Goal: Task Accomplishment & Management: Use online tool/utility

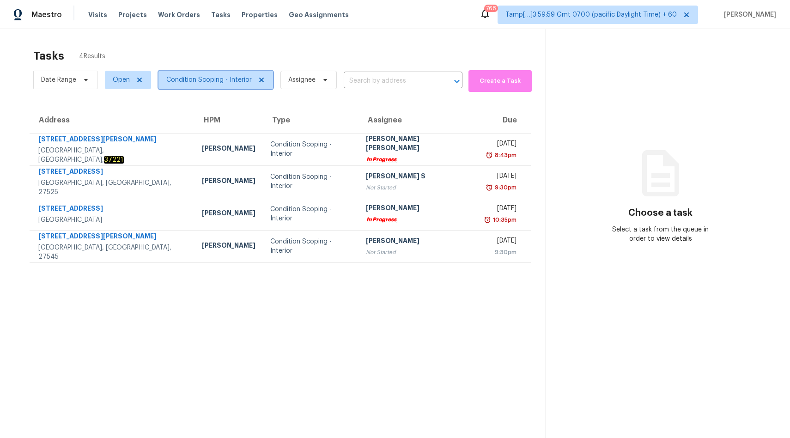
click at [217, 79] on span "Condition Scoping - Interior" at bounding box center [208, 79] width 85 height 9
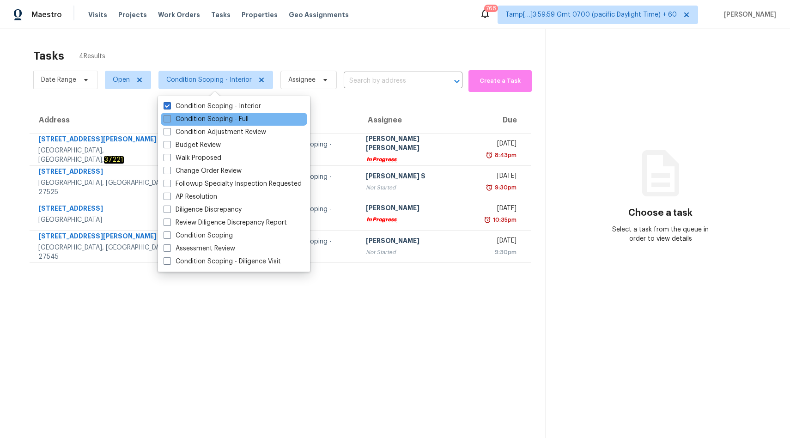
click at [219, 117] on label "Condition Scoping - Full" at bounding box center [206, 119] width 85 height 9
click at [170, 117] on input "Condition Scoping - Full" at bounding box center [167, 118] width 6 height 6
checkbox input "true"
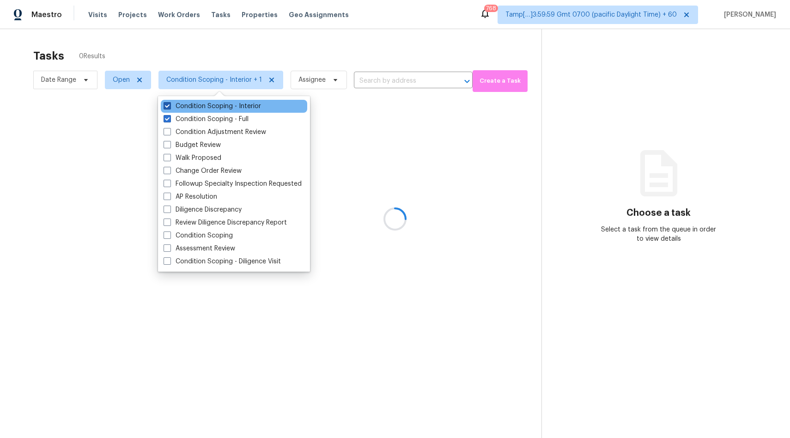
click at [216, 103] on label "Condition Scoping - Interior" at bounding box center [212, 106] width 97 height 9
click at [170, 103] on input "Condition Scoping - Interior" at bounding box center [167, 105] width 6 height 6
checkbox input "false"
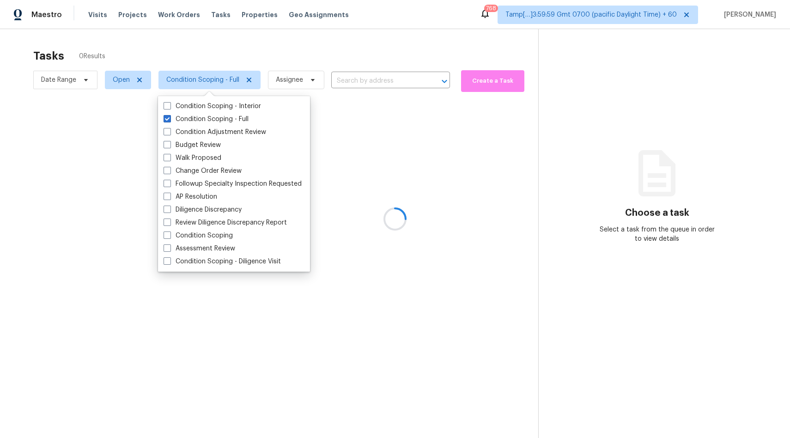
click at [307, 41] on div at bounding box center [395, 219] width 790 height 438
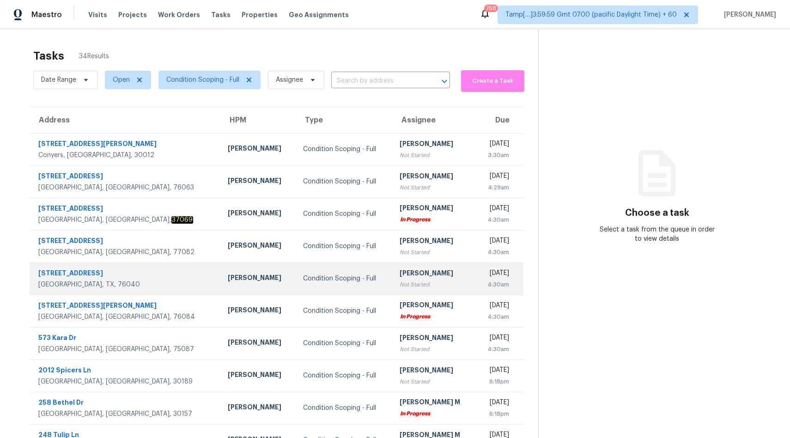
scroll to position [43, 0]
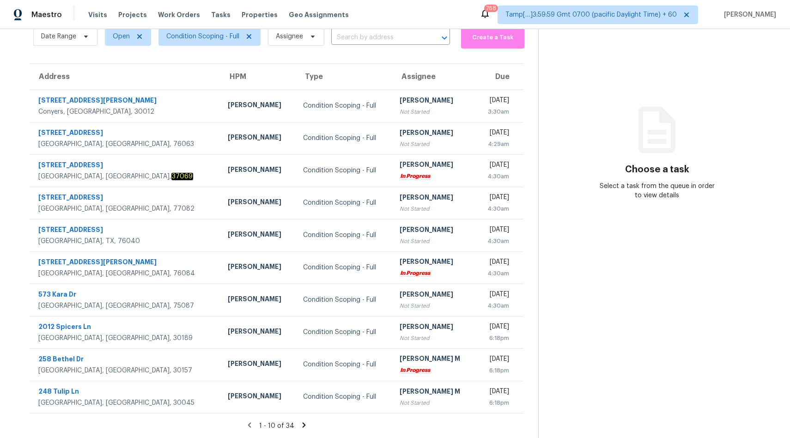
click at [300, 425] on icon at bounding box center [304, 425] width 8 height 8
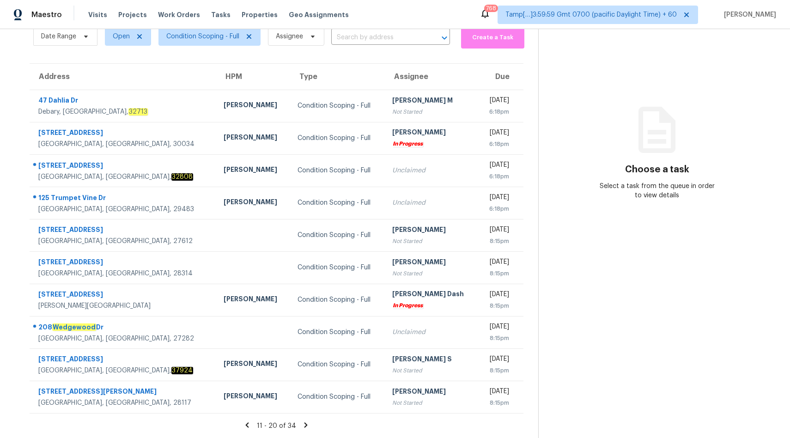
click at [302, 425] on icon at bounding box center [306, 425] width 8 height 8
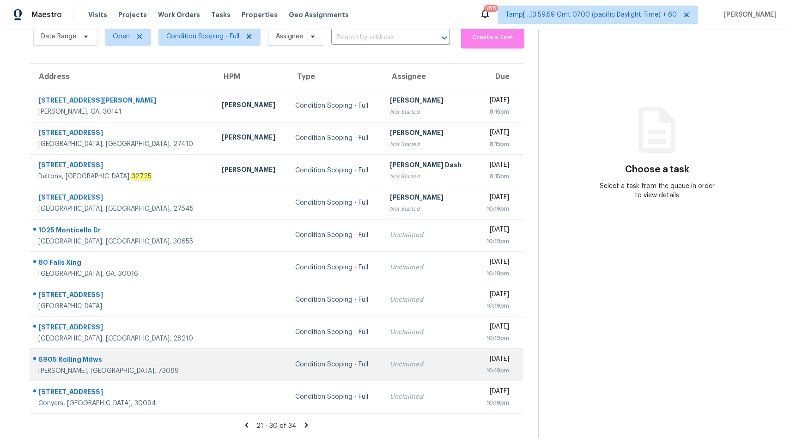
scroll to position [0, 0]
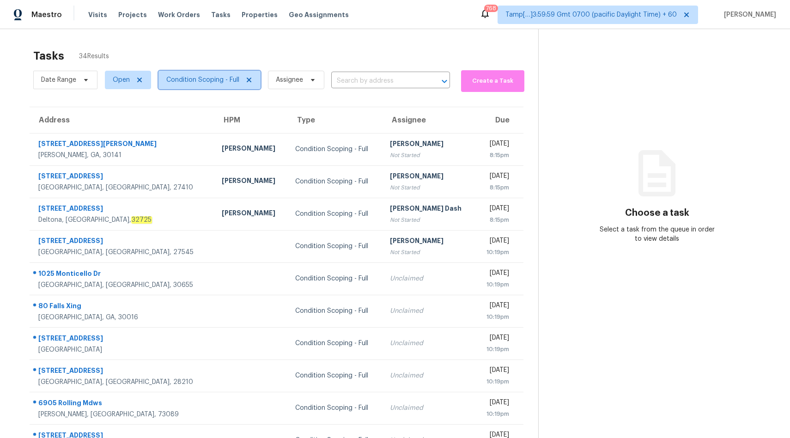
click at [200, 76] on span "Condition Scoping - Full" at bounding box center [202, 79] width 73 height 9
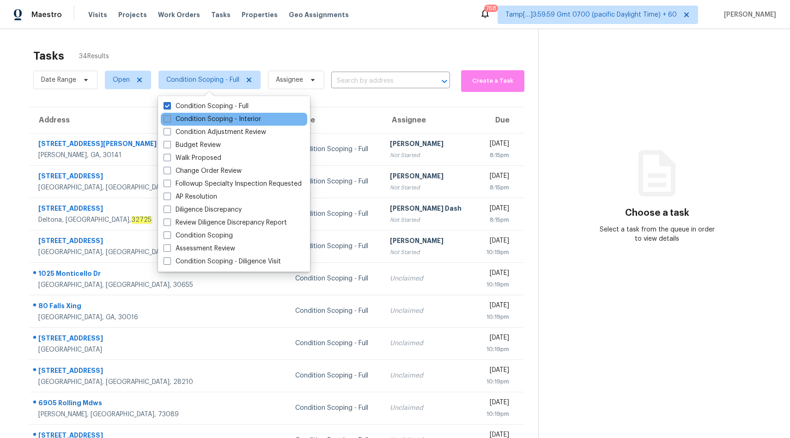
click at [216, 116] on label "Condition Scoping - Interior" at bounding box center [212, 119] width 97 height 9
click at [170, 116] on input "Condition Scoping - Interior" at bounding box center [167, 118] width 6 height 6
checkbox input "true"
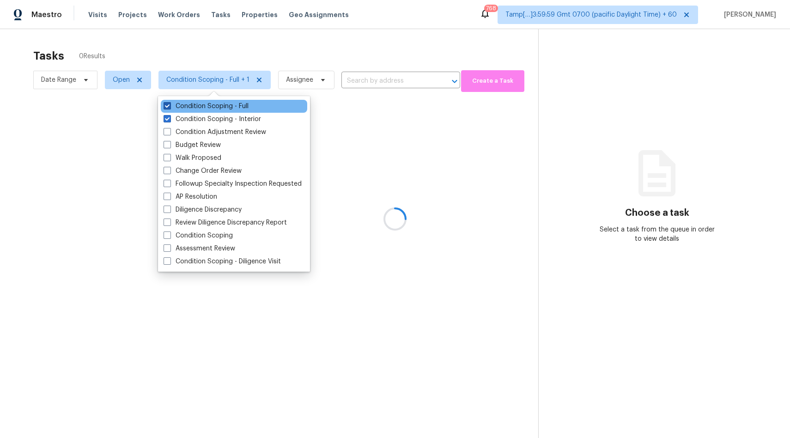
click at [214, 109] on label "Condition Scoping - Full" at bounding box center [206, 106] width 85 height 9
click at [170, 108] on input "Condition Scoping - Full" at bounding box center [167, 105] width 6 height 6
checkbox input "false"
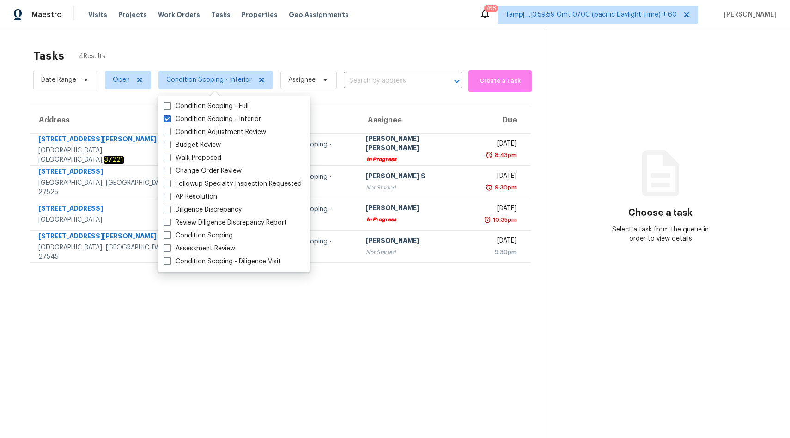
click at [309, 40] on div "Tasks 4 Results Date Range Open Condition Scoping - Interior Assignee ​ Create …" at bounding box center [395, 248] width 790 height 438
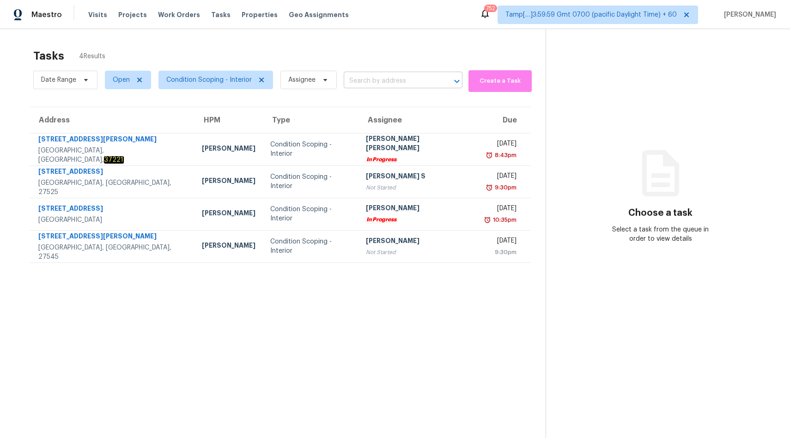
click at [376, 84] on input "text" at bounding box center [390, 81] width 93 height 14
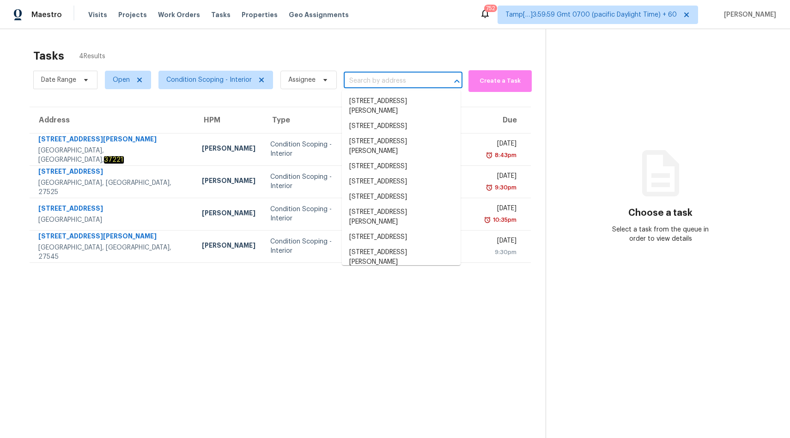
paste input "[STREET_ADDRESS]"
type input "[STREET_ADDRESS]"
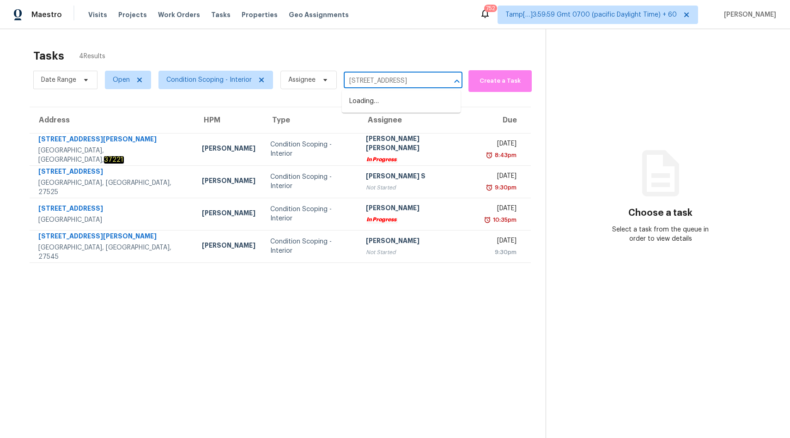
scroll to position [0, 45]
click at [376, 105] on span "2042 Clear Water Way, Royse City, TX 75189" at bounding box center [401, 106] width 104 height 19
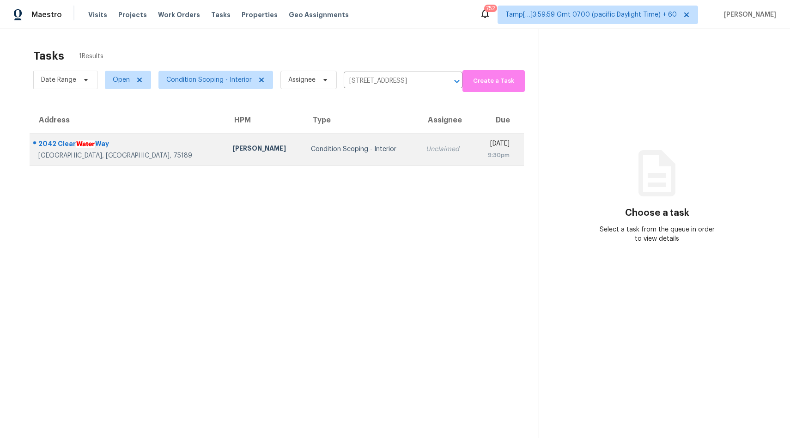
click at [426, 149] on div "Unclaimed" at bounding box center [446, 149] width 40 height 9
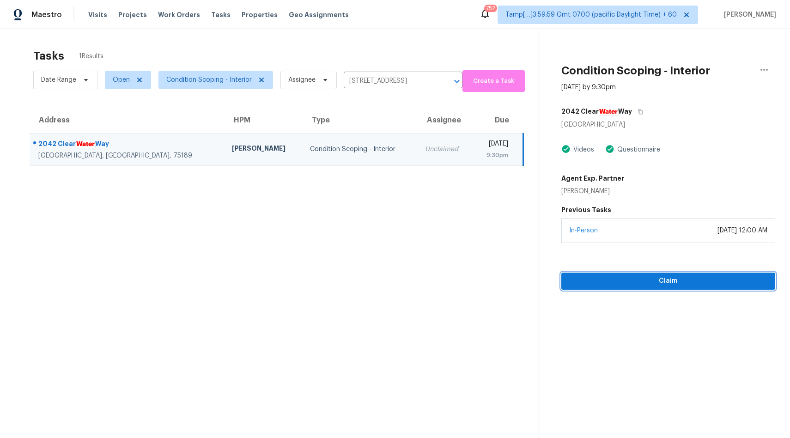
click at [637, 276] on span "Claim" at bounding box center [668, 281] width 199 height 12
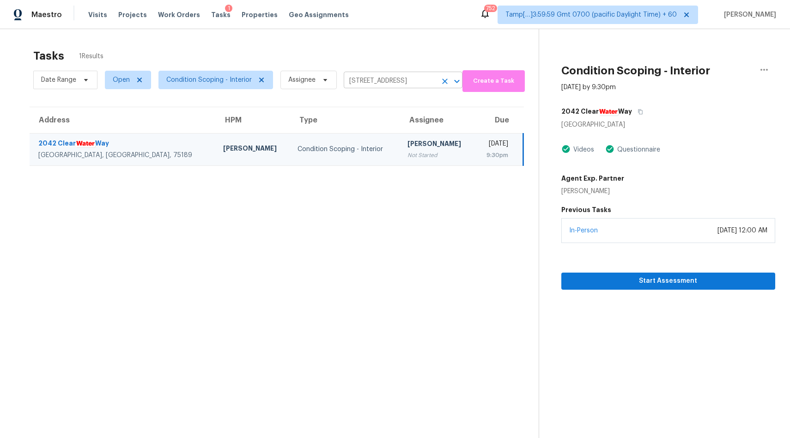
click at [443, 83] on icon "Clear" at bounding box center [444, 81] width 9 height 9
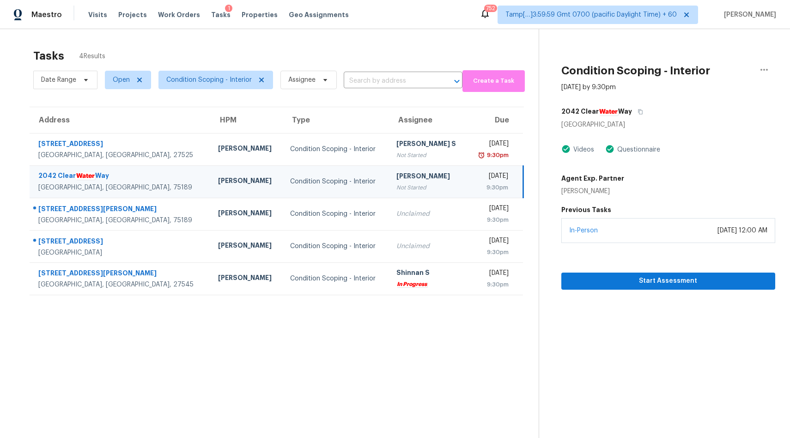
click at [396, 183] on div "Not Started" at bounding box center [428, 187] width 64 height 9
click at [692, 281] on span "Start Assessment" at bounding box center [668, 281] width 199 height 12
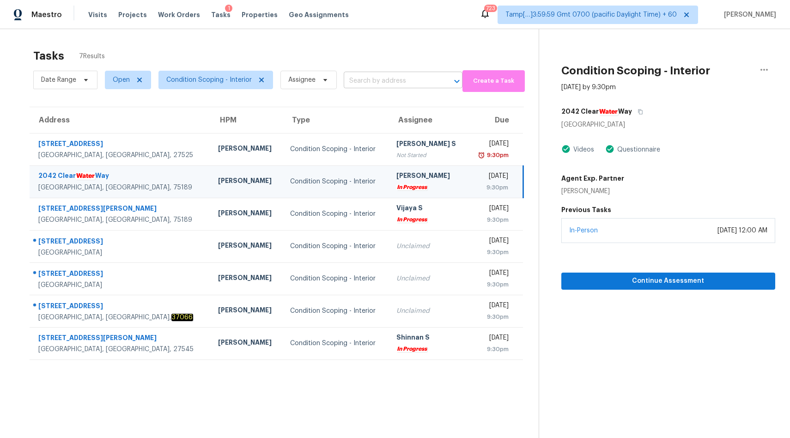
click at [366, 86] on input "text" at bounding box center [390, 81] width 93 height 14
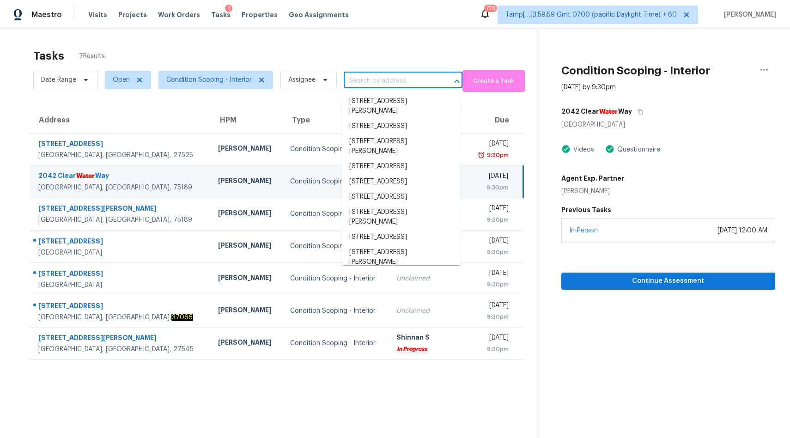
paste input "563 Becks Pl # 563 Gallatin, TN, 37066"
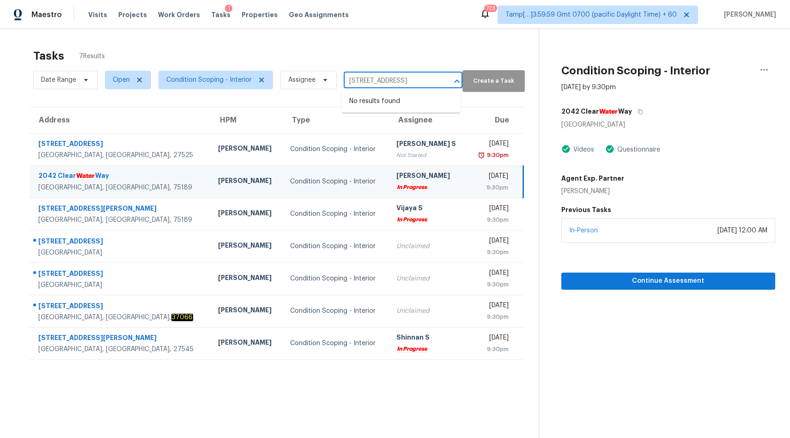
scroll to position [0, 29]
drag, startPoint x: 358, startPoint y: 79, endPoint x: 485, endPoint y: 78, distance: 126.6
click at [485, 78] on div "Date Range Open Condition Scoping - Interior Assignee 563 Becks Pl # 563 Gallat…" at bounding box center [285, 80] width 505 height 24
type input "563 Becks Pl"
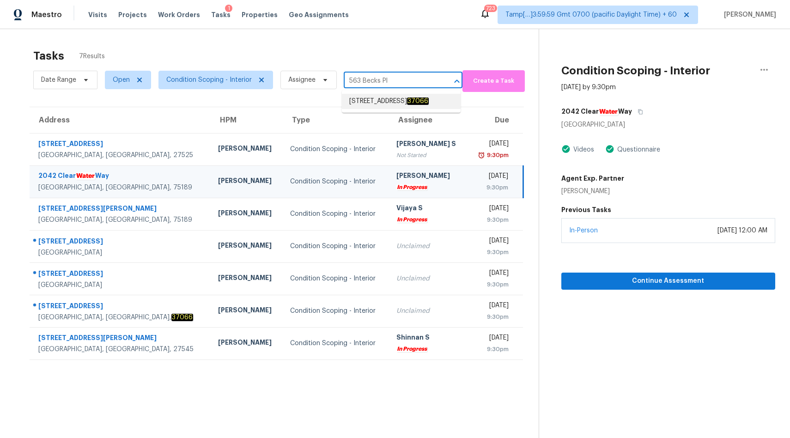
click at [386, 105] on span "[STREET_ADDRESS]" at bounding box center [388, 102] width 79 height 10
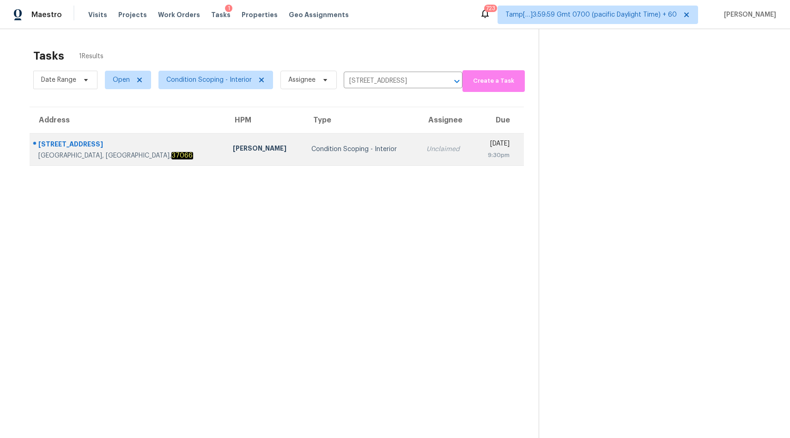
click at [311, 153] on div "Condition Scoping - Interior" at bounding box center [361, 149] width 100 height 9
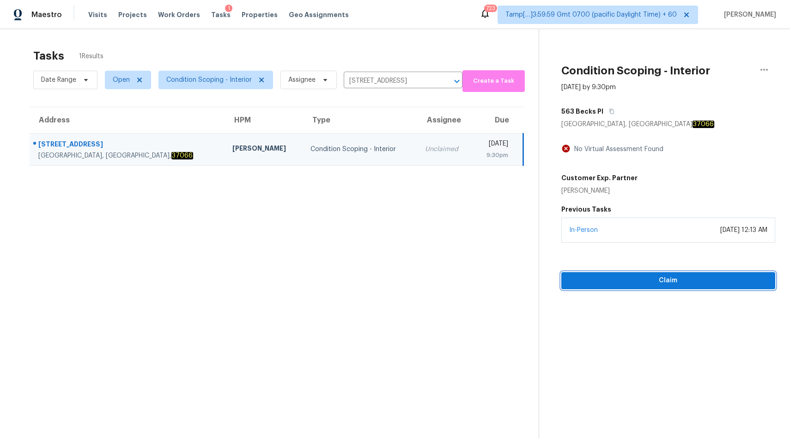
click at [645, 286] on span "Claim" at bounding box center [668, 281] width 199 height 12
click at [364, 84] on input "563 Becks Pl # 563, Gallatin, TN 37066" at bounding box center [390, 81] width 93 height 14
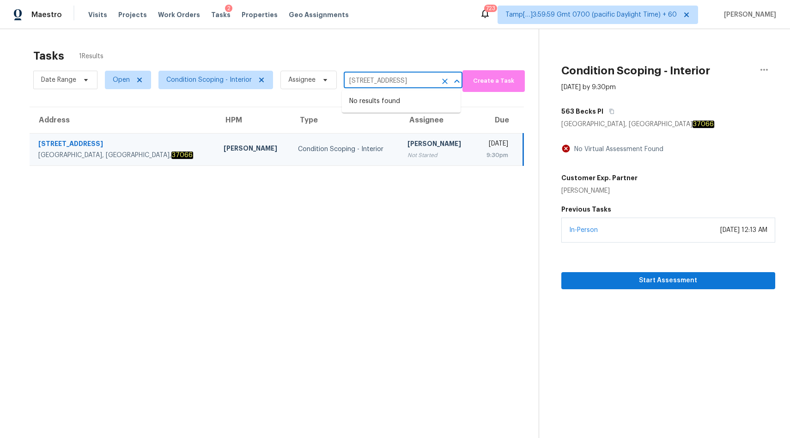
paste input "8700 Pine Cay West Palm Beach, FL, 33411"
type input "8700 Pine Cay West Palm Beach, FL, 33411"
click at [370, 108] on li "8700 Pine Cay, West Palm Beach, FL 33411" at bounding box center [401, 101] width 119 height 15
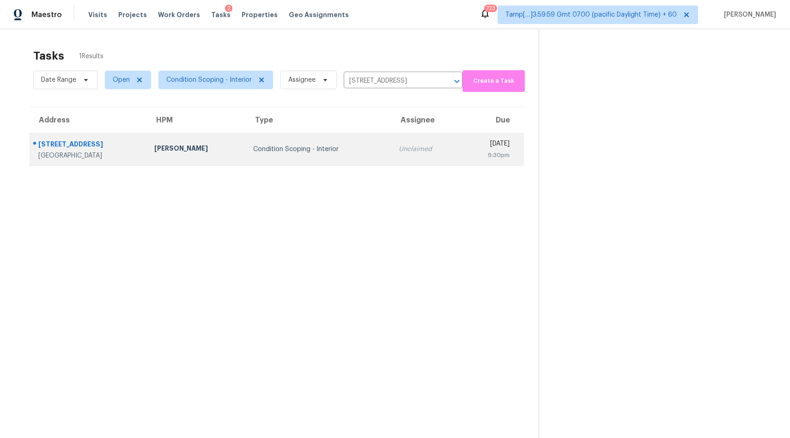
click at [283, 149] on div "Condition Scoping - Interior" at bounding box center [318, 149] width 131 height 9
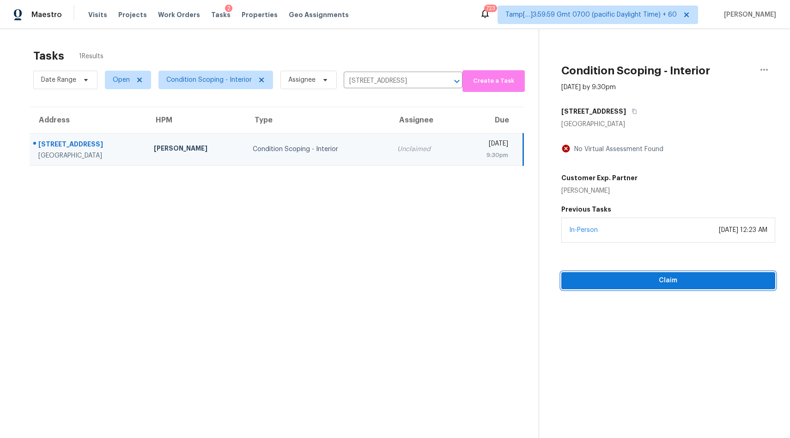
click at [670, 281] on span "Claim" at bounding box center [668, 281] width 199 height 12
click at [442, 83] on icon "Clear" at bounding box center [444, 81] width 9 height 9
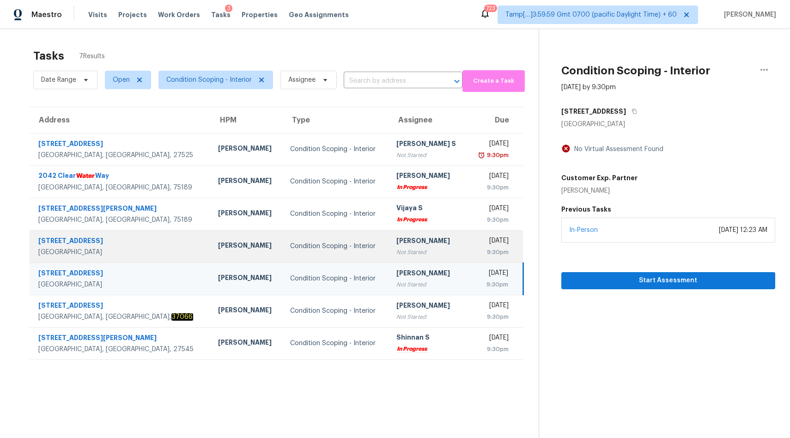
scroll to position [29, 0]
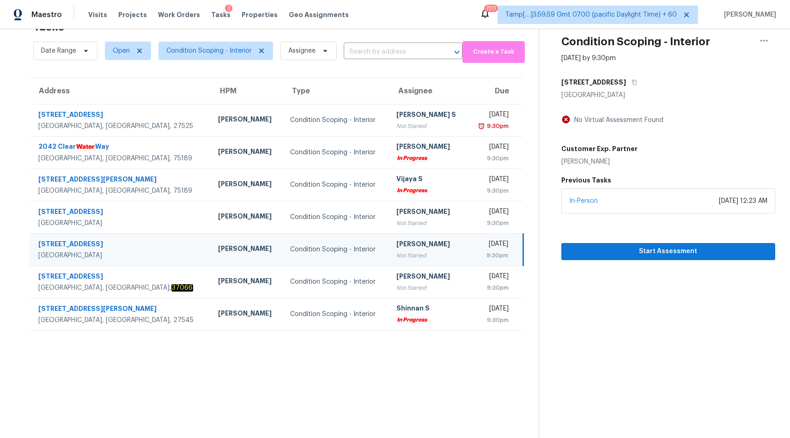
click at [290, 249] on div "Condition Scoping - Interior" at bounding box center [335, 249] width 91 height 9
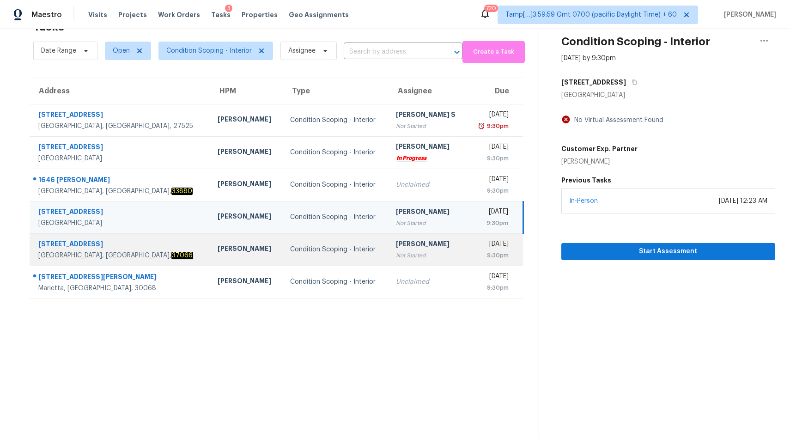
click at [306, 253] on div "Condition Scoping - Interior" at bounding box center [335, 249] width 91 height 9
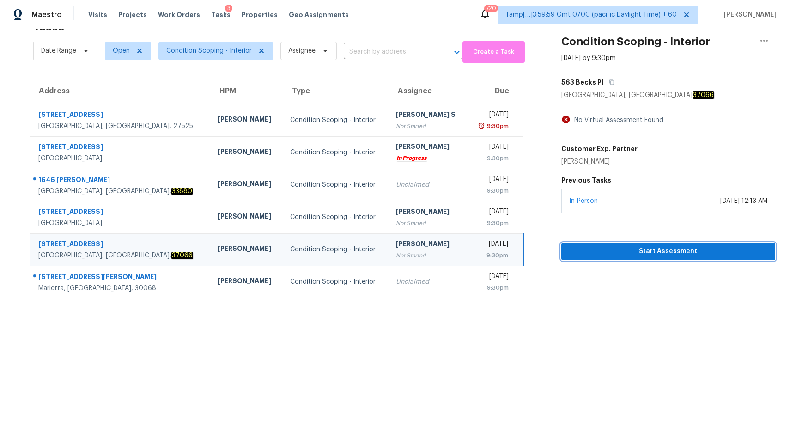
click at [586, 249] on span "Start Assessment" at bounding box center [668, 252] width 199 height 12
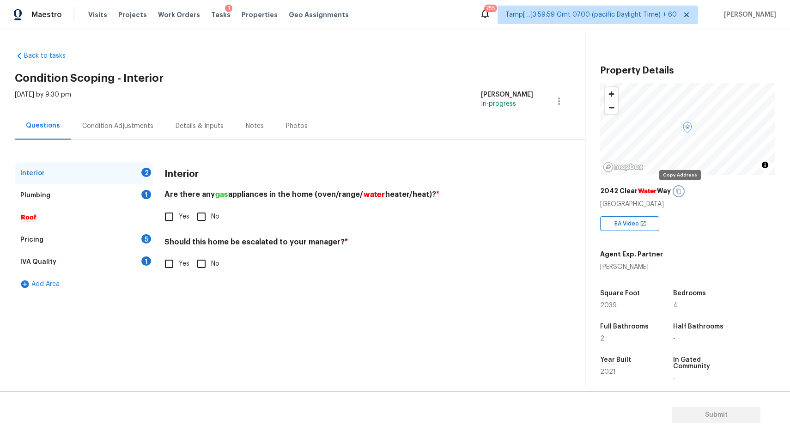
click at [680, 189] on icon "button" at bounding box center [679, 190] width 5 height 5
click at [172, 215] on input "Yes" at bounding box center [168, 216] width 19 height 19
checkbox input "true"
click at [203, 269] on input "No" at bounding box center [201, 263] width 19 height 19
checkbox input "true"
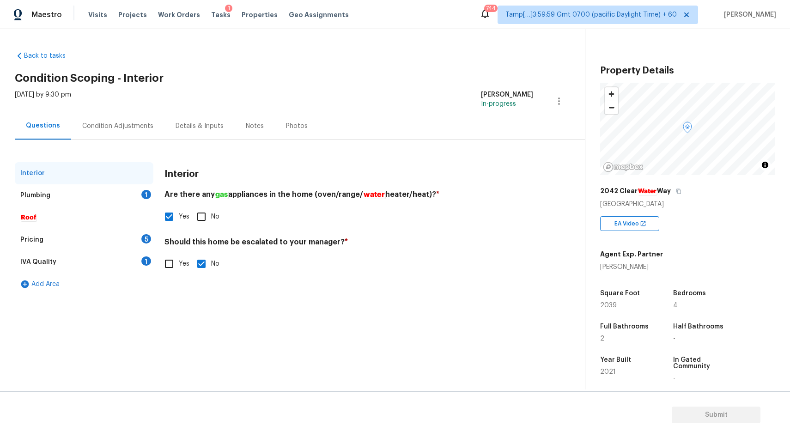
click at [97, 194] on div "Plumbing 1" at bounding box center [84, 195] width 139 height 22
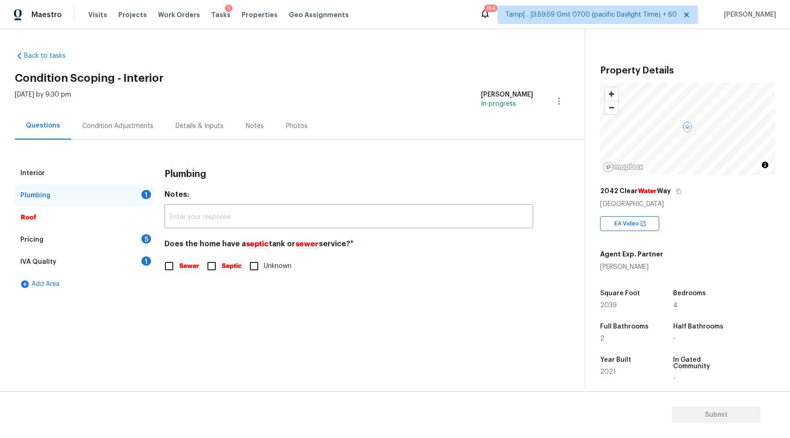
click at [179, 265] on em "Sewer" at bounding box center [189, 265] width 21 height 7
click at [179, 265] on input "Sewer" at bounding box center [168, 265] width 19 height 19
checkbox input "true"
click at [114, 238] on div "Pricing 5" at bounding box center [84, 240] width 139 height 22
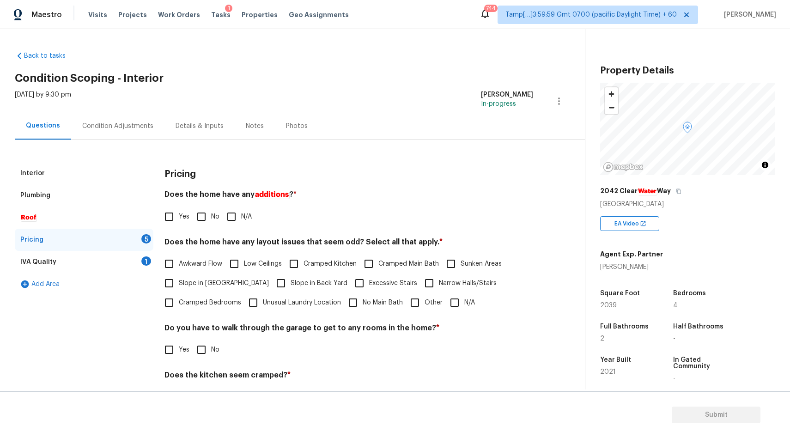
click at [206, 217] on input "No" at bounding box center [201, 216] width 19 height 19
checkbox input "true"
click at [455, 300] on input "N/A" at bounding box center [454, 302] width 19 height 19
checkbox input "true"
click at [211, 340] on label "No" at bounding box center [206, 349] width 28 height 19
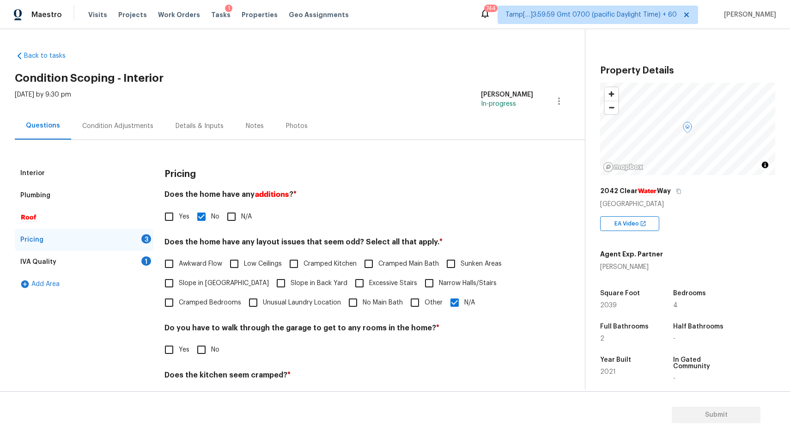
click at [211, 340] on input "No" at bounding box center [201, 349] width 19 height 19
checkbox input "true"
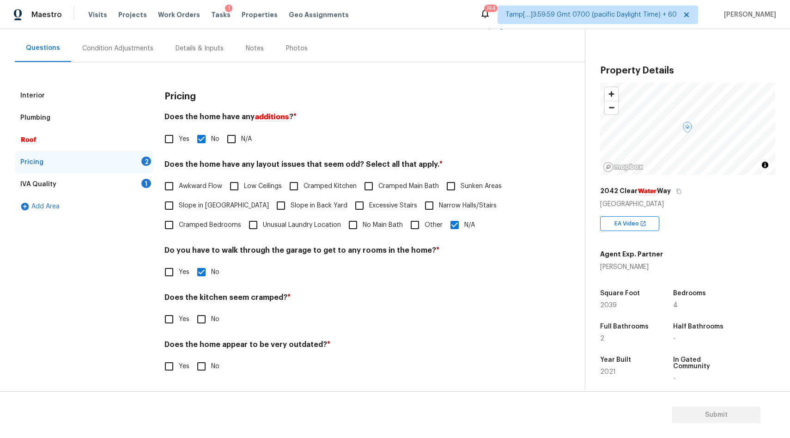
click at [207, 317] on input "No" at bounding box center [201, 318] width 19 height 19
checkbox input "true"
click at [212, 368] on span "No" at bounding box center [215, 367] width 8 height 10
click at [211, 368] on input "No" at bounding box center [201, 366] width 19 height 19
checkbox input "true"
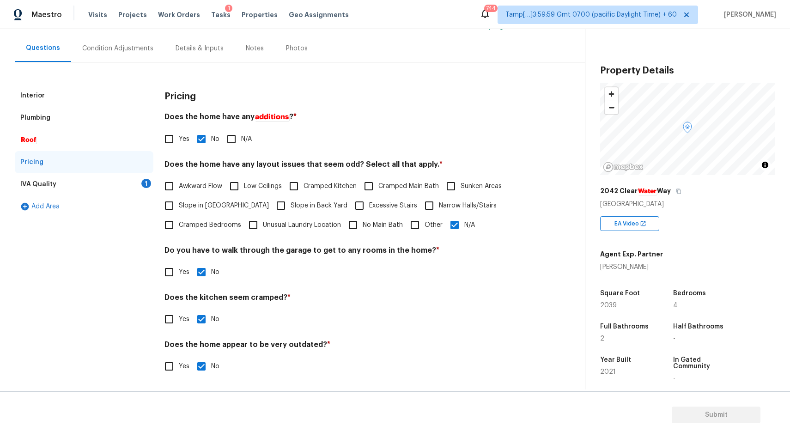
click at [92, 186] on div "IVA Quality 1" at bounding box center [84, 184] width 139 height 22
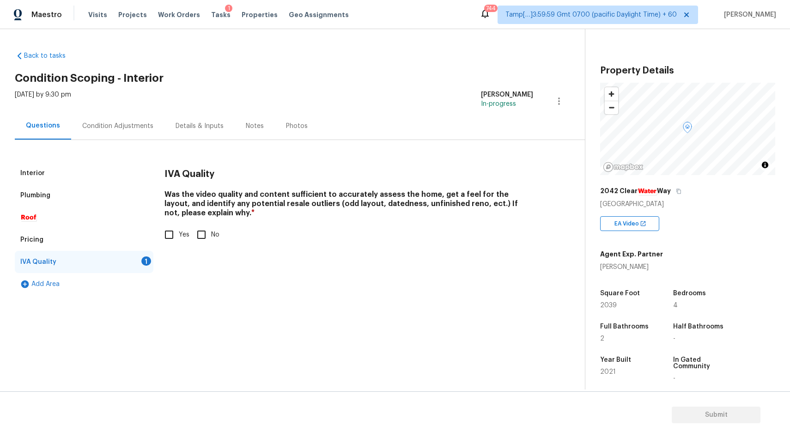
scroll to position [0, 0]
click at [175, 230] on input "Yes" at bounding box center [168, 234] width 19 height 19
checkbox input "true"
click at [116, 122] on div "Condition Adjustments" at bounding box center [117, 125] width 71 height 9
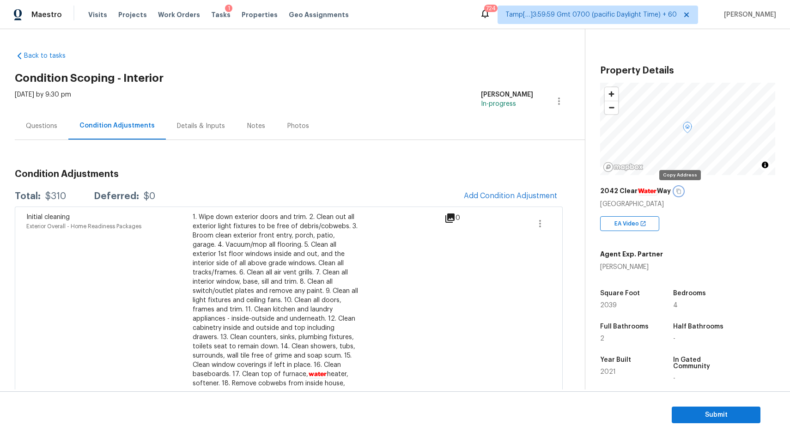
click at [681, 191] on button "button" at bounding box center [678, 191] width 8 height 8
click at [488, 200] on span "Add Condition Adjustment" at bounding box center [510, 196] width 93 height 8
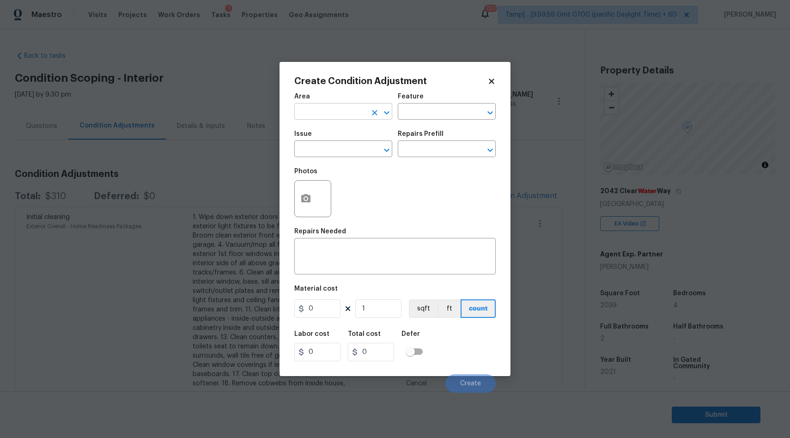
click at [329, 112] on input "text" at bounding box center [330, 112] width 72 height 14
click at [338, 142] on li "Interior Overall" at bounding box center [343, 148] width 98 height 15
type input "Interior Overall"
click at [331, 146] on input "text" at bounding box center [330, 150] width 72 height 14
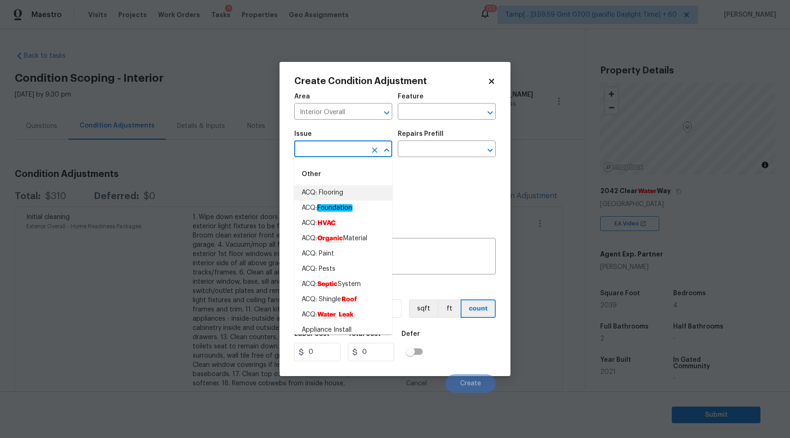
click at [319, 198] on li "ACQ: Flooring" at bounding box center [343, 192] width 98 height 15
type input "ACQ: Flooring"
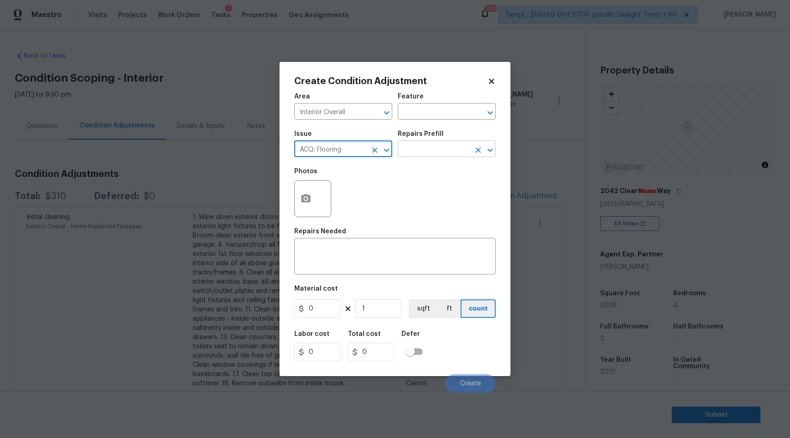
click at [433, 147] on input "text" at bounding box center [434, 150] width 72 height 14
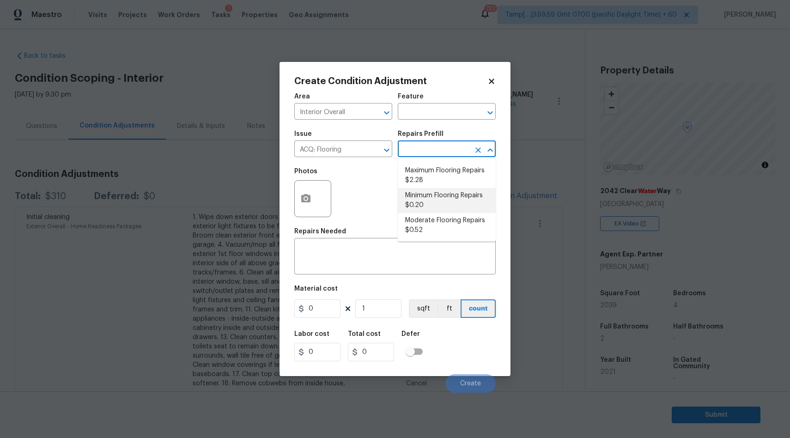
click at [430, 202] on li "Minimum Flooring Repairs $0.20" at bounding box center [447, 200] width 98 height 25
type input "Acquisition"
type textarea "Acquisition Scope: Minimum flooring repairs"
type input "0.2"
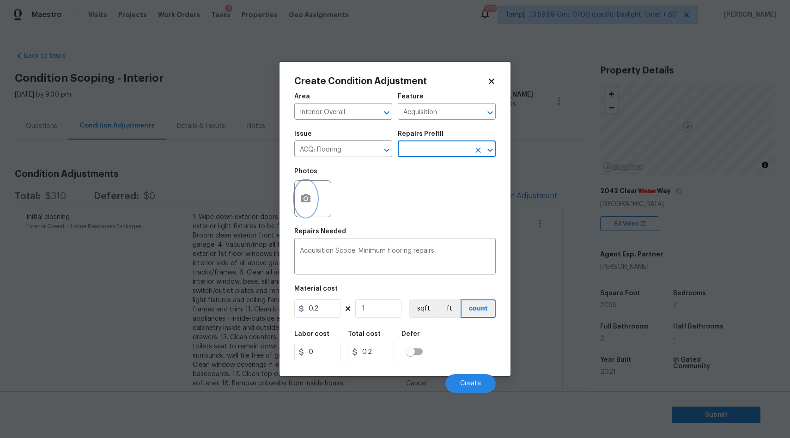
click at [311, 201] on button "button" at bounding box center [306, 199] width 22 height 36
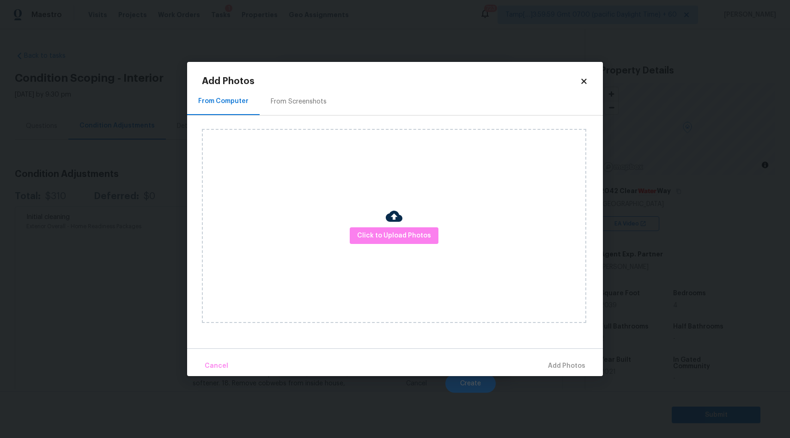
click at [394, 214] on img at bounding box center [394, 216] width 17 height 17
click at [397, 235] on span "Click to Upload Photos" at bounding box center [394, 236] width 74 height 12
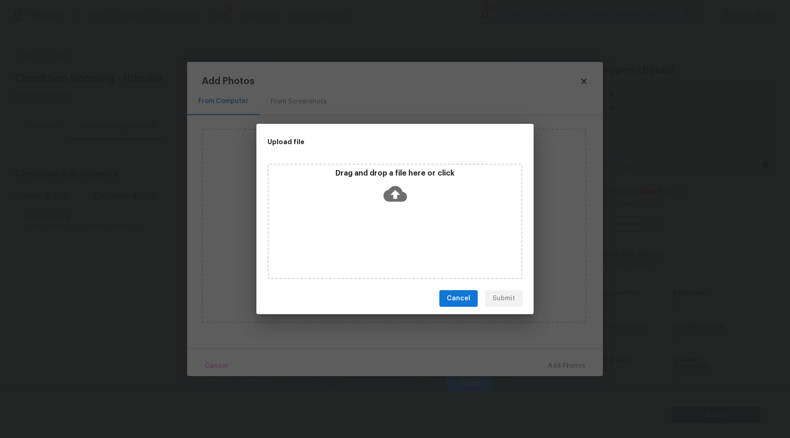
click at [397, 194] on icon at bounding box center [395, 194] width 24 height 16
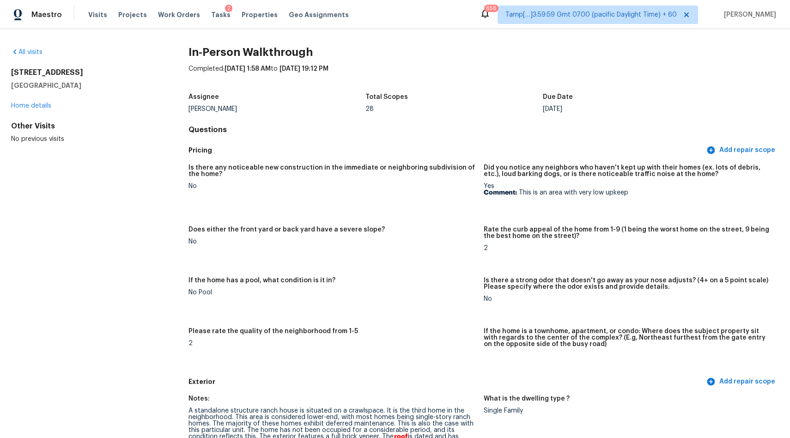
scroll to position [2660, 0]
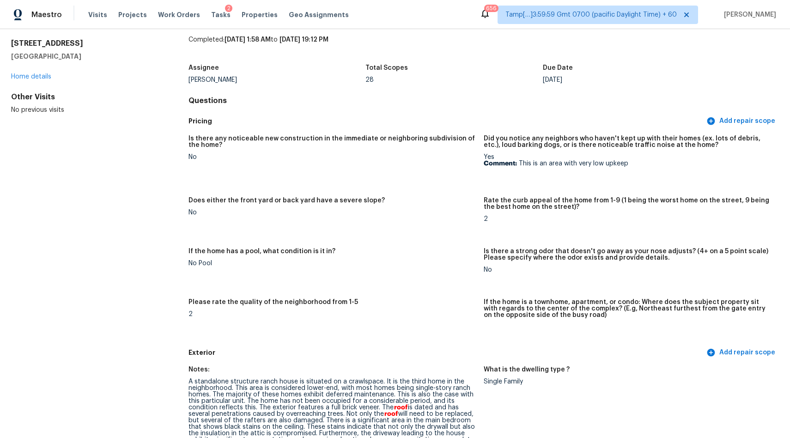
scroll to position [0, 0]
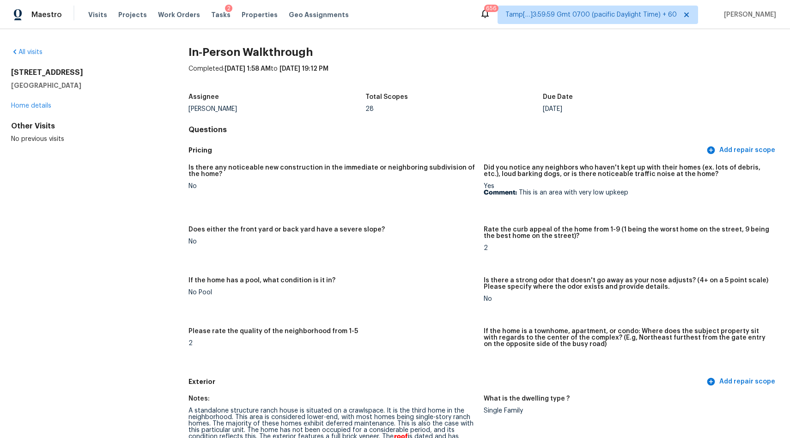
click at [26, 46] on div "All visits [STREET_ADDRESS][PERSON_NAME] Home details Other Visits No previous …" at bounding box center [395, 233] width 790 height 409
click at [33, 54] on link "All visits" at bounding box center [26, 52] width 31 height 6
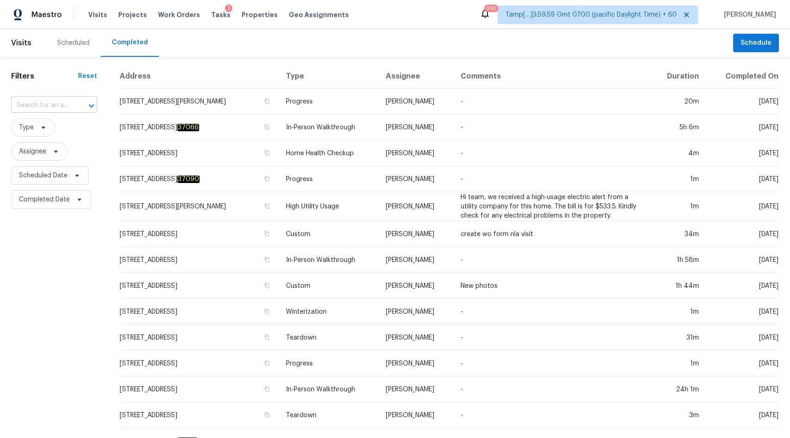
click at [54, 110] on input "text" at bounding box center [41, 105] width 60 height 14
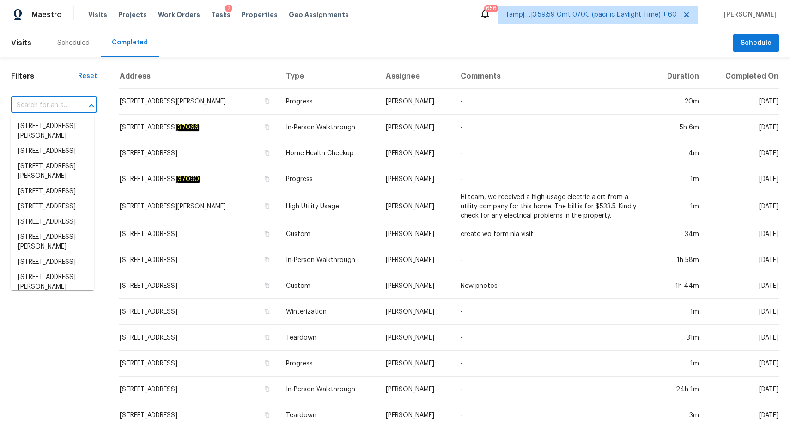
paste input "[STREET_ADDRESS]"
type input "[STREET_ADDRESS]"
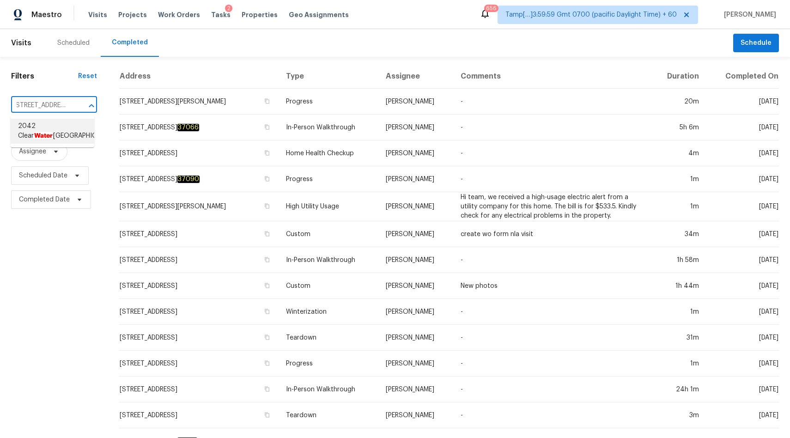
click at [53, 132] on em "Water" at bounding box center [43, 135] width 19 height 7
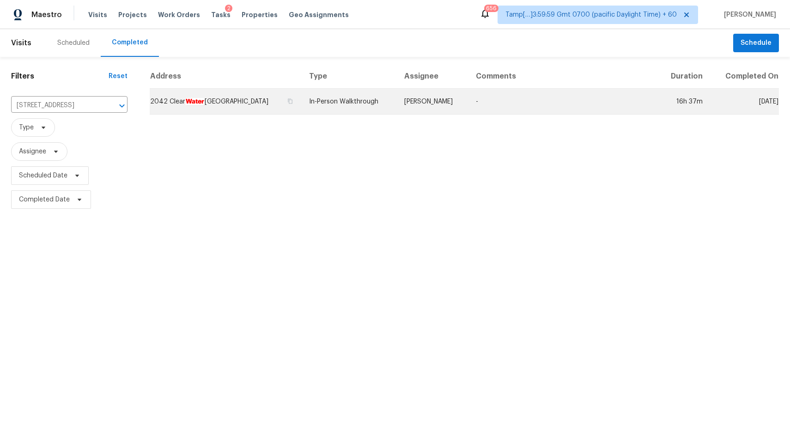
click at [364, 104] on td "In-Person Walkthrough" at bounding box center [349, 102] width 95 height 26
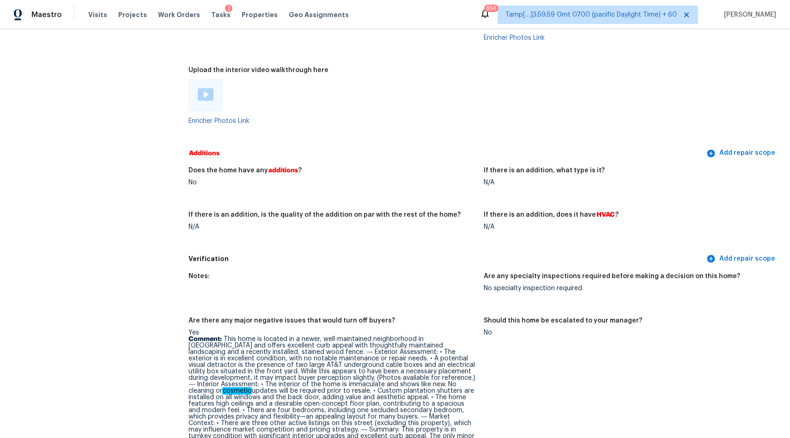
scroll to position [1720, 0]
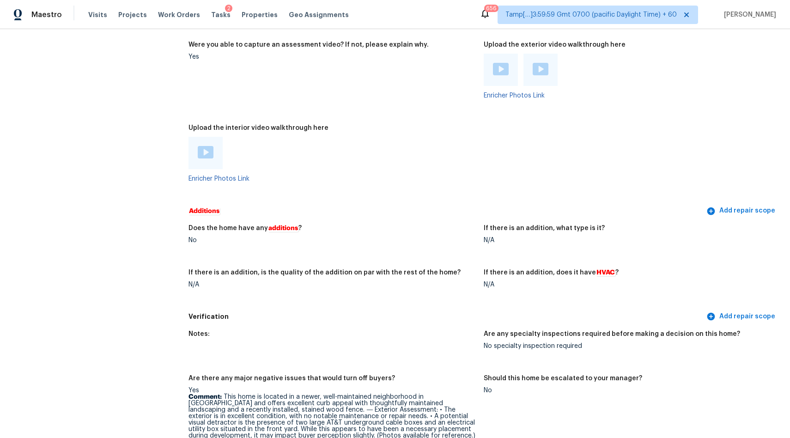
click at [210, 150] on img at bounding box center [206, 152] width 16 height 12
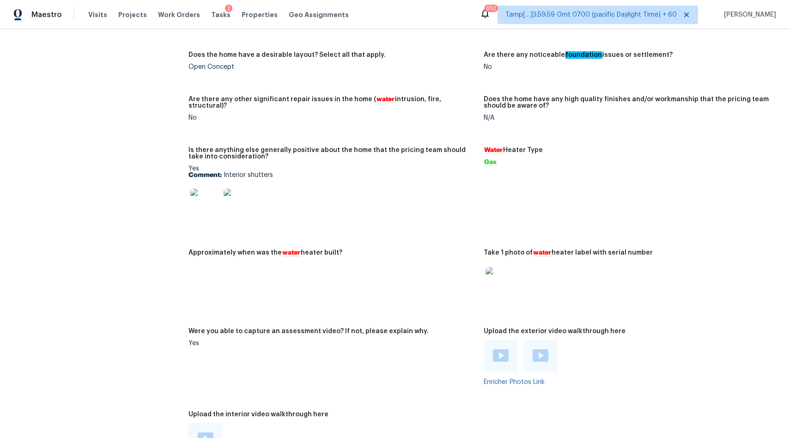
scroll to position [1433, 0]
click at [203, 206] on img at bounding box center [205, 204] width 30 height 30
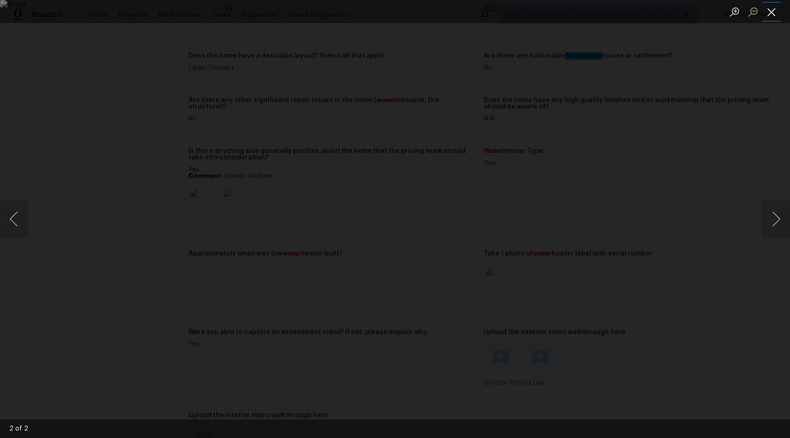
click at [768, 12] on button "Close lightbox" at bounding box center [771, 12] width 18 height 16
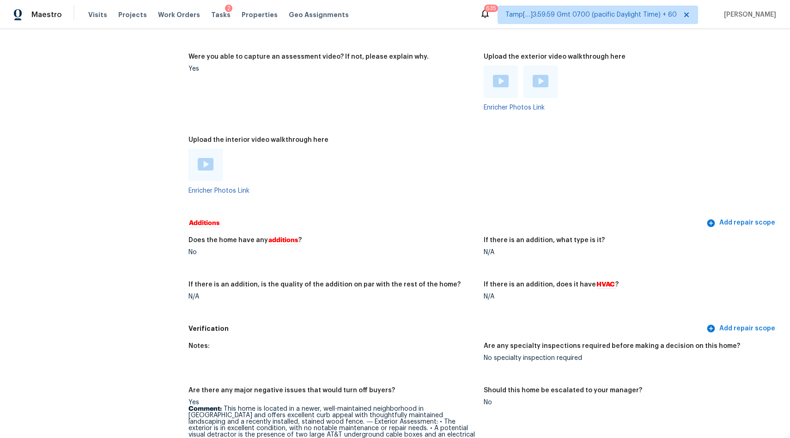
scroll to position [1703, 0]
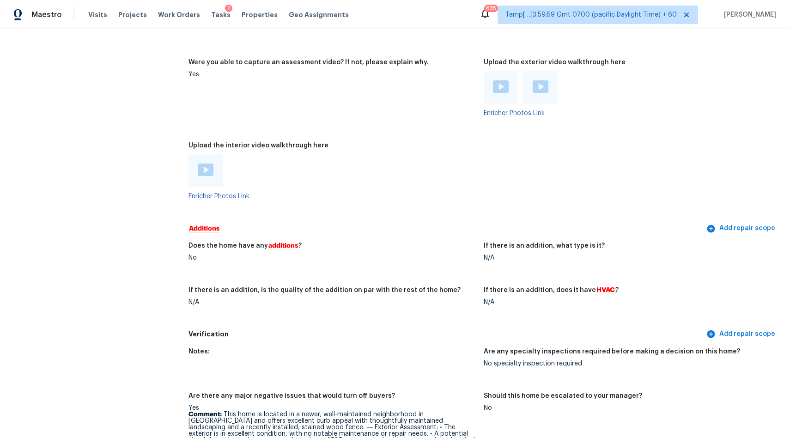
click at [209, 169] on img at bounding box center [206, 170] width 16 height 12
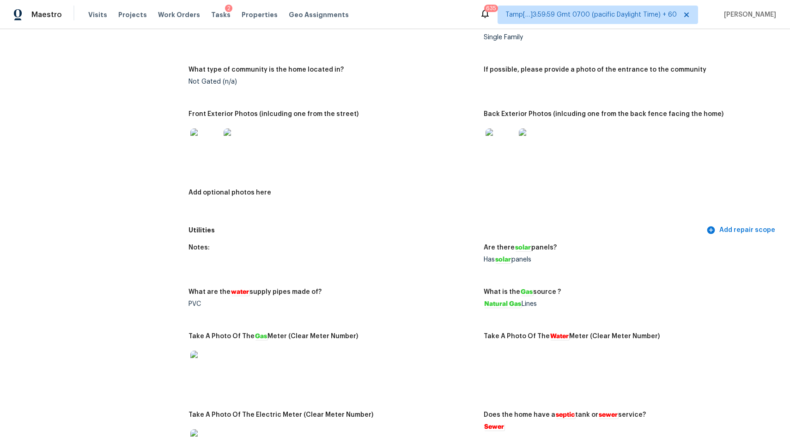
scroll to position [0, 0]
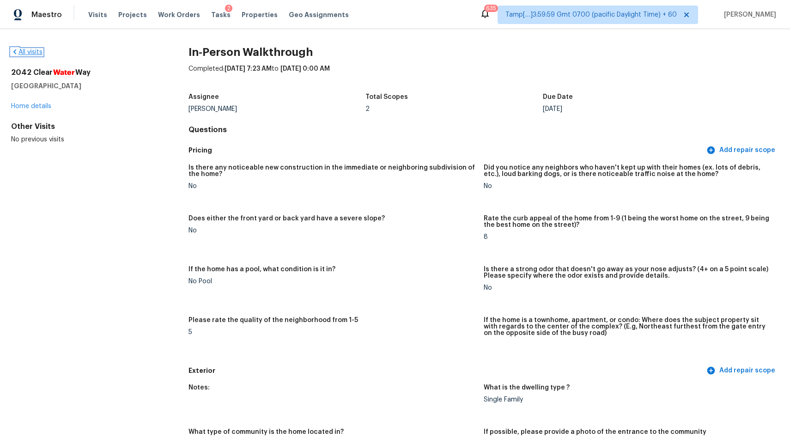
click at [30, 52] on link "All visits" at bounding box center [26, 52] width 31 height 6
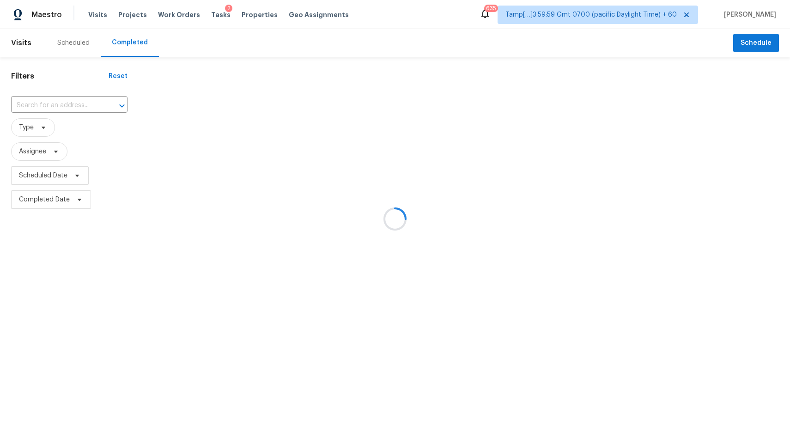
click at [56, 100] on div at bounding box center [395, 219] width 790 height 438
click at [58, 103] on div at bounding box center [395, 219] width 790 height 438
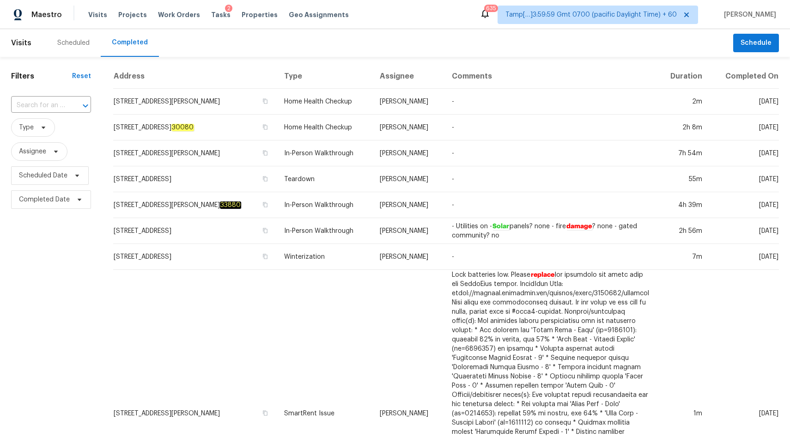
click at [64, 103] on div "​" at bounding box center [51, 105] width 80 height 14
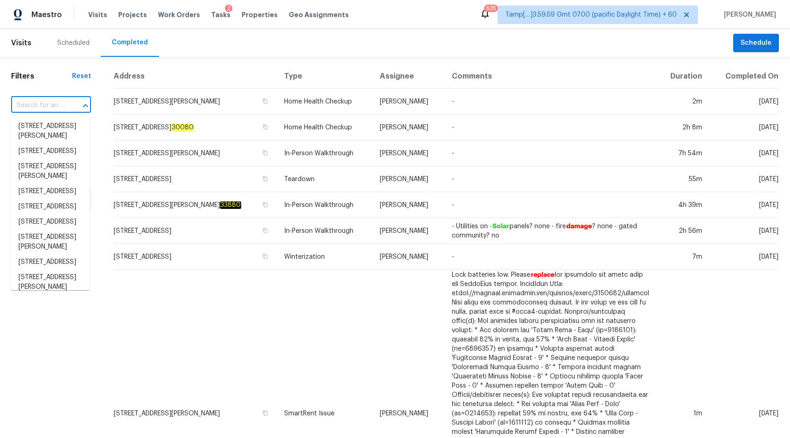
paste input "[STREET_ADDRESS]"
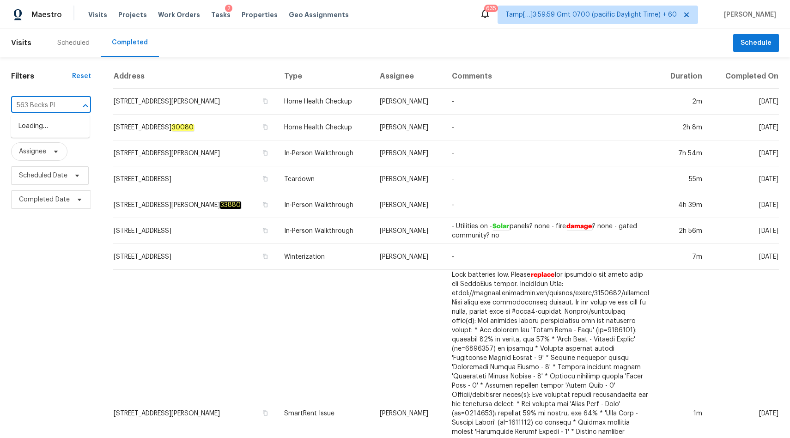
type input "563 Becks Pl"
click at [59, 129] on span "[STREET_ADDRESS]" at bounding box center [57, 126] width 79 height 10
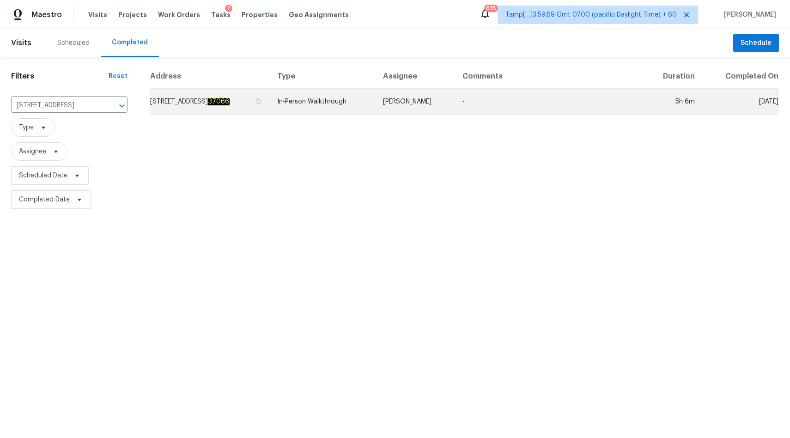
click at [309, 104] on td "In-Person Walkthrough" at bounding box center [323, 102] width 106 height 26
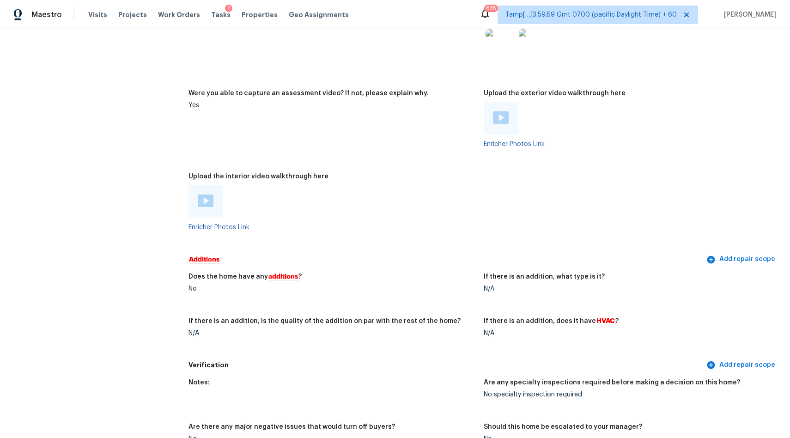
scroll to position [1683, 0]
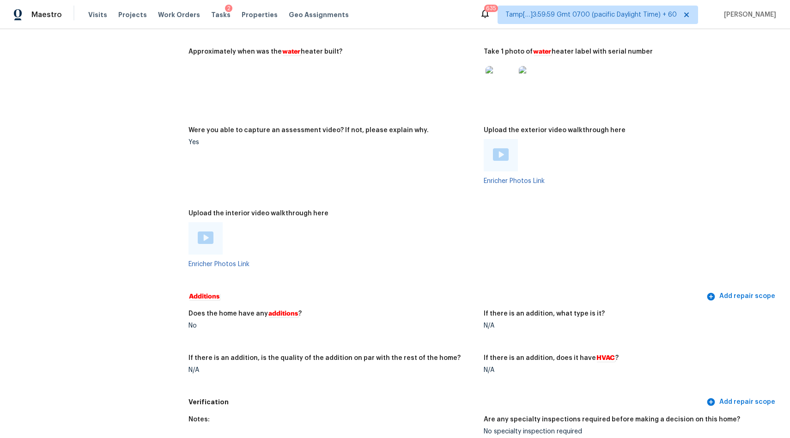
click at [213, 231] on img at bounding box center [206, 237] width 16 height 12
click at [204, 231] on img at bounding box center [206, 237] width 16 height 12
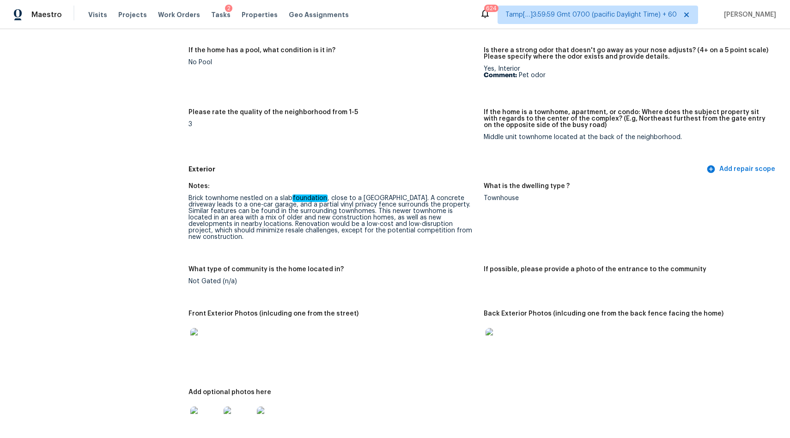
scroll to position [0, 0]
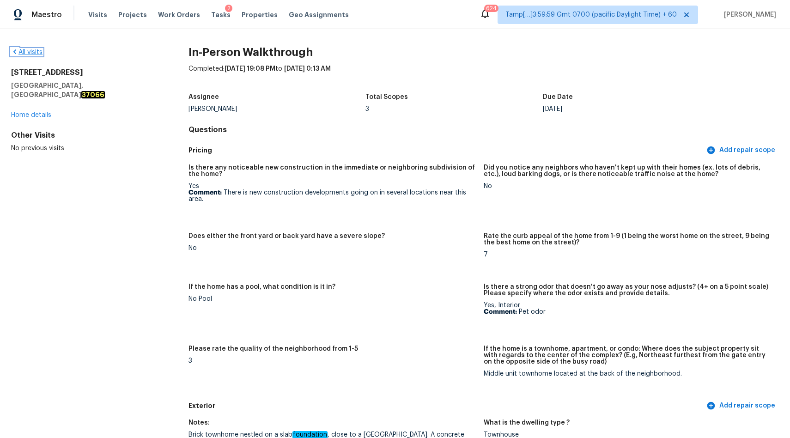
click at [32, 55] on link "All visits" at bounding box center [26, 52] width 31 height 6
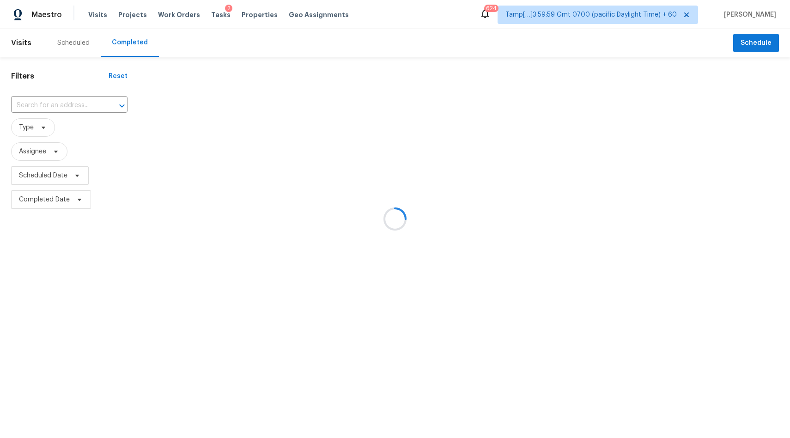
click at [79, 109] on div at bounding box center [395, 219] width 790 height 438
click at [90, 107] on div at bounding box center [395, 219] width 790 height 438
click at [72, 107] on div at bounding box center [395, 219] width 790 height 438
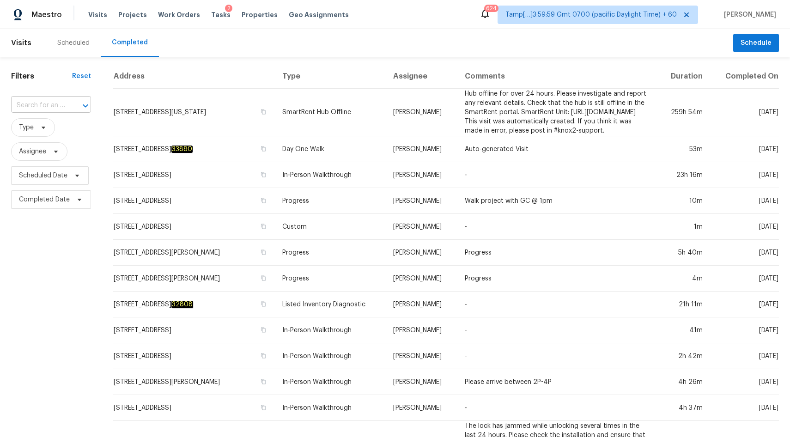
click at [51, 109] on input "text" at bounding box center [38, 105] width 54 height 14
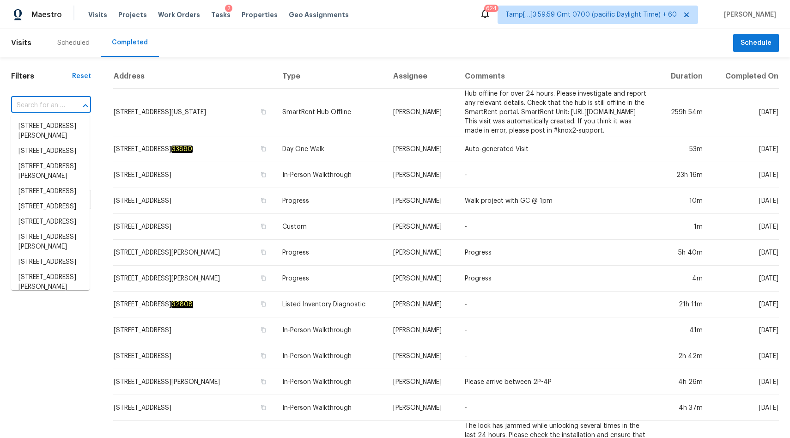
paste input "[STREET_ADDRESS]"
type input "[STREET_ADDRESS]"
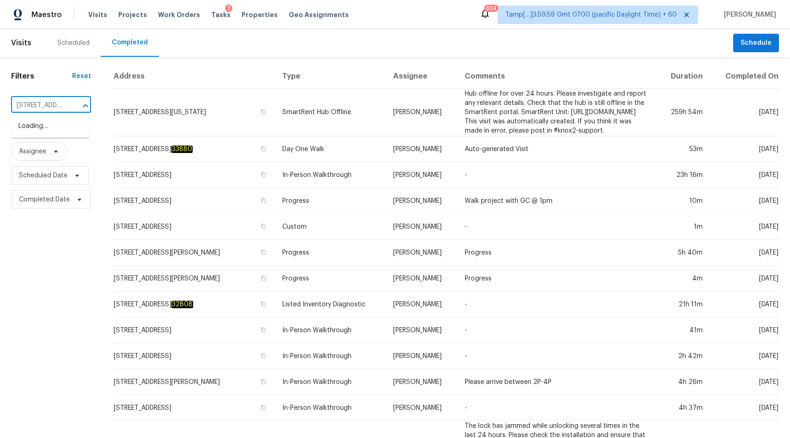
scroll to position [0, 80]
click at [36, 131] on li "[STREET_ADDRESS]" at bounding box center [50, 126] width 79 height 15
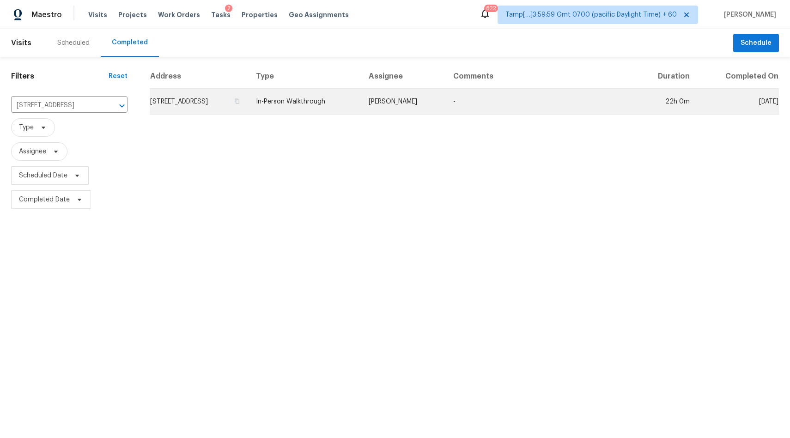
click at [216, 95] on td "[STREET_ADDRESS]" at bounding box center [199, 102] width 99 height 26
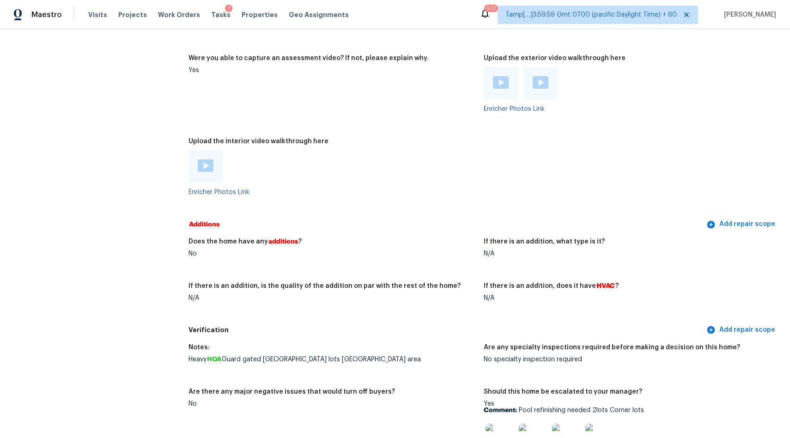
scroll to position [1604, 0]
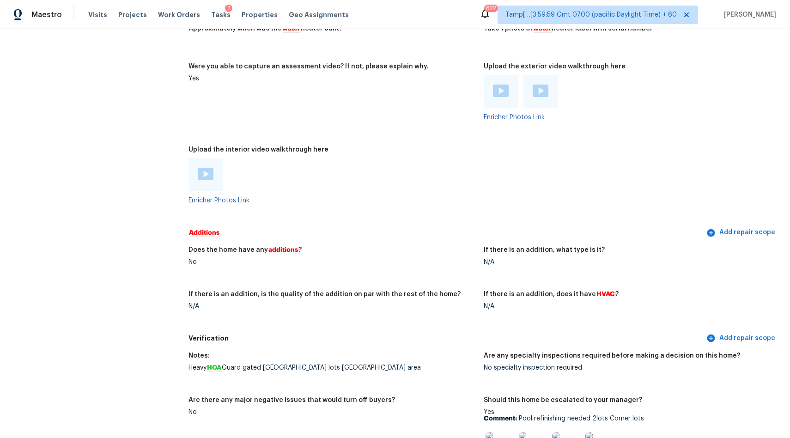
click at [207, 173] on img at bounding box center [206, 174] width 16 height 12
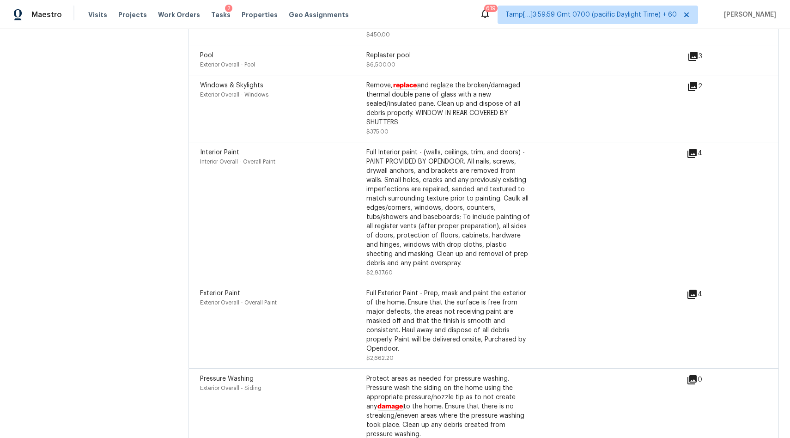
scroll to position [2226, 0]
click at [693, 159] on icon at bounding box center [691, 154] width 11 height 11
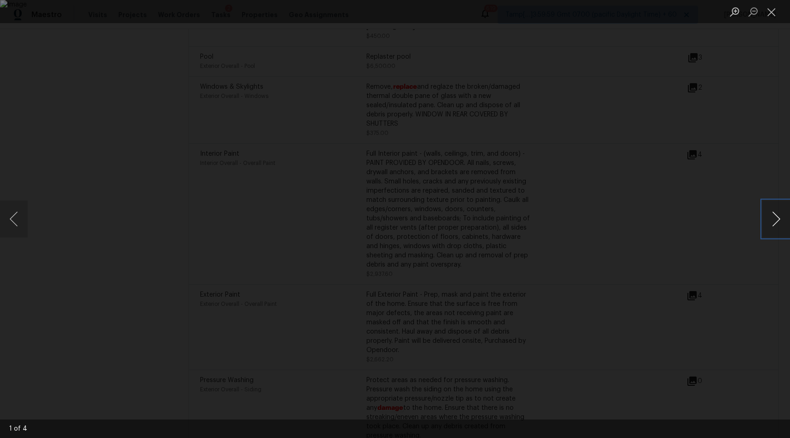
click at [773, 223] on button "Next image" at bounding box center [776, 218] width 28 height 37
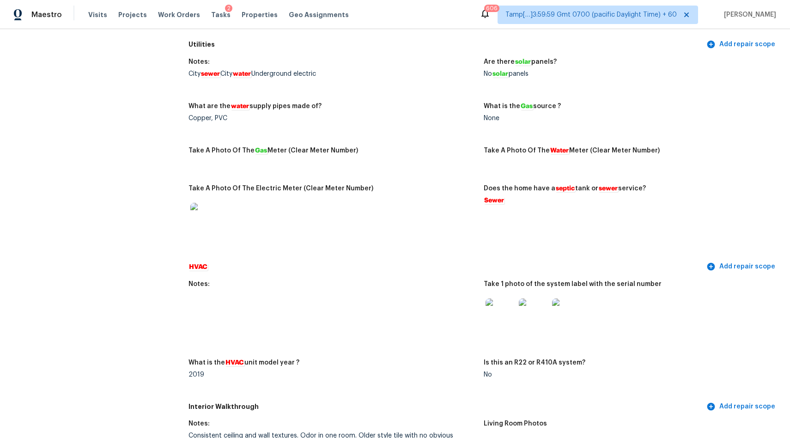
scroll to position [0, 0]
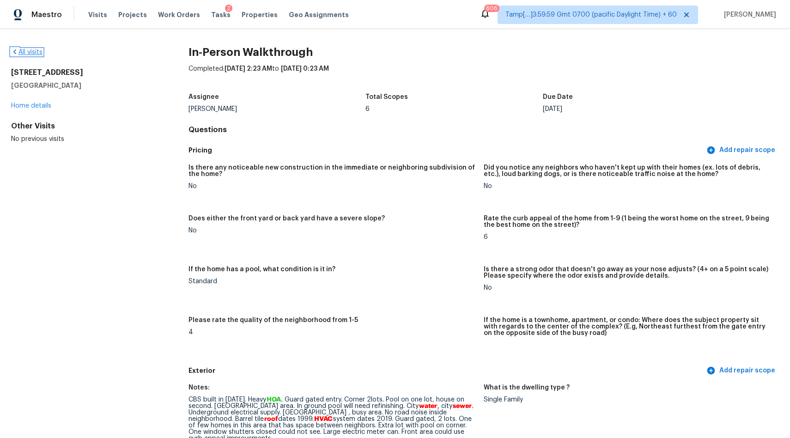
click at [28, 50] on link "All visits" at bounding box center [26, 52] width 31 height 6
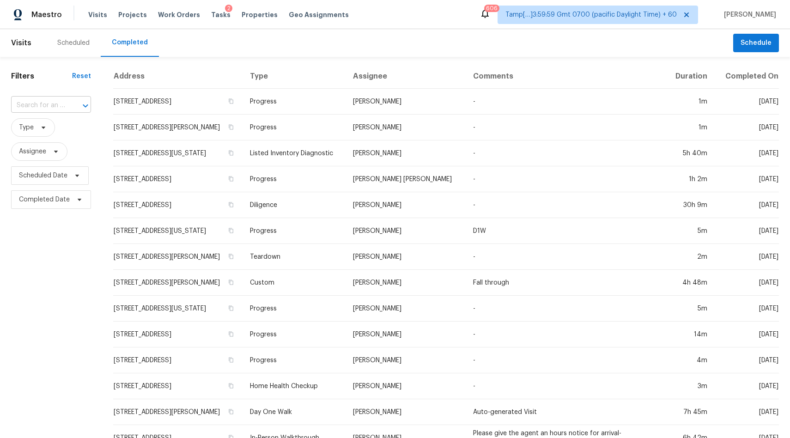
click at [50, 104] on input "text" at bounding box center [38, 105] width 54 height 14
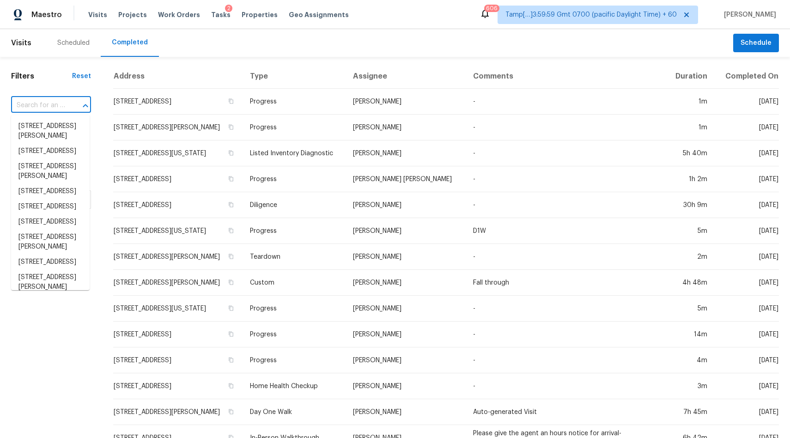
paste input "[STREET_ADDRESS]"
type input "[STREET_ADDRESS]"
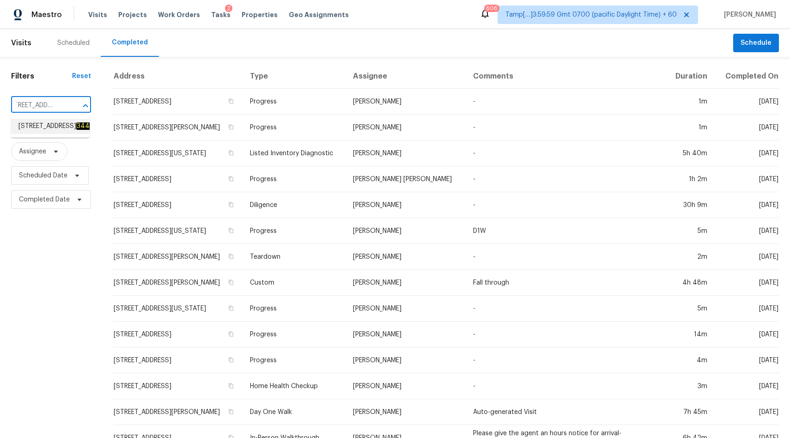
click at [45, 127] on span "11668 SE 61st Ave, Belleview, FL 34420" at bounding box center [58, 126] width 80 height 10
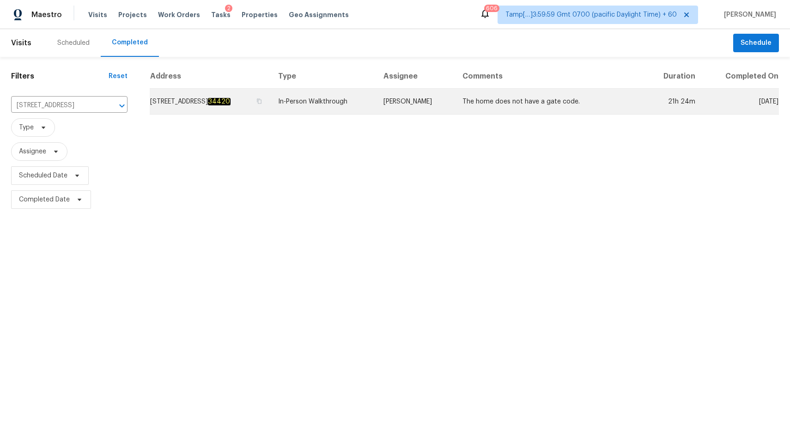
click at [325, 98] on td "In-Person Walkthrough" at bounding box center [323, 102] width 105 height 26
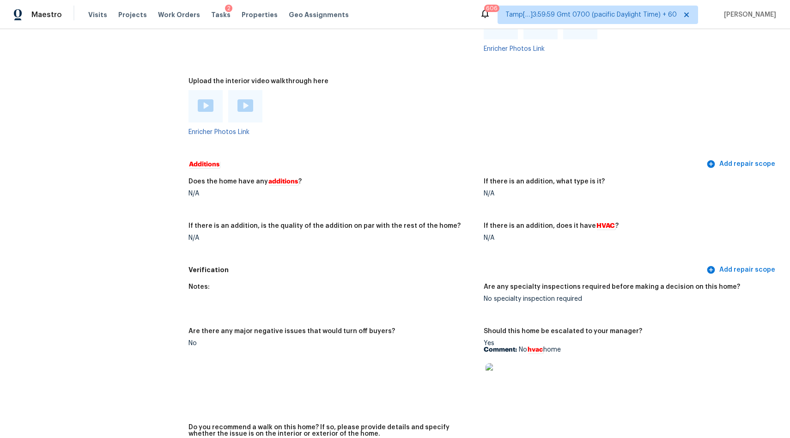
scroll to position [1806, 0]
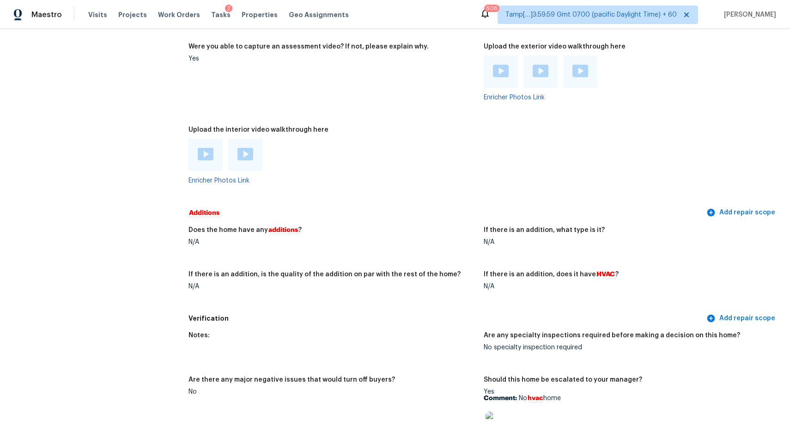
click at [209, 147] on div at bounding box center [205, 155] width 34 height 32
click at [206, 160] on img at bounding box center [206, 154] width 16 height 12
click at [245, 159] on img at bounding box center [245, 154] width 16 height 12
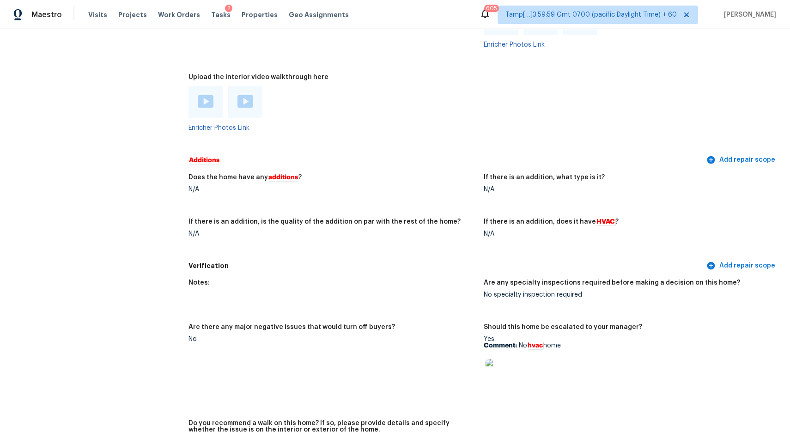
scroll to position [1850, 0]
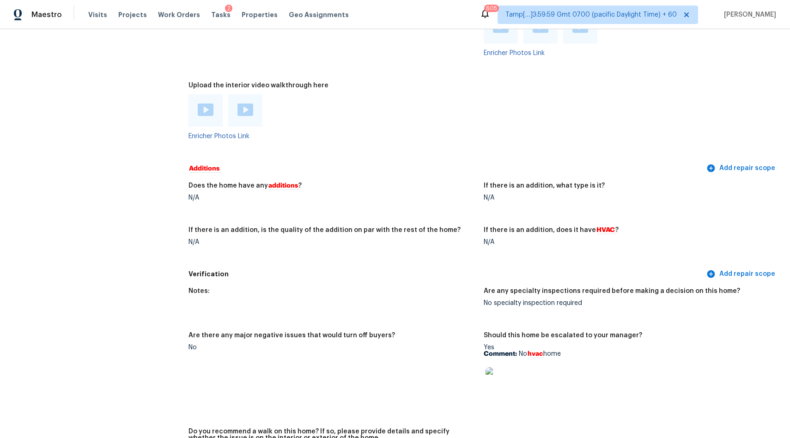
click at [210, 105] on img at bounding box center [206, 109] width 16 height 12
click at [243, 113] on img at bounding box center [245, 109] width 16 height 12
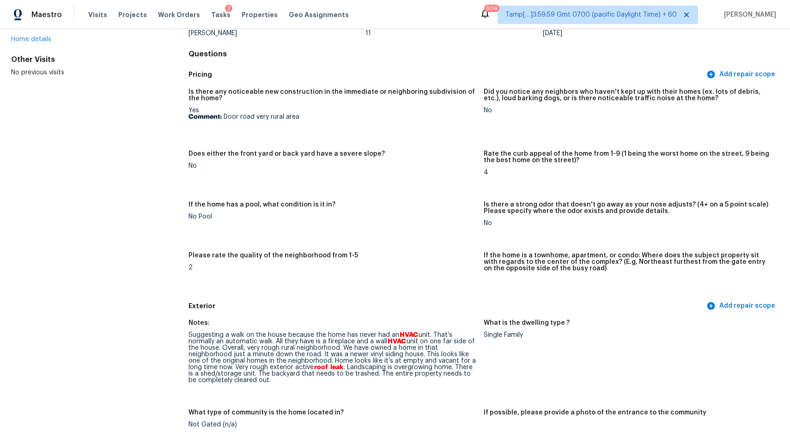
scroll to position [0, 0]
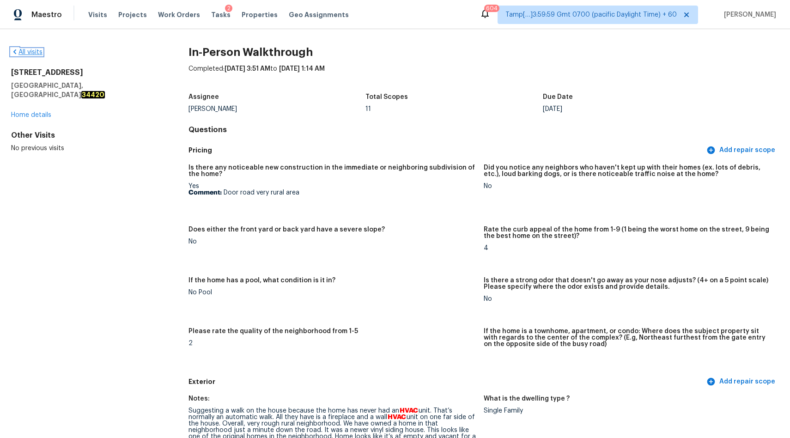
click at [36, 53] on link "All visits" at bounding box center [26, 52] width 31 height 6
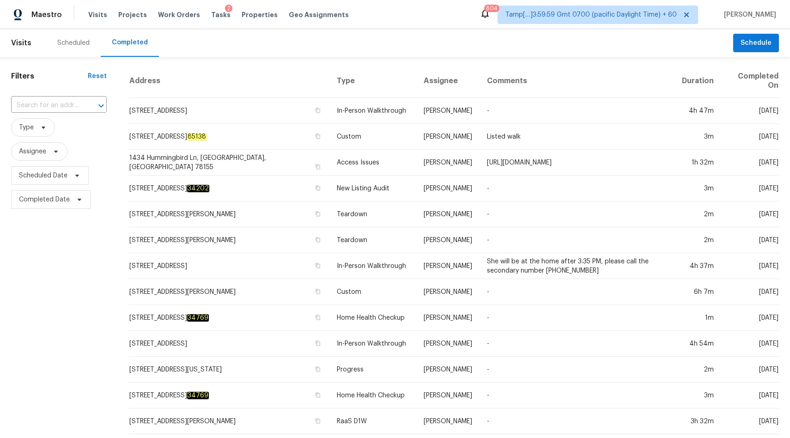
click at [67, 108] on input "text" at bounding box center [46, 105] width 70 height 14
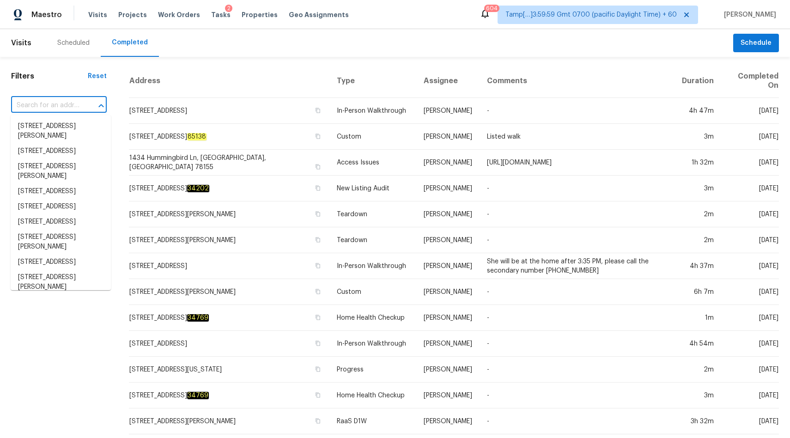
paste input "5204 Bellwood Dr Adamsville, AL, 35005"
type input "5204 Bellwood Dr Adamsville, AL, 35005"
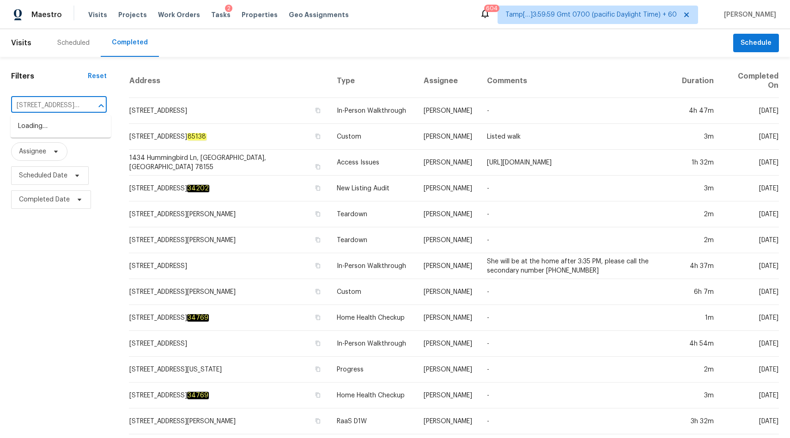
scroll to position [0, 55]
click at [59, 127] on li "5204 Bellwood Dr, Adamsville, AL 35005" at bounding box center [61, 126] width 100 height 15
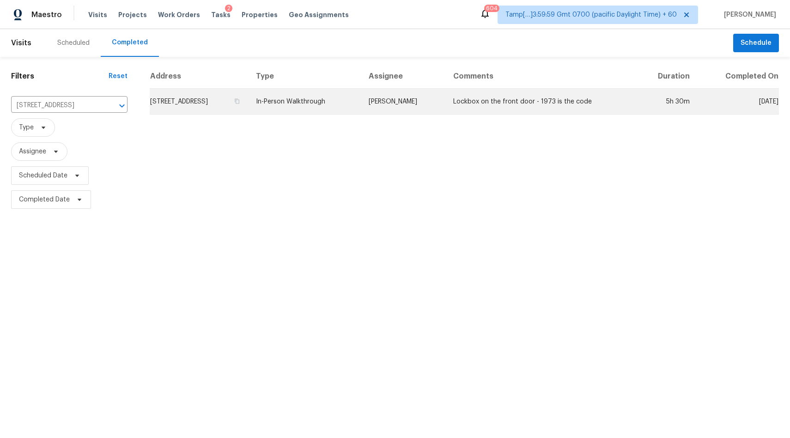
click at [318, 101] on td "In-Person Walkthrough" at bounding box center [305, 102] width 113 height 26
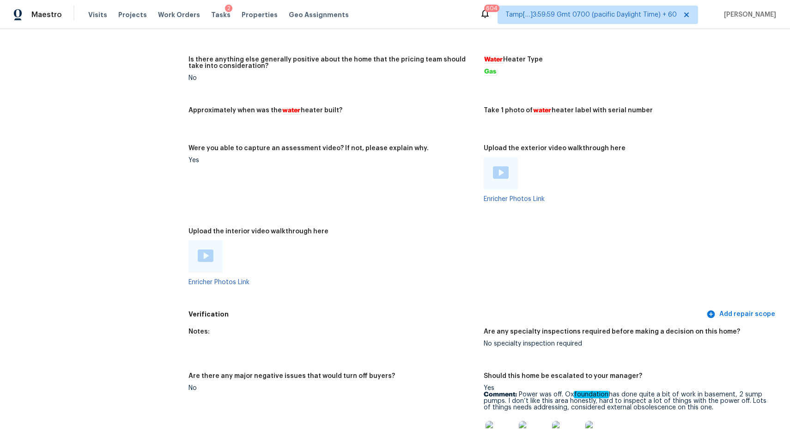
scroll to position [1639, 0]
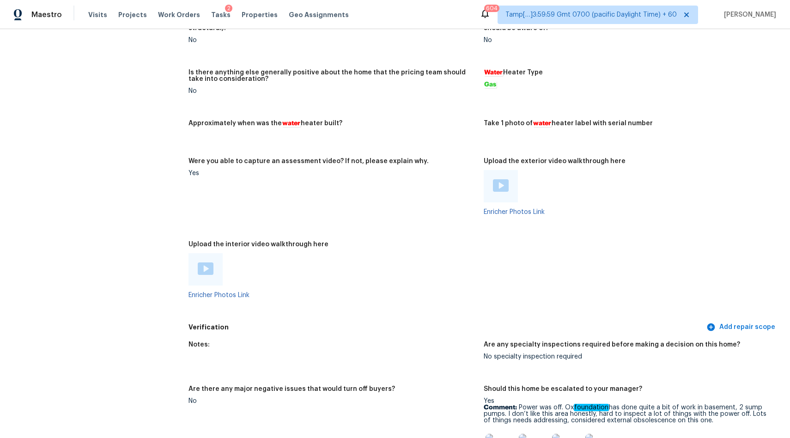
click at [212, 274] on img at bounding box center [206, 268] width 16 height 12
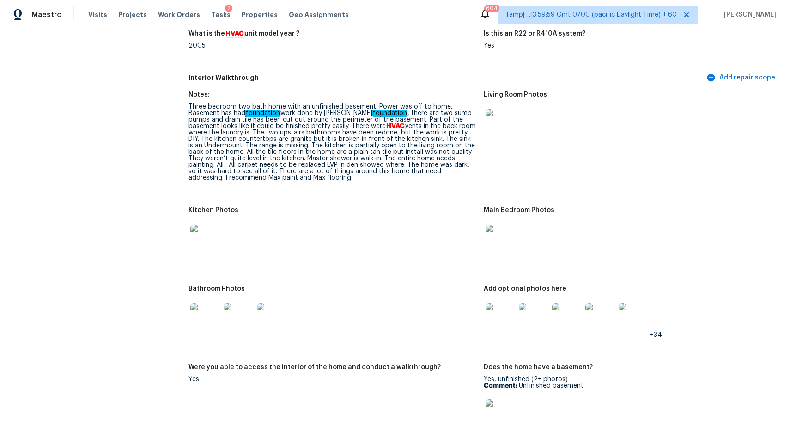
scroll to position [955, 0]
drag, startPoint x: 444, startPoint y: 135, endPoint x: 455, endPoint y: 139, distance: 10.8
click at [455, 139] on div "Three bedroom two bath home with an unfinished basement. Power was off to home.…" at bounding box center [332, 143] width 288 height 78
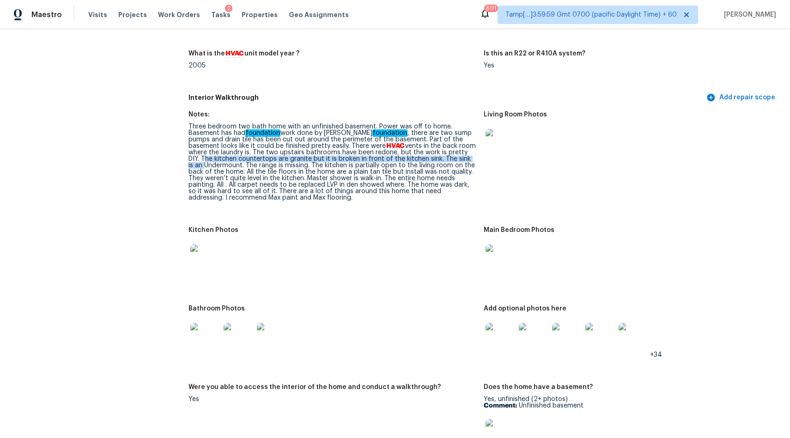
scroll to position [935, 0]
click at [318, 285] on figure "Kitchen Photos" at bounding box center [335, 261] width 295 height 67
click at [576, 348] on img at bounding box center [567, 339] width 30 height 30
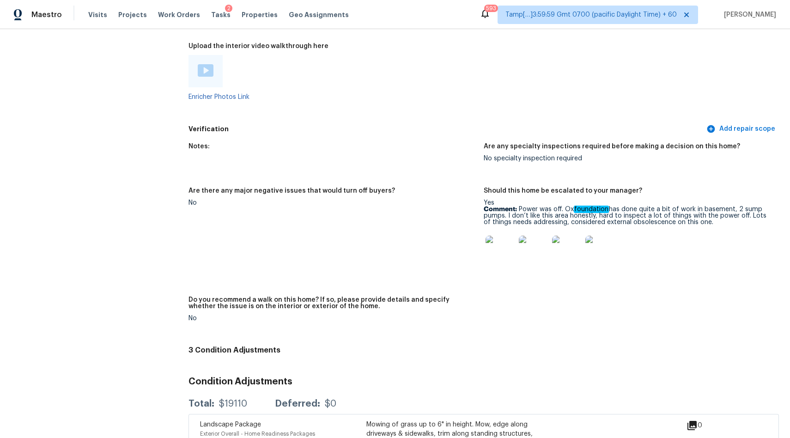
scroll to position [1835, 0]
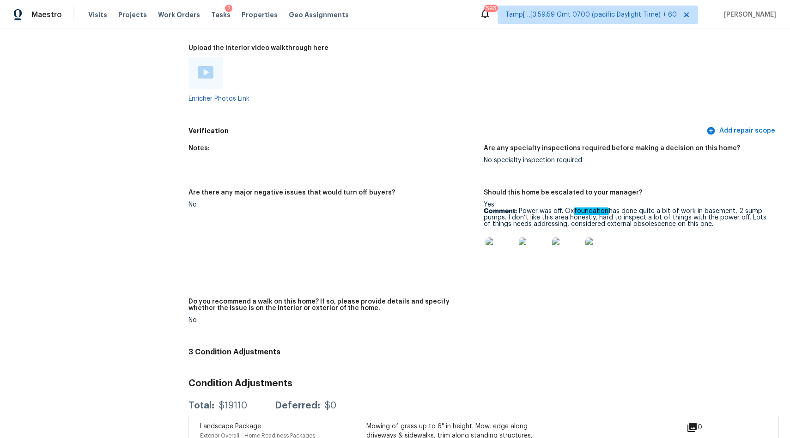
click at [503, 254] on img at bounding box center [500, 252] width 30 height 30
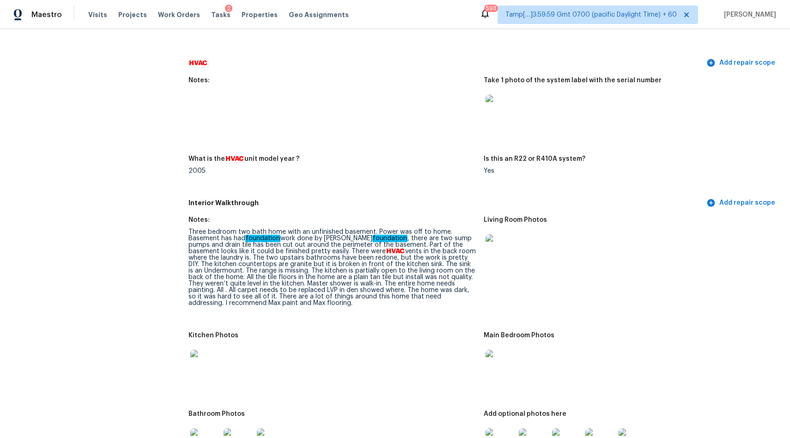
scroll to position [1092, 0]
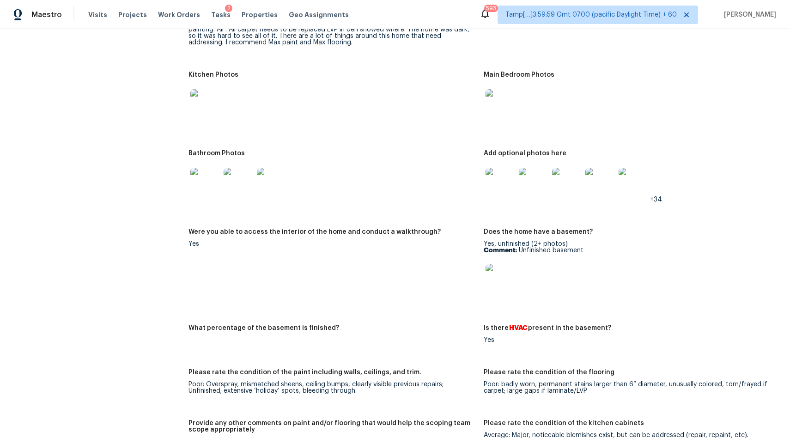
click at [502, 280] on img at bounding box center [500, 279] width 30 height 30
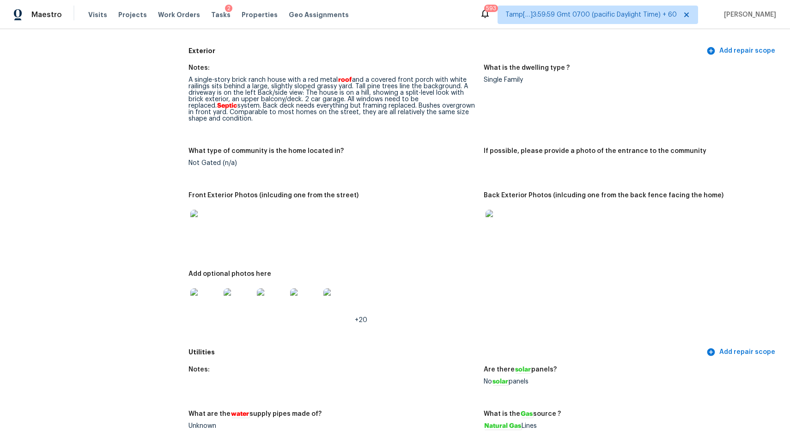
scroll to position [0, 0]
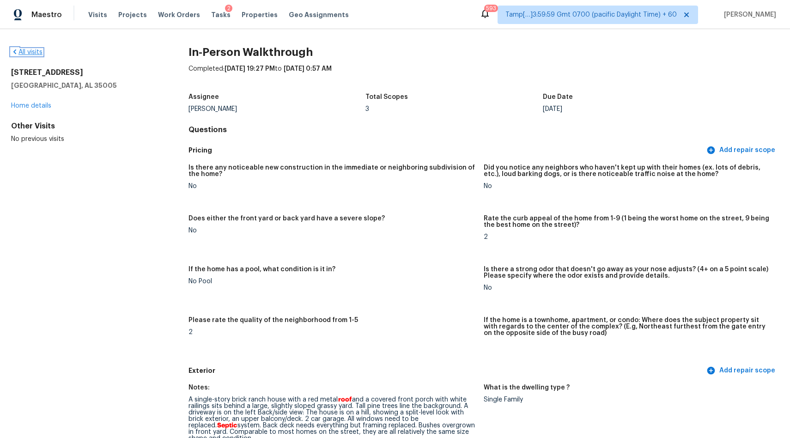
click at [28, 50] on link "All visits" at bounding box center [26, 52] width 31 height 6
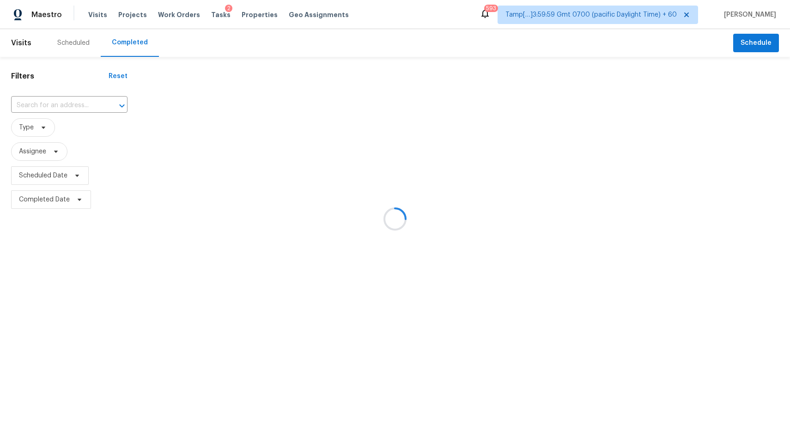
click at [79, 106] on div at bounding box center [395, 219] width 790 height 438
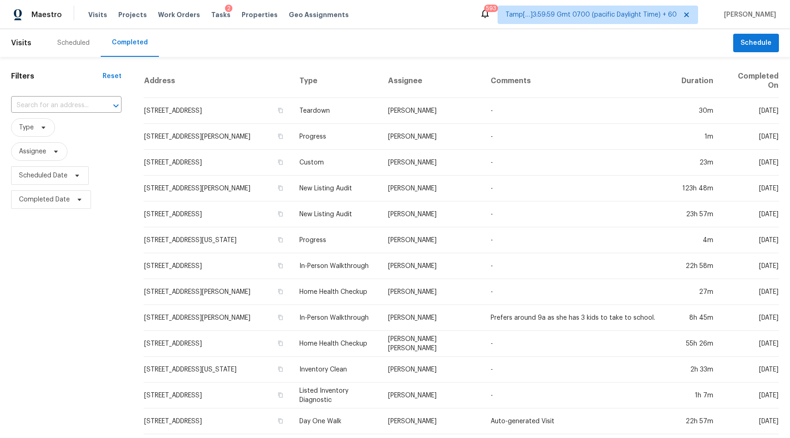
click at [59, 105] on input "text" at bounding box center [53, 105] width 85 height 14
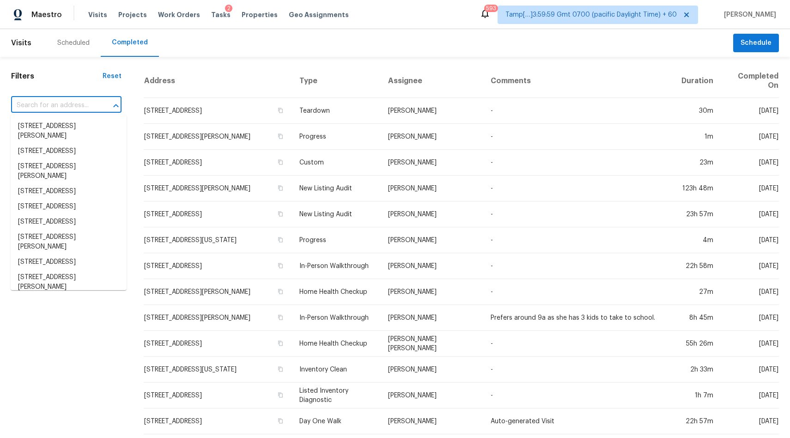
paste input "1830 Pennington Ave, Deltona, FL 32738"
type input "1830 Pennington Ave, Deltona, FL 32738"
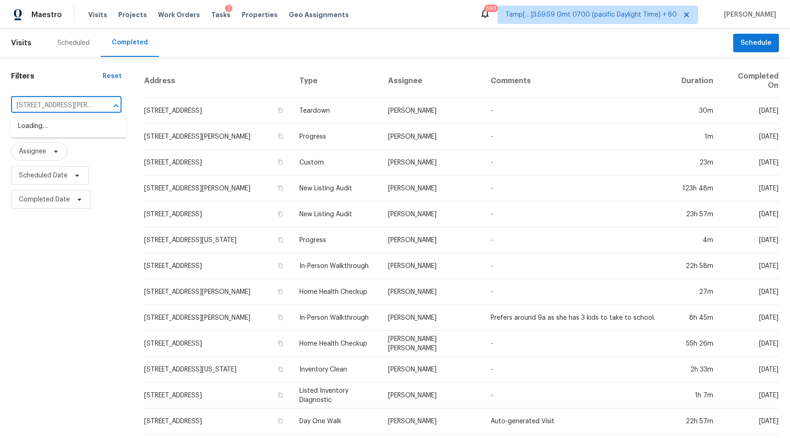
scroll to position [0, 37]
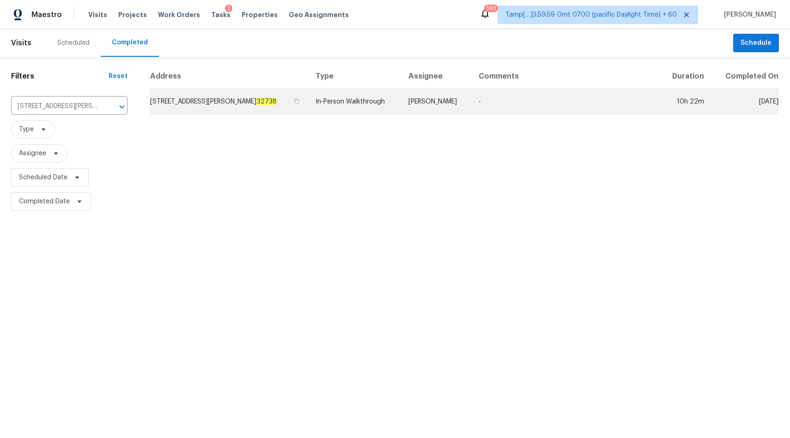
click at [339, 92] on td "In-Person Walkthrough" at bounding box center [354, 102] width 93 height 26
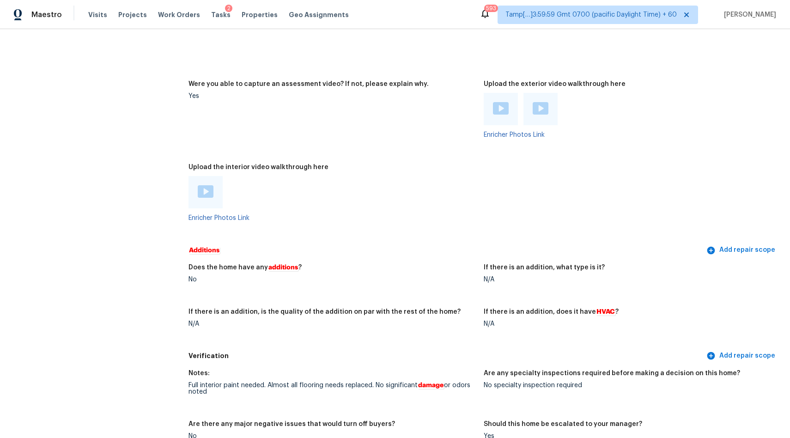
scroll to position [1628, 0]
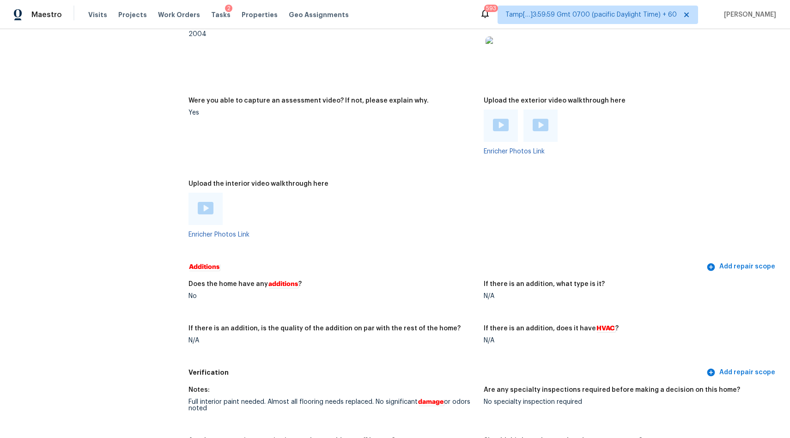
click at [206, 210] on div at bounding box center [206, 209] width 16 height 14
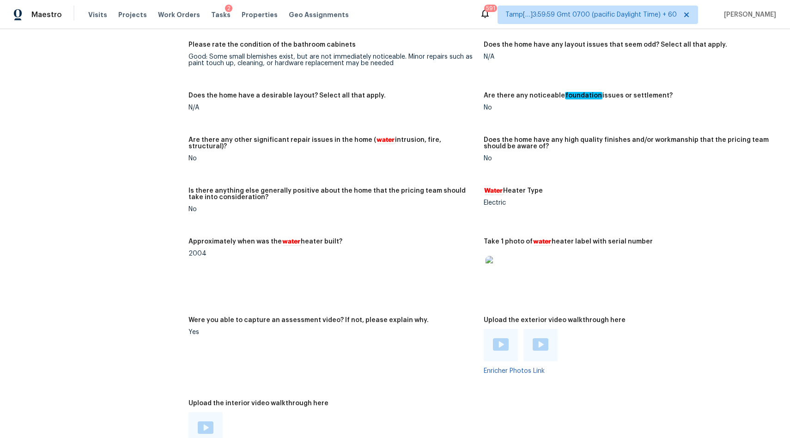
scroll to position [1525, 0]
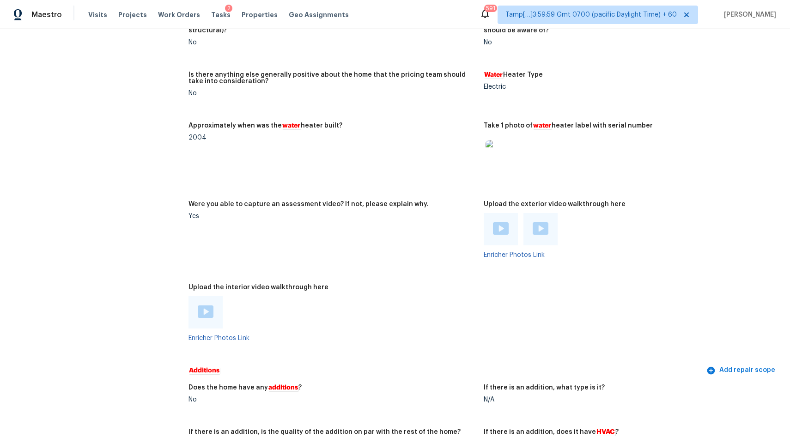
click at [210, 311] on img at bounding box center [206, 311] width 16 height 12
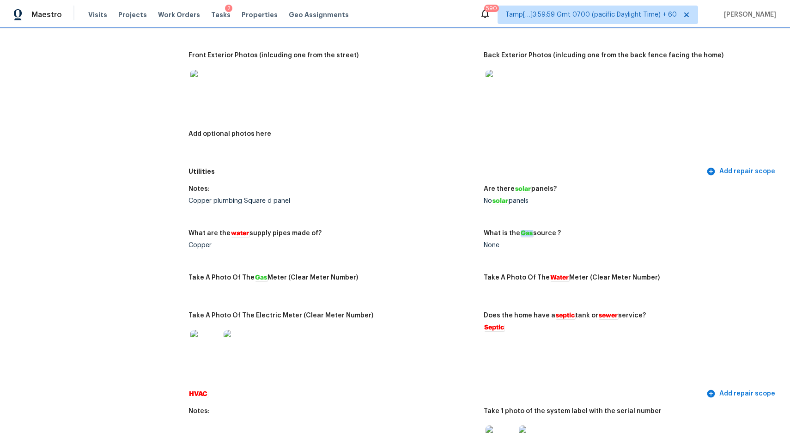
scroll to position [0, 0]
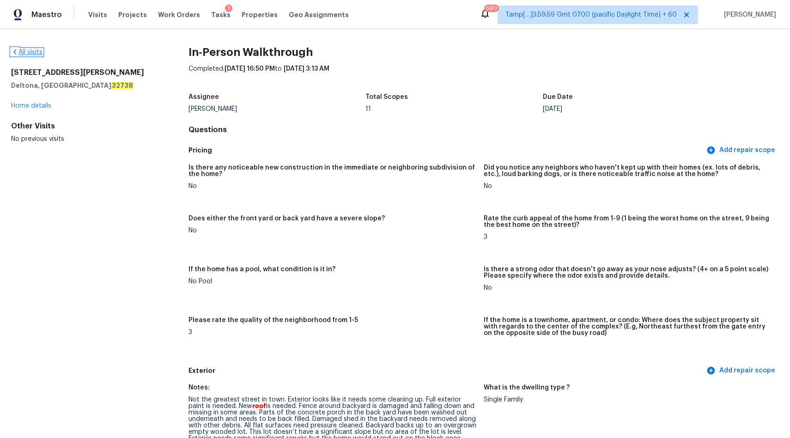
click at [33, 50] on link "All visits" at bounding box center [26, 52] width 31 height 6
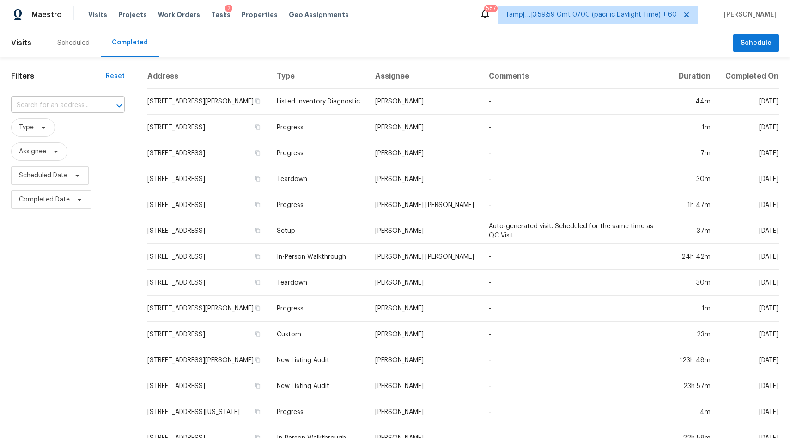
click at [46, 105] on input "text" at bounding box center [55, 105] width 88 height 14
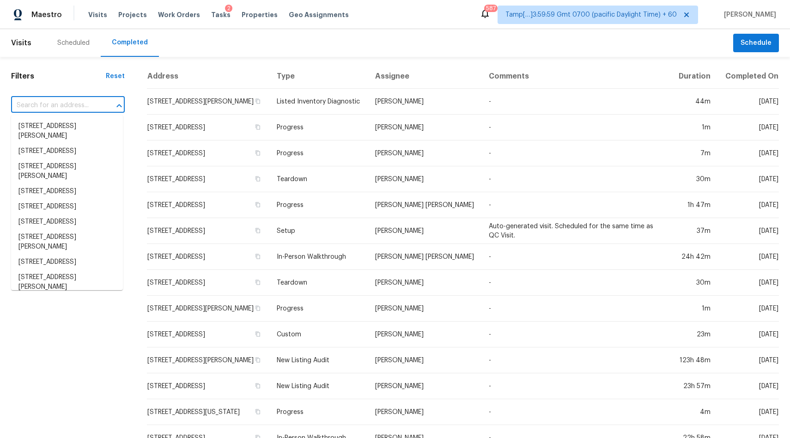
paste input "3 E Fall River Way, Simpsonville, SC 29680"
type input "3 E Fall River Way, Simpsonville, SC 29680"
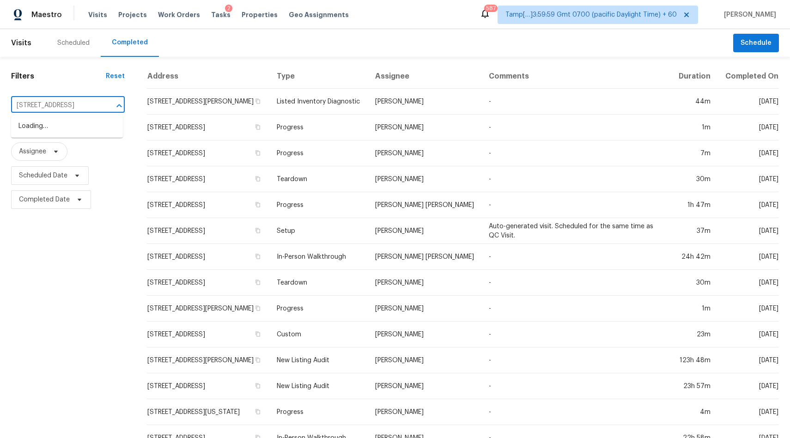
scroll to position [0, 47]
click at [45, 129] on li "3 E Fall River Way, Simpsonville, SC 29680" at bounding box center [67, 126] width 112 height 15
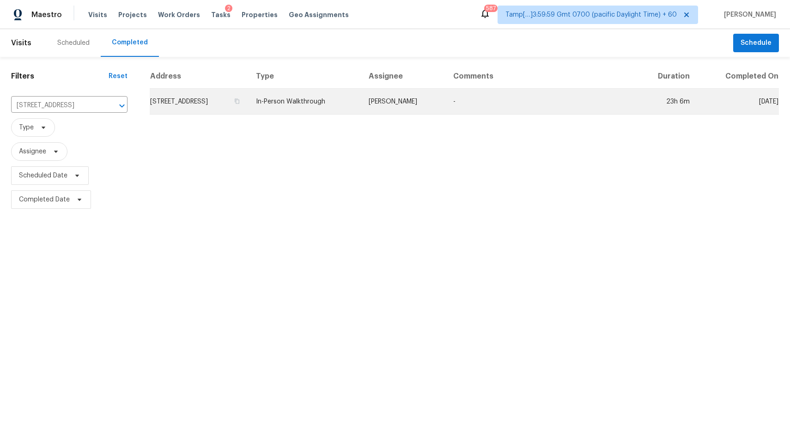
click at [311, 107] on td "In-Person Walkthrough" at bounding box center [305, 102] width 113 height 26
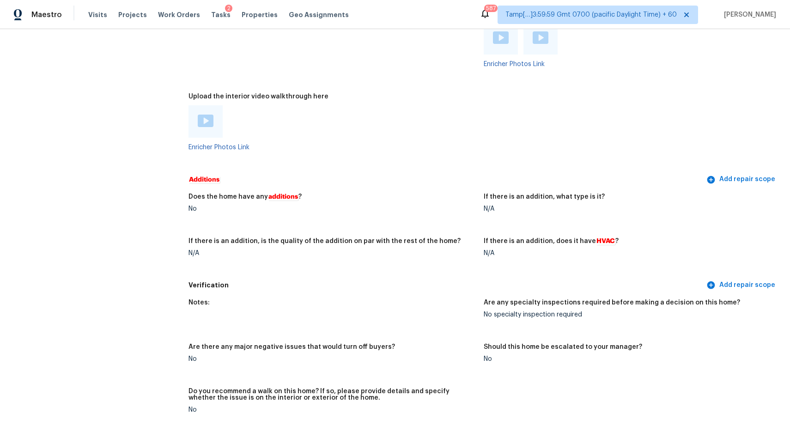
scroll to position [1779, 0]
click at [204, 127] on img at bounding box center [206, 121] width 16 height 12
click at [312, 114] on div at bounding box center [332, 122] width 288 height 32
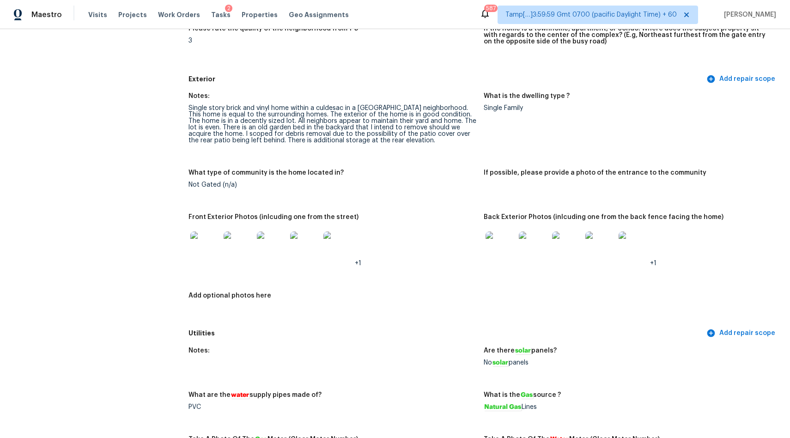
scroll to position [0, 0]
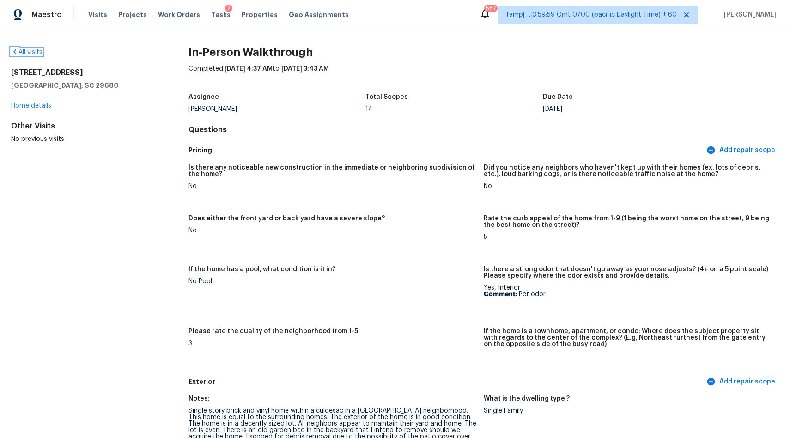
click at [31, 52] on link "All visits" at bounding box center [26, 52] width 31 height 6
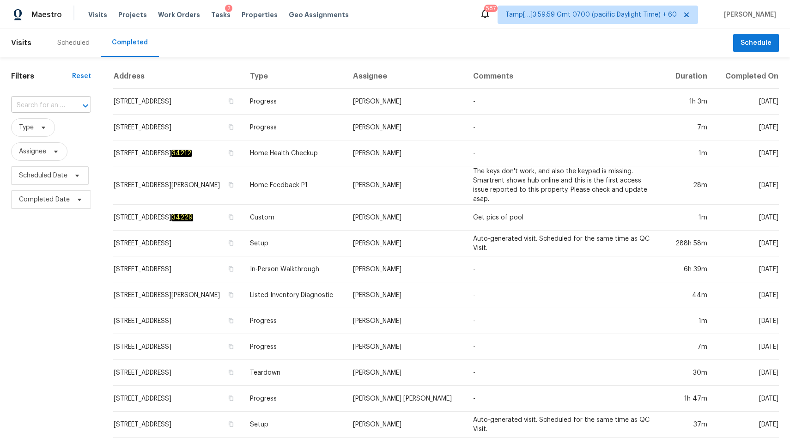
click at [57, 105] on input "text" at bounding box center [38, 105] width 54 height 14
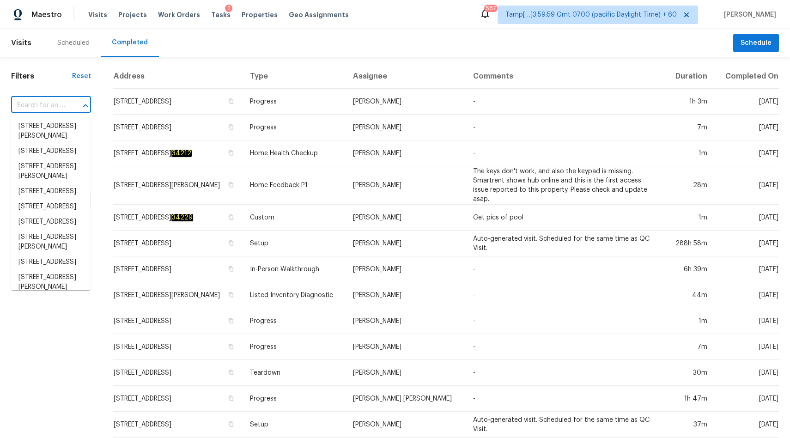
paste input "5109 Dipper Way, Elk Grove, CA 95758"
type input "5109 Dipper Way, Elk Grove, CA 95758"
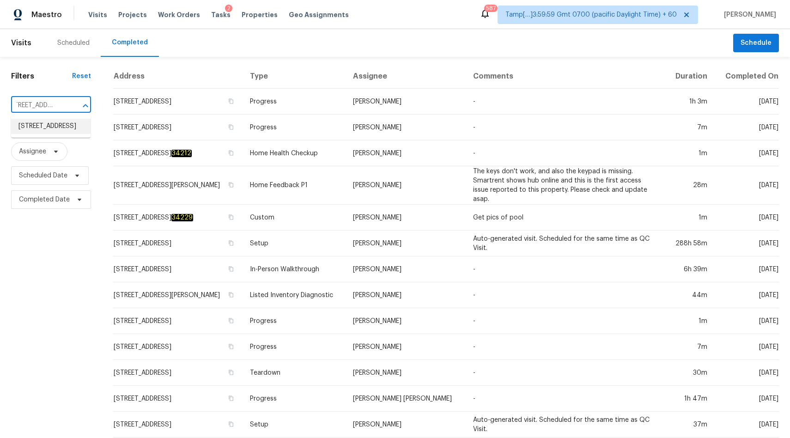
click at [47, 132] on li "5109 Dipper Way, Elk Grove, CA 95758" at bounding box center [50, 126] width 79 height 15
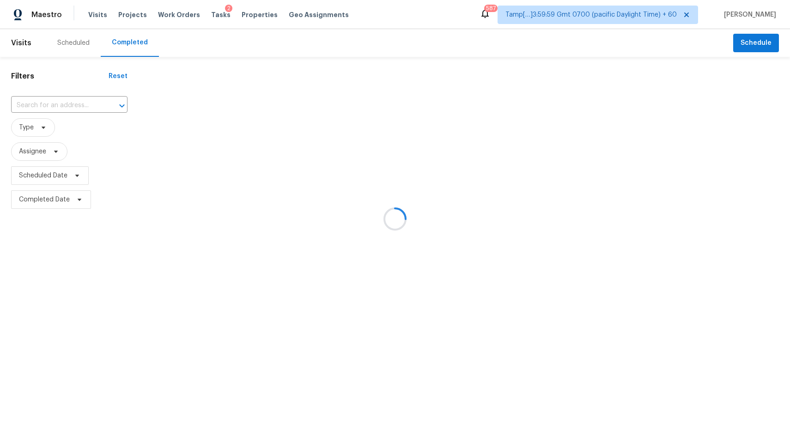
type input "5109 Dipper Way, Elk Grove, CA 95758"
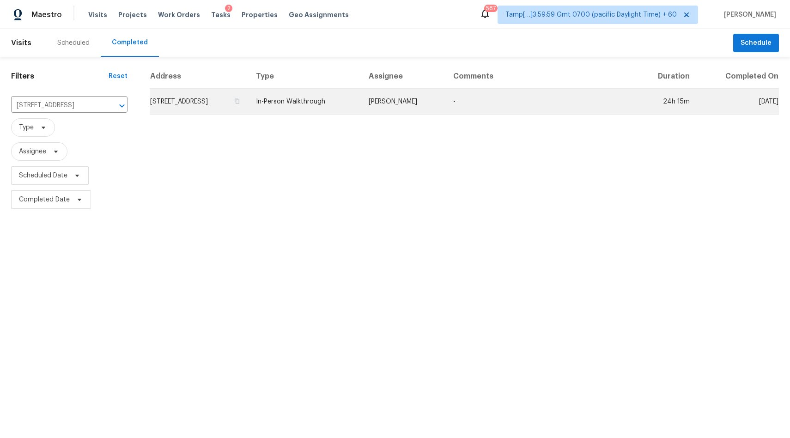
click at [342, 97] on td "In-Person Walkthrough" at bounding box center [305, 102] width 113 height 26
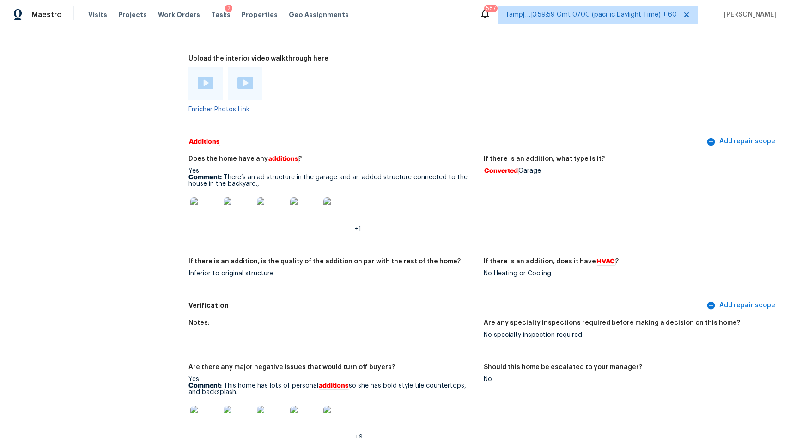
scroll to position [1877, 0]
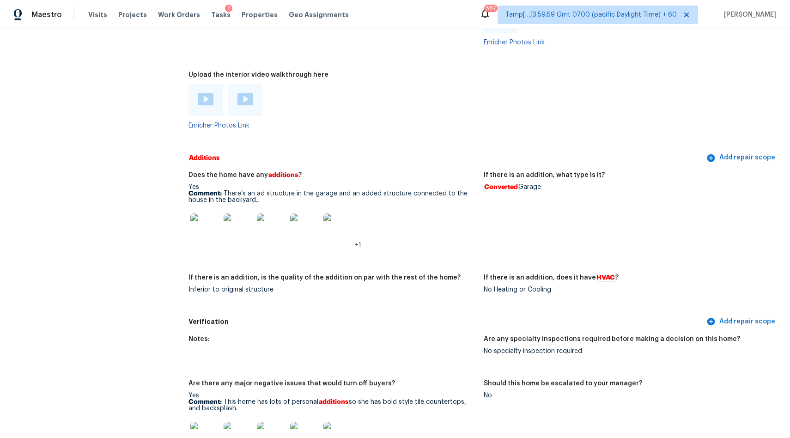
click at [206, 105] on img at bounding box center [206, 99] width 16 height 12
click at [244, 109] on div at bounding box center [245, 100] width 34 height 32
click at [247, 103] on img at bounding box center [245, 99] width 16 height 12
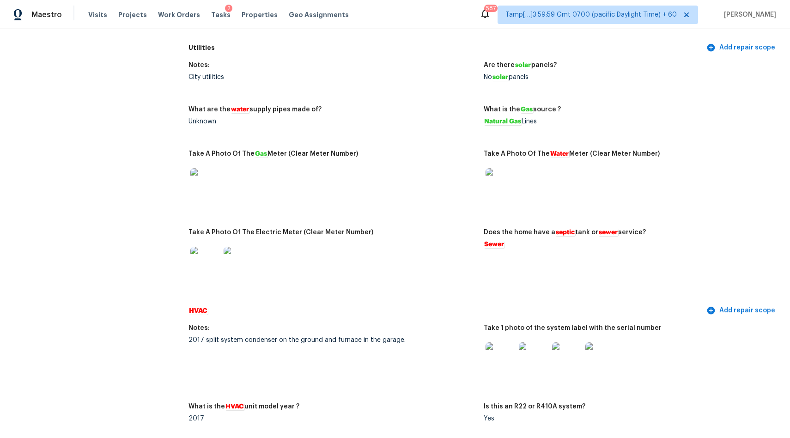
scroll to position [1802, 0]
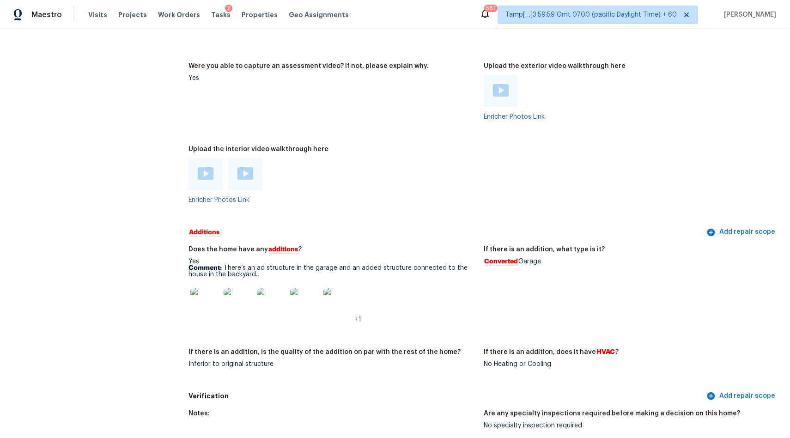
click at [479, 262] on figure "Does the home have any additions ? Yes Comment: There’s an ad structure in the …" at bounding box center [335, 291] width 295 height 91
drag, startPoint x: 546, startPoint y: 263, endPoint x: 470, endPoint y: 265, distance: 76.7
click at [470, 265] on div "Does the home have any additions ? Yes Comment: There’s an ad structure in the …" at bounding box center [483, 314] width 590 height 147
click at [497, 296] on figure "If there is an addition, what type is it? Converted Garage" at bounding box center [631, 291] width 295 height 91
drag, startPoint x: 484, startPoint y: 263, endPoint x: 548, endPoint y: 263, distance: 63.7
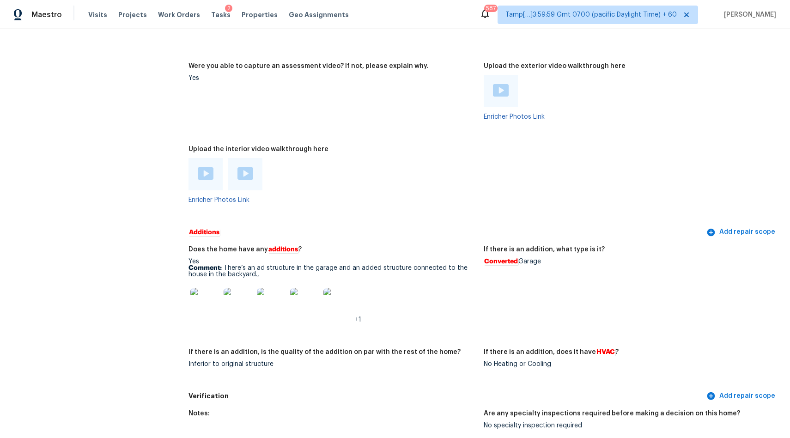
click at [548, 263] on div "Converted Garage" at bounding box center [628, 261] width 288 height 6
copy div "Converted Garage"
click at [197, 301] on img at bounding box center [205, 303] width 30 height 30
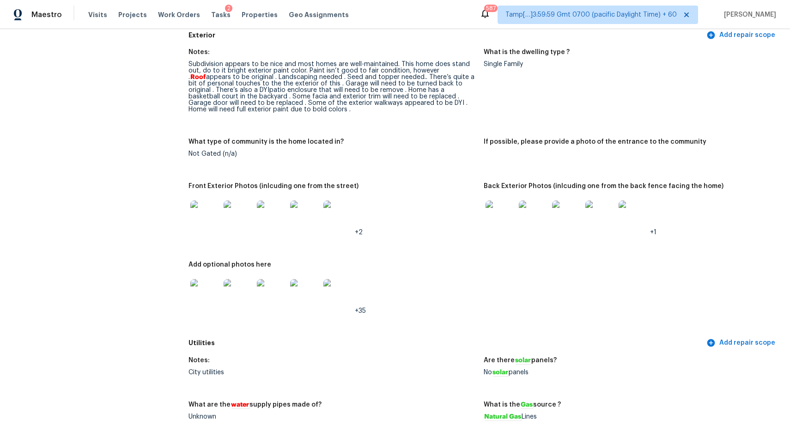
scroll to position [0, 0]
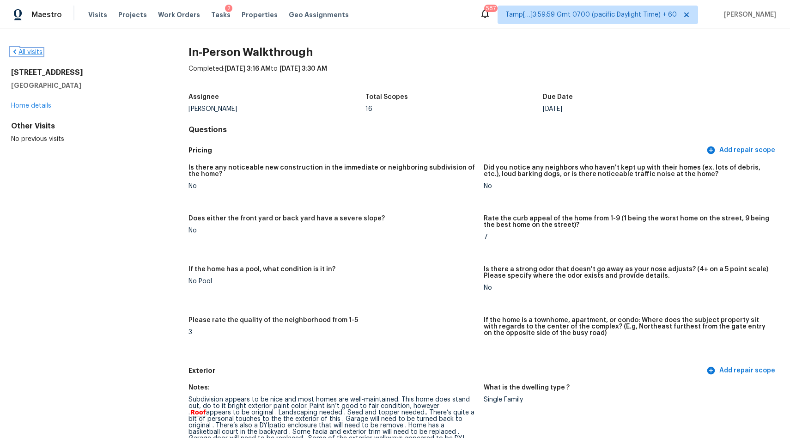
click at [33, 51] on link "All visits" at bounding box center [26, 52] width 31 height 6
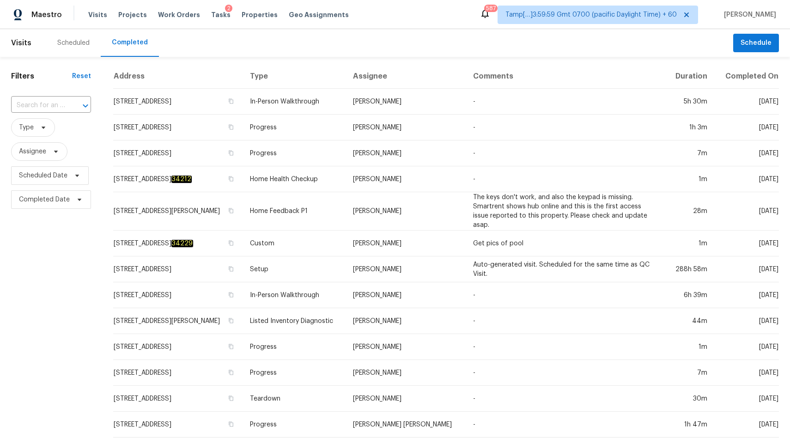
click at [70, 107] on div at bounding box center [79, 105] width 24 height 13
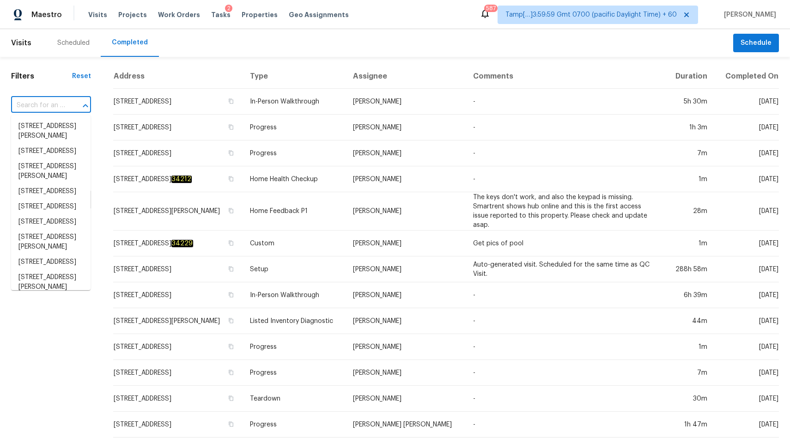
paste input "2906 Priscilla Ave, Cleveland, OH 44134"
type input "2906 Priscilla Ave, Cleveland, OH 44134"
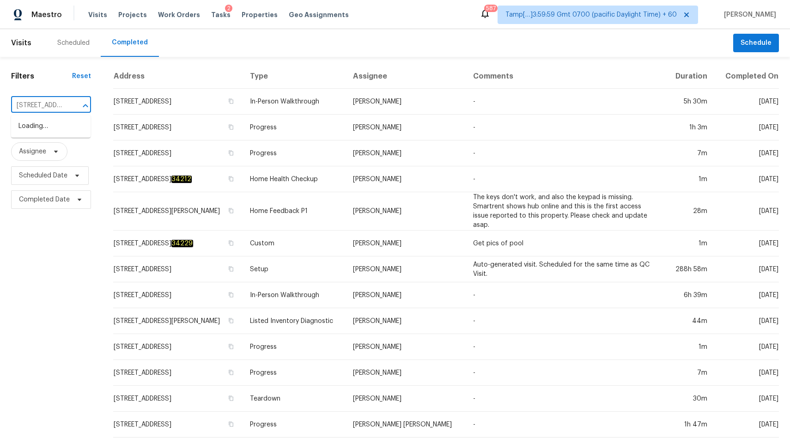
scroll to position [0, 73]
click at [36, 132] on li "2906 Priscilla Ave, Cleveland, OH 44134" at bounding box center [50, 131] width 79 height 25
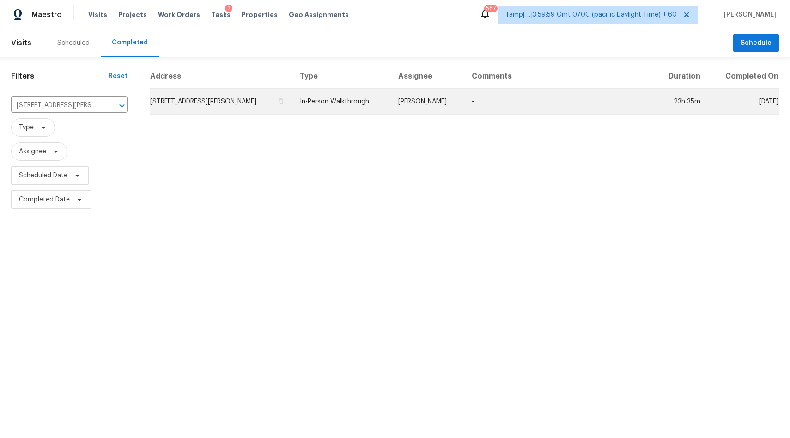
click at [337, 101] on td "In-Person Walkthrough" at bounding box center [341, 102] width 98 height 26
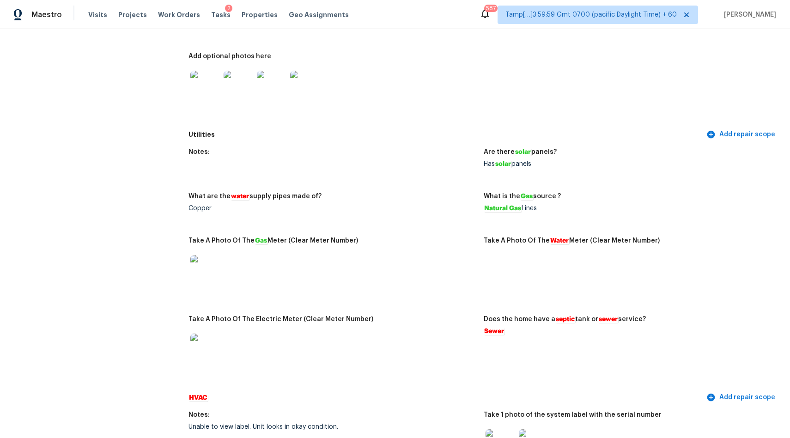
scroll to position [421, 0]
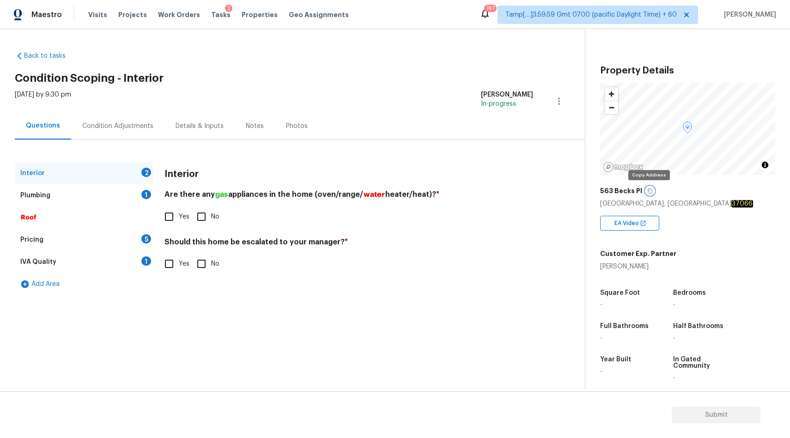
click at [648, 191] on icon "button" at bounding box center [650, 191] width 6 height 6
click at [195, 217] on input "No" at bounding box center [201, 216] width 19 height 19
checkbox input "true"
click at [200, 253] on div "Should this home be escalated to your manager? * Yes No" at bounding box center [348, 256] width 369 height 36
click at [200, 268] on input "No" at bounding box center [201, 263] width 19 height 19
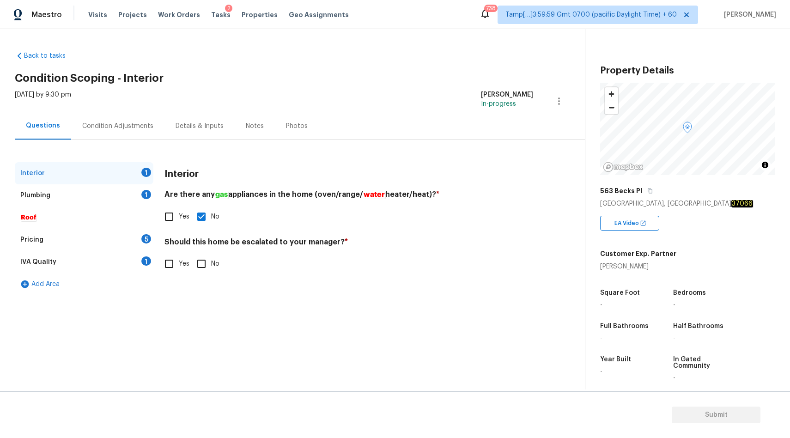
checkbox input "true"
click at [101, 188] on div "Plumbing 1" at bounding box center [84, 195] width 139 height 22
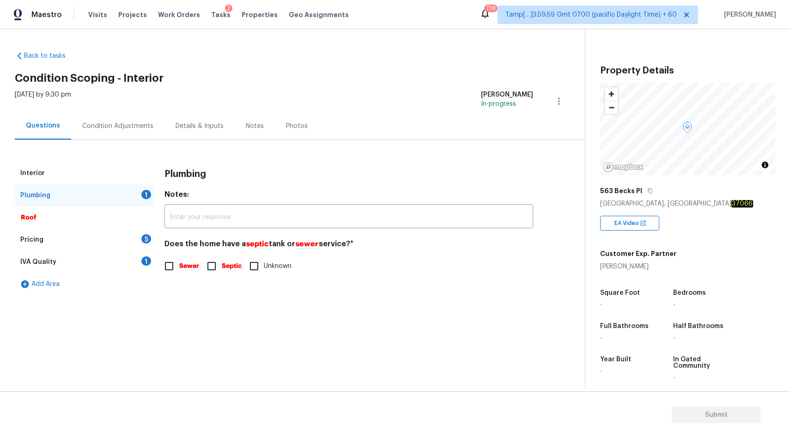
click at [196, 270] on em "Sewer" at bounding box center [189, 265] width 21 height 7
click at [179, 270] on input "Sewer" at bounding box center [168, 265] width 19 height 19
checkbox input "true"
click at [118, 236] on div "Pricing 5" at bounding box center [84, 240] width 139 height 22
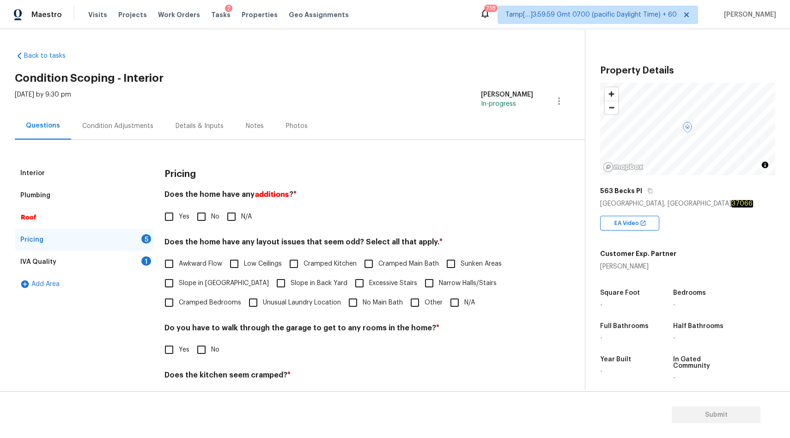
click at [196, 218] on input "No" at bounding box center [201, 216] width 19 height 19
checkbox input "true"
click at [454, 305] on input "N/A" at bounding box center [454, 302] width 19 height 19
checkbox input "true"
click at [206, 346] on input "No" at bounding box center [201, 349] width 19 height 19
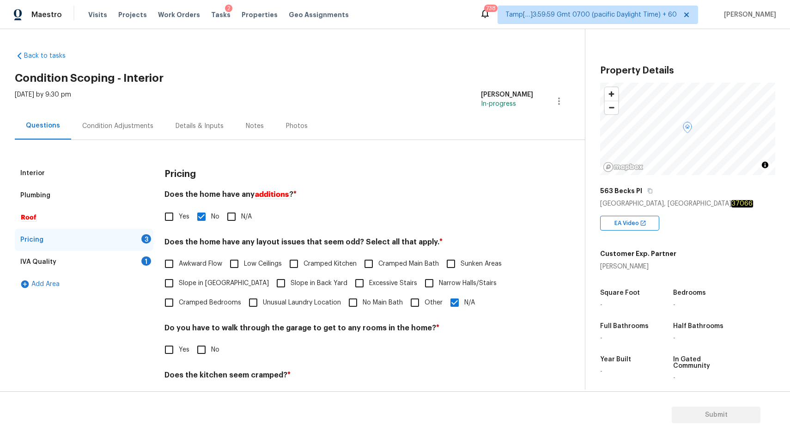
checkbox input "true"
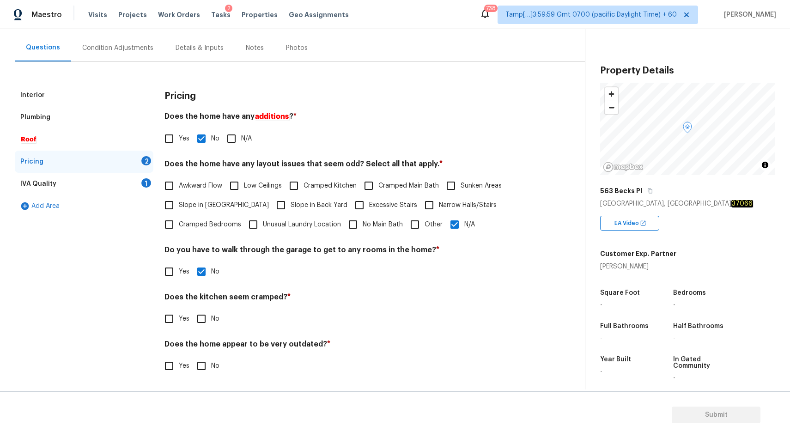
scroll to position [78, 0]
click at [204, 319] on input "No" at bounding box center [201, 318] width 19 height 19
checkbox input "true"
click at [206, 368] on input "No" at bounding box center [201, 366] width 19 height 19
checkbox input "true"
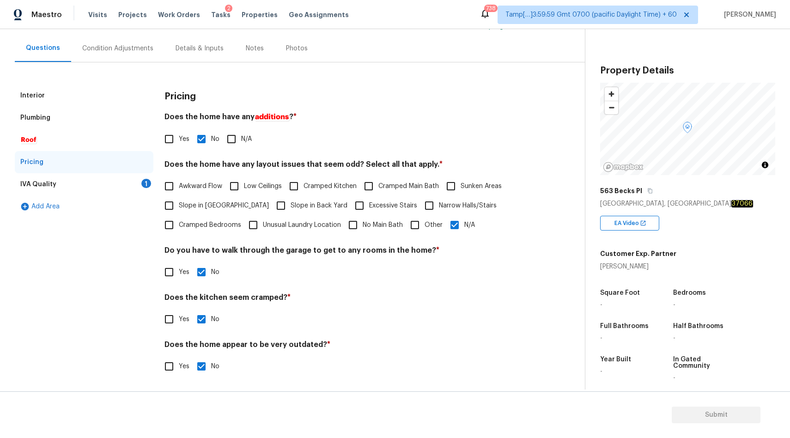
click at [106, 187] on div "IVA Quality 1" at bounding box center [84, 184] width 139 height 22
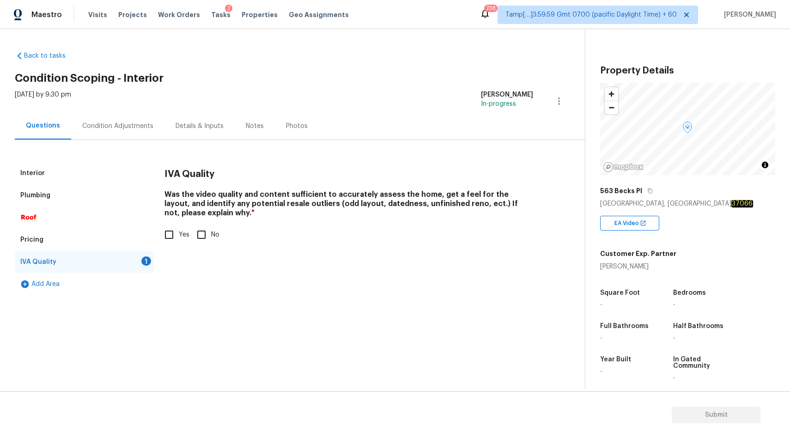
click at [169, 237] on input "Yes" at bounding box center [168, 234] width 19 height 19
checkbox input "true"
click at [115, 133] on div "Condition Adjustments" at bounding box center [117, 125] width 93 height 27
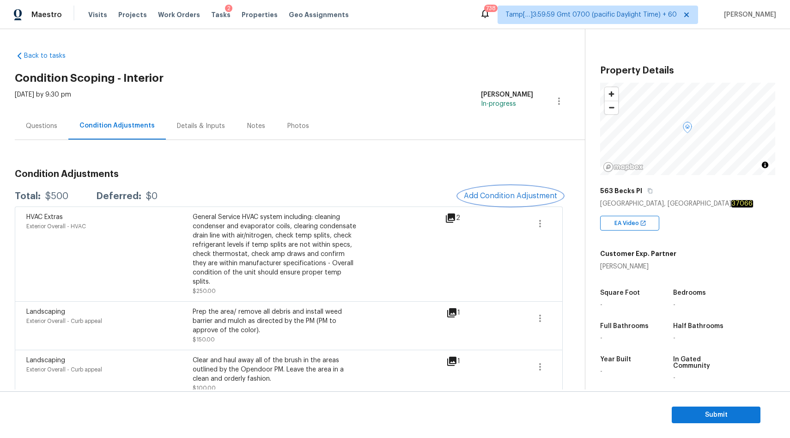
click at [509, 194] on span "Add Condition Adjustment" at bounding box center [510, 196] width 93 height 8
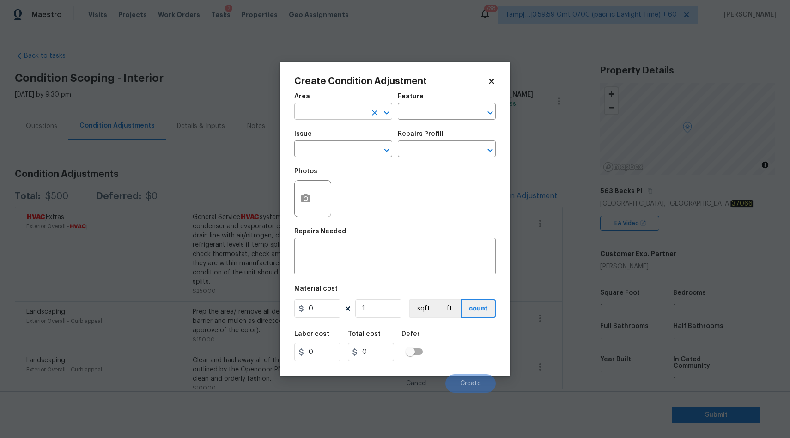
click at [325, 114] on input "text" at bounding box center [330, 112] width 72 height 14
type input "i"
type input "Interior Overall"
click at [332, 146] on input "text" at bounding box center [330, 150] width 72 height 14
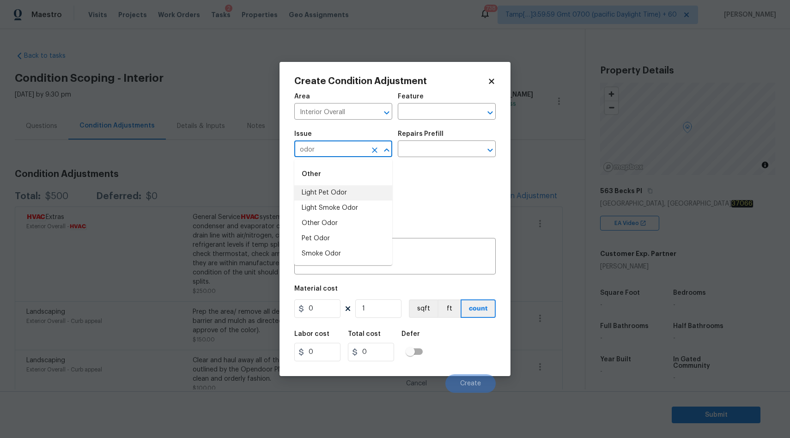
click at [322, 197] on li "Light Pet Odor" at bounding box center [343, 192] width 98 height 15
type input "Light Pet Odor"
click at [428, 151] on input "text" at bounding box center [434, 150] width 72 height 14
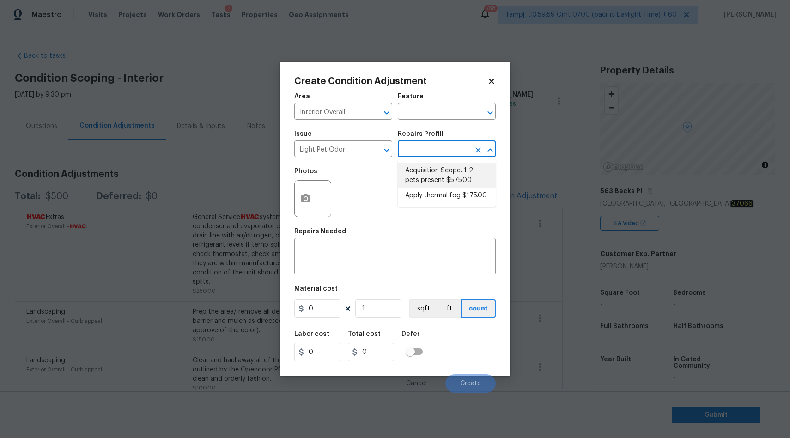
click at [431, 169] on li "Acquisition Scope: 1-2 pets present $575.00" at bounding box center [447, 175] width 98 height 25
type textarea "Acquisition Scope: 1-2 pets present"
type input "575"
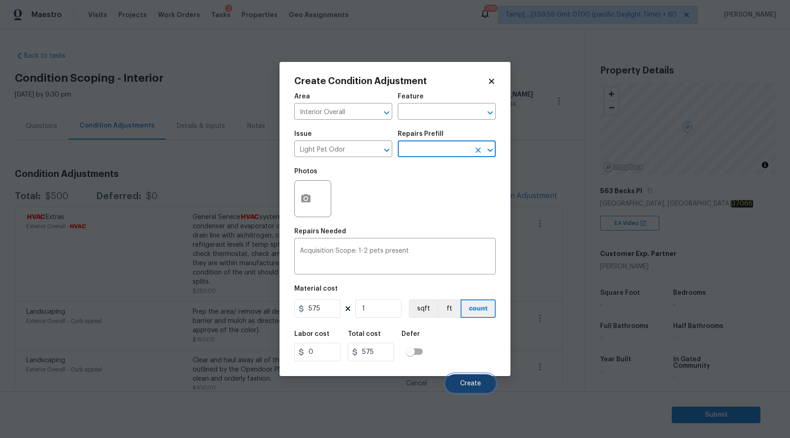
click at [467, 382] on span "Create" at bounding box center [470, 383] width 21 height 7
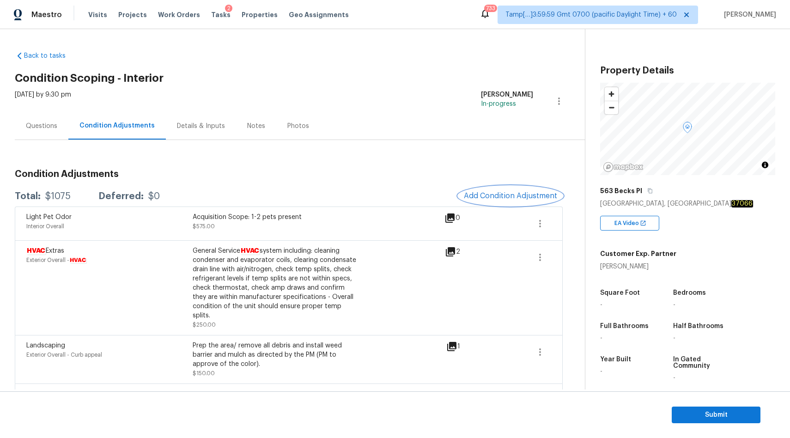
click at [508, 197] on span "Add Condition Adjustment" at bounding box center [510, 196] width 93 height 8
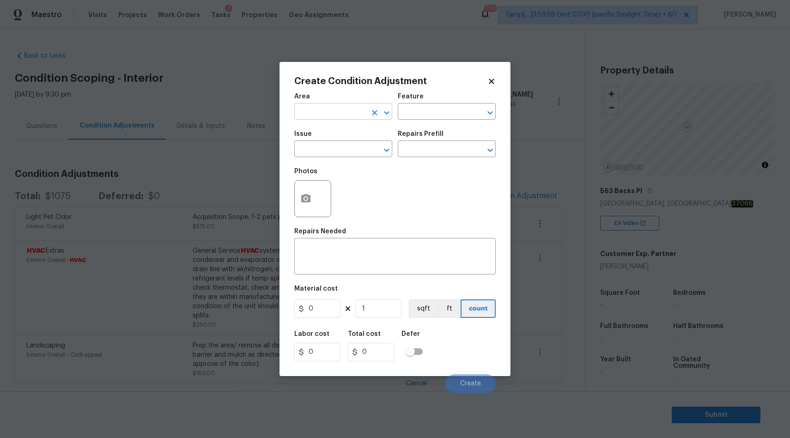
click at [352, 117] on input "text" at bounding box center [330, 112] width 72 height 14
click at [323, 128] on li "Interior Overall" at bounding box center [343, 133] width 98 height 15
type input "Interior Overall"
click at [331, 146] on input "text" at bounding box center [330, 150] width 72 height 14
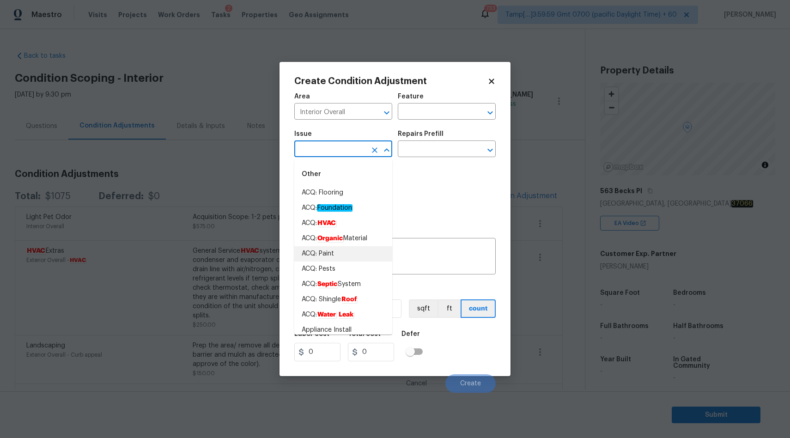
click at [349, 259] on li "ACQ: Paint" at bounding box center [343, 253] width 98 height 15
type input "ACQ: Paint"
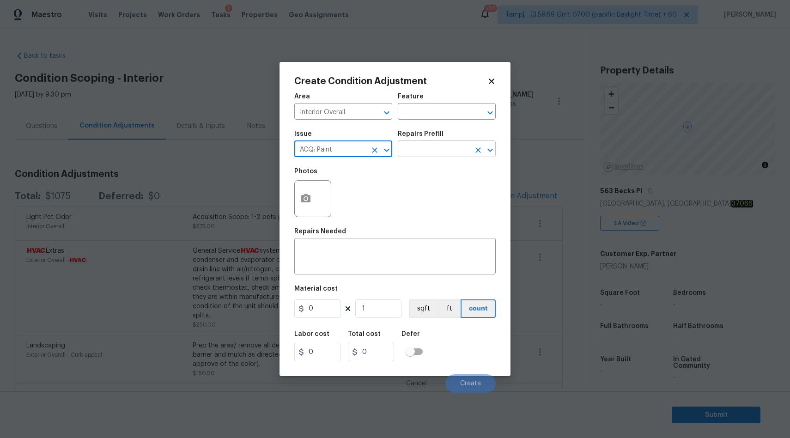
click at [444, 147] on input "text" at bounding box center [434, 150] width 72 height 14
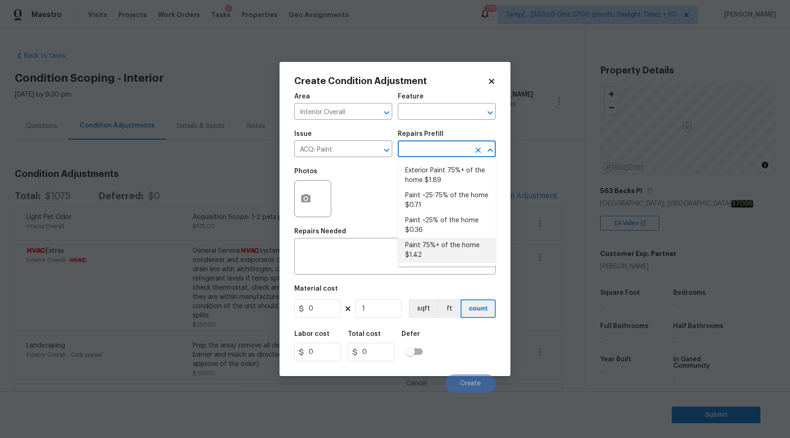
click at [445, 245] on li "Paint 75%+ of the home $1.42" at bounding box center [447, 250] width 98 height 25
type input "Acquisition"
type textarea "Acquisition Scope: 75%+ of the home will likely require interior paint"
type input "1.42"
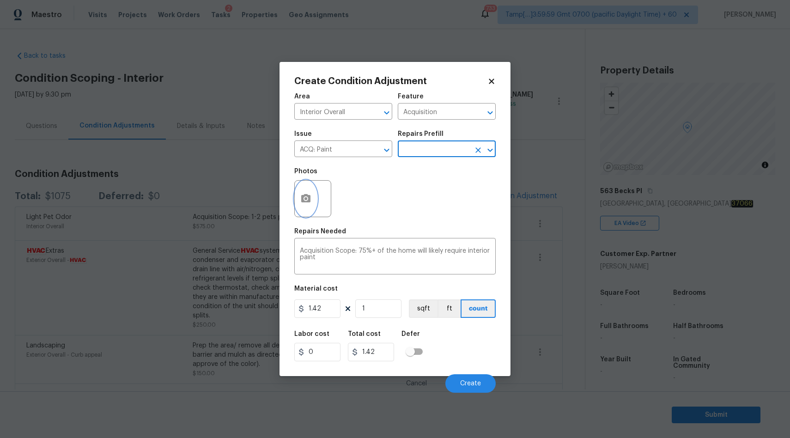
click at [312, 199] on button "button" at bounding box center [306, 199] width 22 height 36
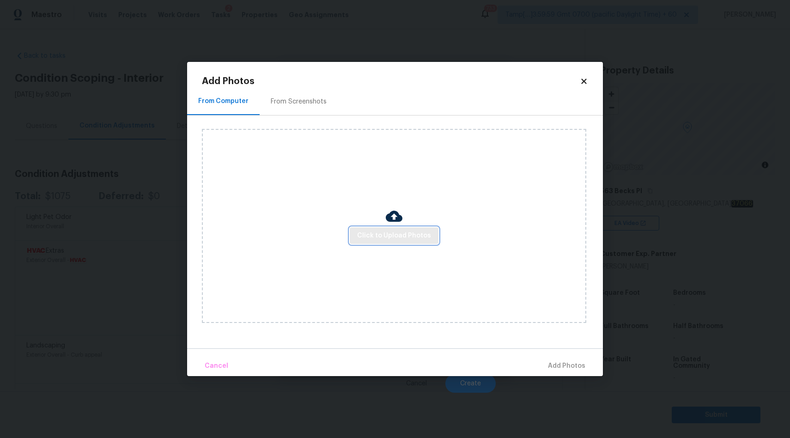
click at [403, 240] on span "Click to Upload Photos" at bounding box center [394, 236] width 74 height 12
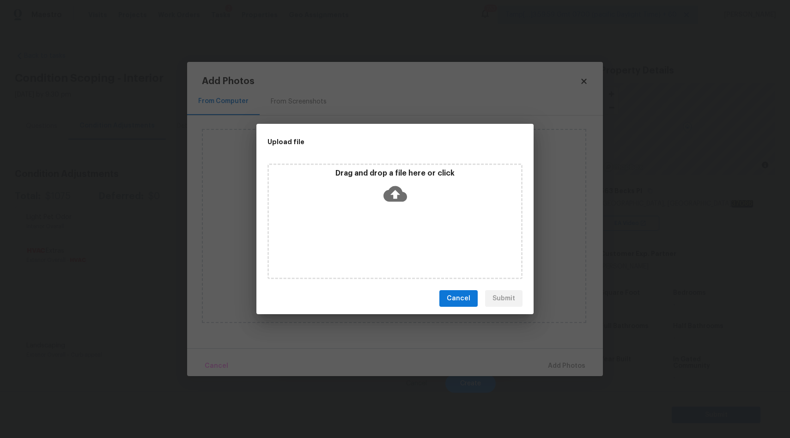
click at [394, 197] on icon at bounding box center [395, 194] width 24 height 24
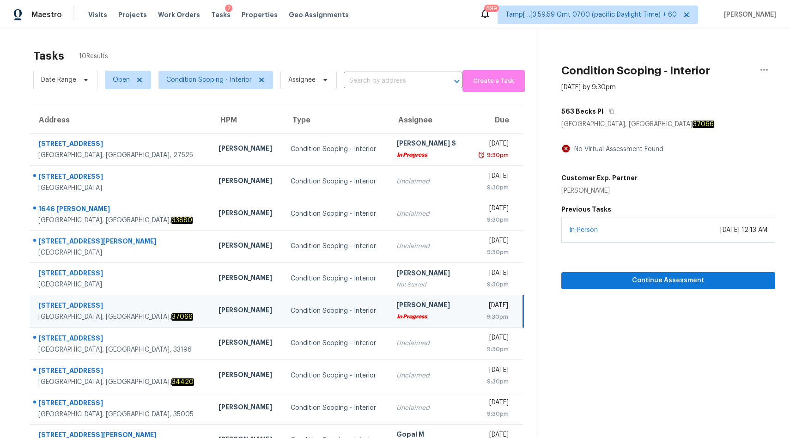
scroll to position [29, 0]
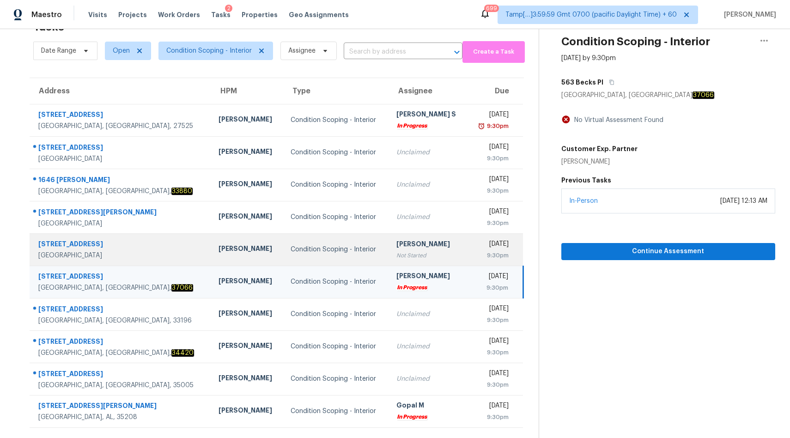
click at [291, 254] on div "Condition Scoping - Interior" at bounding box center [336, 249] width 91 height 9
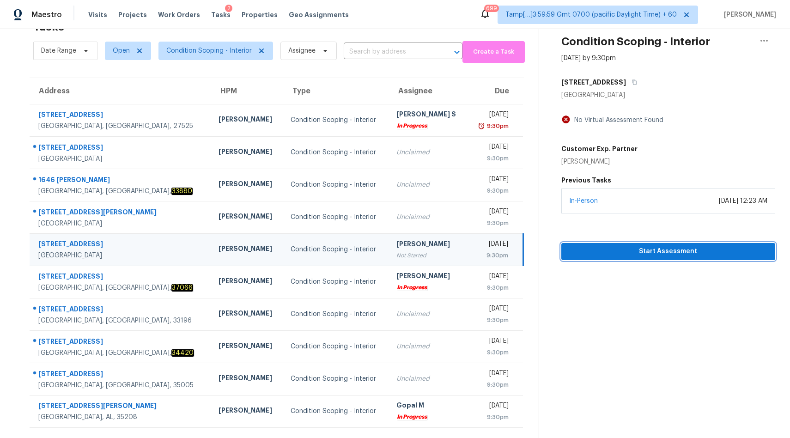
click at [646, 247] on span "Start Assessment" at bounding box center [668, 252] width 199 height 12
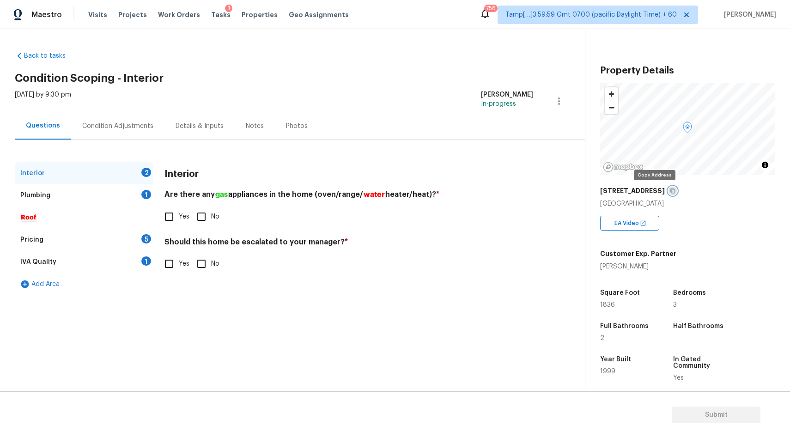
click at [671, 192] on icon "button" at bounding box center [673, 190] width 5 height 5
click at [202, 213] on input "No" at bounding box center [201, 216] width 19 height 19
checkbox input "true"
click at [202, 266] on input "No" at bounding box center [201, 263] width 19 height 19
checkbox input "true"
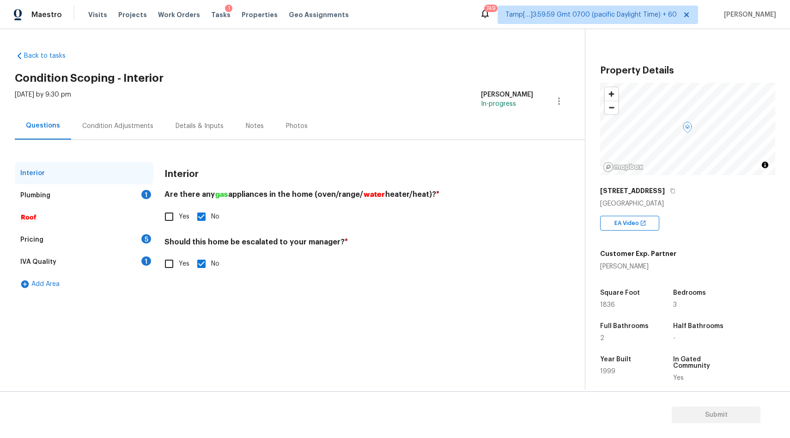
click at [131, 189] on div "Plumbing 1" at bounding box center [84, 195] width 139 height 22
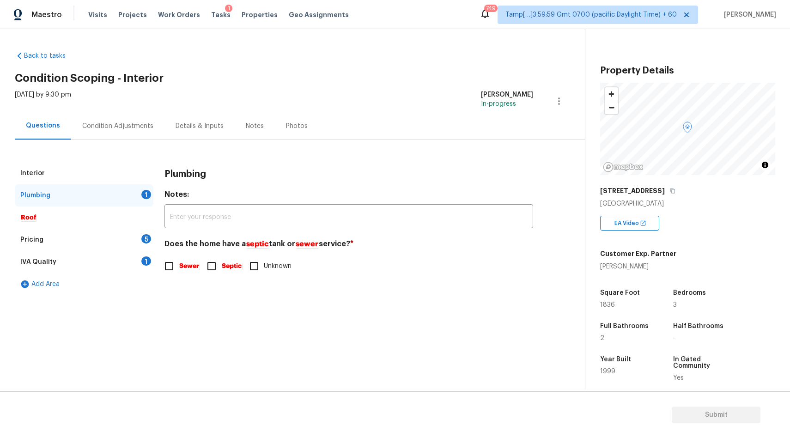
click at [169, 259] on input "Sewer" at bounding box center [168, 265] width 19 height 19
checkbox input "true"
click at [144, 244] on div "Pricing 5" at bounding box center [84, 240] width 139 height 22
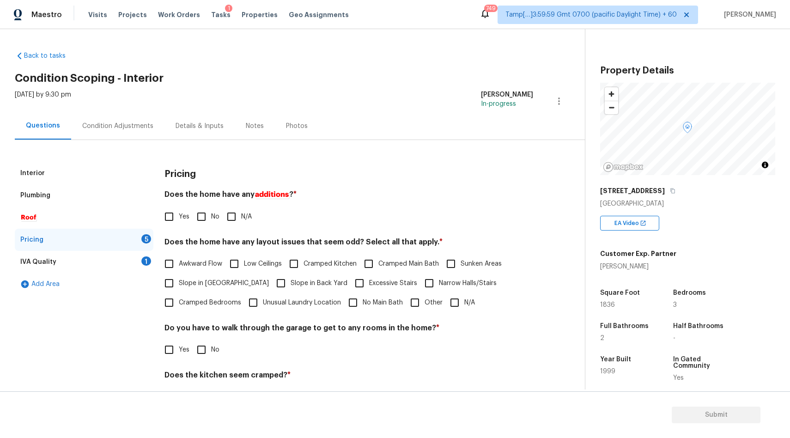
click at [205, 225] on input "No" at bounding box center [201, 216] width 19 height 19
checkbox input "true"
click at [208, 265] on span "Awkward Flow" at bounding box center [200, 264] width 43 height 10
click at [179, 265] on input "Awkward Flow" at bounding box center [168, 263] width 19 height 19
checkbox input "true"
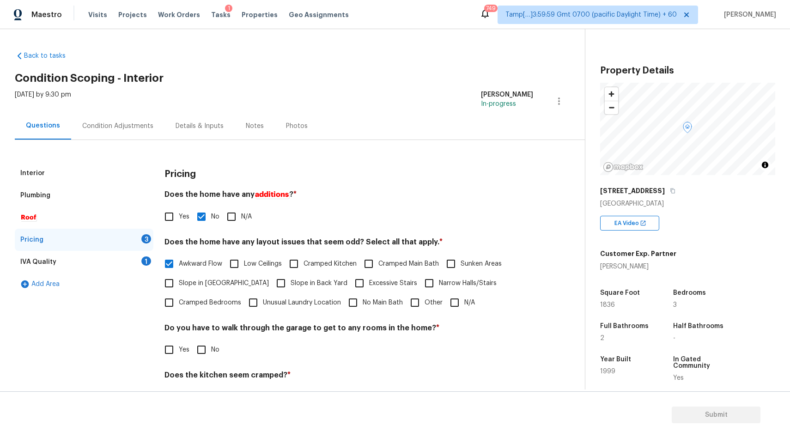
click at [202, 347] on input "No" at bounding box center [201, 349] width 19 height 19
checkbox input "true"
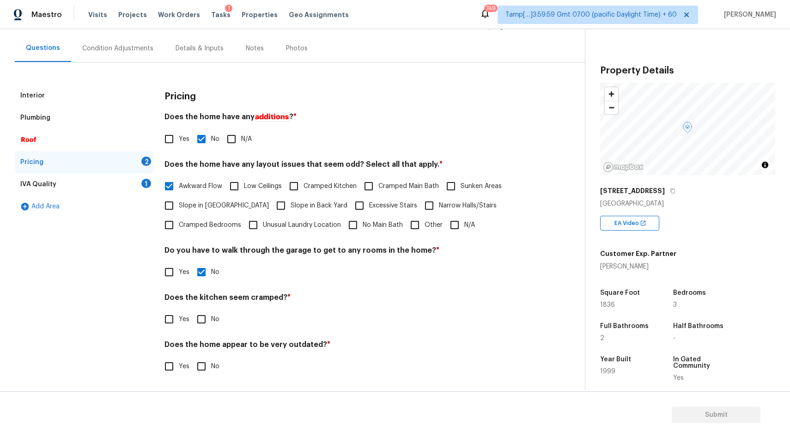
click at [206, 327] on input "No" at bounding box center [201, 318] width 19 height 19
checkbox input "true"
click at [202, 364] on input "No" at bounding box center [201, 367] width 19 height 19
checkbox input "true"
click at [119, 182] on div "IVA Quality 1" at bounding box center [84, 184] width 139 height 22
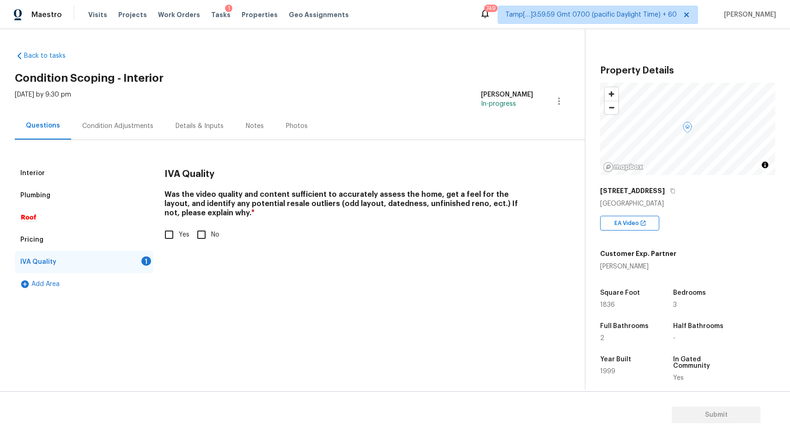
scroll to position [0, 0]
click at [181, 229] on label "Yes" at bounding box center [174, 234] width 30 height 19
click at [179, 229] on input "Yes" at bounding box center [168, 234] width 19 height 19
click at [181, 229] on label "Yes" at bounding box center [174, 235] width 30 height 19
click at [179, 229] on input "Yes" at bounding box center [168, 235] width 19 height 19
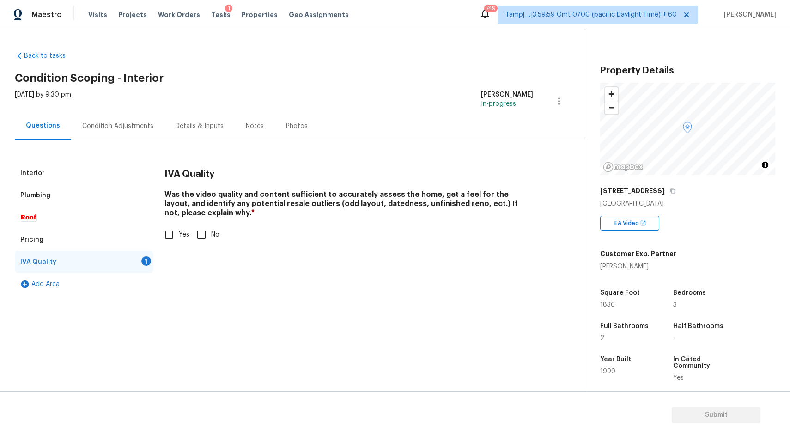
click at [181, 229] on label "Yes" at bounding box center [174, 234] width 30 height 19
click at [179, 229] on input "Yes" at bounding box center [168, 234] width 19 height 19
checkbox input "true"
click at [108, 125] on div "Condition Adjustments" at bounding box center [117, 125] width 71 height 9
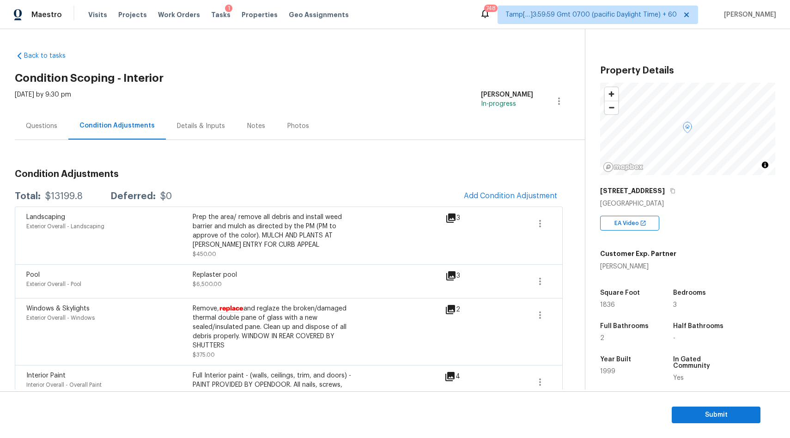
click at [250, 185] on div "Condition Adjustments Total: $13199.8 Deferred: $0 Add Condition Adjustment Lan…" at bounding box center [289, 419] width 548 height 515
click at [510, 195] on span "Add Condition Adjustment" at bounding box center [510, 196] width 93 height 8
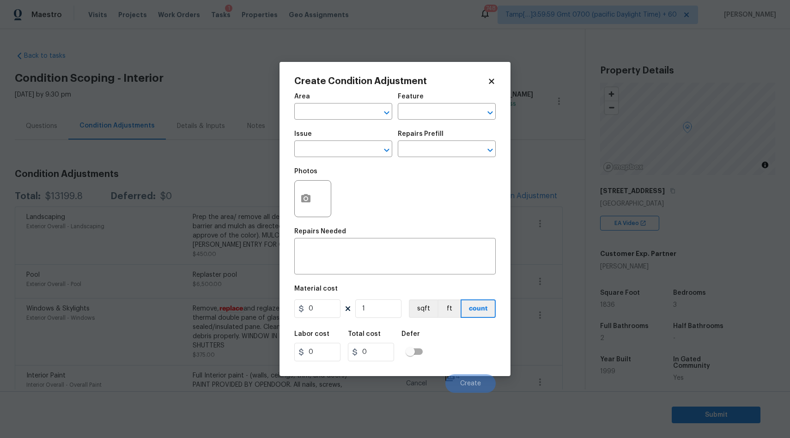
click at [340, 102] on div "Area" at bounding box center [343, 99] width 98 height 12
click at [340, 107] on input "text" at bounding box center [330, 112] width 72 height 14
type input "Interior Overall"
click at [325, 152] on input "text" at bounding box center [330, 150] width 72 height 14
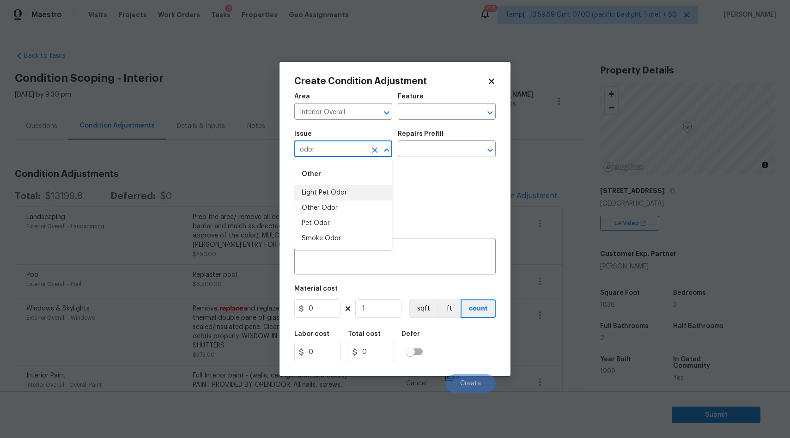
click at [333, 188] on li "Light Pet Odor" at bounding box center [343, 192] width 98 height 15
type input "Light Pet Odor"
click at [437, 146] on input "text" at bounding box center [434, 150] width 72 height 14
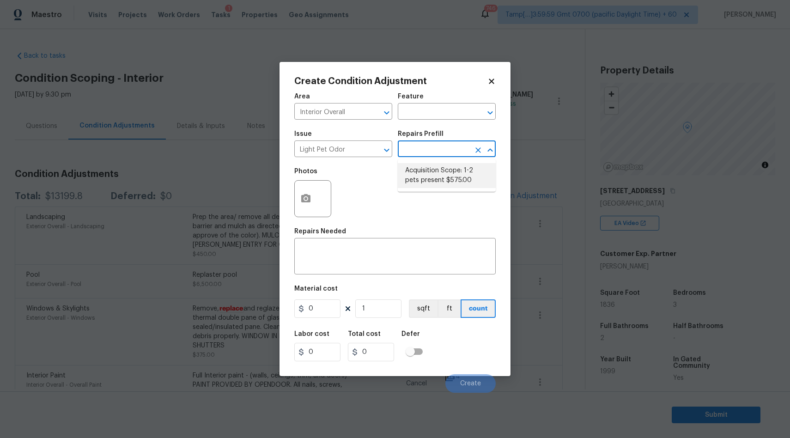
click at [433, 171] on li "Acquisition Scope: 1-2 pets present $575.00" at bounding box center [447, 175] width 98 height 25
type textarea "Acquisition Scope: 1-2 pets present"
type input "575"
click at [374, 152] on icon "Clear" at bounding box center [375, 150] width 6 height 6
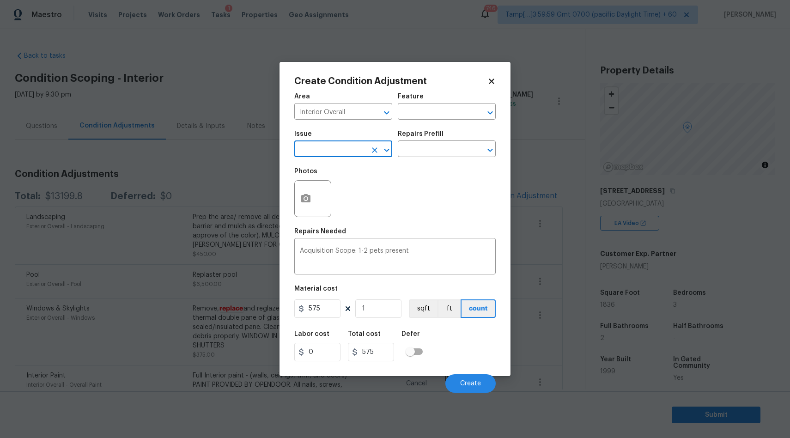
click at [331, 146] on input "text" at bounding box center [330, 150] width 72 height 14
click at [320, 208] on li "Other Odor" at bounding box center [343, 207] width 98 height 15
click at [437, 146] on input "text" at bounding box center [434, 150] width 72 height 14
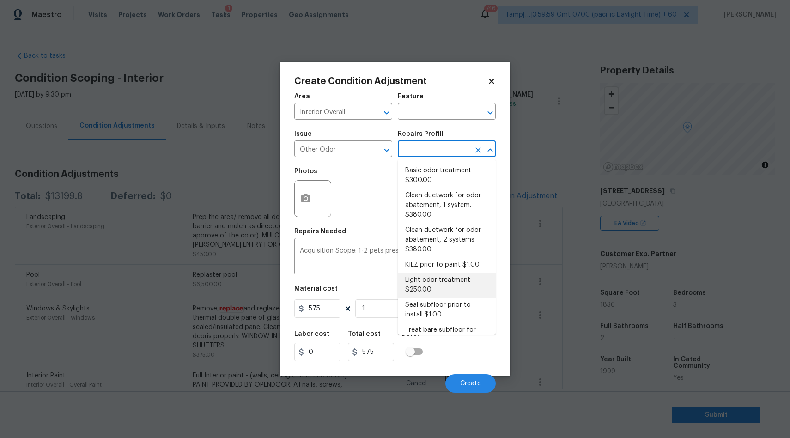
scroll to position [17, 0]
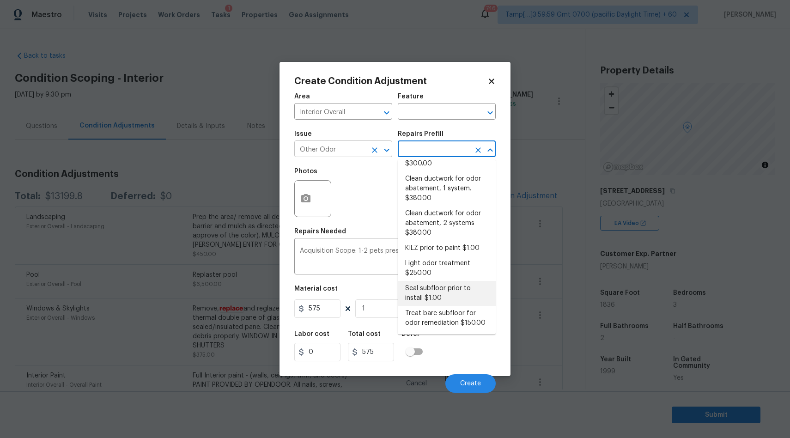
click at [353, 148] on input "Other Odor" at bounding box center [330, 150] width 72 height 14
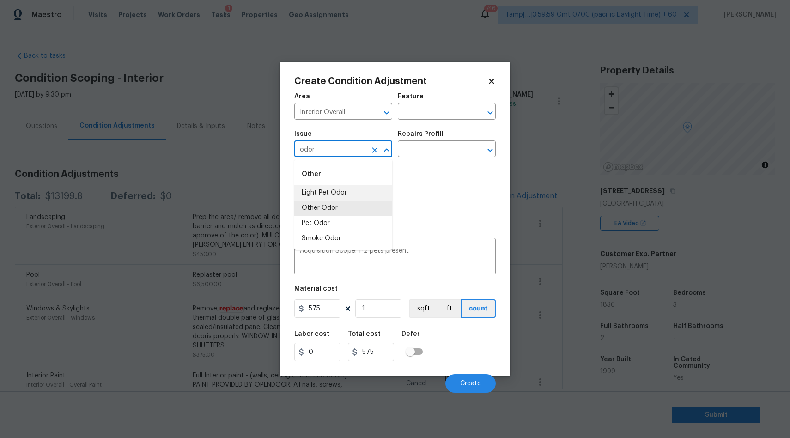
click at [344, 194] on li "Light Pet Odor" at bounding box center [343, 192] width 98 height 15
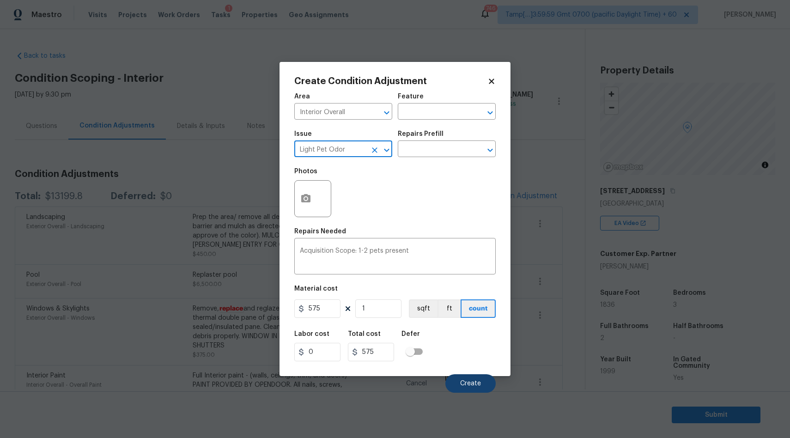
type input "Light Pet Odor"
click at [464, 381] on span "Create" at bounding box center [470, 383] width 21 height 7
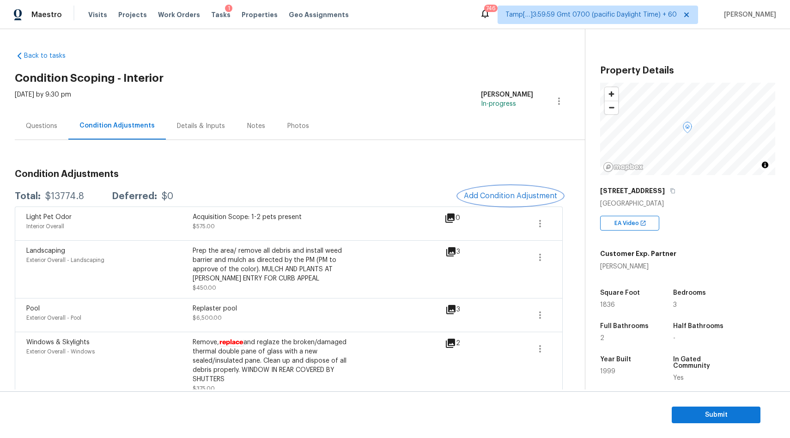
click at [496, 193] on span "Add Condition Adjustment" at bounding box center [510, 196] width 93 height 8
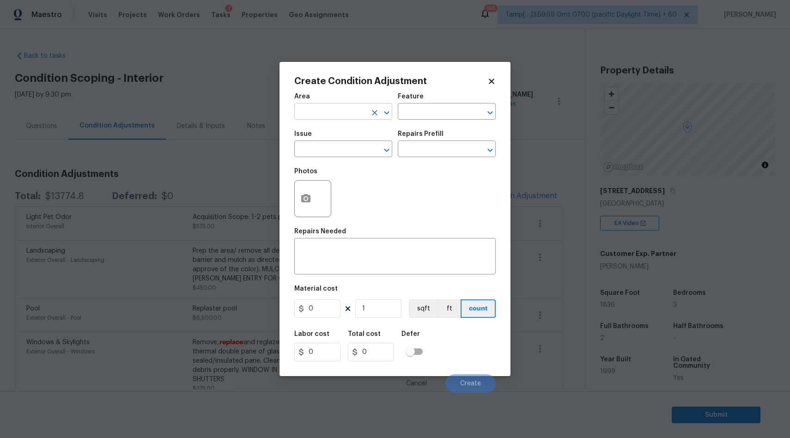
click at [338, 107] on input "text" at bounding box center [330, 112] width 72 height 14
click at [314, 146] on li "Interior Overall" at bounding box center [343, 148] width 98 height 15
type input "Interior Overall"
click at [321, 150] on input "text" at bounding box center [330, 150] width 72 height 14
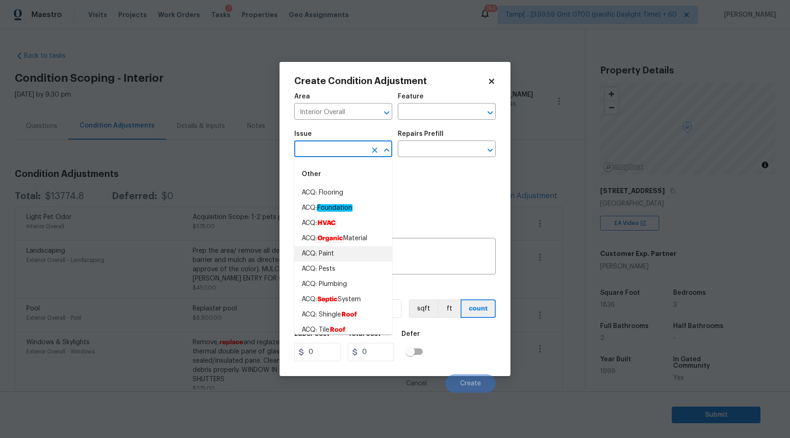
click at [333, 259] on li "ACQ: Paint" at bounding box center [343, 253] width 98 height 15
type input "ACQ: Paint"
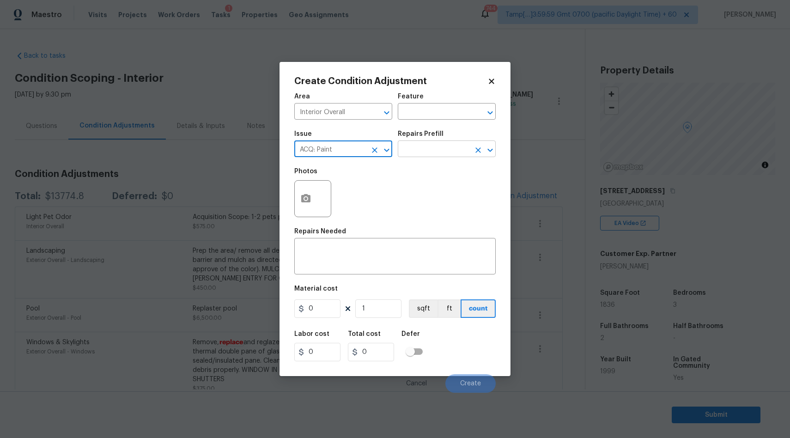
click at [418, 143] on input "text" at bounding box center [434, 150] width 72 height 14
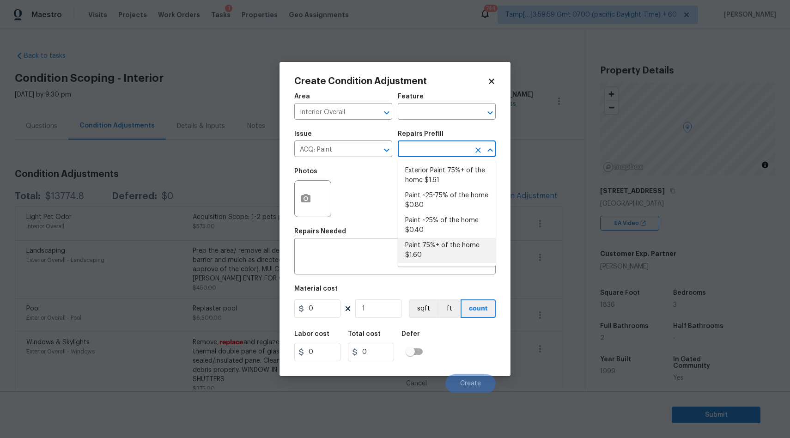
click at [432, 249] on li "Paint 75%+ of the home $1.60" at bounding box center [447, 250] width 98 height 25
type input "Acquisition"
type textarea "Acquisition Scope: 75%+ of the home will likely require interior paint"
type input "1.6"
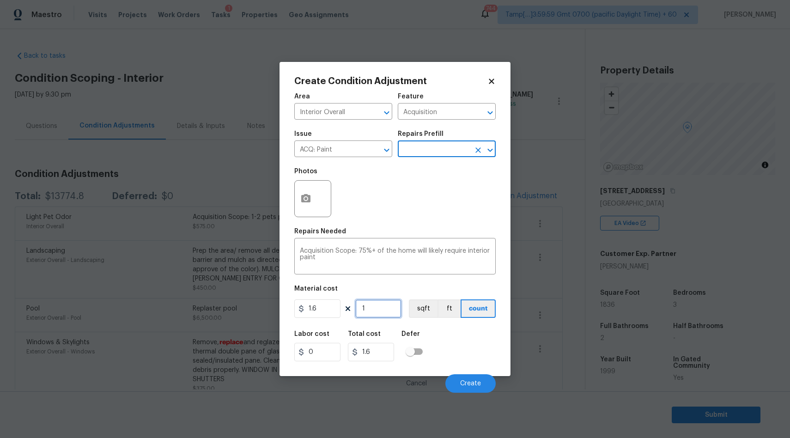
click at [386, 309] on input "1" at bounding box center [378, 308] width 46 height 18
type input "18"
type input "28.8"
type input "183"
type input "292.8"
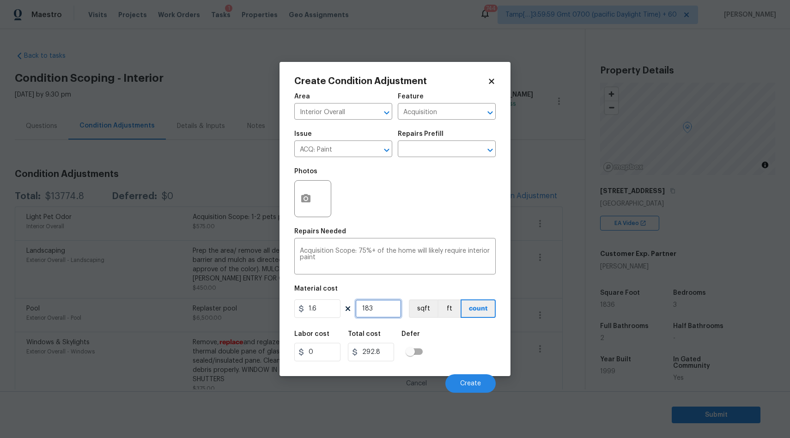
type input "1836"
type input "2937.6"
type input "1836"
click at [351, 150] on input "ACQ: Paint" at bounding box center [330, 150] width 72 height 14
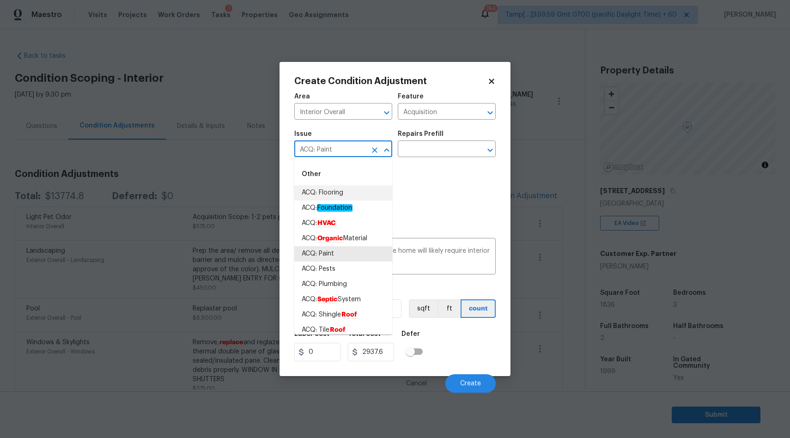
click at [340, 195] on li "ACQ: Flooring" at bounding box center [343, 192] width 98 height 15
type input "ACQ: Flooring"
click at [336, 190] on li "ACQ: Flooring" at bounding box center [343, 192] width 98 height 15
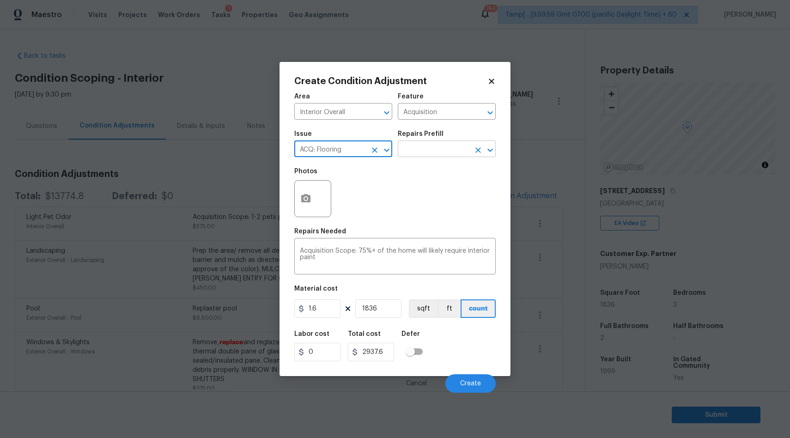
click at [438, 149] on input "text" at bounding box center [434, 150] width 72 height 14
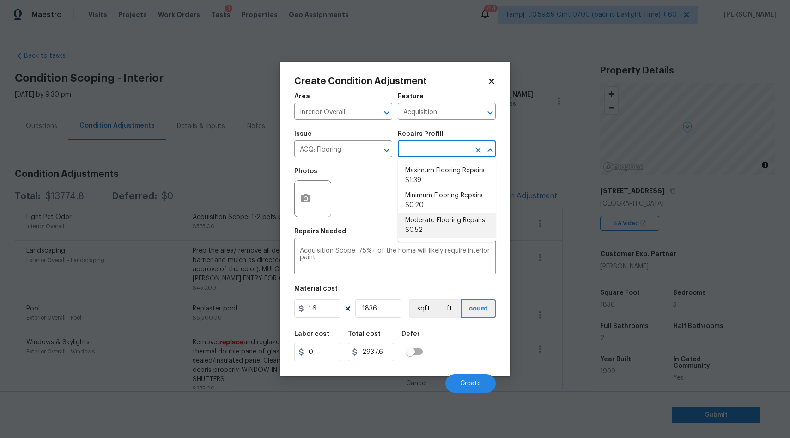
click at [437, 215] on li "Moderate Flooring Repairs $0.52" at bounding box center [447, 225] width 98 height 25
type textarea "Acquisition Scope: Moderate flooring repairs"
type input "0.52"
type input "954.72"
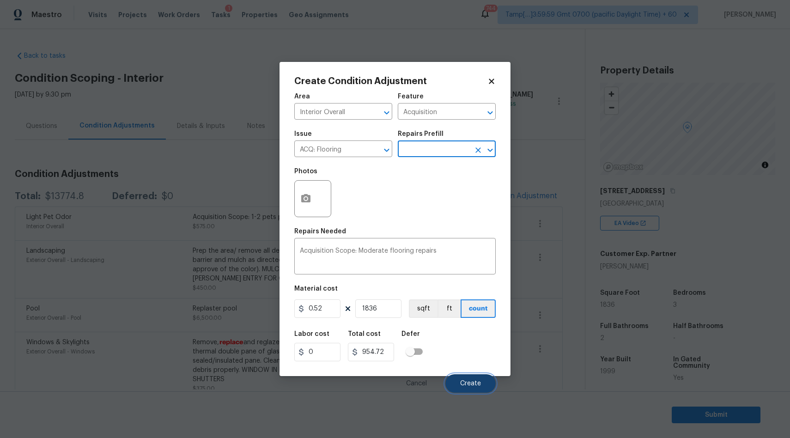
click at [472, 386] on span "Create" at bounding box center [470, 383] width 21 height 7
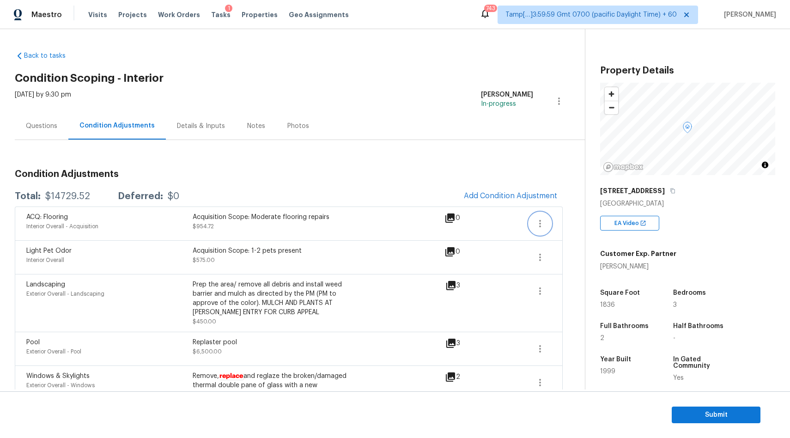
click at [538, 219] on icon "button" at bounding box center [539, 223] width 11 height 11
click at [563, 224] on div "Edit" at bounding box center [593, 221] width 72 height 9
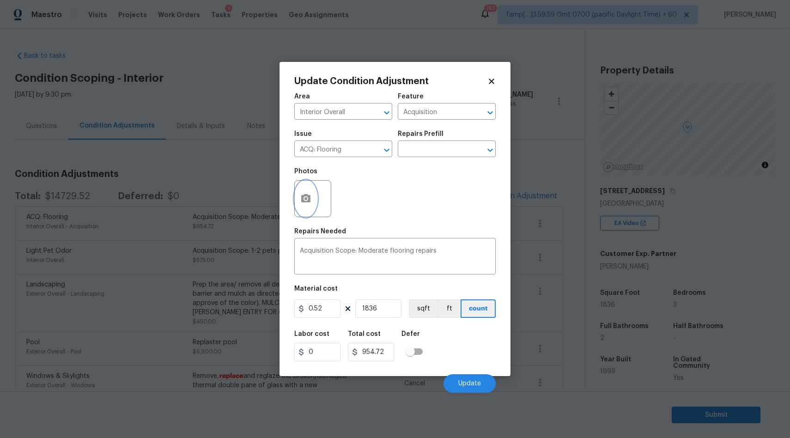
click at [305, 189] on button "button" at bounding box center [306, 199] width 22 height 36
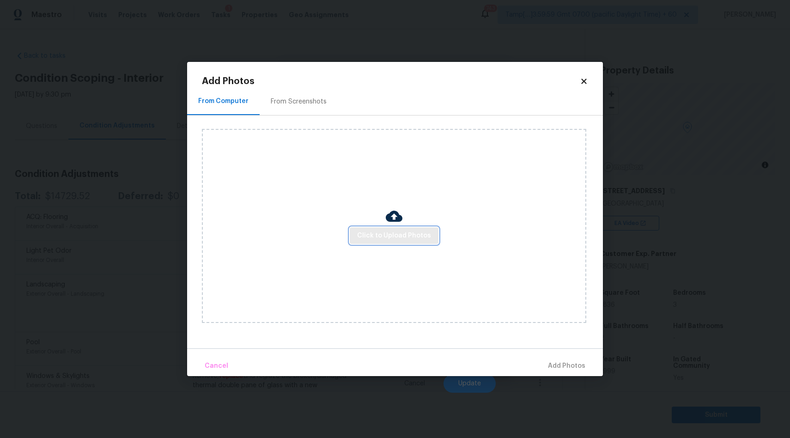
click at [415, 234] on span "Click to Upload Photos" at bounding box center [394, 236] width 74 height 12
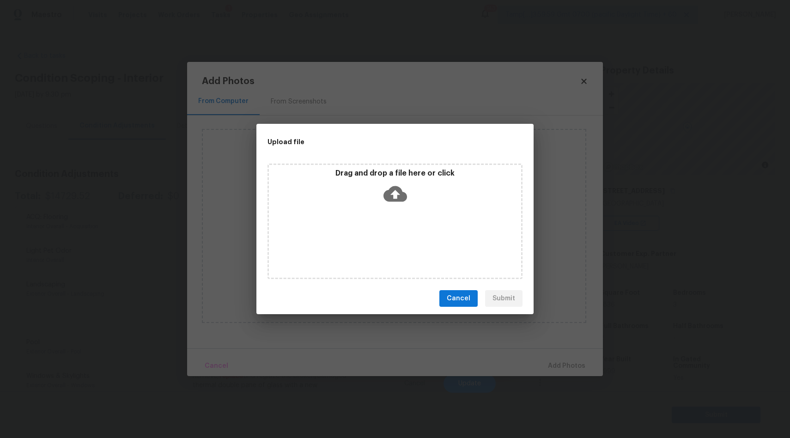
click at [397, 197] on icon at bounding box center [395, 194] width 24 height 16
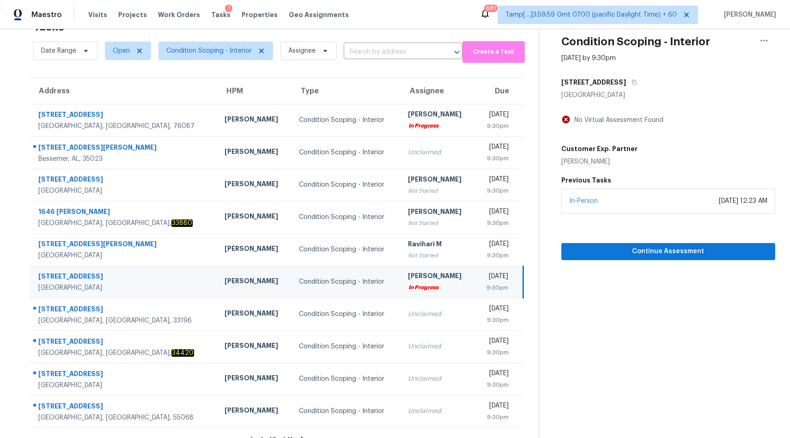
scroll to position [43, 0]
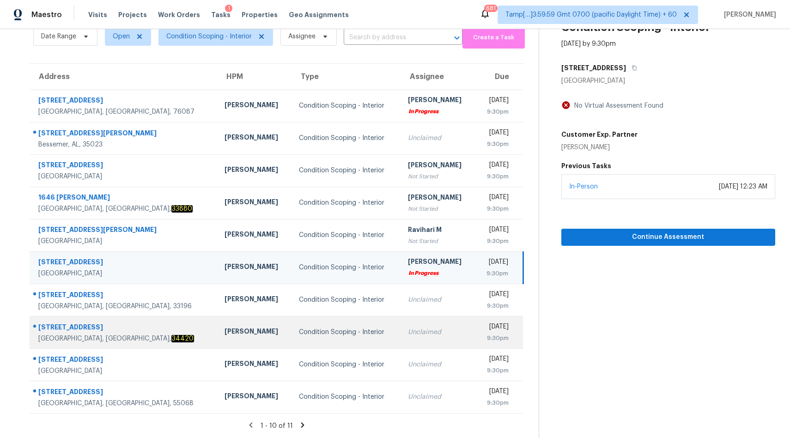
click at [424, 336] on div "Unclaimed" at bounding box center [438, 331] width 60 height 9
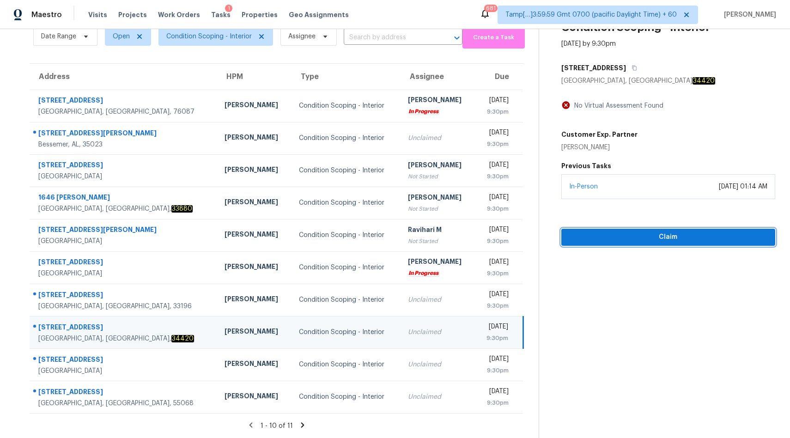
click at [672, 239] on span "Claim" at bounding box center [668, 237] width 199 height 12
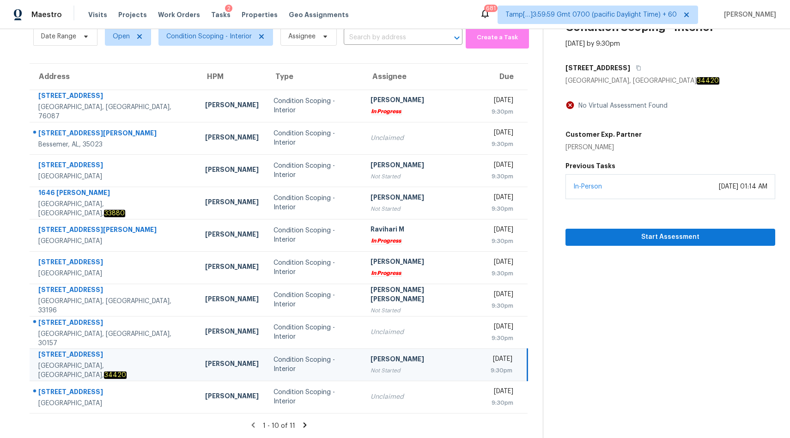
click at [303, 425] on icon at bounding box center [304, 424] width 3 height 5
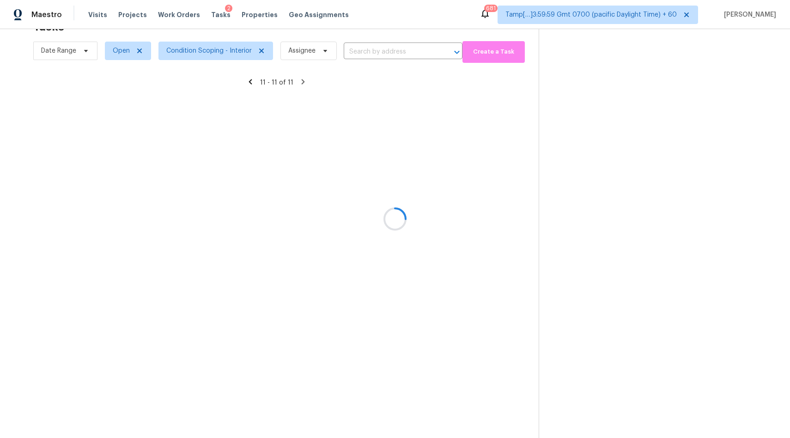
scroll to position [29, 0]
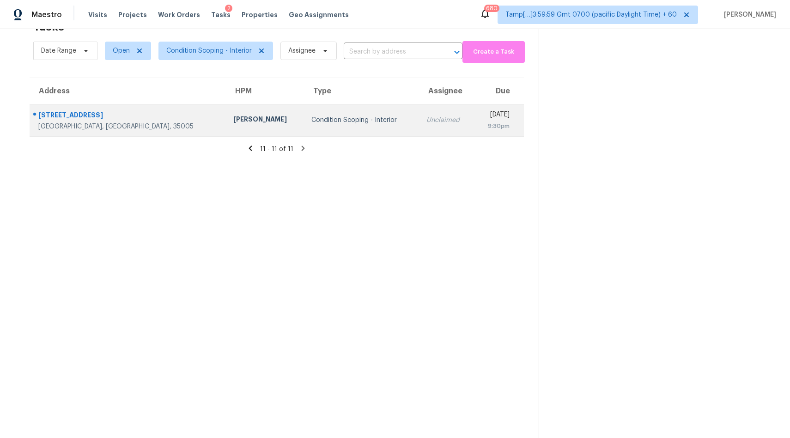
click at [304, 126] on td "Condition Scoping - Interior" at bounding box center [361, 120] width 115 height 32
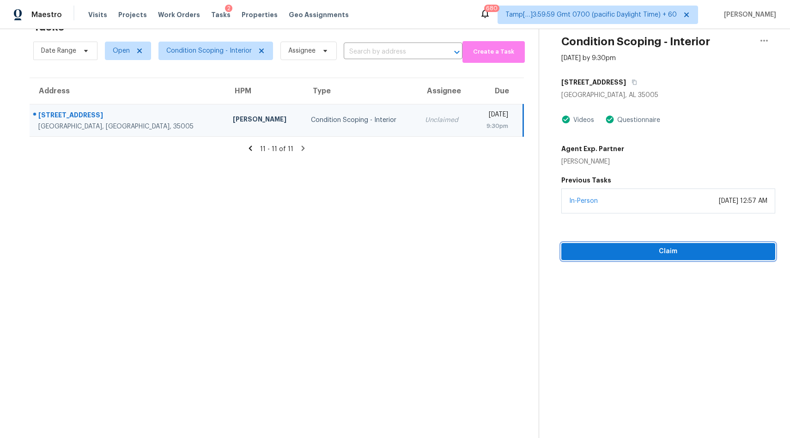
click at [611, 251] on span "Claim" at bounding box center [668, 252] width 199 height 12
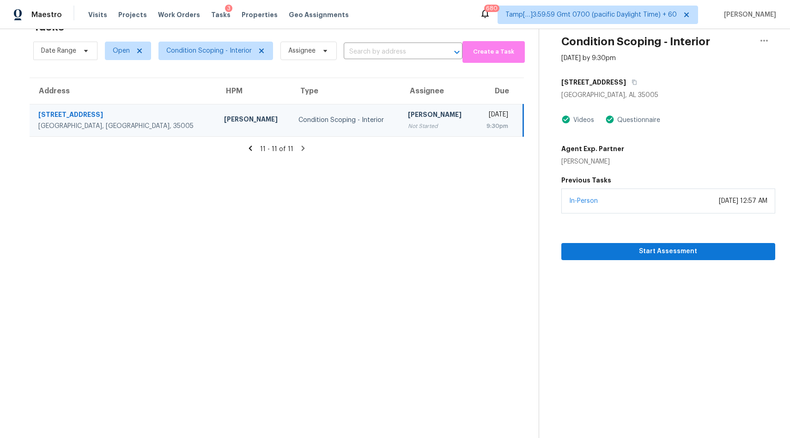
scroll to position [29, 0]
click at [250, 150] on icon at bounding box center [250, 149] width 8 height 8
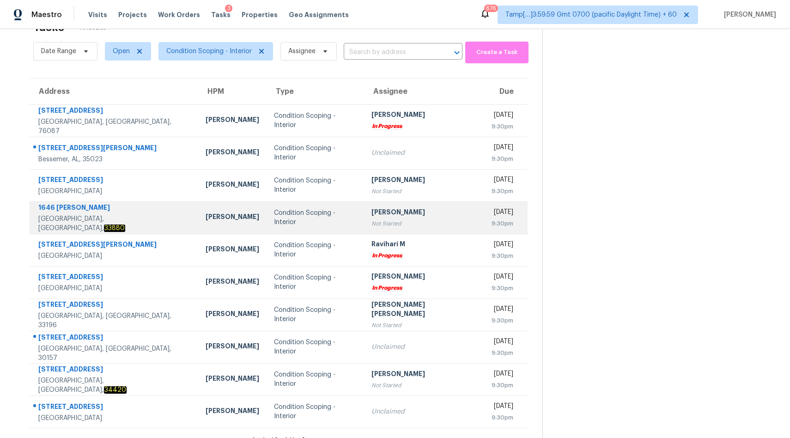
scroll to position [0, 0]
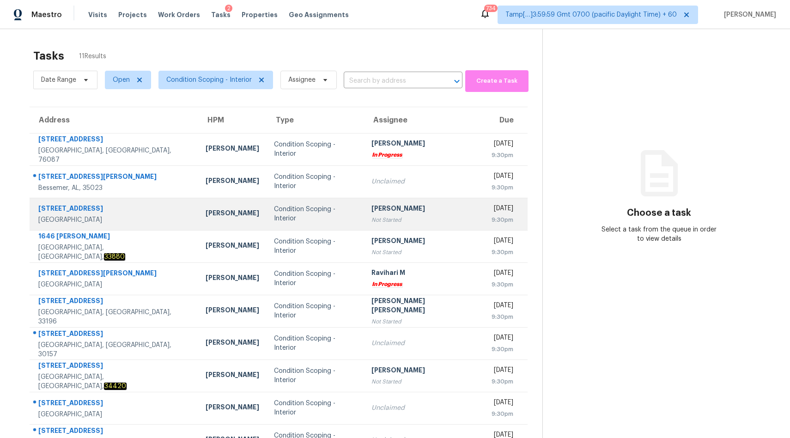
scroll to position [43, 0]
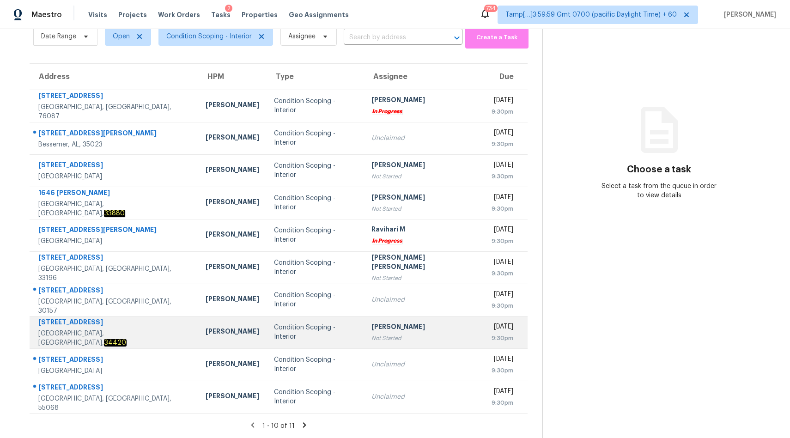
click at [280, 326] on td "Condition Scoping - Interior" at bounding box center [315, 332] width 97 height 32
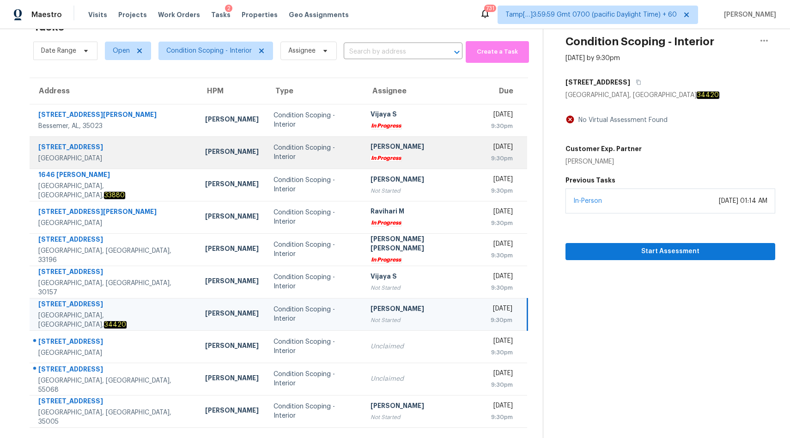
scroll to position [29, 0]
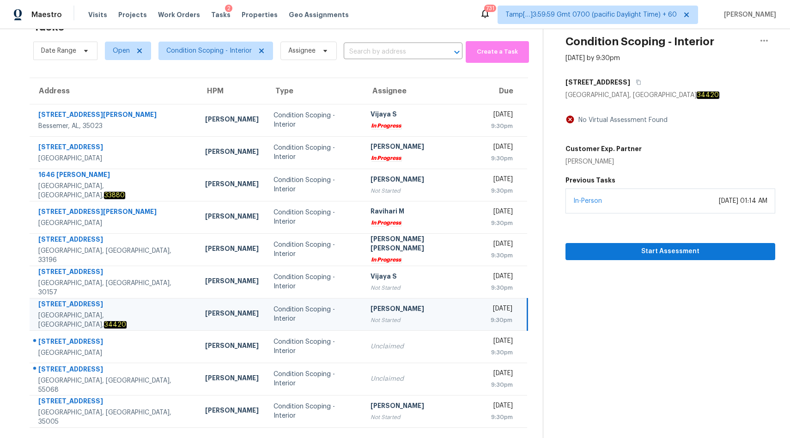
click at [370, 308] on div "[PERSON_NAME]" at bounding box center [422, 310] width 105 height 12
click at [658, 253] on span "Start Assessment" at bounding box center [670, 252] width 195 height 12
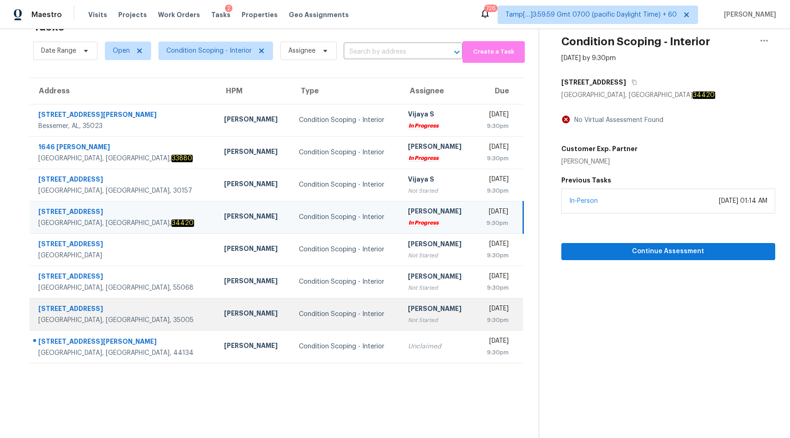
click at [299, 317] on div "Condition Scoping - Interior" at bounding box center [346, 313] width 94 height 9
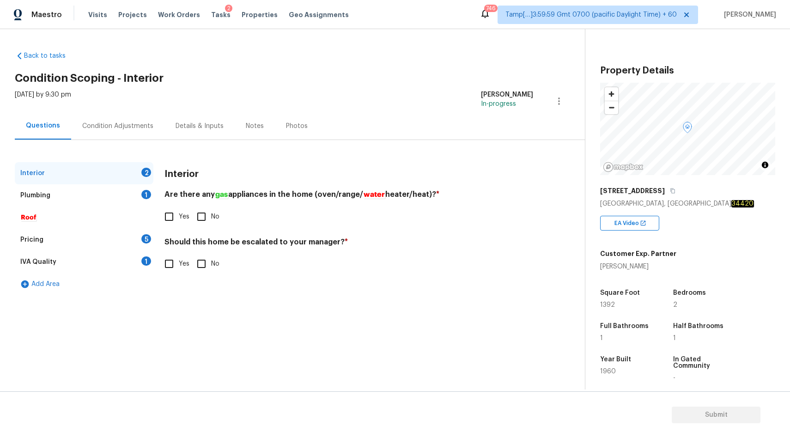
click at [220, 214] on div "Yes No" at bounding box center [348, 216] width 369 height 19
click at [200, 223] on input "No" at bounding box center [201, 216] width 19 height 19
checkbox input "true"
click at [207, 263] on input "No" at bounding box center [201, 263] width 19 height 19
checkbox input "true"
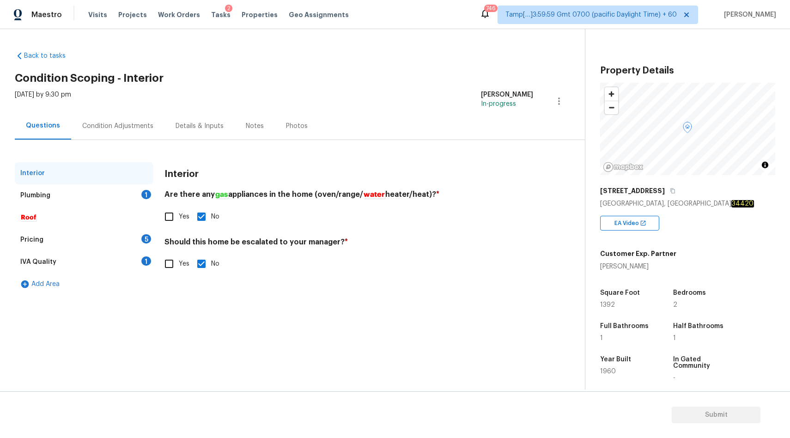
click at [90, 197] on div "Plumbing 1" at bounding box center [84, 195] width 139 height 22
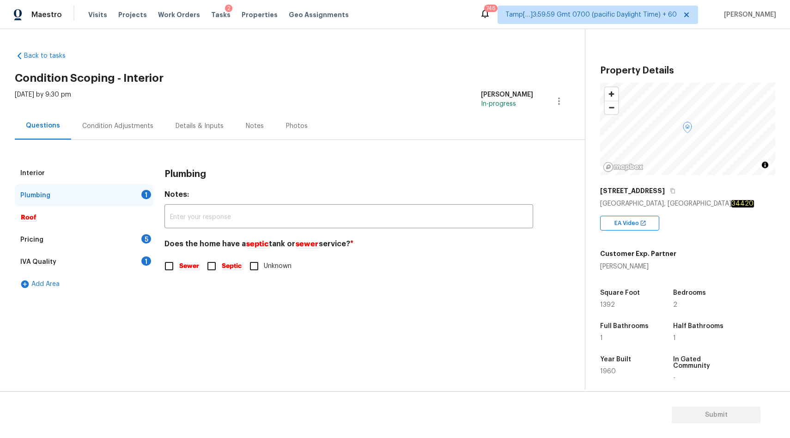
click at [282, 270] on span "Unknown" at bounding box center [278, 266] width 28 height 10
click at [264, 270] on input "Unknown" at bounding box center [253, 265] width 19 height 19
checkbox input "true"
click at [73, 239] on div "Pricing 5" at bounding box center [84, 240] width 139 height 22
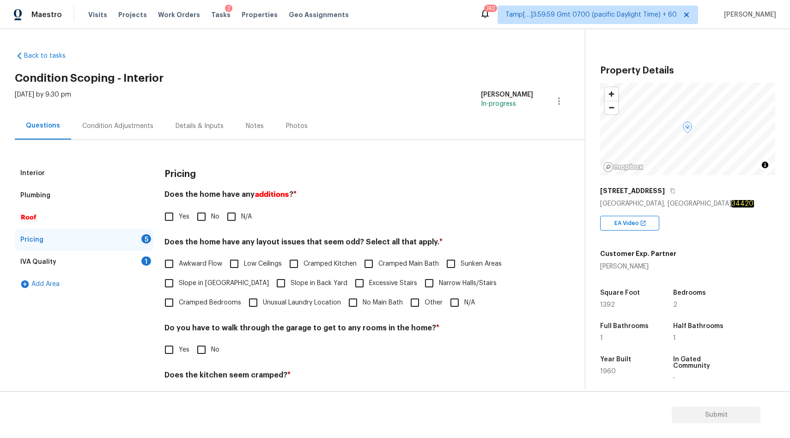
click at [204, 227] on div "Pricing Does the home have any additions ? * Yes No N/A Does the home have any …" at bounding box center [348, 313] width 369 height 303
click at [197, 212] on input "No" at bounding box center [201, 216] width 19 height 19
checkbox input "true"
click at [453, 302] on input "N/A" at bounding box center [454, 302] width 19 height 19
checkbox input "true"
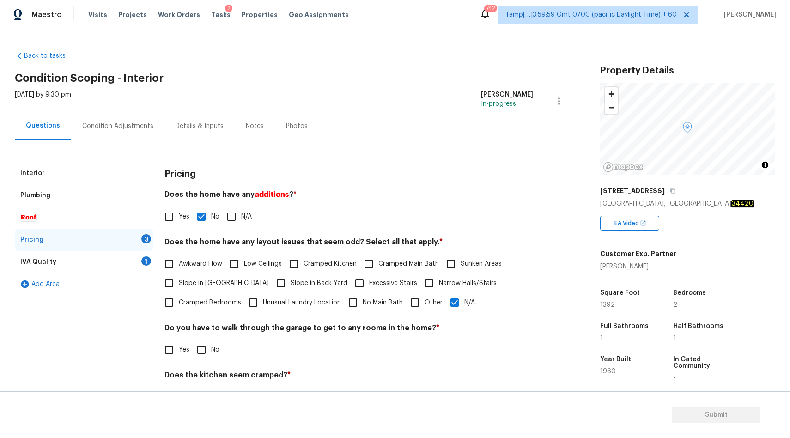
click at [196, 351] on input "No" at bounding box center [201, 349] width 19 height 19
checkbox input "true"
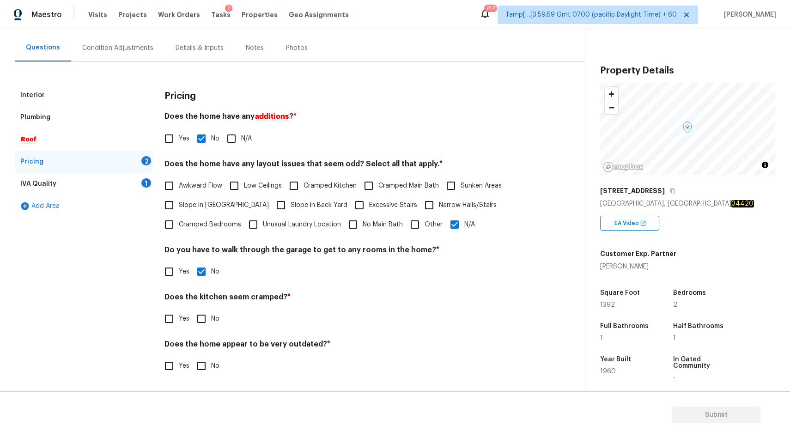
scroll to position [78, 0]
click at [205, 318] on input "No" at bounding box center [201, 318] width 19 height 19
checkbox input "true"
click at [171, 372] on input "Yes" at bounding box center [168, 366] width 19 height 19
checkbox input "true"
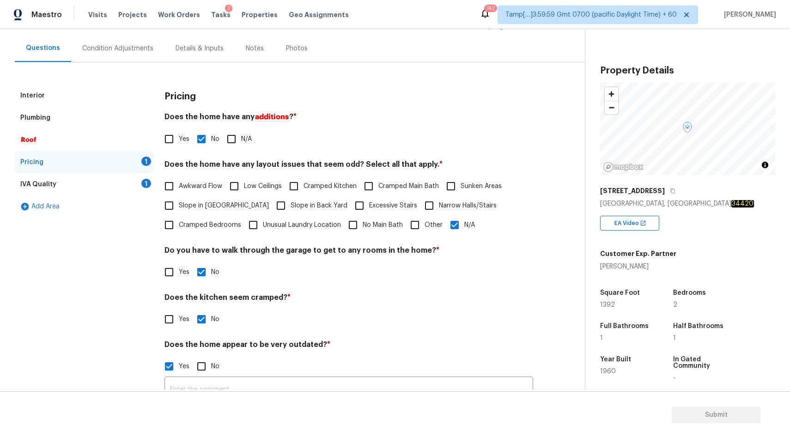
scroll to position [103, 0]
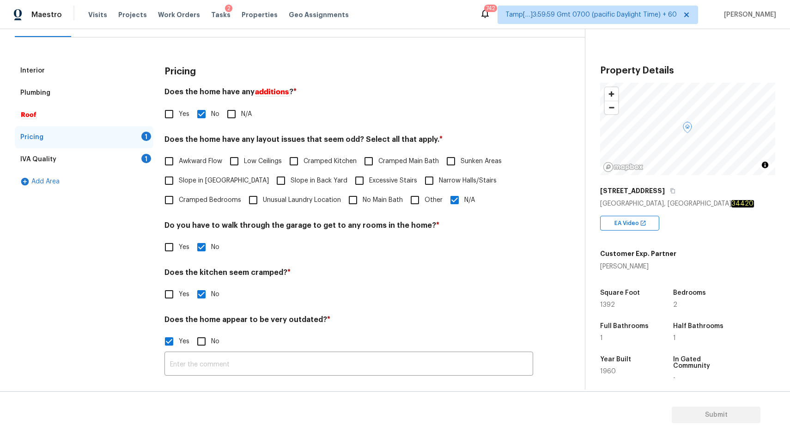
click at [87, 153] on div "IVA Quality 1" at bounding box center [84, 159] width 139 height 22
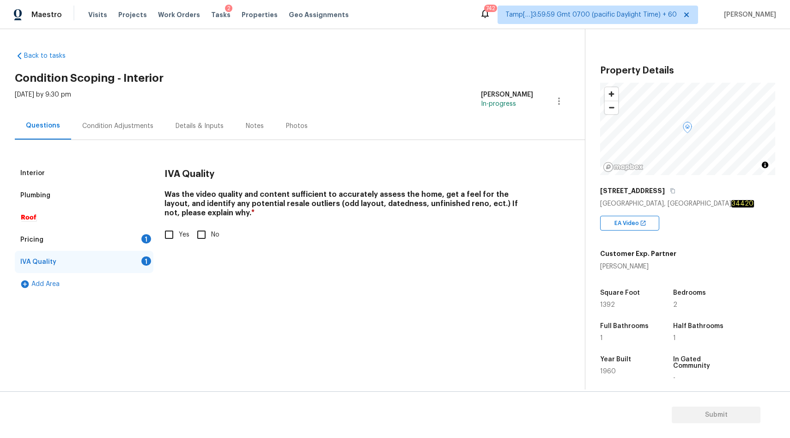
click at [171, 238] on input "Yes" at bounding box center [168, 234] width 19 height 19
checkbox input "true"
click at [74, 239] on div "Pricing 1" at bounding box center [84, 240] width 139 height 22
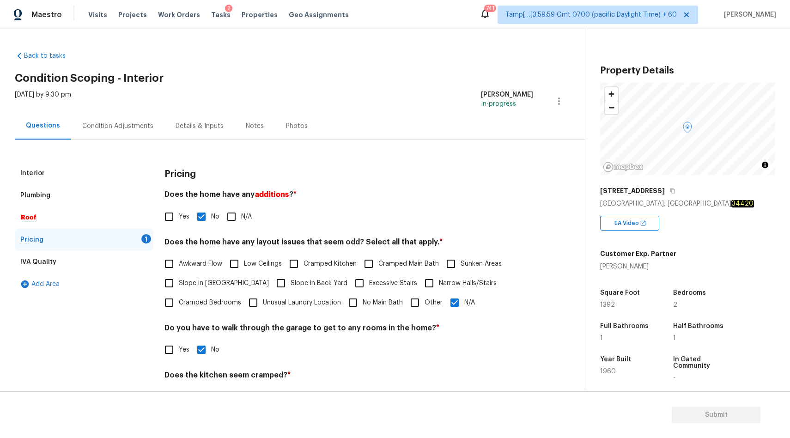
scroll to position [103, 0]
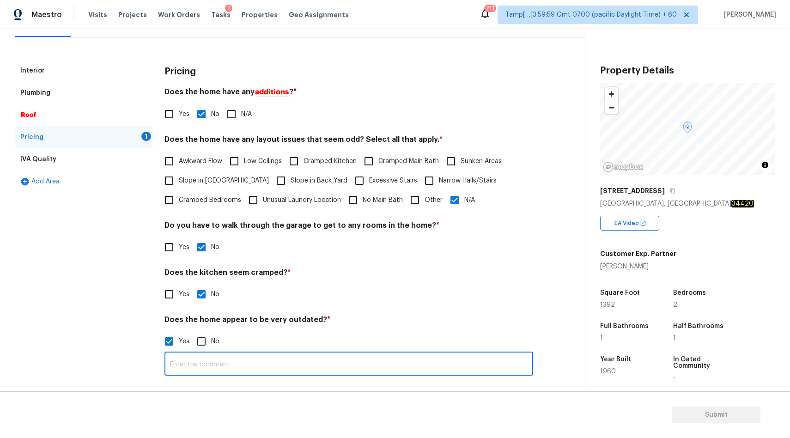
click at [219, 362] on input "text" at bounding box center [348, 365] width 369 height 22
type input "The home looks more renovation"
click at [61, 156] on div "IVA Quality" at bounding box center [84, 159] width 139 height 22
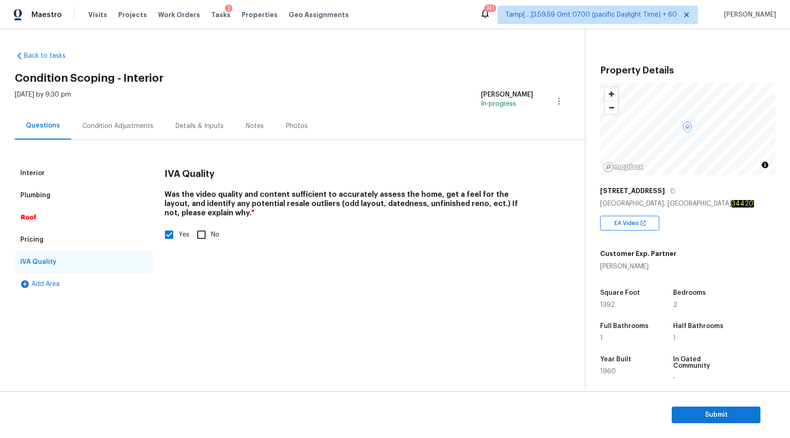
click at [119, 126] on div "Condition Adjustments" at bounding box center [117, 125] width 71 height 9
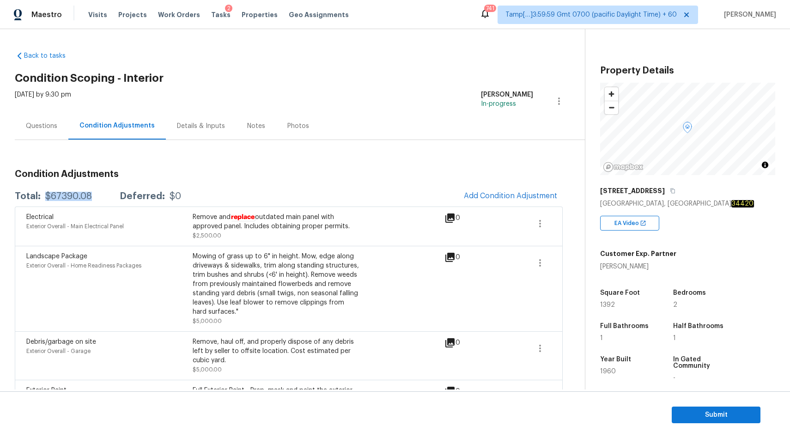
drag, startPoint x: 43, startPoint y: 194, endPoint x: 97, endPoint y: 195, distance: 54.1
click at [97, 195] on div "Total: $67390.08 Deferred: $0" at bounding box center [98, 196] width 166 height 9
copy div "$67390.08"
click at [712, 416] on span "Submit" at bounding box center [716, 415] width 74 height 12
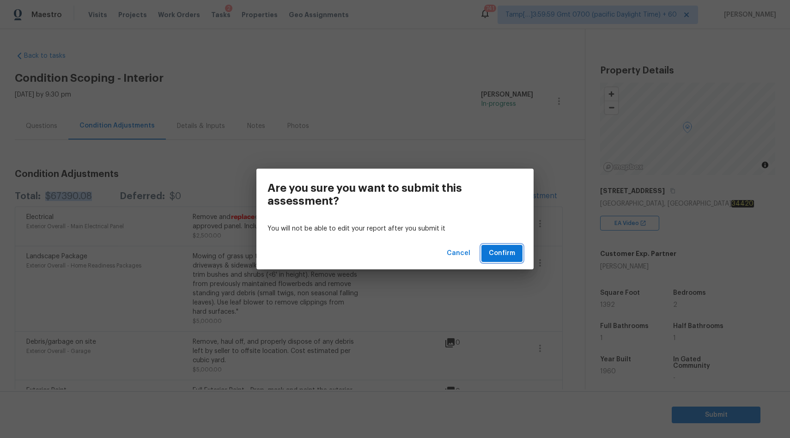
click at [508, 257] on span "Confirm" at bounding box center [502, 254] width 26 height 12
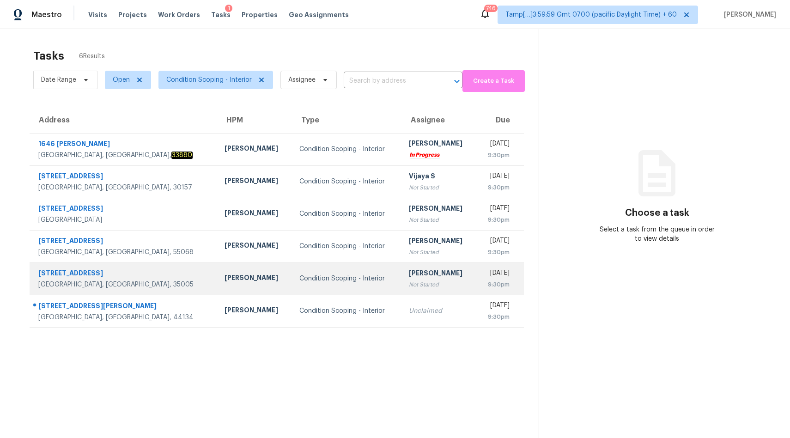
click at [299, 274] on div "Condition Scoping - Interior" at bounding box center [346, 278] width 95 height 9
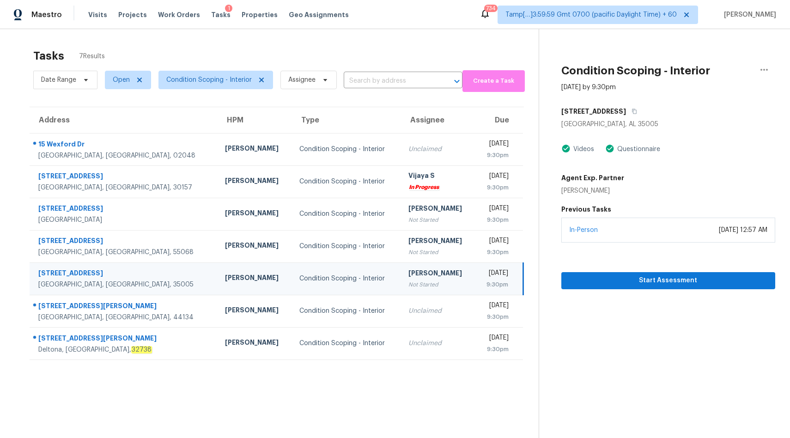
click at [408, 279] on div "[PERSON_NAME]" at bounding box center [438, 274] width 60 height 12
click at [679, 280] on span "Start Assessment" at bounding box center [668, 281] width 199 height 12
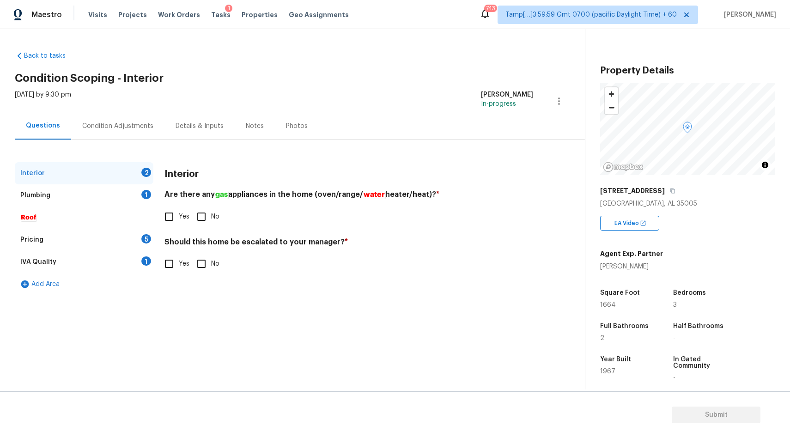
click at [113, 123] on div "Condition Adjustments" at bounding box center [117, 125] width 71 height 9
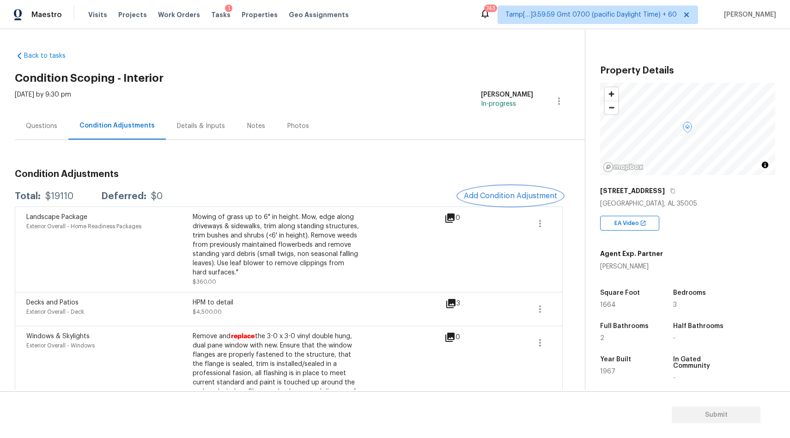
click at [528, 189] on button "Add Condition Adjustment" at bounding box center [510, 195] width 104 height 19
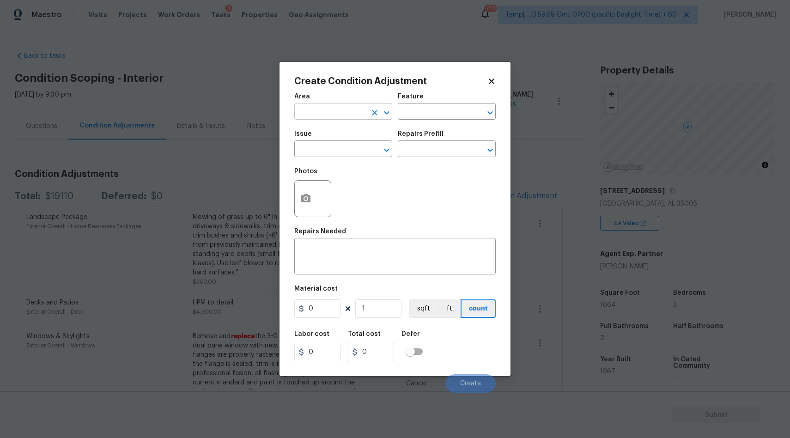
click at [336, 109] on input "text" at bounding box center [330, 112] width 72 height 14
type input "Interior Overall"
type input "ACQ: Paint"
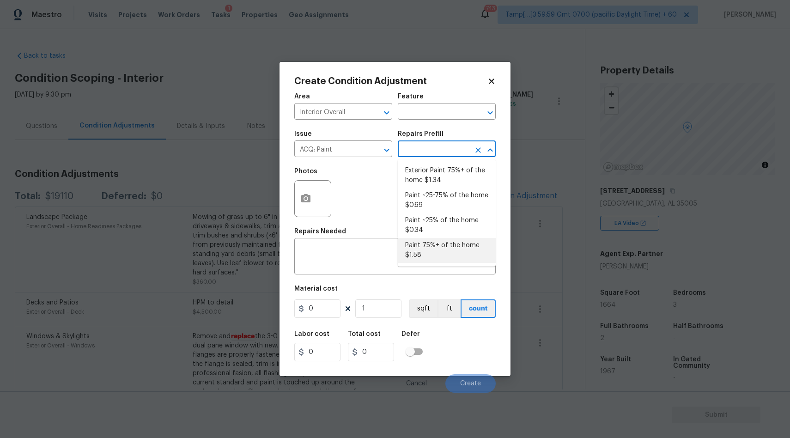
click at [427, 247] on li "Paint 75%+ of the home $1.58" at bounding box center [447, 250] width 98 height 25
type input "Acquisition"
type textarea "Acquisition Scope: 75%+ of the home will likely require interior paint"
type input "1.58"
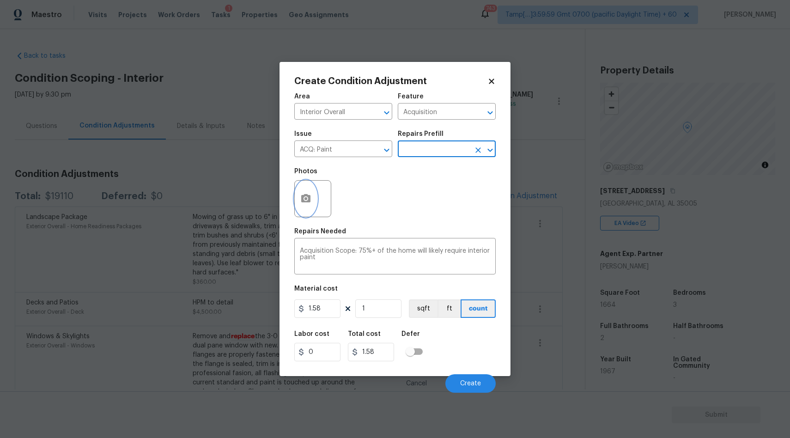
click at [297, 194] on button "button" at bounding box center [306, 199] width 22 height 36
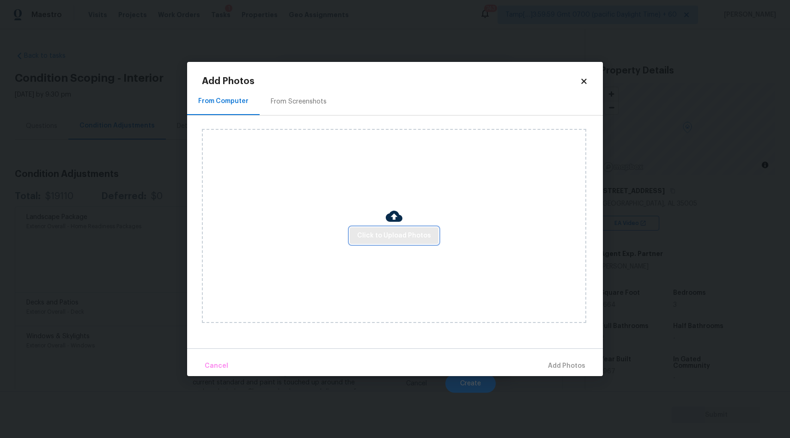
click at [399, 232] on span "Click to Upload Photos" at bounding box center [394, 236] width 74 height 12
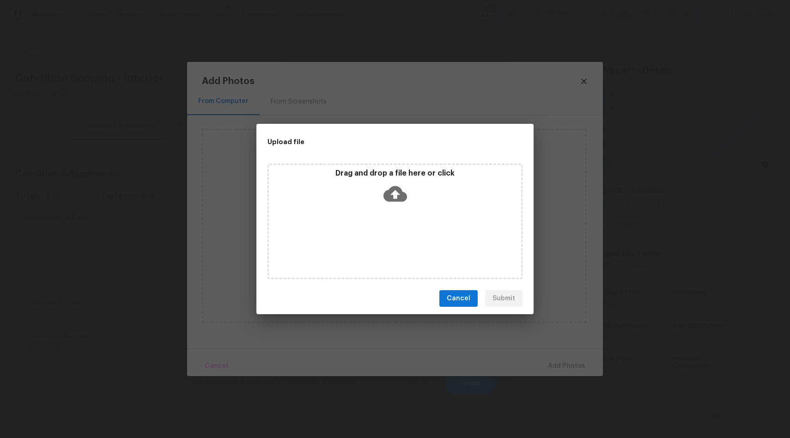
click at [397, 191] on icon at bounding box center [395, 194] width 24 height 16
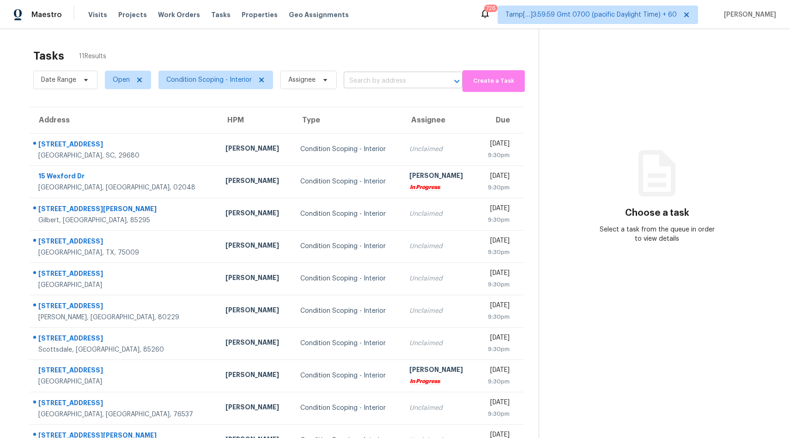
click at [381, 79] on input "text" at bounding box center [390, 81] width 93 height 14
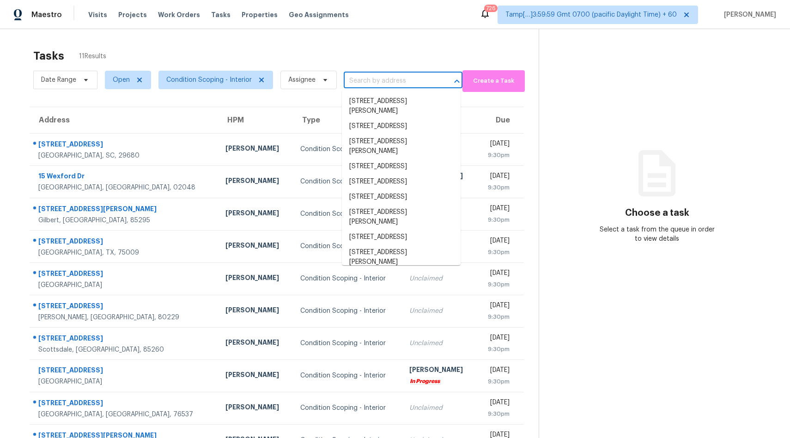
paste input "[STREET_ADDRESS][PERSON_NAME]"
type input "[STREET_ADDRESS][PERSON_NAME]"
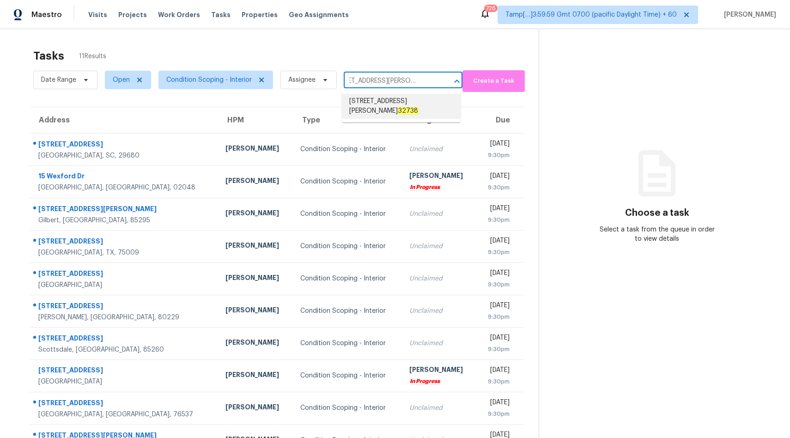
click at [375, 103] on span "[STREET_ADDRESS][PERSON_NAME]" at bounding box center [401, 106] width 104 height 19
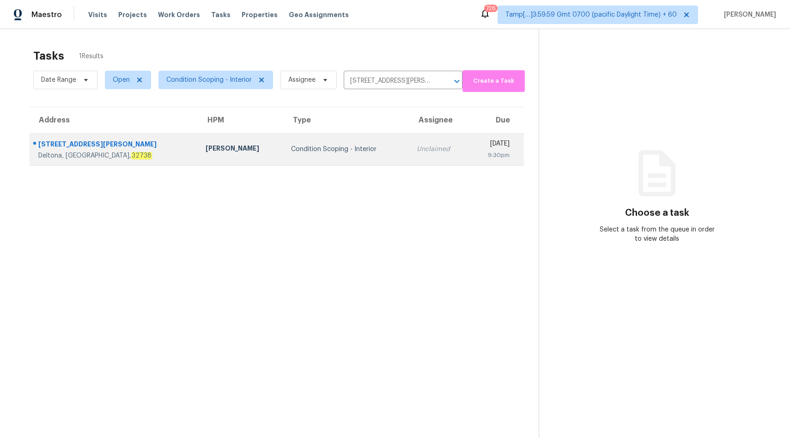
click at [314, 150] on div "Condition Scoping - Interior" at bounding box center [346, 149] width 111 height 9
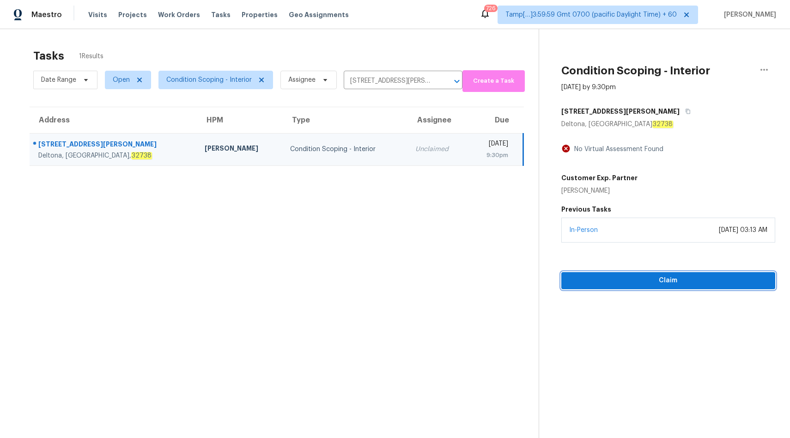
click at [624, 283] on span "Claim" at bounding box center [668, 281] width 199 height 12
click at [371, 80] on input "[STREET_ADDRESS][PERSON_NAME]" at bounding box center [390, 81] width 93 height 16
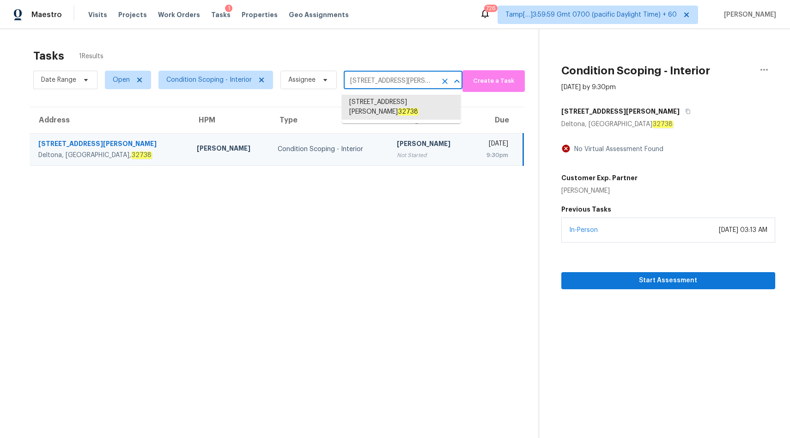
paste input "[STREET_ADDRESS]"
type input "[STREET_ADDRESS]"
click at [371, 104] on li "[STREET_ADDRESS]" at bounding box center [401, 102] width 119 height 15
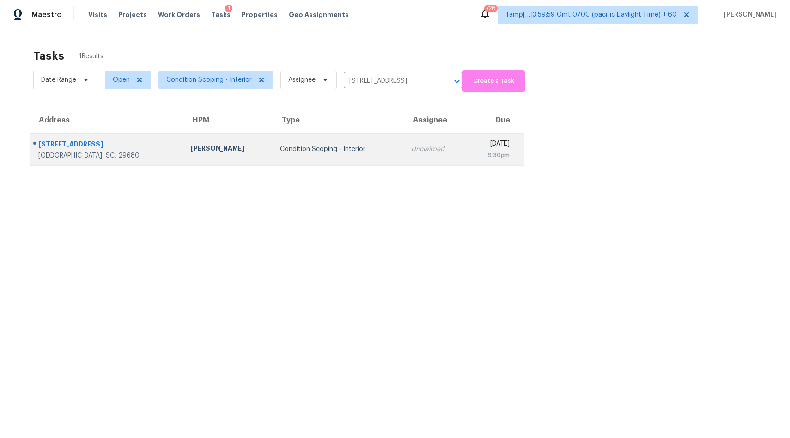
click at [404, 152] on td "Unclaimed" at bounding box center [435, 149] width 63 height 32
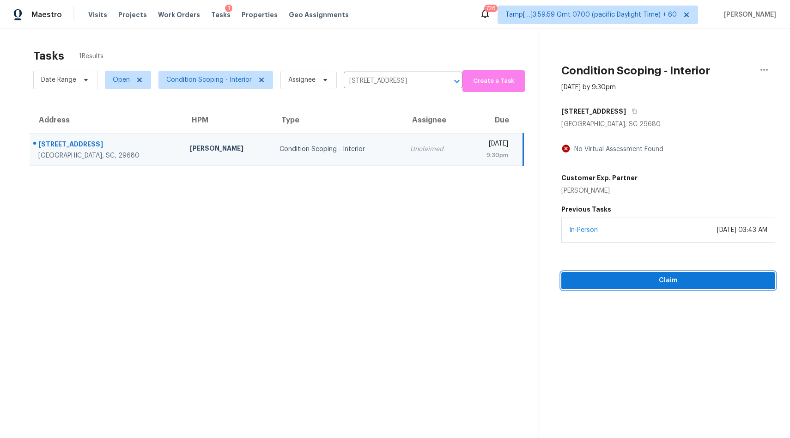
click at [648, 282] on span "Claim" at bounding box center [668, 281] width 199 height 12
click at [442, 82] on icon "Clear" at bounding box center [445, 82] width 6 height 6
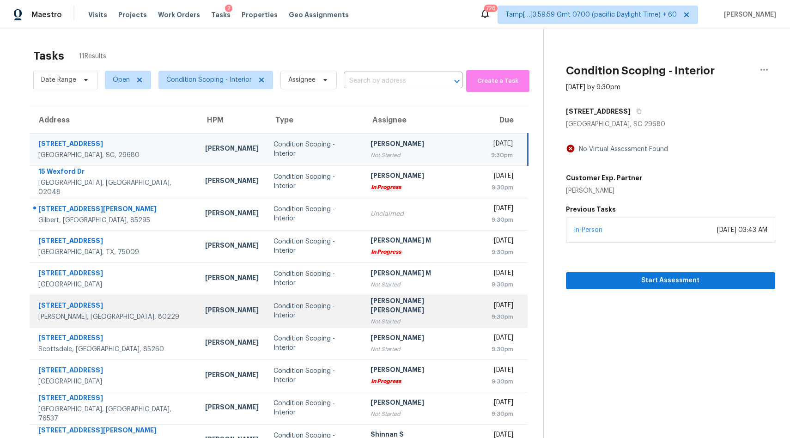
scroll to position [43, 0]
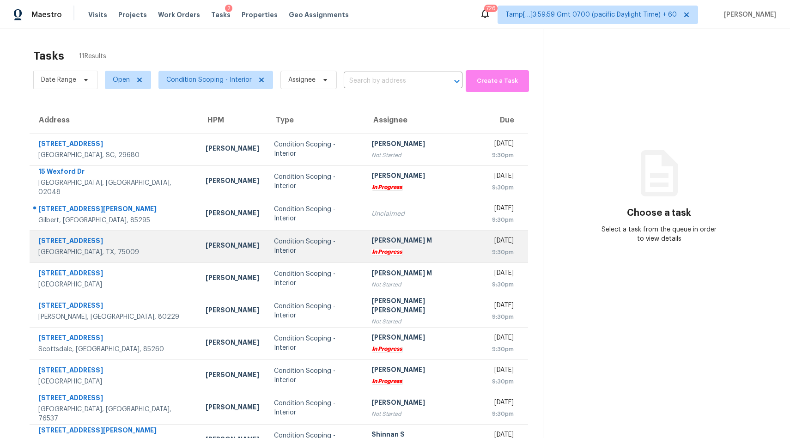
scroll to position [43, 0]
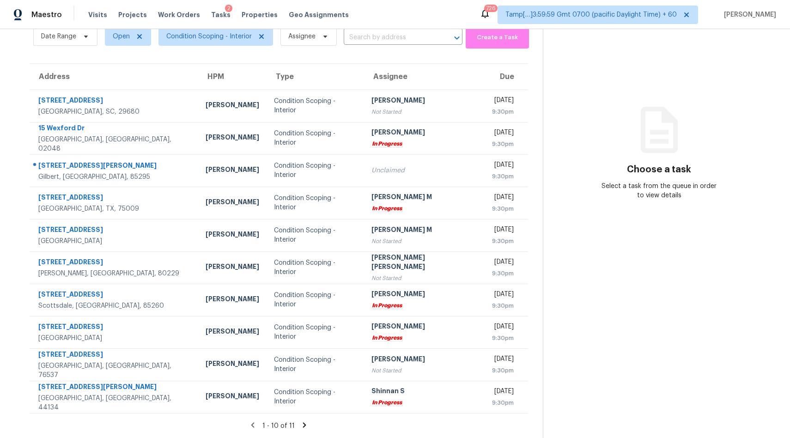
click at [303, 426] on icon at bounding box center [304, 425] width 8 height 8
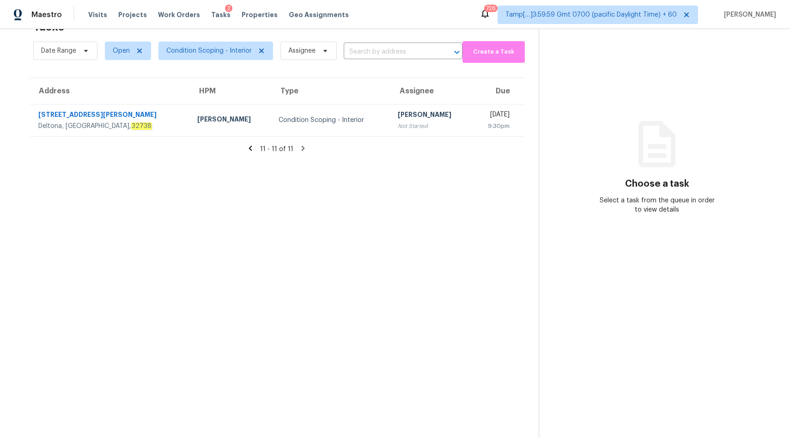
click at [253, 148] on icon at bounding box center [250, 148] width 8 height 8
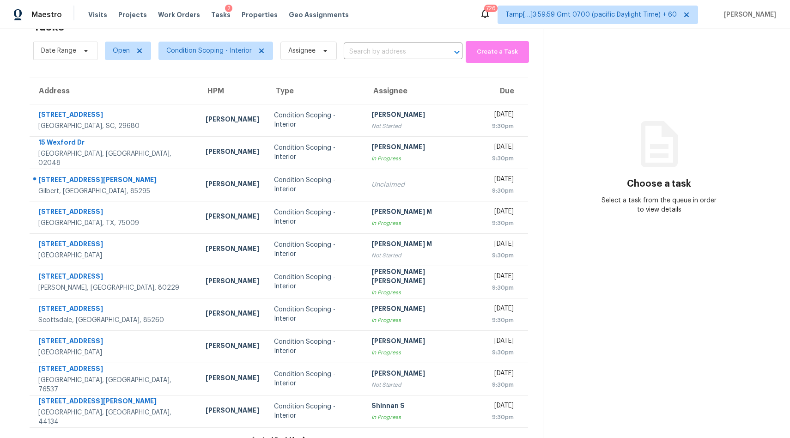
scroll to position [43, 0]
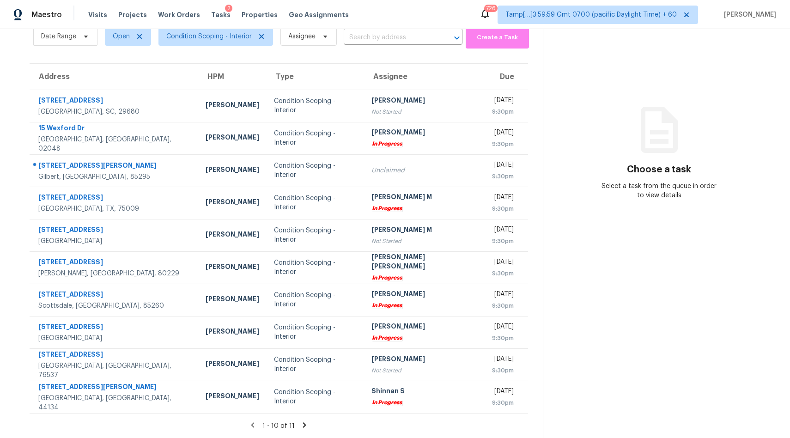
click at [300, 425] on icon at bounding box center [304, 425] width 8 height 8
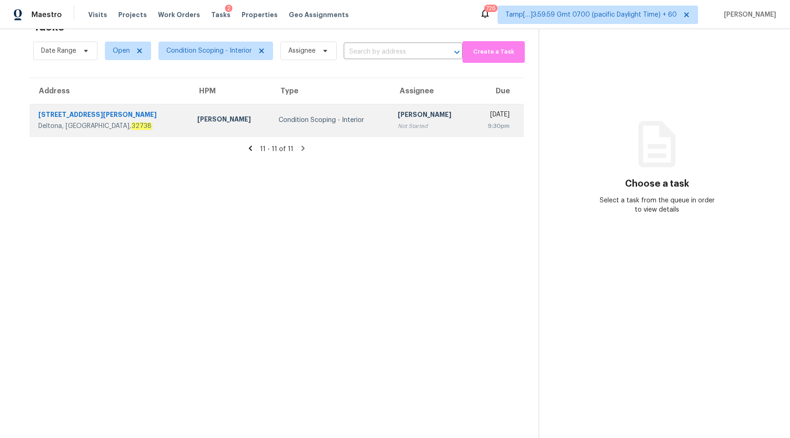
click at [290, 127] on td "Condition Scoping - Interior" at bounding box center [330, 120] width 119 height 32
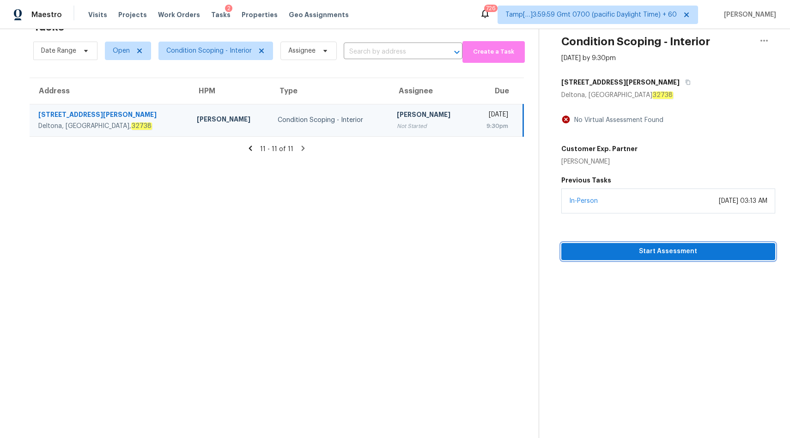
click at [622, 252] on span "Start Assessment" at bounding box center [668, 252] width 199 height 12
click at [252, 148] on icon at bounding box center [250, 148] width 3 height 5
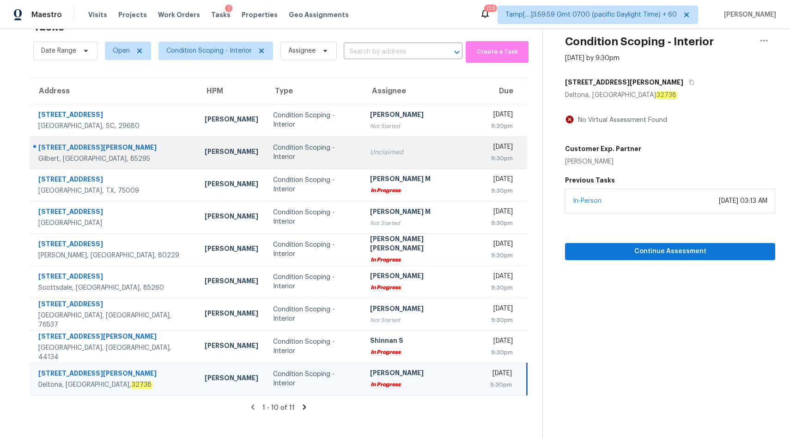
click at [275, 147] on td "Condition Scoping - Interior" at bounding box center [314, 152] width 97 height 32
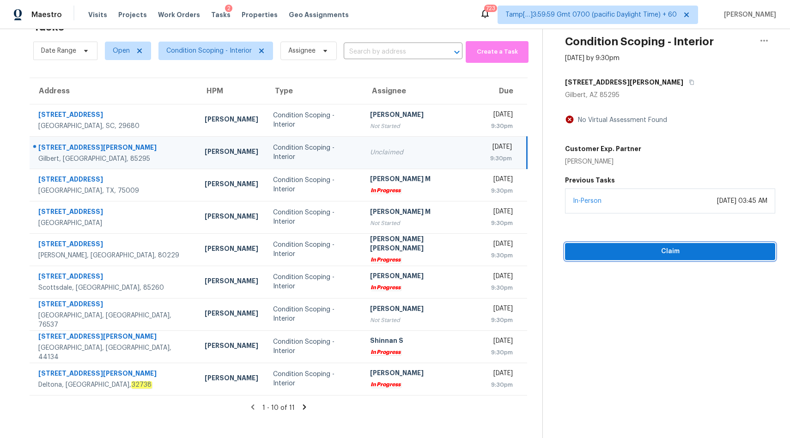
click at [673, 253] on span "Claim" at bounding box center [669, 252] width 195 height 12
click at [414, 53] on input "text" at bounding box center [390, 52] width 93 height 14
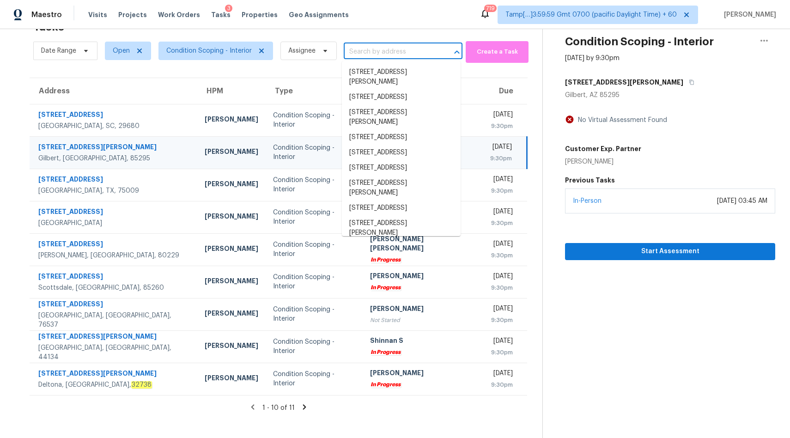
paste input "[STREET_ADDRESS]"
type input "[STREET_ADDRESS]"
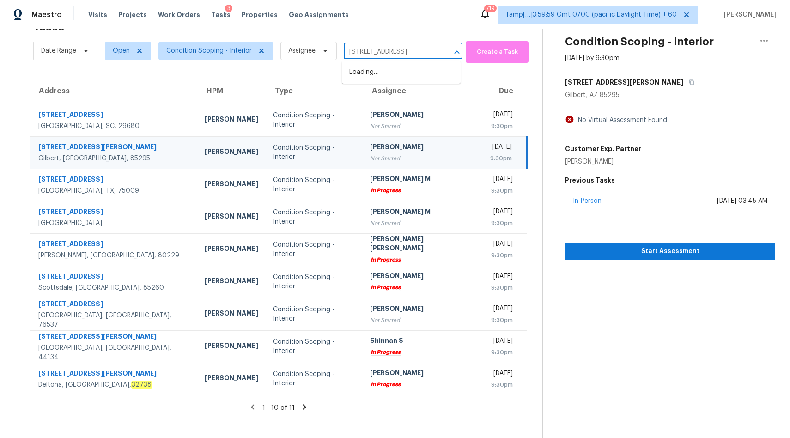
scroll to position [0, 29]
click at [382, 74] on li "[STREET_ADDRESS]" at bounding box center [401, 72] width 119 height 15
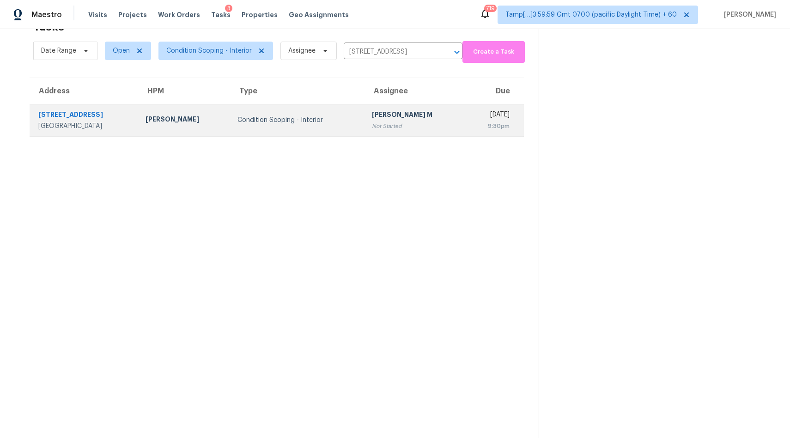
click at [405, 128] on div "Not Started" at bounding box center [415, 125] width 86 height 9
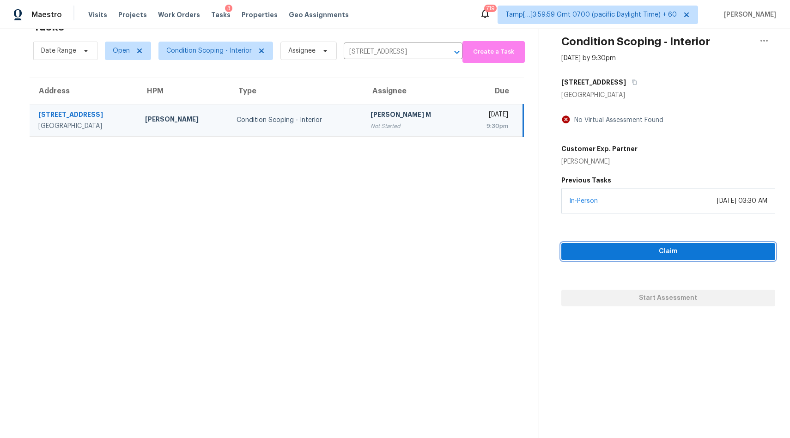
click at [649, 249] on span "Claim" at bounding box center [668, 252] width 199 height 12
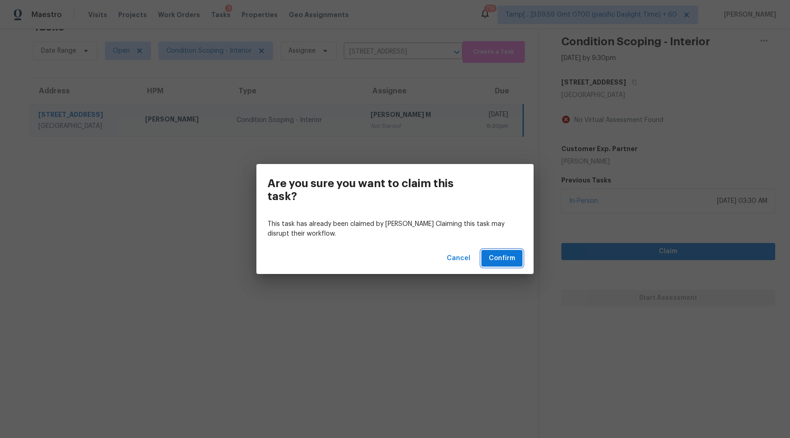
click at [509, 257] on span "Confirm" at bounding box center [502, 259] width 26 height 12
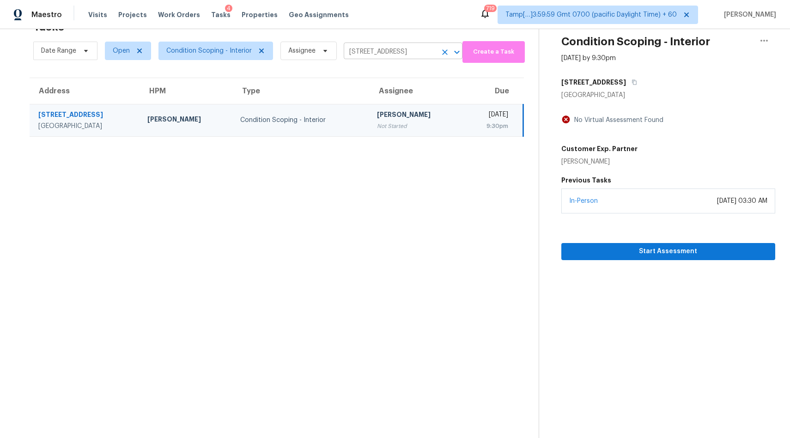
click at [443, 55] on icon "Clear" at bounding box center [444, 52] width 9 height 9
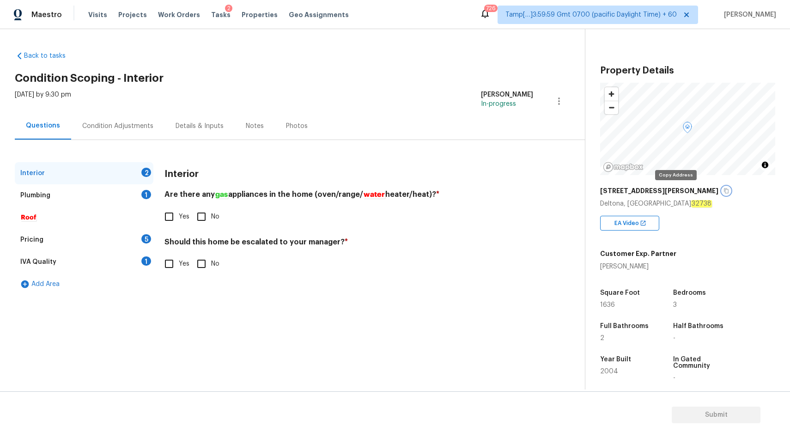
click at [723, 191] on icon "button" at bounding box center [726, 191] width 6 height 6
click at [205, 225] on input "No" at bounding box center [201, 216] width 19 height 19
checkbox input "true"
click at [209, 265] on input "No" at bounding box center [201, 263] width 19 height 19
checkbox input "true"
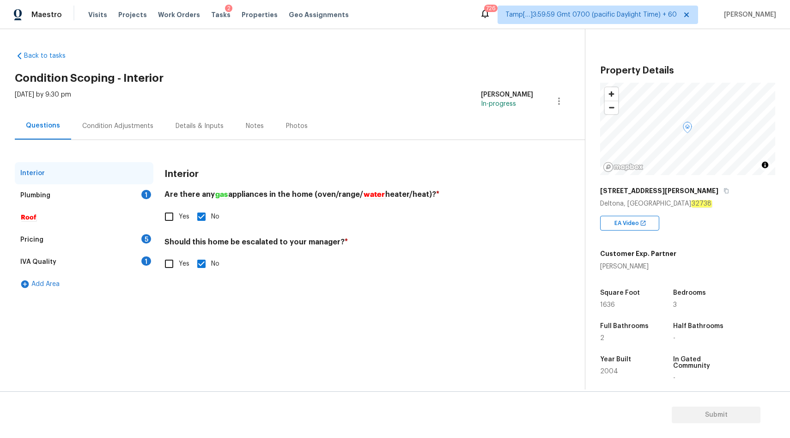
click at [137, 188] on div "Plumbing 1" at bounding box center [84, 195] width 139 height 22
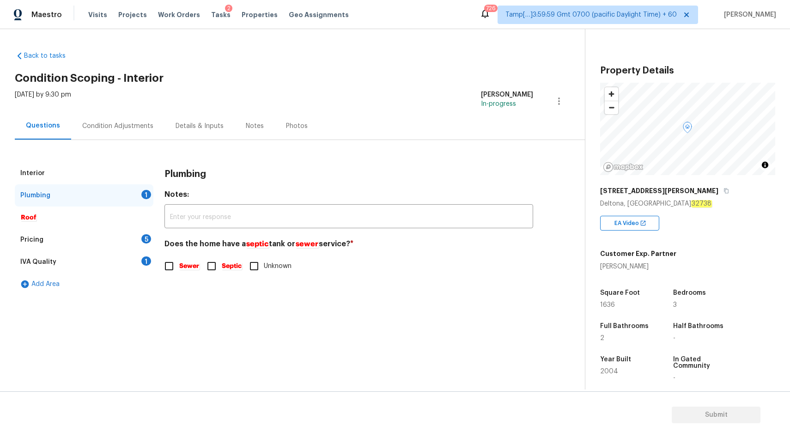
click at [224, 269] on em "Septic" at bounding box center [231, 265] width 21 height 7
click at [221, 269] on input "Septic" at bounding box center [211, 265] width 19 height 19
checkbox input "true"
click at [130, 238] on div "Pricing 5" at bounding box center [84, 240] width 139 height 22
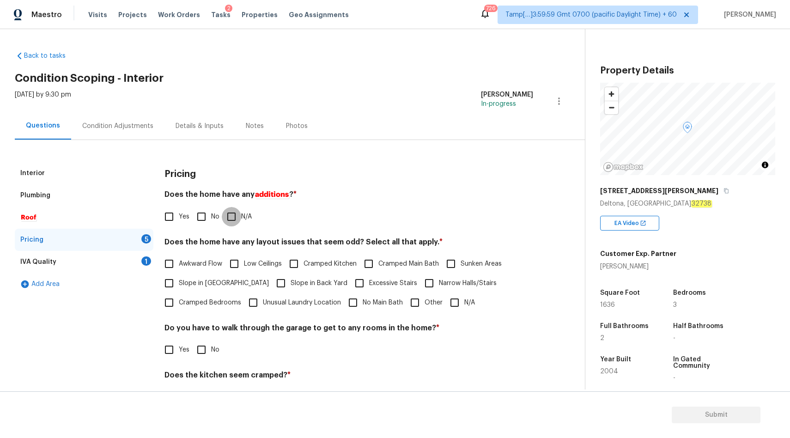
click at [230, 212] on input "N/A" at bounding box center [231, 216] width 19 height 19
checkbox input "true"
click at [460, 301] on input "N/A" at bounding box center [454, 302] width 19 height 19
checkbox input "true"
click at [207, 347] on input "No" at bounding box center [201, 349] width 19 height 19
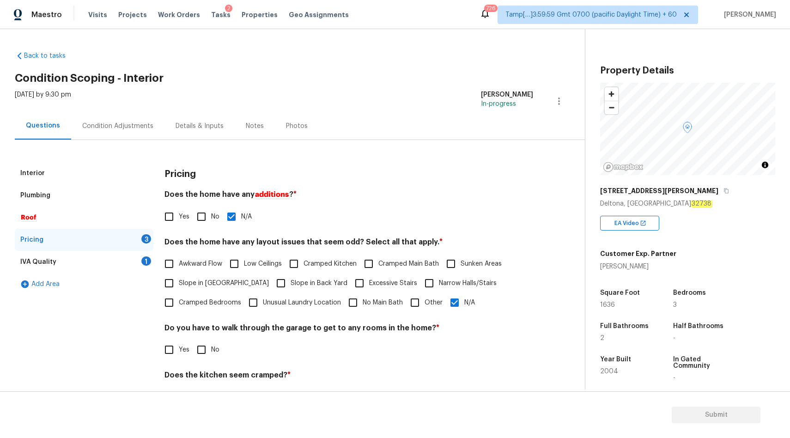
checkbox input "true"
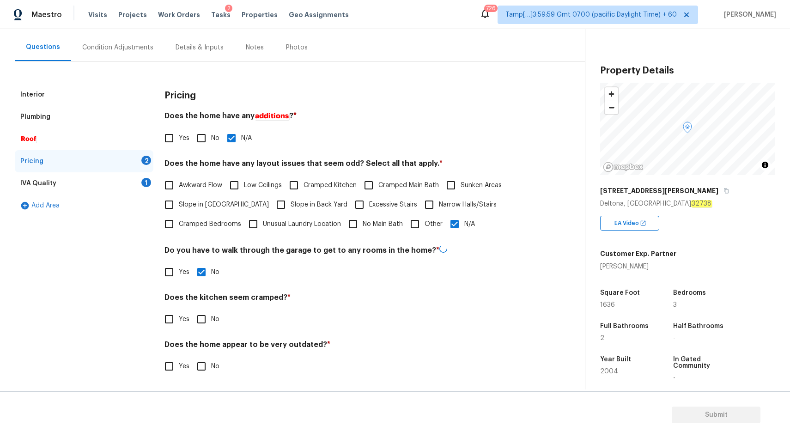
scroll to position [78, 0]
click at [202, 318] on input "No" at bounding box center [201, 318] width 19 height 19
checkbox input "true"
click at [204, 363] on input "No" at bounding box center [201, 367] width 19 height 19
checkbox input "true"
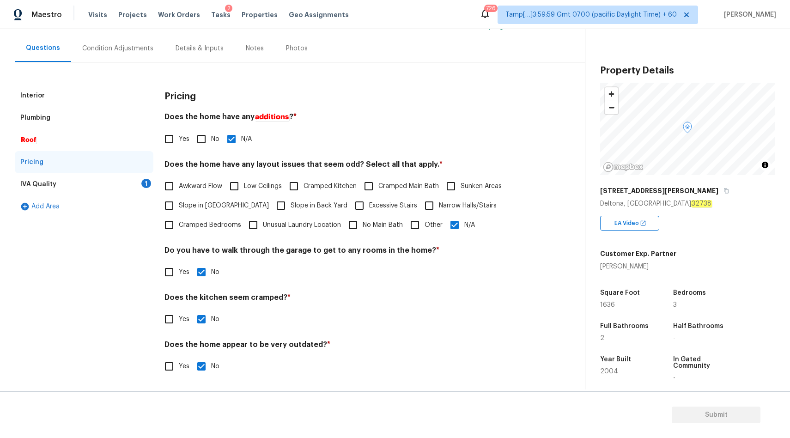
click at [104, 176] on div "IVA Quality 1" at bounding box center [84, 184] width 139 height 22
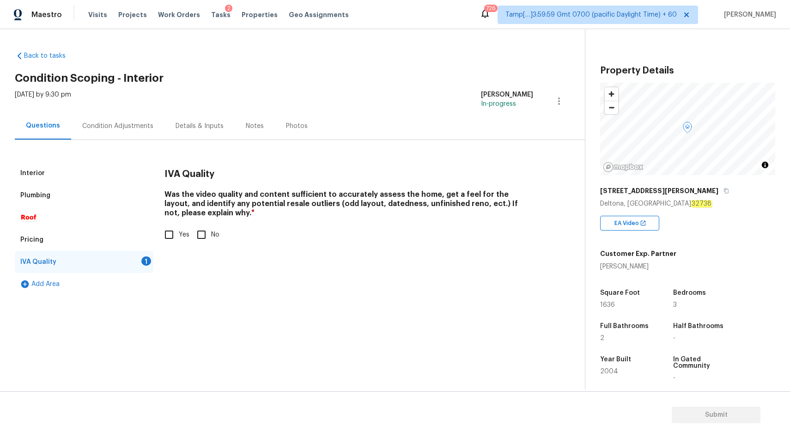
click at [172, 237] on input "Yes" at bounding box center [168, 234] width 19 height 19
checkbox input "true"
click at [116, 125] on div "Condition Adjustments" at bounding box center [117, 125] width 71 height 9
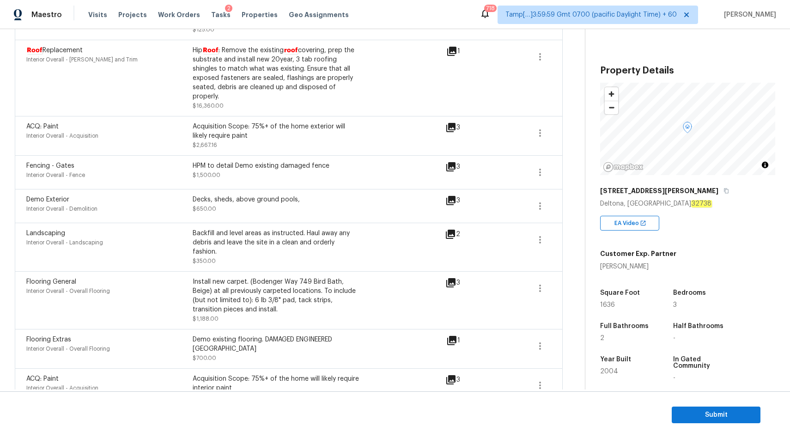
scroll to position [401, 0]
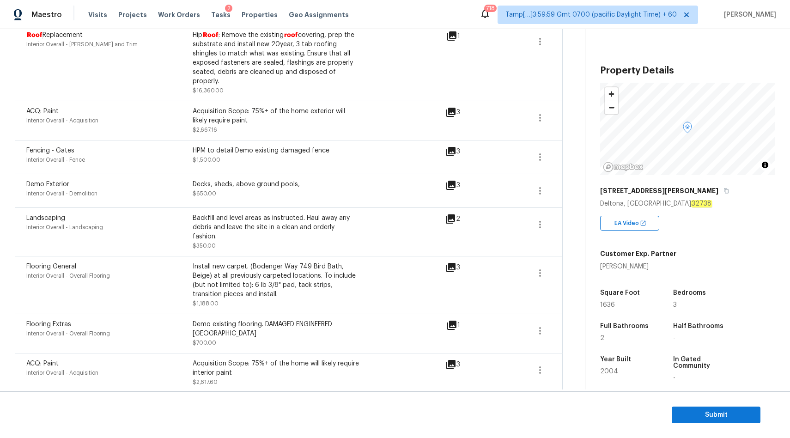
click at [449, 321] on icon at bounding box center [451, 325] width 9 height 9
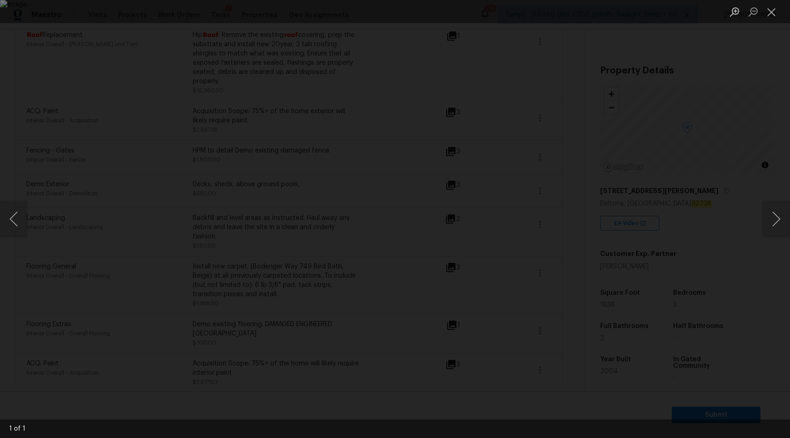
click at [740, 48] on div "Lightbox" at bounding box center [395, 219] width 790 height 438
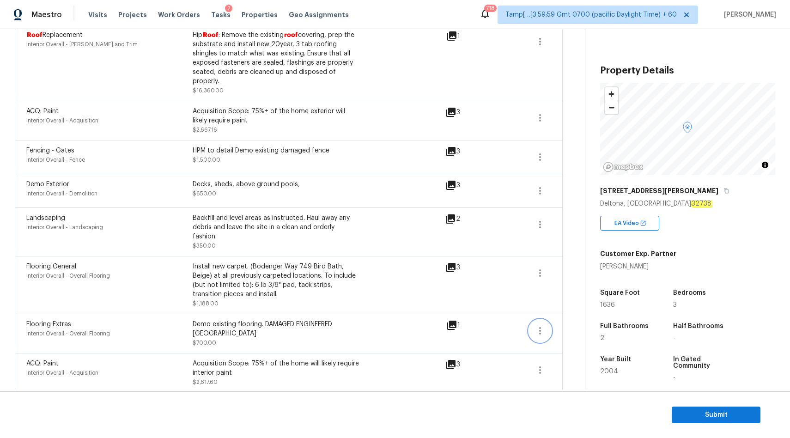
click at [540, 320] on button "button" at bounding box center [540, 331] width 22 height 22
click at [565, 314] on ul "Edit" at bounding box center [592, 322] width 83 height 18
click at [570, 321] on div "Edit" at bounding box center [593, 322] width 72 height 9
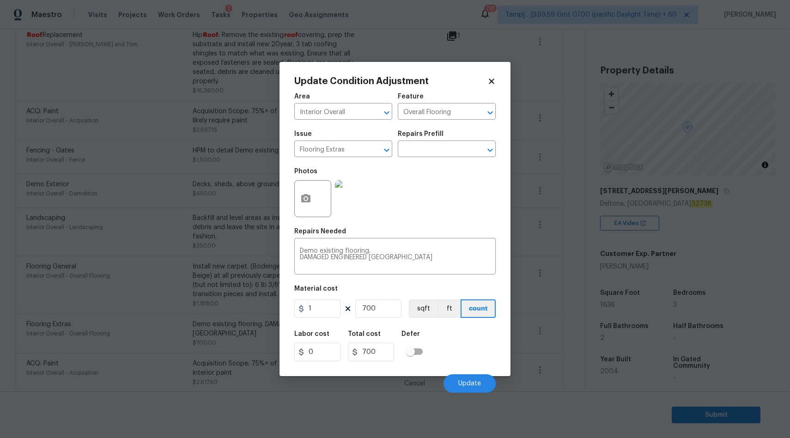
click at [491, 84] on icon at bounding box center [491, 81] width 8 height 8
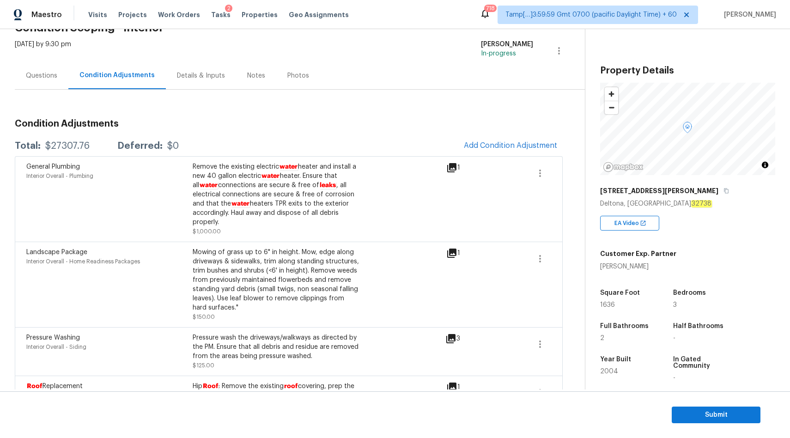
scroll to position [0, 0]
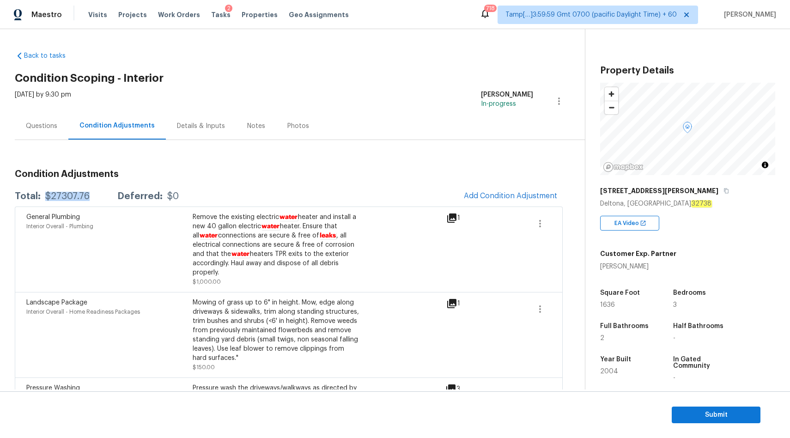
drag, startPoint x: 43, startPoint y: 195, endPoint x: 88, endPoint y: 195, distance: 44.8
click at [89, 195] on div "Total: $27307.76 Deferred: $0" at bounding box center [97, 196] width 164 height 9
copy div "$27307.76"
click at [248, 126] on div "Notes" at bounding box center [256, 125] width 18 height 9
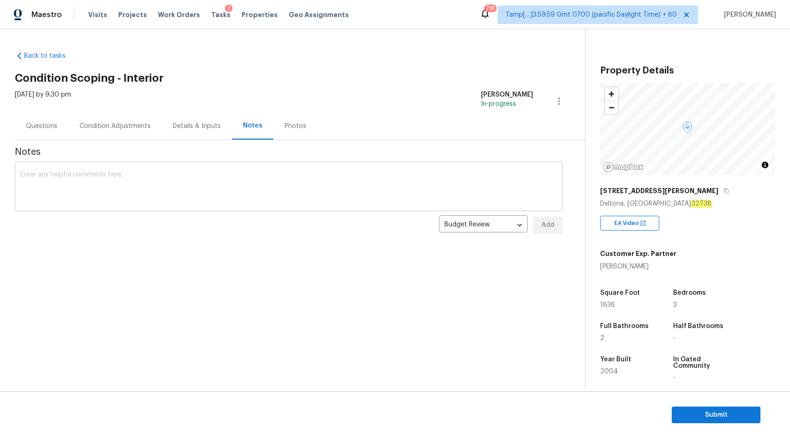
click at [165, 182] on textarea at bounding box center [288, 187] width 537 height 32
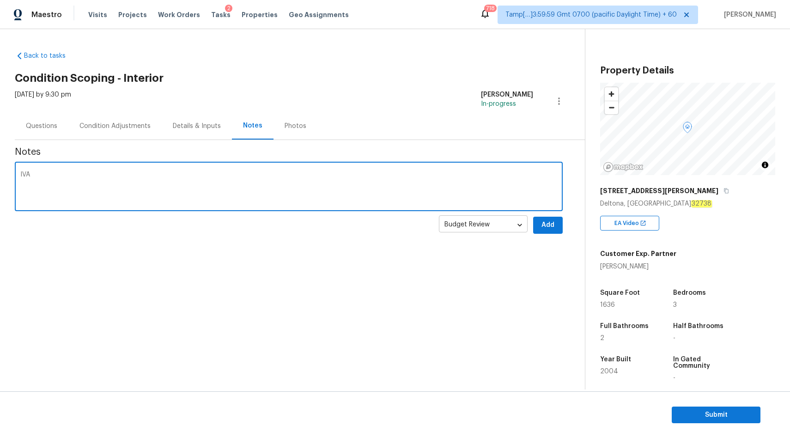
click at [490, 230] on body "Maestro Visits Projects Work Orders Tasks 2 Properties Geo Assignments 718 Tamp…" at bounding box center [395, 219] width 790 height 438
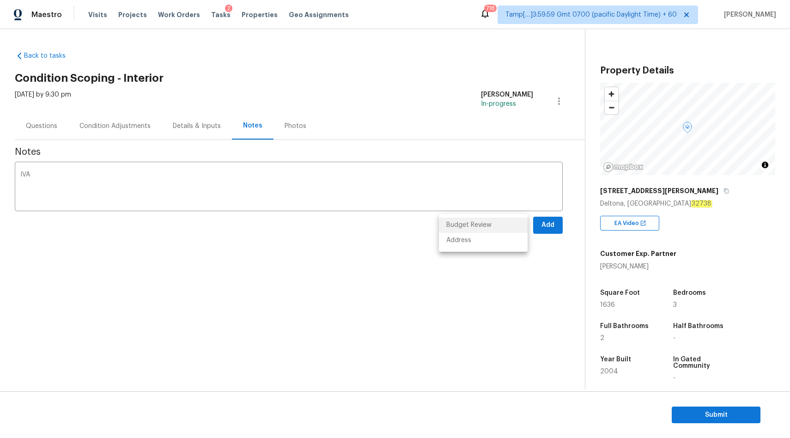
click at [357, 194] on div at bounding box center [395, 219] width 790 height 438
click at [357, 194] on textarea "IVA" at bounding box center [288, 187] width 537 height 32
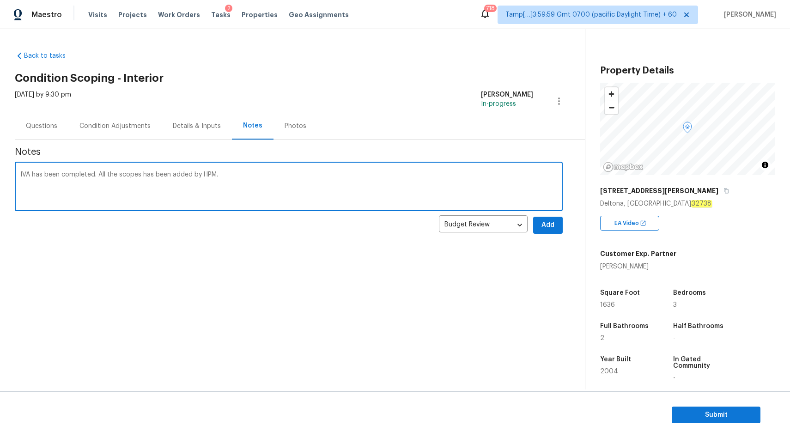
type textarea "IVA has been completed. All the scopes has been added by HPM."
click at [552, 225] on span "Add" at bounding box center [547, 225] width 15 height 12
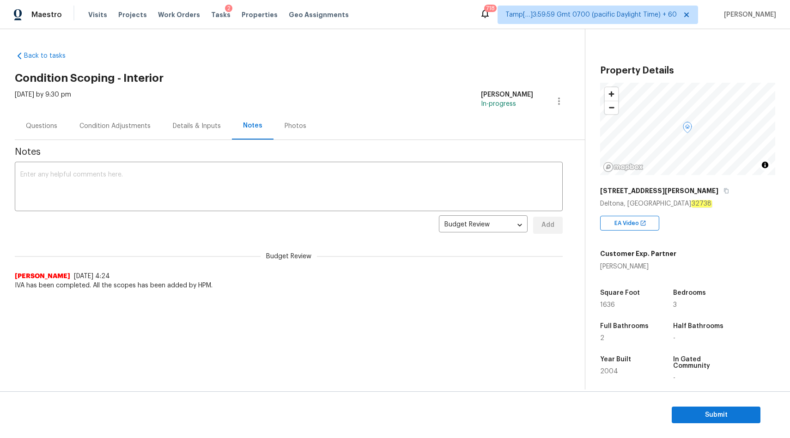
click at [116, 128] on div "Condition Adjustments" at bounding box center [114, 125] width 71 height 9
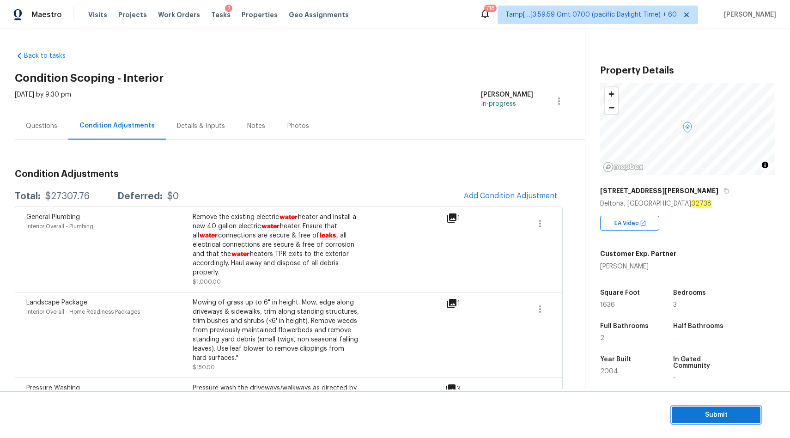
click at [729, 412] on span "Submit" at bounding box center [716, 415] width 74 height 12
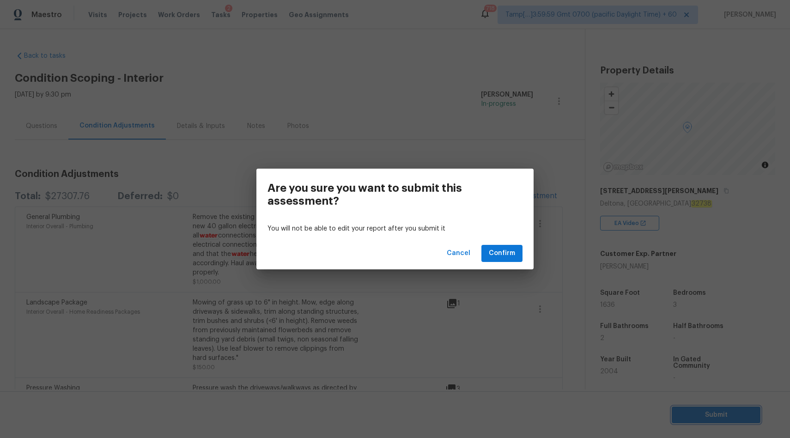
click at [462, 131] on div "Are you sure you want to submit this assessment? You will not be able to edit y…" at bounding box center [395, 219] width 790 height 438
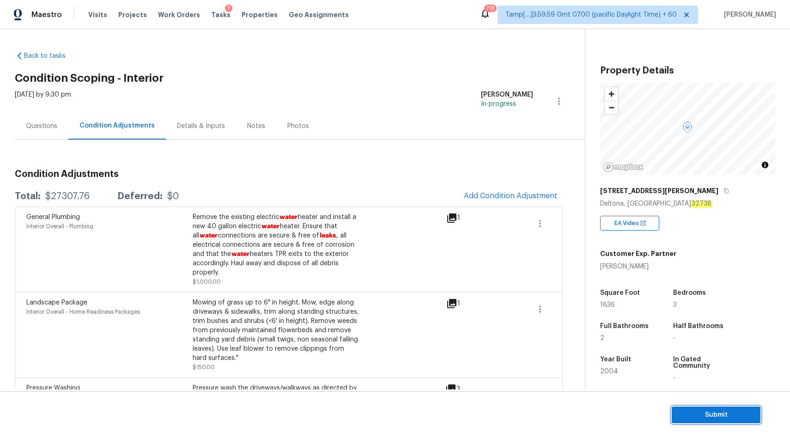
click at [701, 414] on span "Submit" at bounding box center [716, 415] width 74 height 12
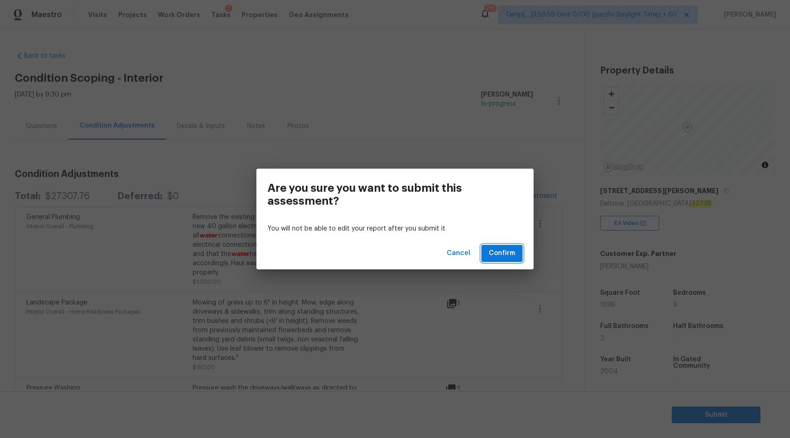
click at [498, 250] on span "Confirm" at bounding box center [502, 254] width 26 height 12
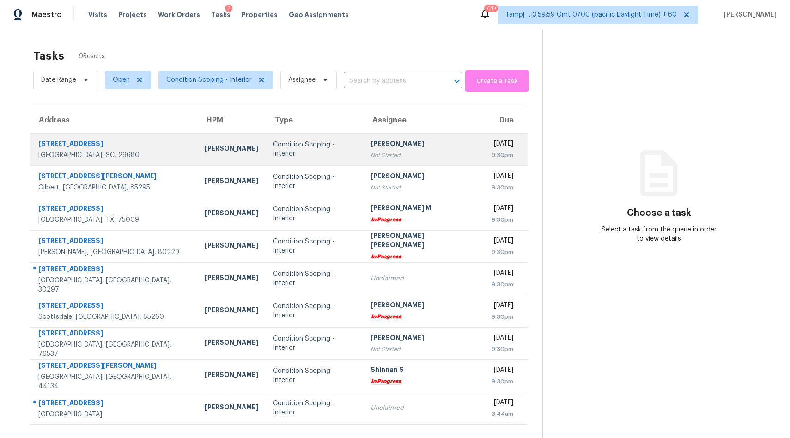
click at [273, 148] on div "Condition Scoping - Interior" at bounding box center [314, 149] width 83 height 18
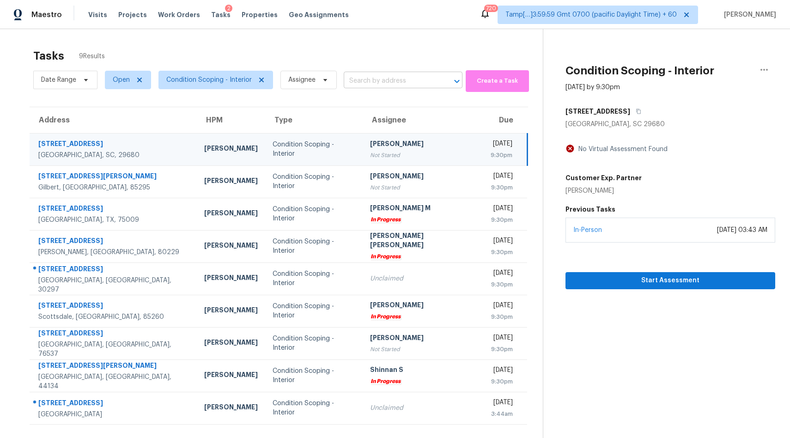
click at [360, 77] on input "text" at bounding box center [390, 81] width 93 height 14
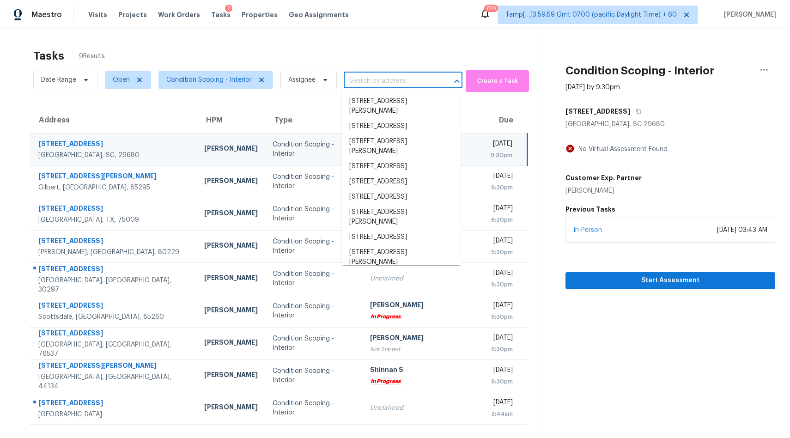
paste input "[STREET_ADDRESS]"
type input "[STREET_ADDRESS]"
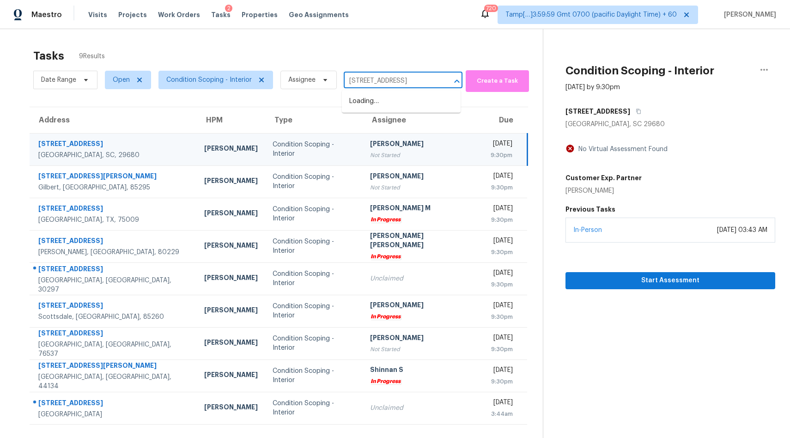
scroll to position [0, 29]
click at [370, 102] on li "[STREET_ADDRESS]" at bounding box center [401, 101] width 119 height 15
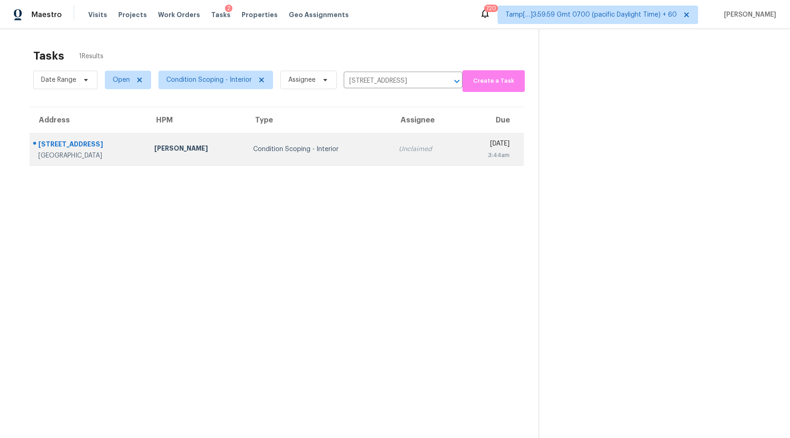
click at [391, 147] on td "Unclaimed" at bounding box center [426, 149] width 70 height 32
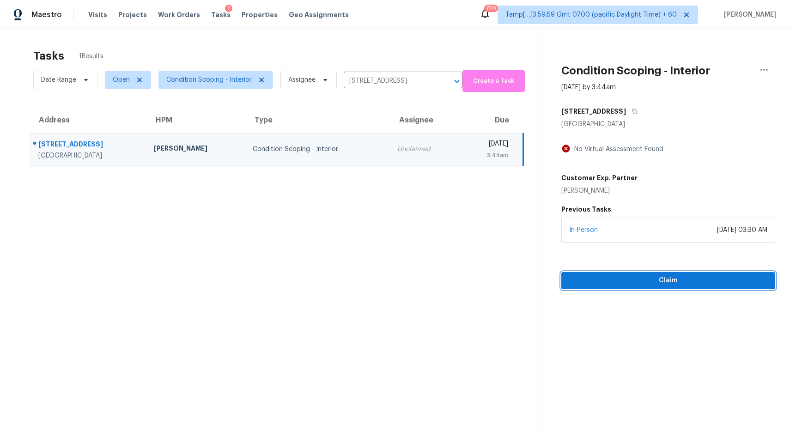
click at [592, 285] on span "Claim" at bounding box center [668, 281] width 199 height 12
click at [445, 82] on icon "Clear" at bounding box center [445, 82] width 6 height 6
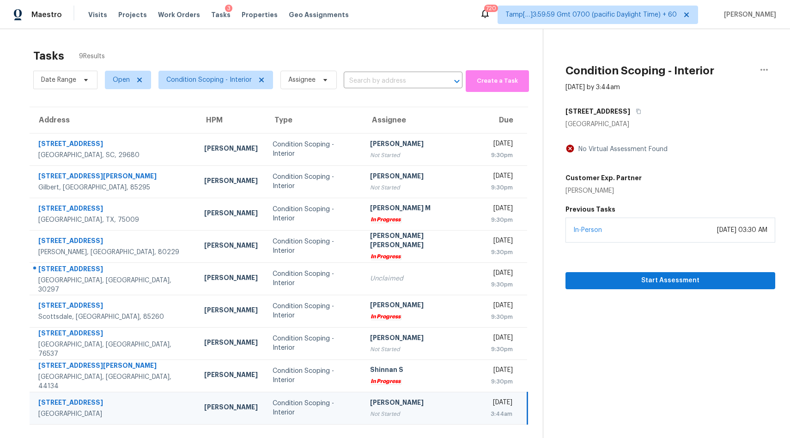
scroll to position [29, 0]
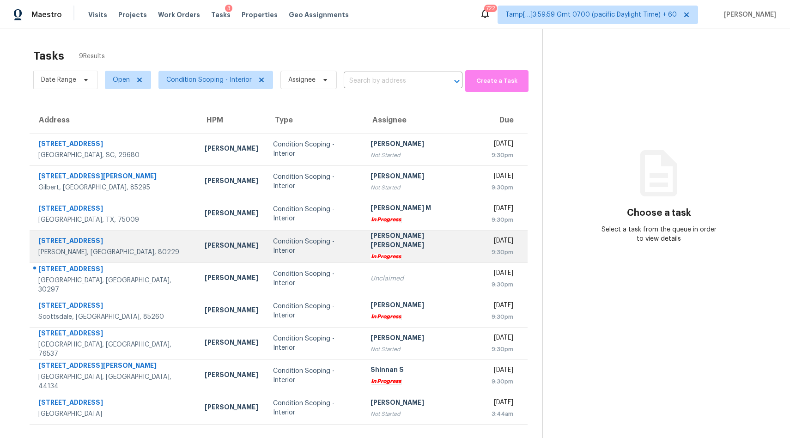
scroll to position [29, 0]
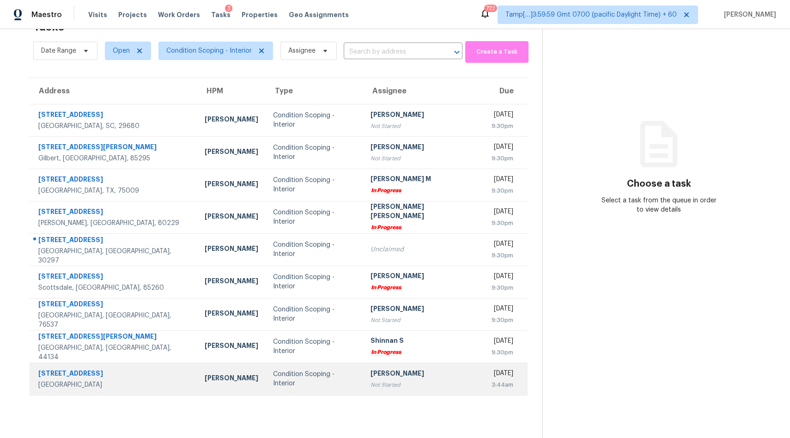
click at [205, 377] on div "[PERSON_NAME]" at bounding box center [232, 379] width 54 height 12
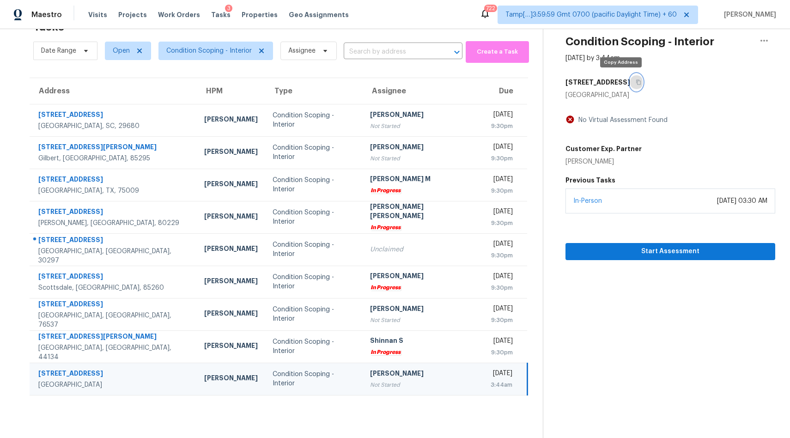
click at [630, 82] on button "button" at bounding box center [636, 82] width 12 height 17
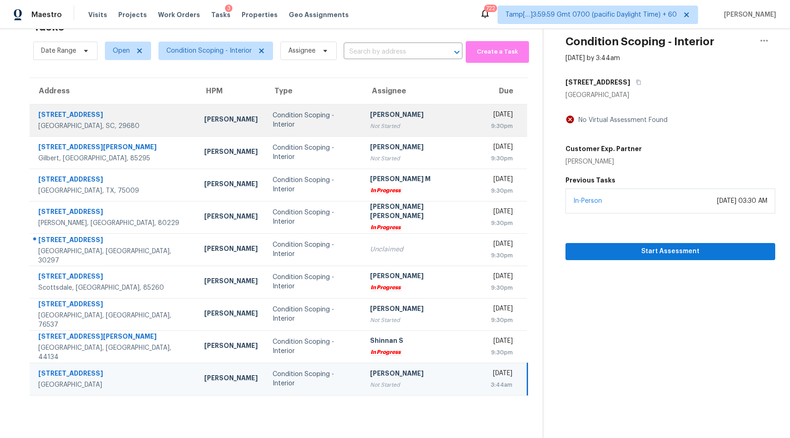
click at [204, 122] on div "[PERSON_NAME]" at bounding box center [231, 121] width 54 height 12
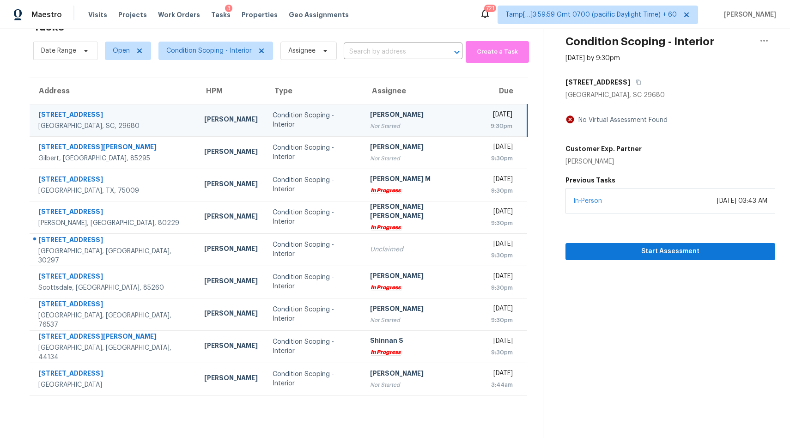
click at [273, 123] on div "Condition Scoping - Interior" at bounding box center [314, 120] width 83 height 18
click at [627, 250] on span "Start Assessment" at bounding box center [670, 252] width 195 height 12
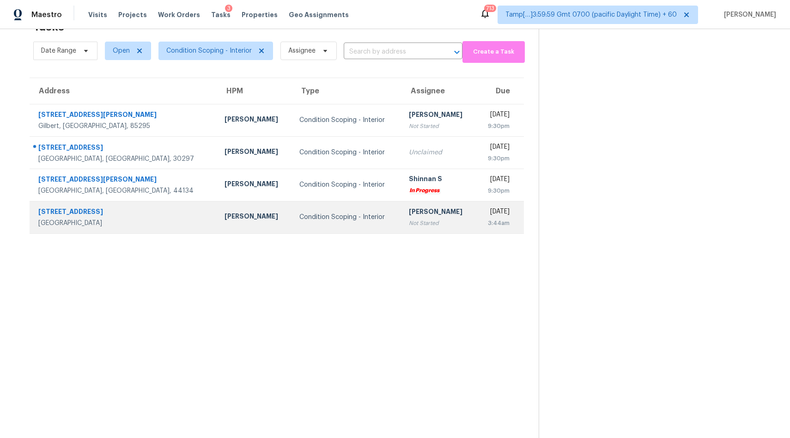
click at [292, 224] on td "Condition Scoping - Interior" at bounding box center [346, 217] width 109 height 32
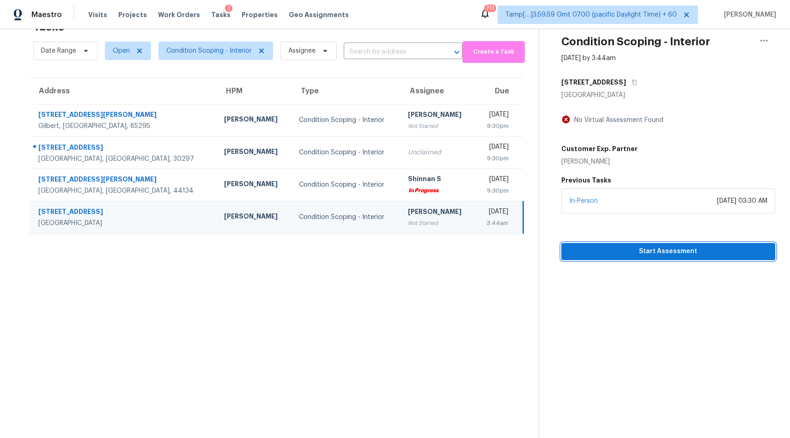
click at [628, 250] on span "Start Assessment" at bounding box center [668, 252] width 199 height 12
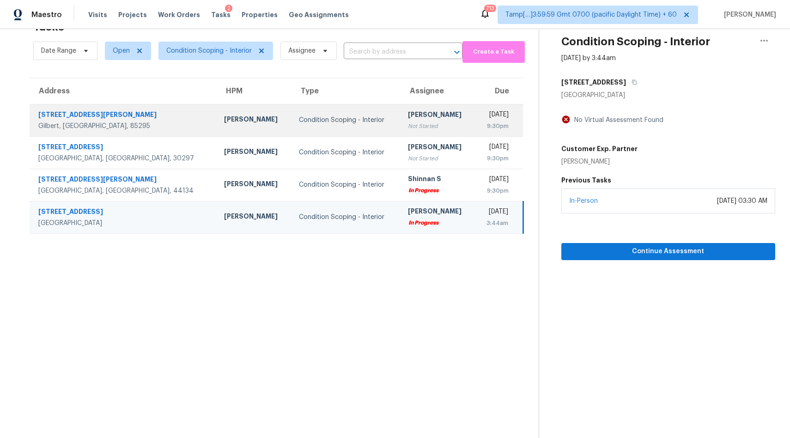
click at [299, 116] on div "Condition Scoping - Interior" at bounding box center [346, 119] width 94 height 9
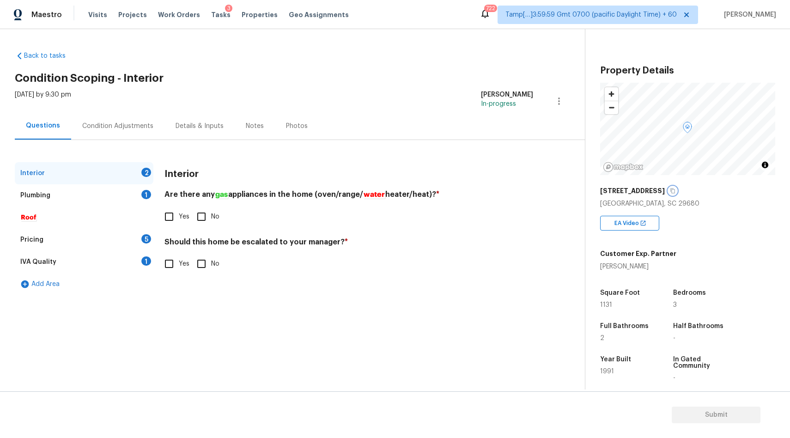
click at [671, 188] on icon "button" at bounding box center [673, 190] width 5 height 5
click at [179, 220] on span "Yes" at bounding box center [184, 217] width 11 height 10
click at [179, 220] on input "Yes" at bounding box center [168, 216] width 19 height 19
checkbox input "true"
click at [220, 263] on div "Yes No" at bounding box center [348, 263] width 369 height 19
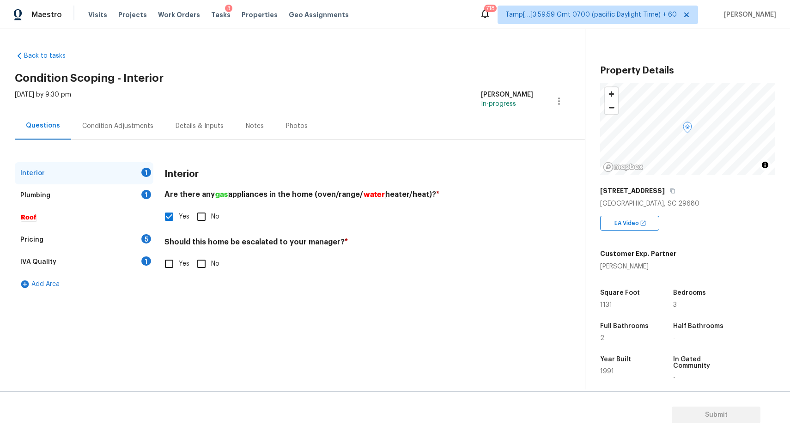
click at [212, 263] on span "No" at bounding box center [215, 264] width 8 height 10
click at [211, 263] on input "No" at bounding box center [201, 263] width 19 height 19
checkbox input "true"
click at [109, 192] on div "Plumbing 1" at bounding box center [84, 195] width 139 height 22
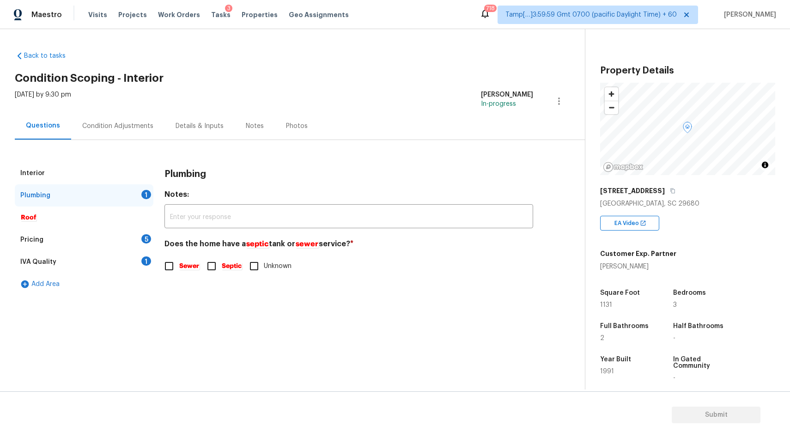
click at [172, 271] on input "Sewer" at bounding box center [168, 265] width 19 height 19
checkbox input "true"
click at [95, 240] on div "Pricing 5" at bounding box center [84, 240] width 139 height 22
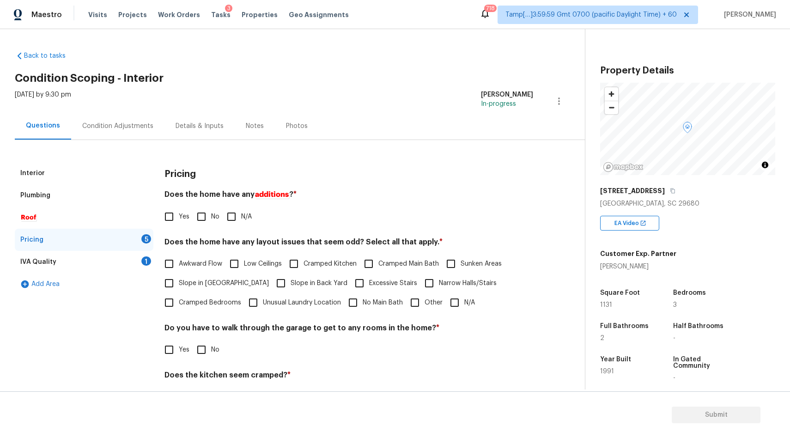
click at [237, 220] on input "N/A" at bounding box center [231, 216] width 19 height 19
checkbox input "true"
click at [455, 301] on input "N/A" at bounding box center [454, 302] width 19 height 19
checkbox input "true"
click at [199, 350] on input "No" at bounding box center [201, 349] width 19 height 19
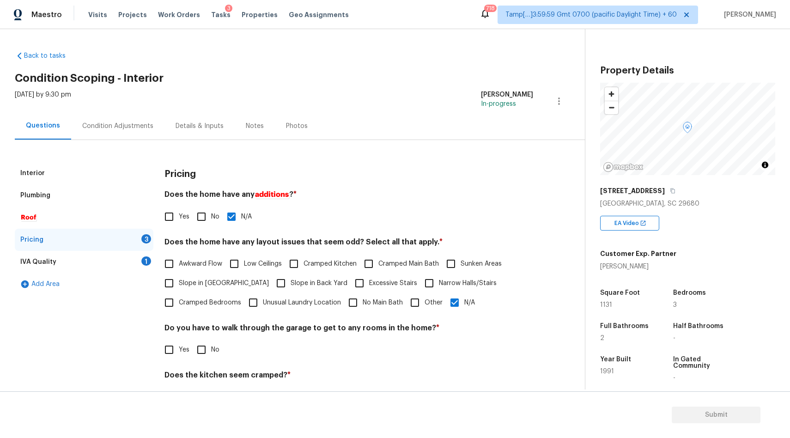
checkbox input "true"
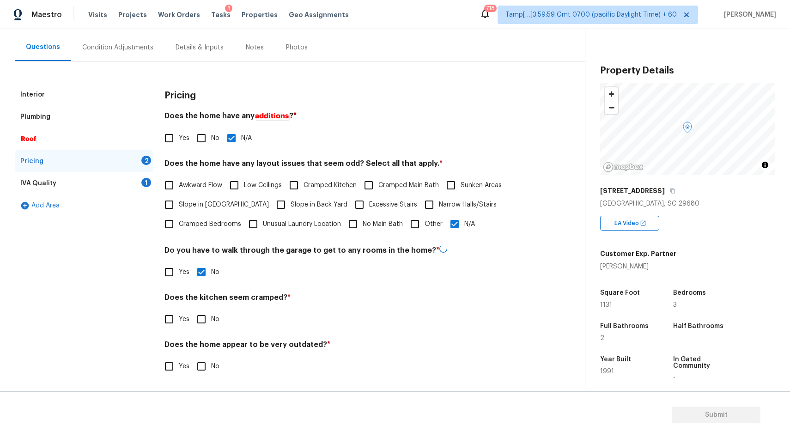
scroll to position [78, 0]
click at [201, 313] on input "No" at bounding box center [201, 318] width 19 height 19
checkbox input "true"
click at [212, 374] on label "No" at bounding box center [206, 366] width 28 height 19
click at [211, 374] on input "No" at bounding box center [201, 366] width 19 height 19
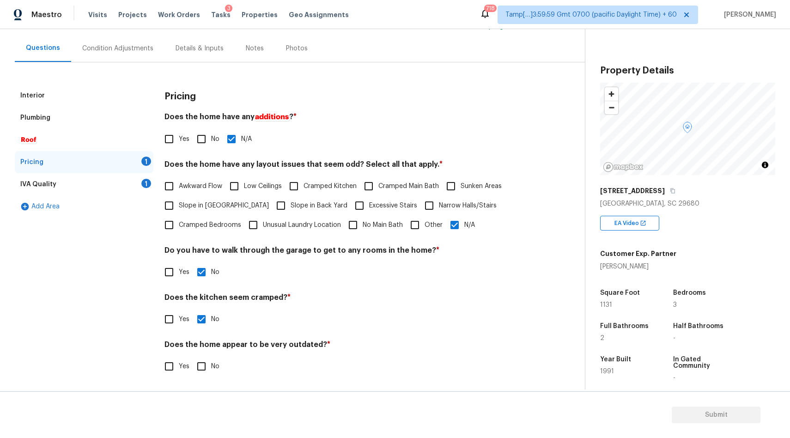
checkbox input "true"
click at [97, 178] on div "IVA Quality 1" at bounding box center [84, 184] width 139 height 22
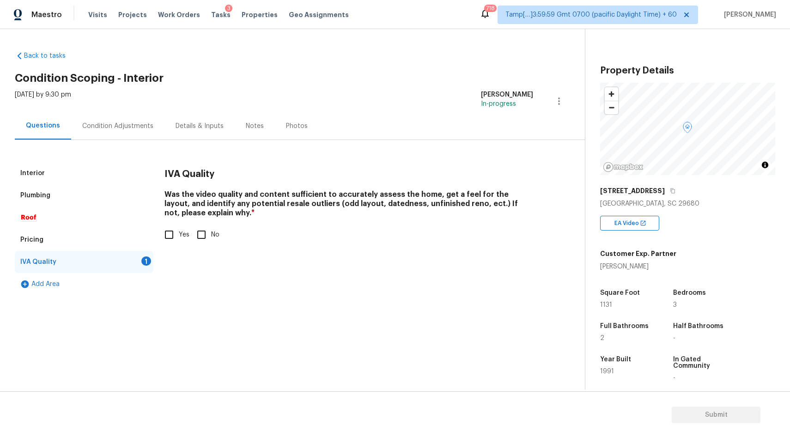
scroll to position [0, 0]
click at [175, 232] on input "Yes" at bounding box center [168, 234] width 19 height 19
checkbox input "true"
click at [135, 128] on div "Condition Adjustments" at bounding box center [117, 125] width 71 height 9
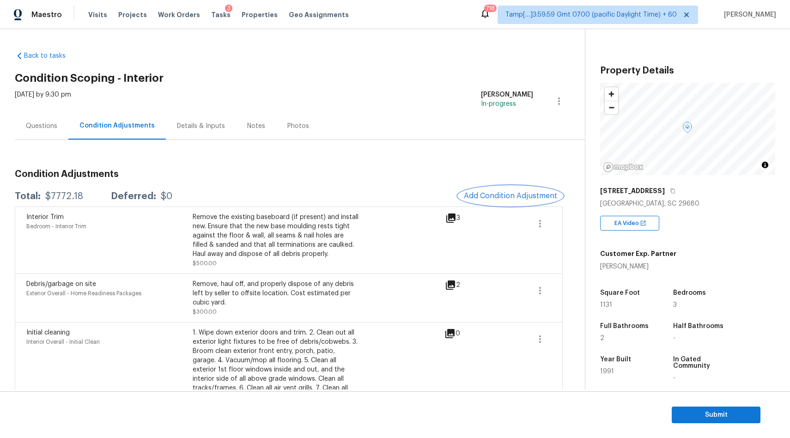
click at [498, 199] on span "Add Condition Adjustment" at bounding box center [510, 196] width 93 height 8
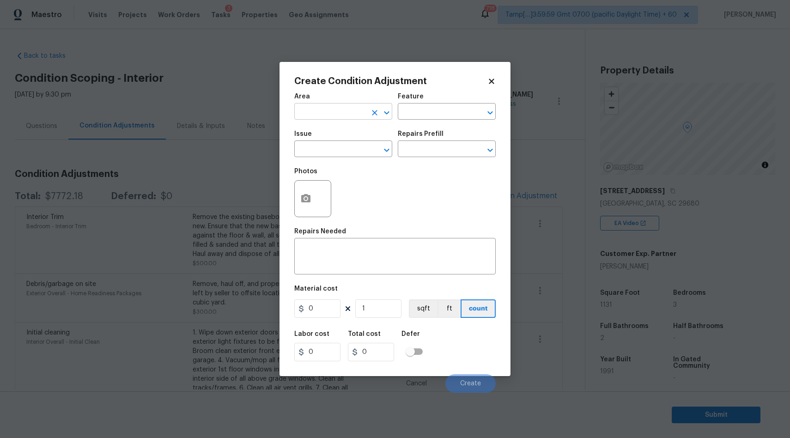
click at [346, 114] on input "text" at bounding box center [330, 112] width 72 height 14
type input "Interior Overall"
type input "ACQ: Paint"
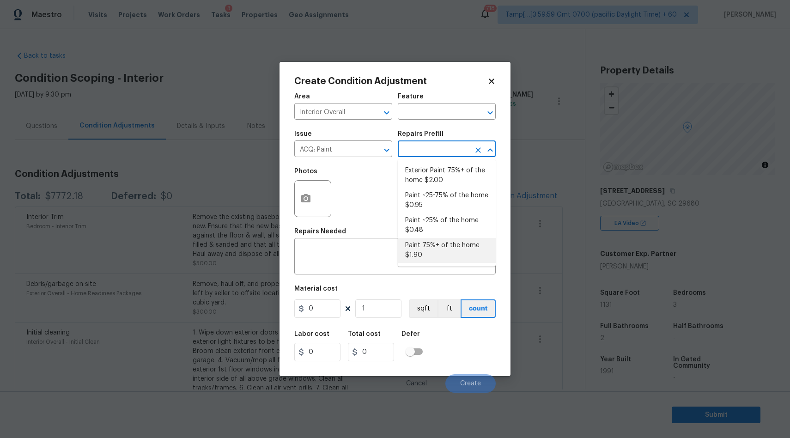
click at [428, 253] on li "Paint 75%+ of the home $1.90" at bounding box center [447, 250] width 98 height 25
type input "Acquisition"
type textarea "Acquisition Scope: 75%+ of the home will likely require interior paint"
type input "1.9"
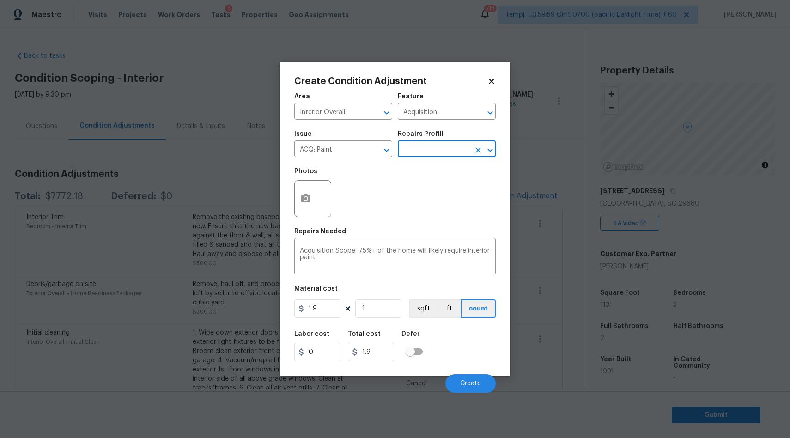
click at [292, 204] on div "Create Condition Adjustment Area Interior Overall ​ Feature Acquisition ​ Issue…" at bounding box center [394, 219] width 231 height 314
click at [305, 204] on icon "button" at bounding box center [305, 198] width 11 height 11
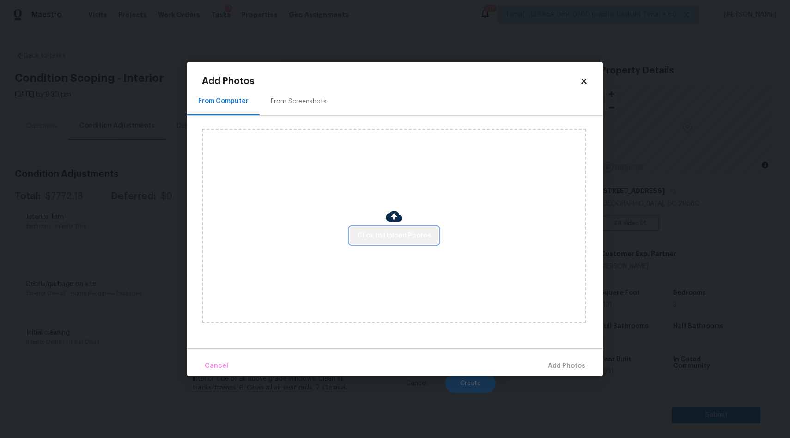
click at [406, 233] on span "Click to Upload Photos" at bounding box center [394, 236] width 74 height 12
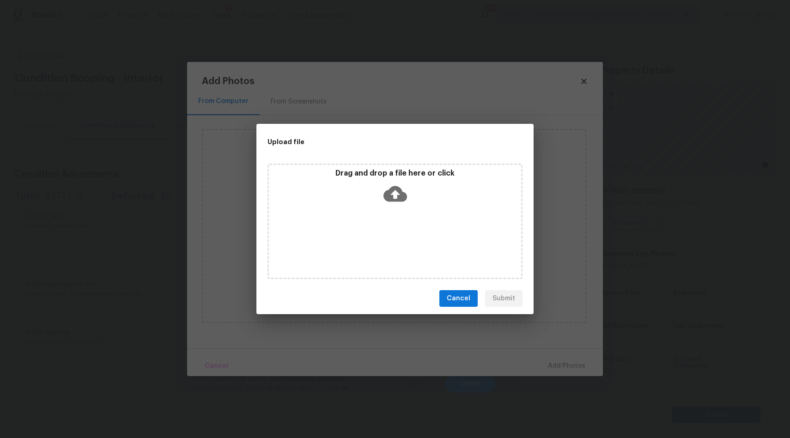
click at [391, 192] on icon at bounding box center [395, 194] width 24 height 16
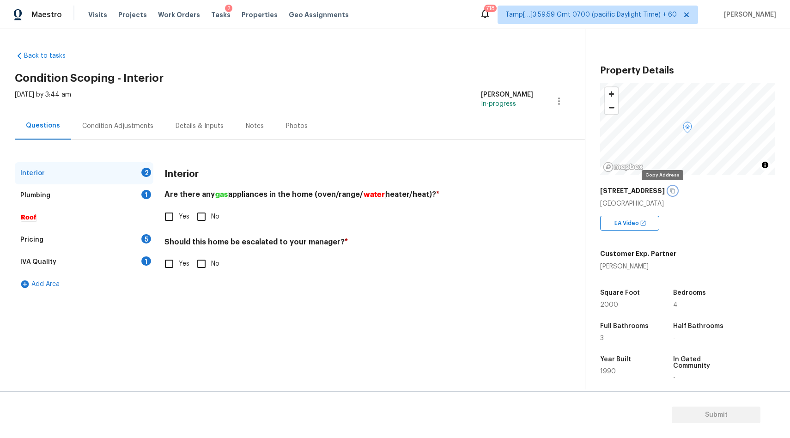
click at [670, 191] on icon "button" at bounding box center [673, 191] width 6 height 6
click at [176, 214] on input "Yes" at bounding box center [168, 216] width 19 height 19
checkbox input "true"
click at [207, 267] on input "No" at bounding box center [201, 263] width 19 height 19
checkbox input "true"
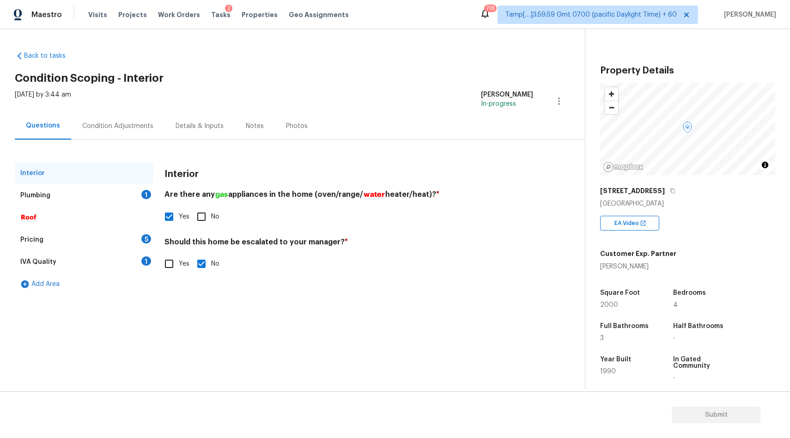
click at [122, 197] on div "Plumbing 1" at bounding box center [84, 195] width 139 height 22
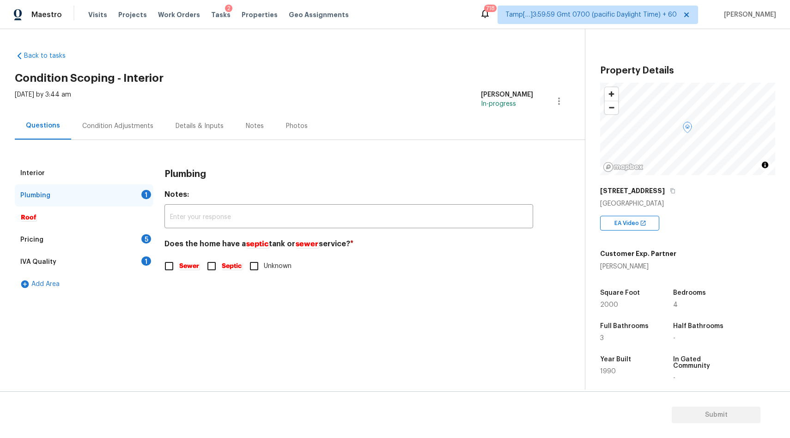
click at [165, 260] on input "Sewer" at bounding box center [168, 265] width 19 height 19
checkbox input "true"
click at [100, 236] on div "Pricing 5" at bounding box center [84, 240] width 139 height 22
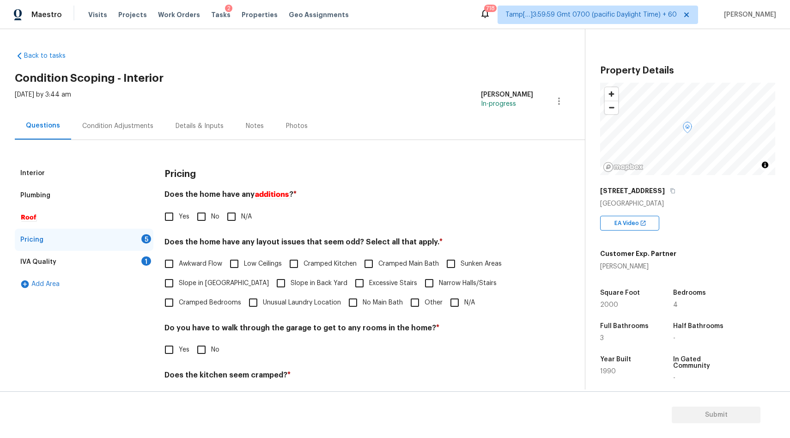
click at [181, 212] on span "Yes" at bounding box center [184, 217] width 11 height 10
click at [179, 212] on input "Yes" at bounding box center [168, 216] width 19 height 19
checkbox input "true"
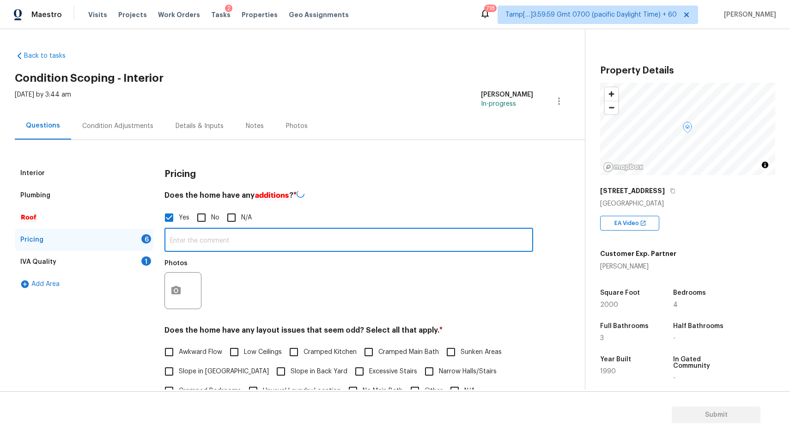
click at [184, 240] on input "text" at bounding box center [348, 241] width 369 height 22
paste input "Converted Garage"
type input "Converted Garage"
click at [169, 292] on button "button" at bounding box center [176, 290] width 22 height 36
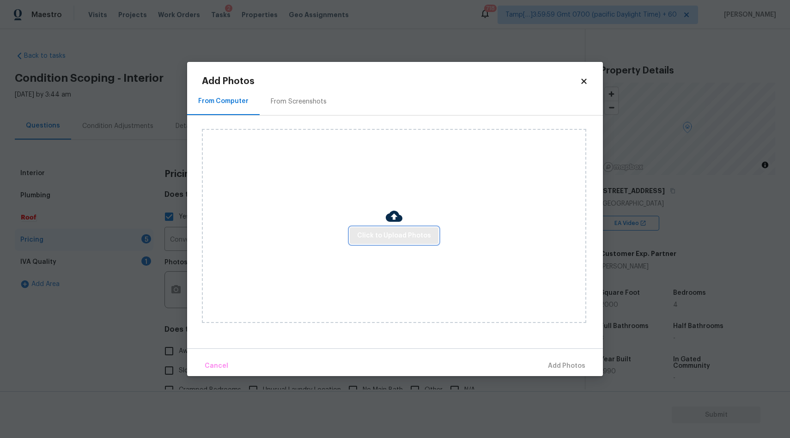
click at [397, 233] on span "Click to Upload Photos" at bounding box center [394, 236] width 74 height 12
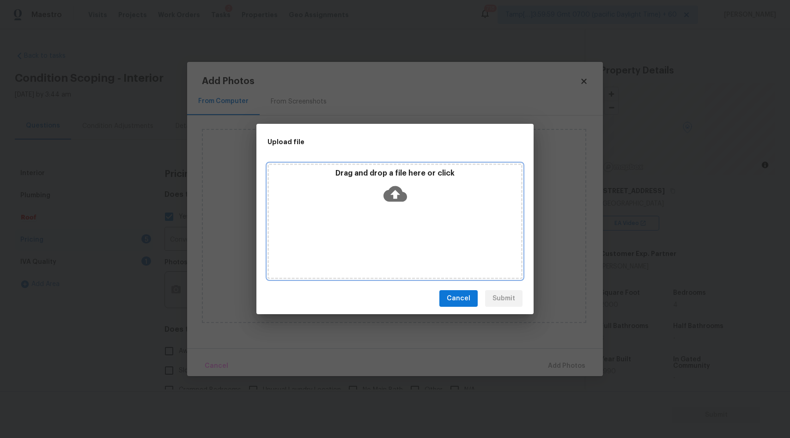
click at [397, 194] on icon at bounding box center [395, 194] width 24 height 24
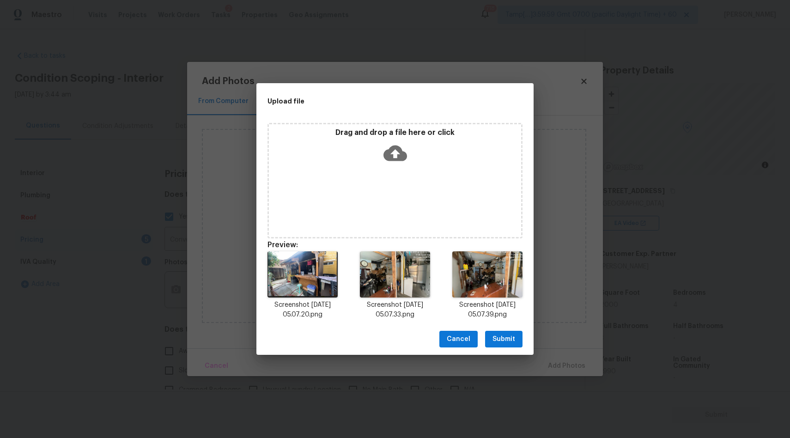
click at [505, 339] on span "Submit" at bounding box center [503, 340] width 23 height 12
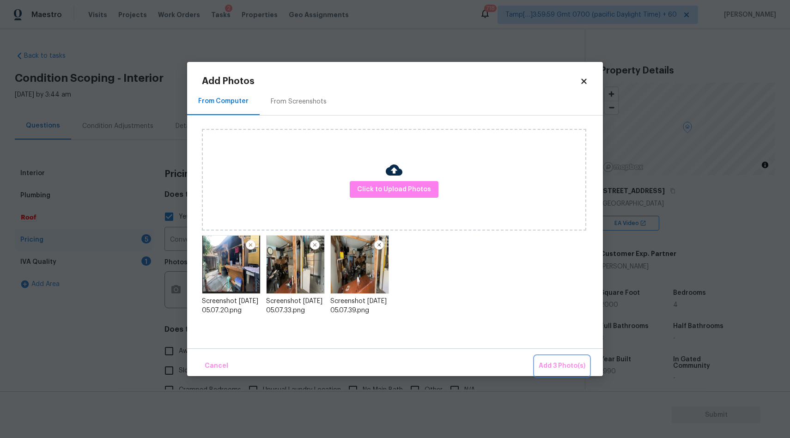
click at [562, 366] on span "Add 3 Photo(s)" at bounding box center [562, 366] width 47 height 12
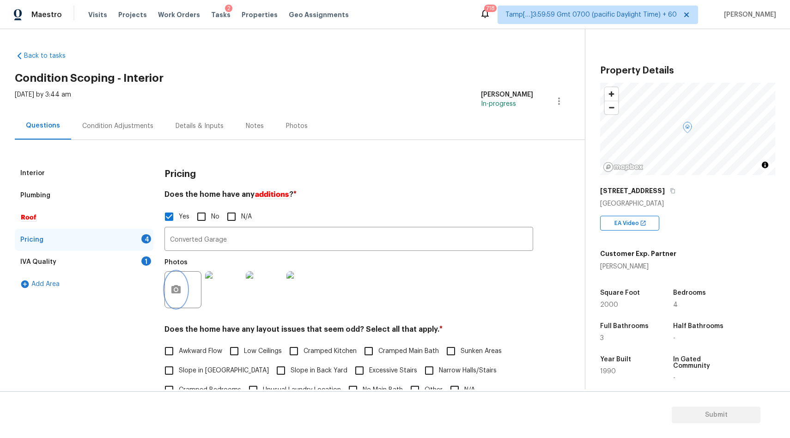
scroll to position [165, 0]
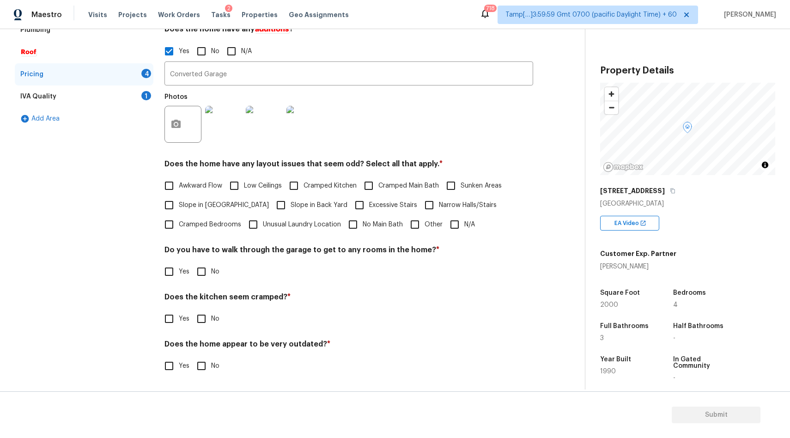
click at [450, 230] on input "N/A" at bounding box center [454, 224] width 19 height 19
checkbox input "true"
click at [206, 273] on input "No" at bounding box center [201, 271] width 19 height 19
checkbox input "true"
click at [204, 321] on input "No" at bounding box center [201, 319] width 19 height 19
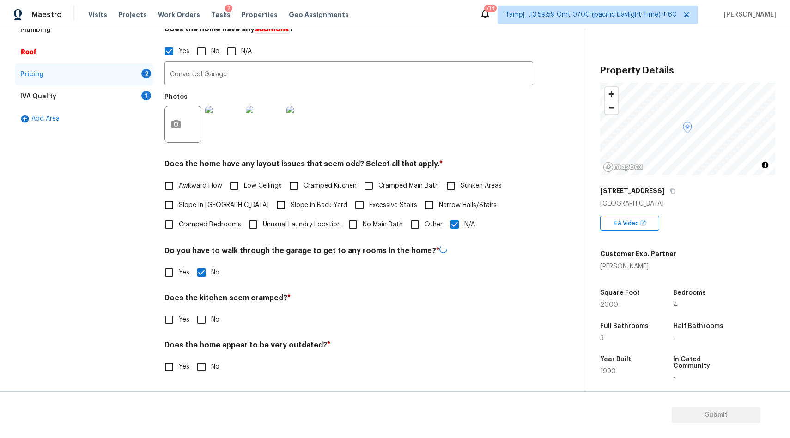
checkbox input "true"
click at [203, 357] on input "No" at bounding box center [201, 366] width 19 height 19
checkbox input "true"
click at [100, 90] on div "IVA Quality 1" at bounding box center [84, 96] width 139 height 22
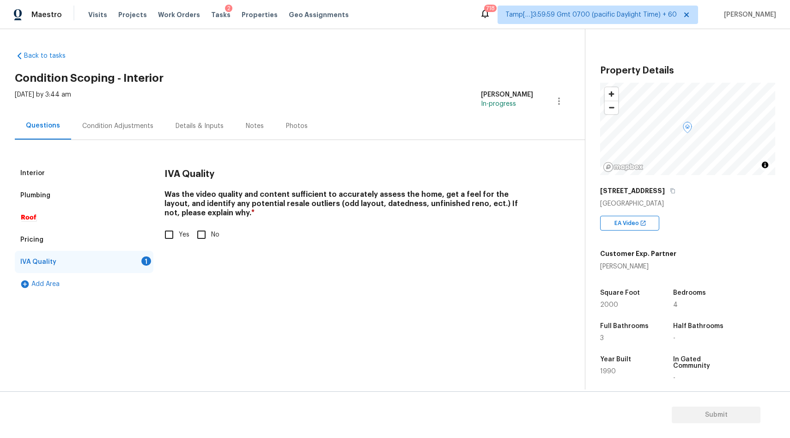
click at [171, 238] on input "Yes" at bounding box center [168, 234] width 19 height 19
checkbox input "true"
click at [113, 124] on div "Condition Adjustments" at bounding box center [117, 125] width 71 height 9
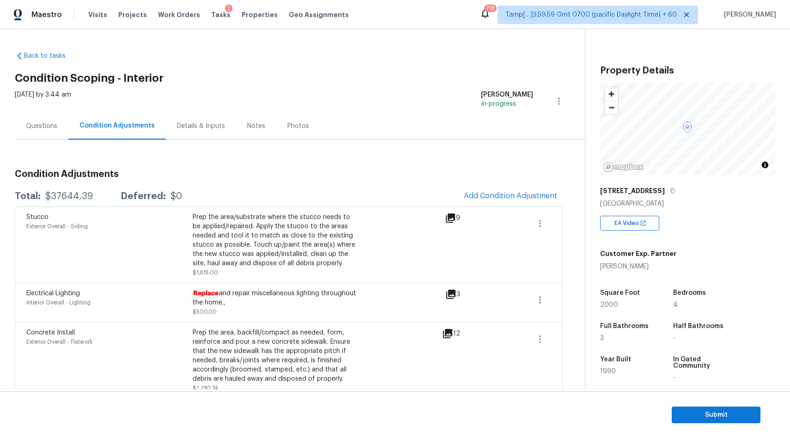
drag, startPoint x: 42, startPoint y: 196, endPoint x: 97, endPoint y: 194, distance: 55.9
click at [99, 194] on div "Total: $37644.39 Deferred: $0" at bounding box center [98, 196] width 167 height 9
click at [97, 194] on div "Total: $37644.39 Deferred: $0" at bounding box center [98, 196] width 167 height 9
drag, startPoint x: 46, startPoint y: 195, endPoint x: 99, endPoint y: 194, distance: 52.7
click at [100, 194] on div "Total: $37644.39 Deferred: $0" at bounding box center [98, 196] width 167 height 9
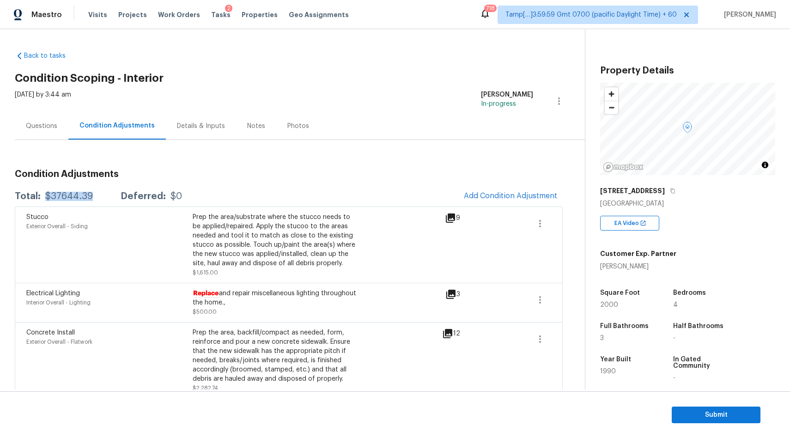
copy div "$37644.39"
click at [247, 122] on div "Notes" at bounding box center [256, 125] width 18 height 9
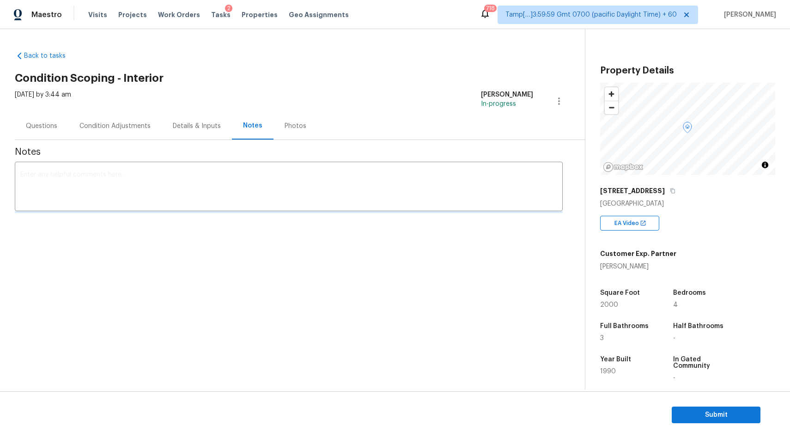
click at [218, 184] on textarea at bounding box center [288, 187] width 537 height 32
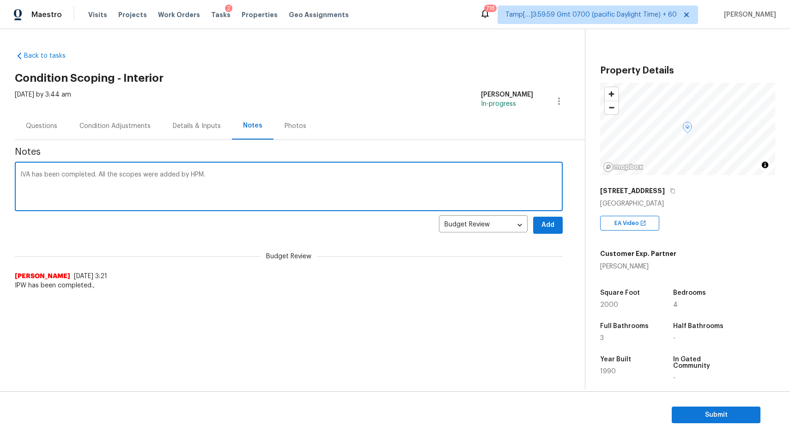
type textarea "IVA has been completed. All the scopes were added by HPM."
click at [556, 225] on button "Add" at bounding box center [548, 225] width 30 height 17
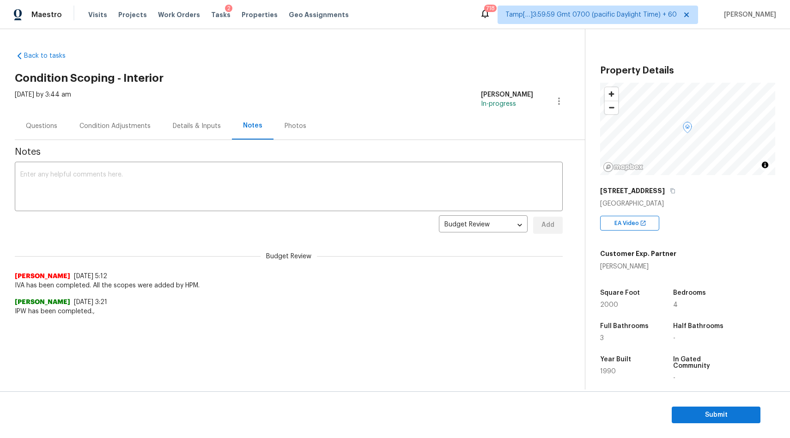
click at [127, 128] on div "Condition Adjustments" at bounding box center [114, 125] width 71 height 9
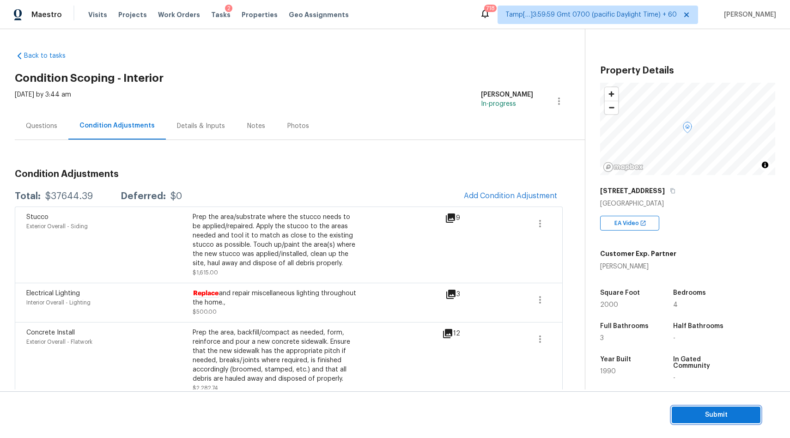
click at [705, 414] on span "Submit" at bounding box center [716, 415] width 74 height 12
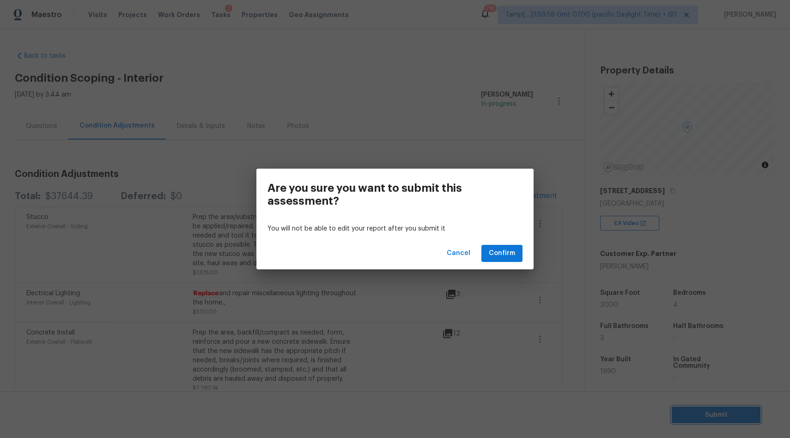
click at [389, 76] on div "Are you sure you want to submit this assessment? You will not be able to edit y…" at bounding box center [395, 219] width 790 height 438
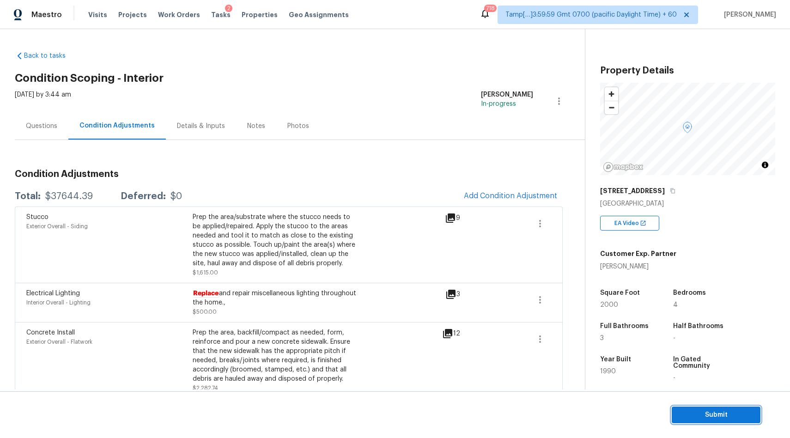
click at [727, 413] on span "Submit" at bounding box center [716, 415] width 74 height 12
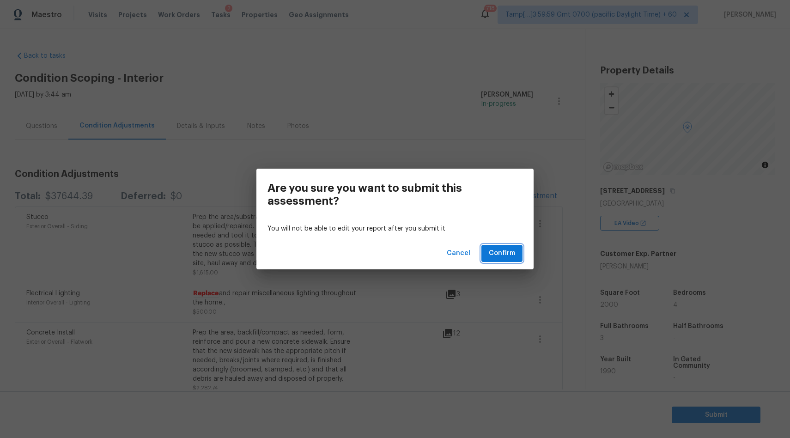
click at [509, 255] on span "Confirm" at bounding box center [502, 254] width 26 height 12
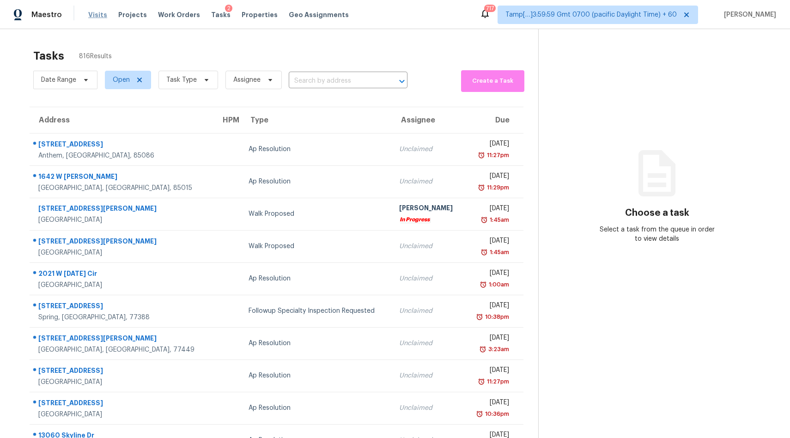
click at [94, 13] on span "Visits" at bounding box center [97, 14] width 19 height 9
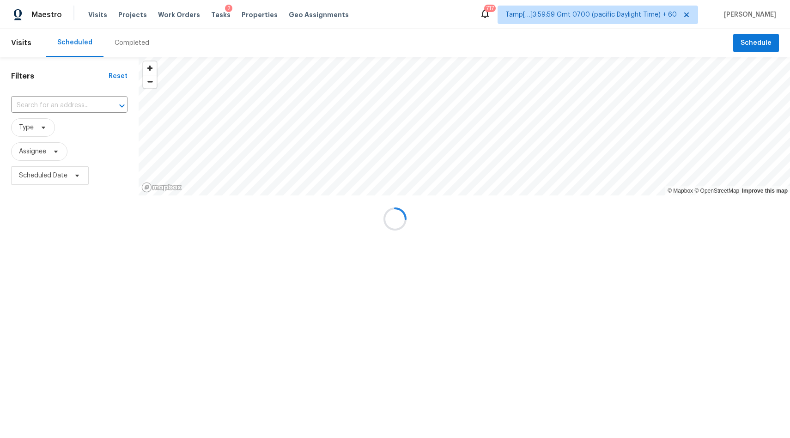
click at [123, 41] on div "Completed" at bounding box center [132, 42] width 35 height 9
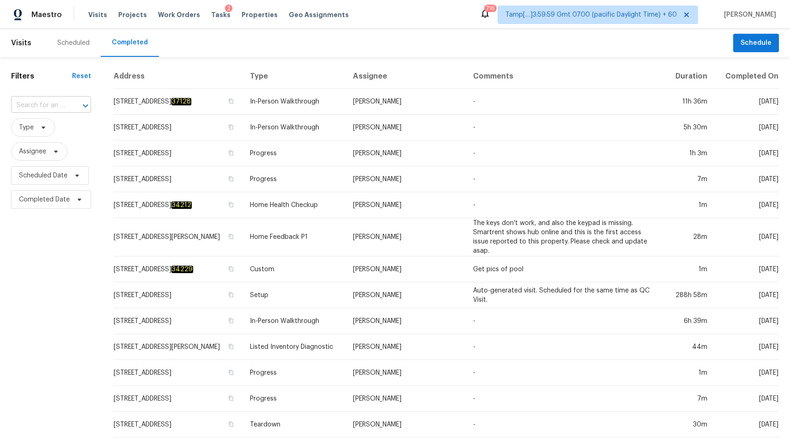
click at [63, 102] on input "text" at bounding box center [38, 105] width 54 height 14
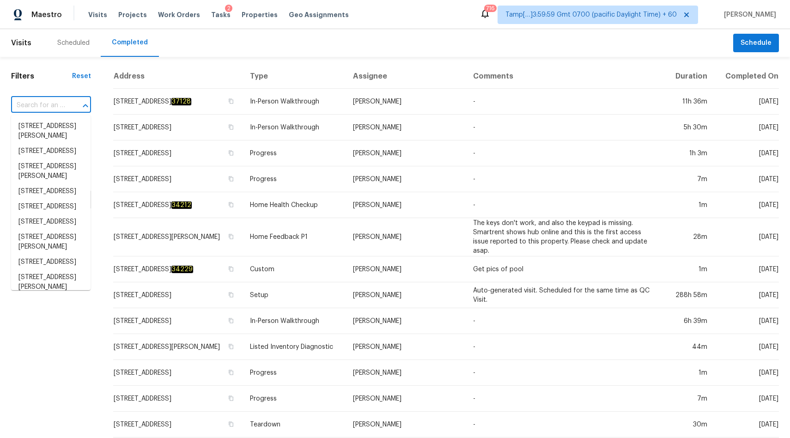
paste input "4292 E Carla Vista Dr, Gilbert, AZ 85295"
type input "4292 E Carla Vista Dr, Gilbert, AZ 85295"
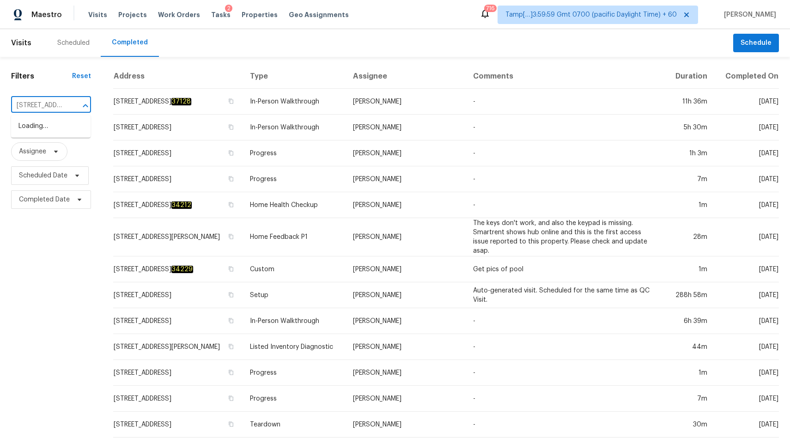
scroll to position [0, 71]
click at [48, 131] on li "4292 E Carla Vista Dr, Gilbert, AZ 85295" at bounding box center [50, 136] width 79 height 35
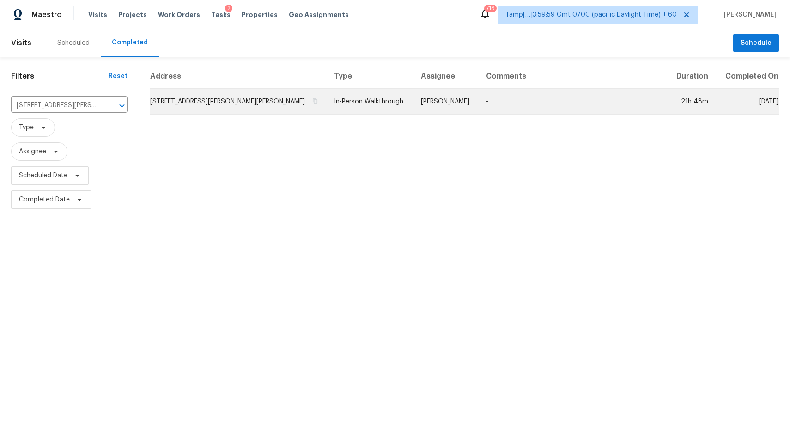
click at [327, 94] on td "In-Person Walkthrough" at bounding box center [370, 102] width 87 height 26
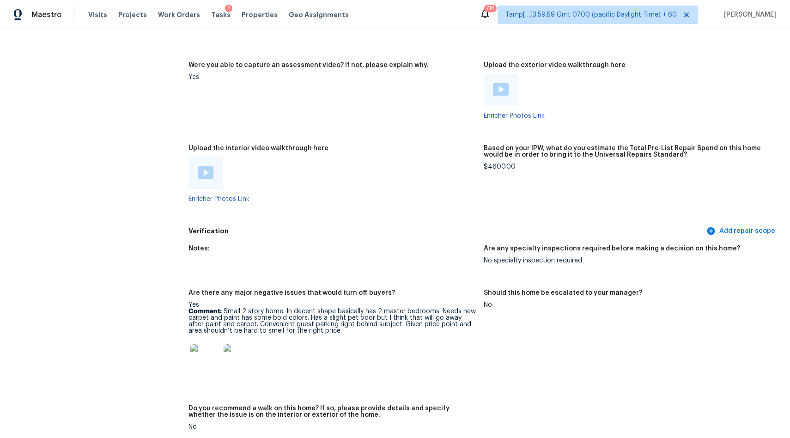
scroll to position [1867, 0]
click at [209, 175] on img at bounding box center [206, 173] width 16 height 12
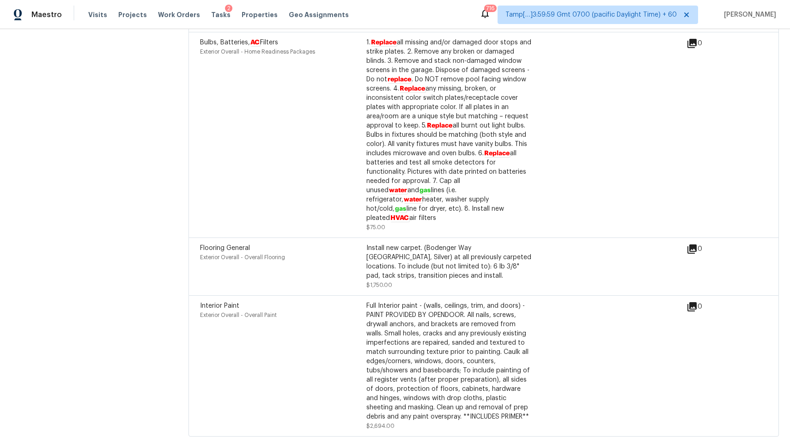
scroll to position [2460, 0]
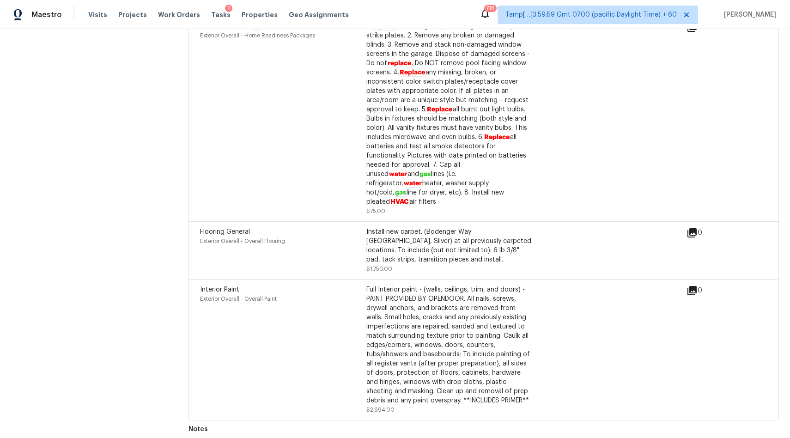
click at [691, 228] on icon at bounding box center [691, 232] width 9 height 9
click at [436, 253] on div "Install new carpet. (Bodenger Way 945 Winter Ash, Silver) at all previously car…" at bounding box center [449, 245] width 166 height 37
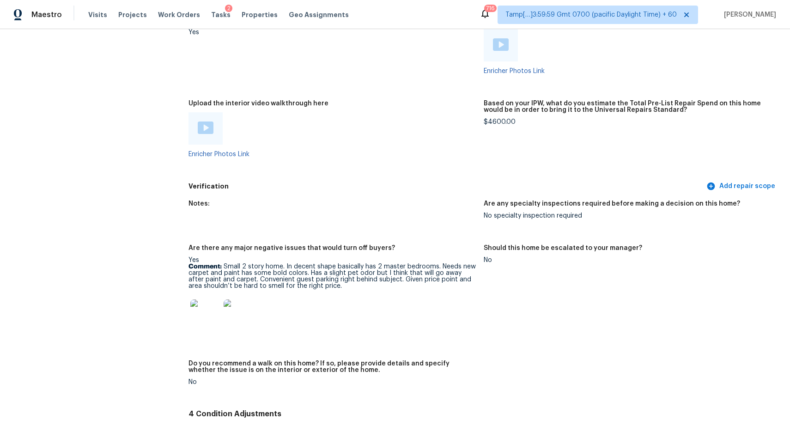
scroll to position [1914, 0]
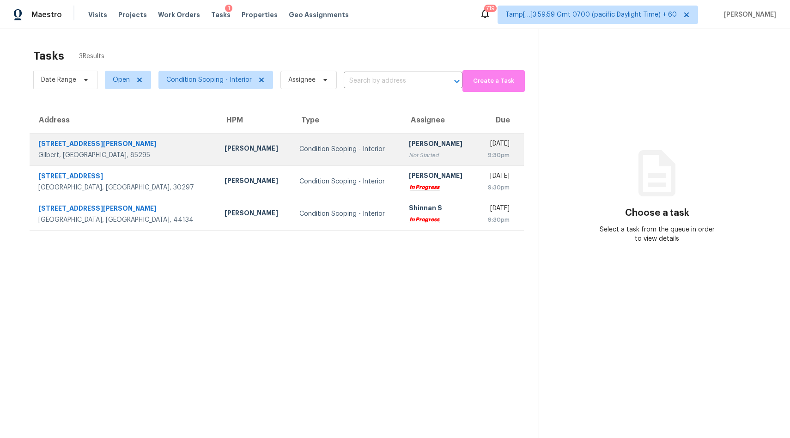
click at [299, 145] on div "Condition Scoping - Interior" at bounding box center [346, 149] width 95 height 9
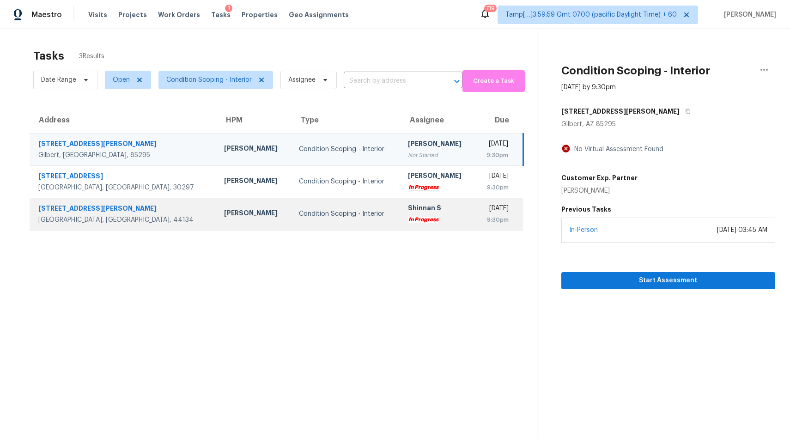
click at [299, 213] on div "Condition Scoping - Interior" at bounding box center [346, 213] width 94 height 9
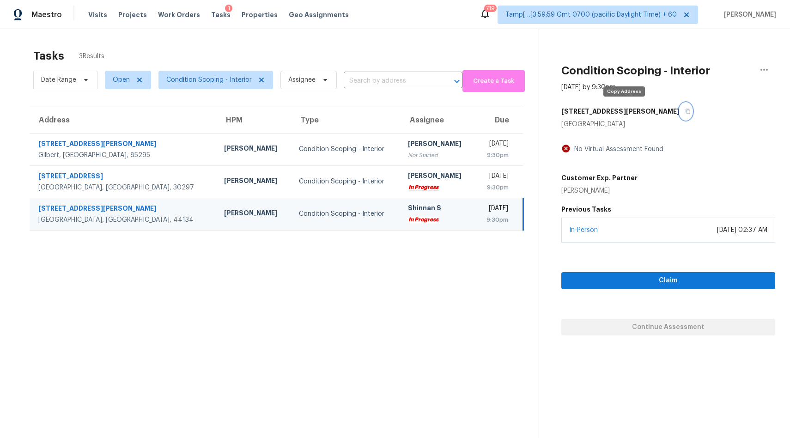
click at [685, 109] on icon "button" at bounding box center [688, 112] width 6 height 6
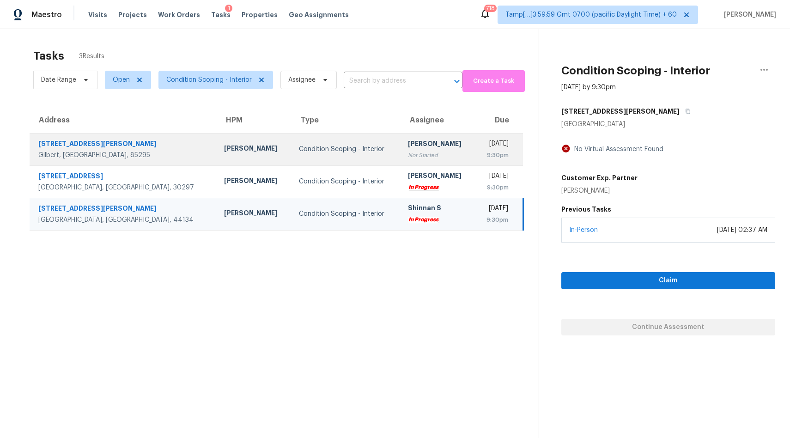
click at [299, 147] on div "Condition Scoping - Interior" at bounding box center [346, 149] width 94 height 9
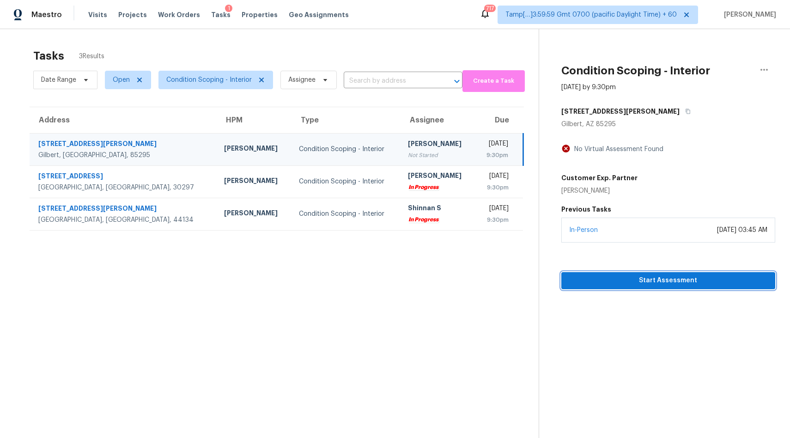
click at [599, 277] on span "Start Assessment" at bounding box center [668, 281] width 199 height 12
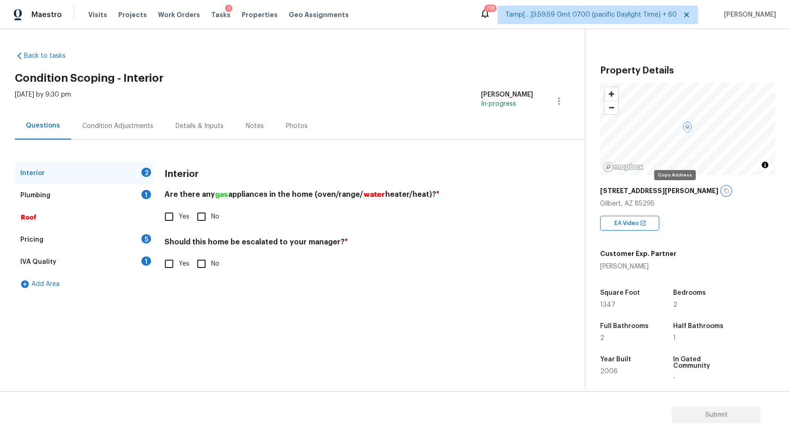
click at [723, 192] on icon "button" at bounding box center [726, 191] width 6 height 6
click at [196, 217] on input "No" at bounding box center [201, 216] width 19 height 19
checkbox input "true"
click at [202, 250] on h4 "Should this home be escalated to your manager? *" at bounding box center [348, 244] width 369 height 13
click at [202, 257] on input "No" at bounding box center [201, 263] width 19 height 19
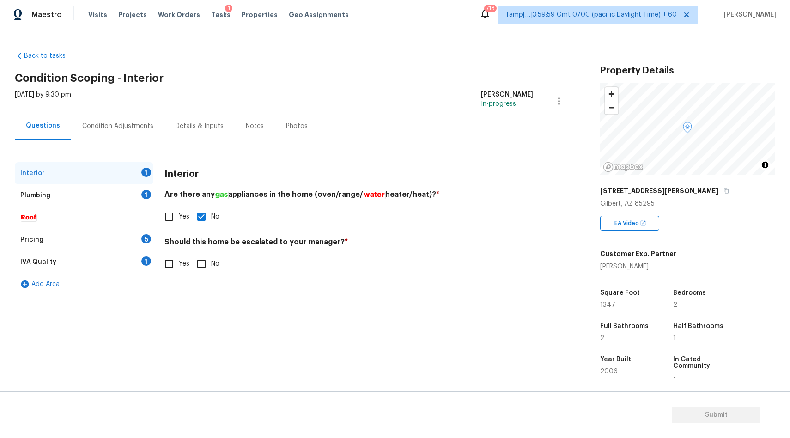
checkbox input "true"
click at [133, 185] on div "Plumbing 1" at bounding box center [84, 195] width 139 height 22
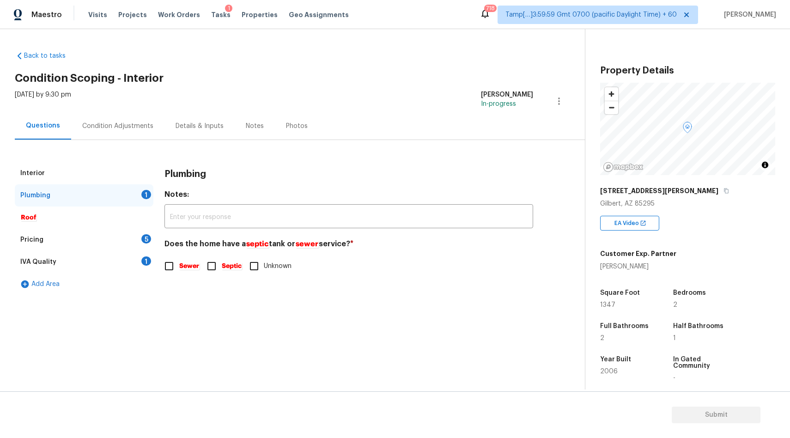
click at [193, 269] on em "Sewer" at bounding box center [189, 265] width 21 height 7
click at [179, 269] on input "Sewer" at bounding box center [168, 265] width 19 height 19
checkbox input "true"
click at [119, 251] on div "IVA Quality 1" at bounding box center [84, 262] width 139 height 22
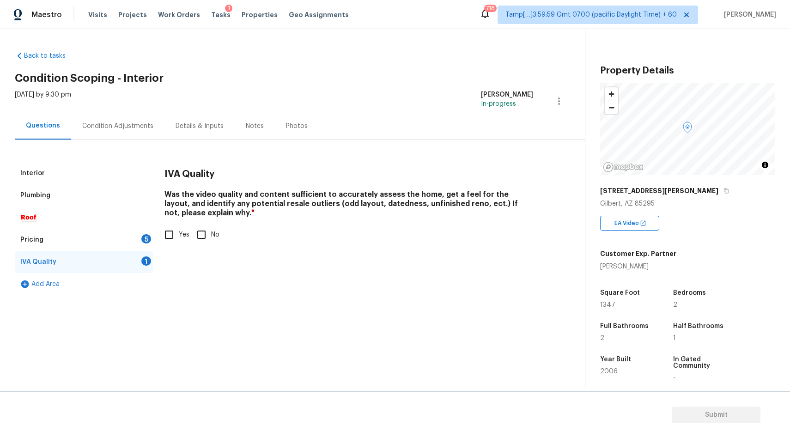
click at [124, 239] on div "Pricing 5" at bounding box center [84, 240] width 139 height 22
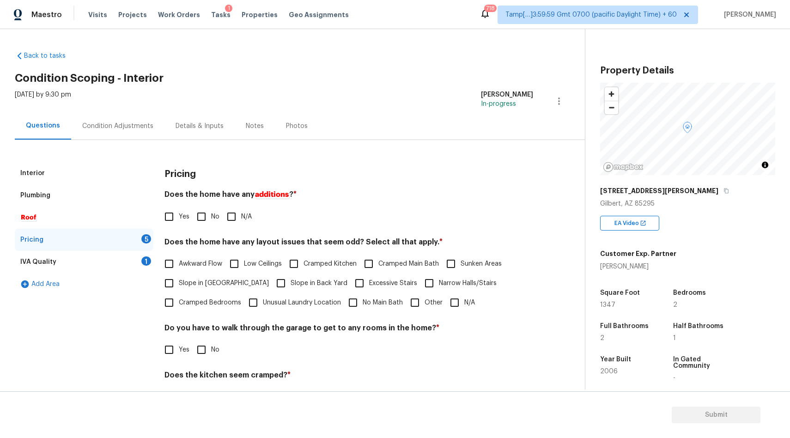
click at [228, 218] on input "N/A" at bounding box center [231, 216] width 19 height 19
checkbox input "true"
click at [204, 220] on input "No" at bounding box center [201, 216] width 19 height 19
checkbox input "true"
checkbox input "false"
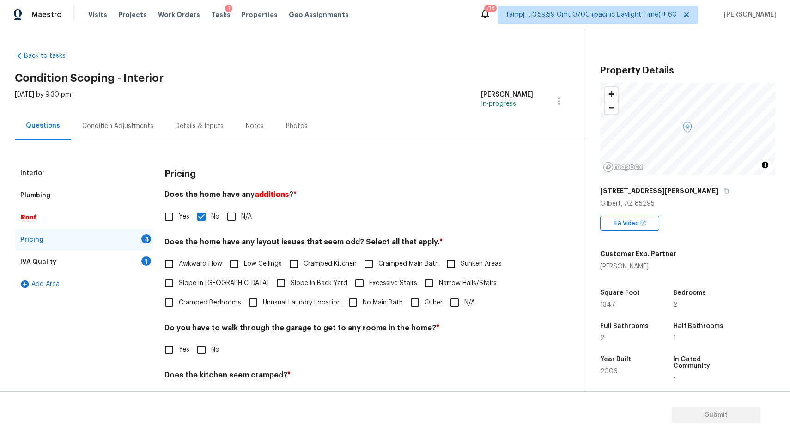
click at [446, 300] on input "N/A" at bounding box center [454, 302] width 19 height 19
checkbox input "true"
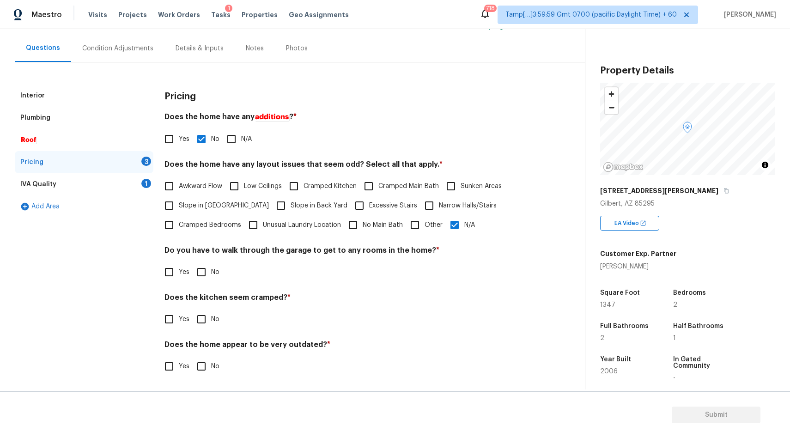
click at [203, 277] on input "No" at bounding box center [201, 271] width 19 height 19
checkbox input "true"
click at [206, 320] on input "No" at bounding box center [201, 319] width 19 height 19
checkbox input "true"
click at [210, 368] on input "No" at bounding box center [201, 366] width 19 height 19
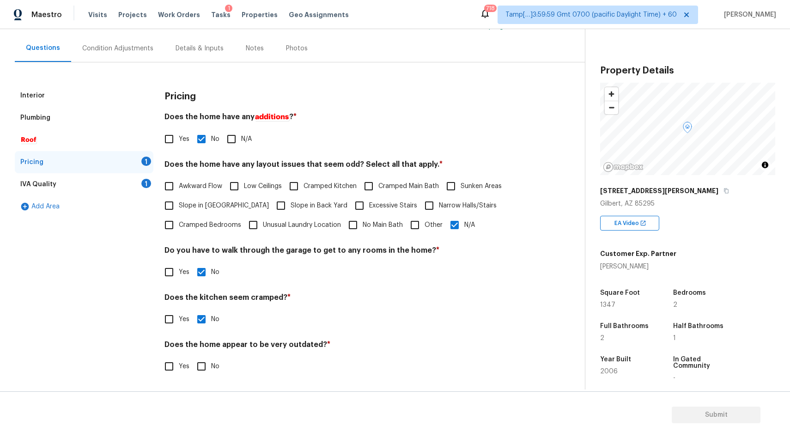
checkbox input "true"
click at [80, 183] on div "IVA Quality 1" at bounding box center [84, 184] width 139 height 22
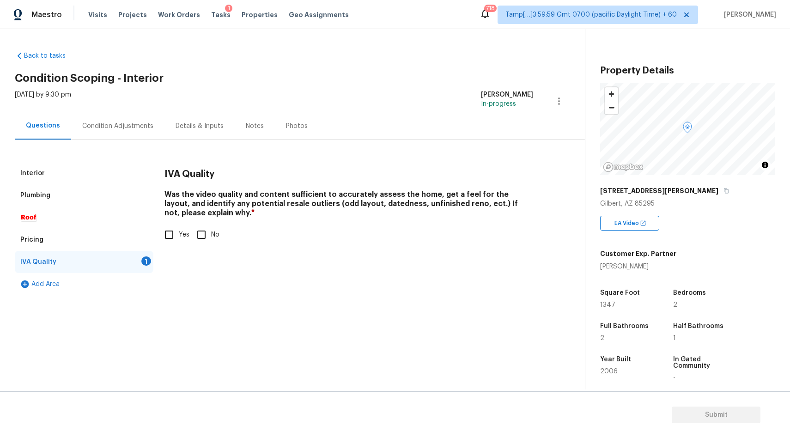
scroll to position [0, 0]
click at [165, 235] on input "Yes" at bounding box center [168, 234] width 19 height 19
checkbox input "true"
click at [135, 124] on div "Condition Adjustments" at bounding box center [117, 125] width 71 height 9
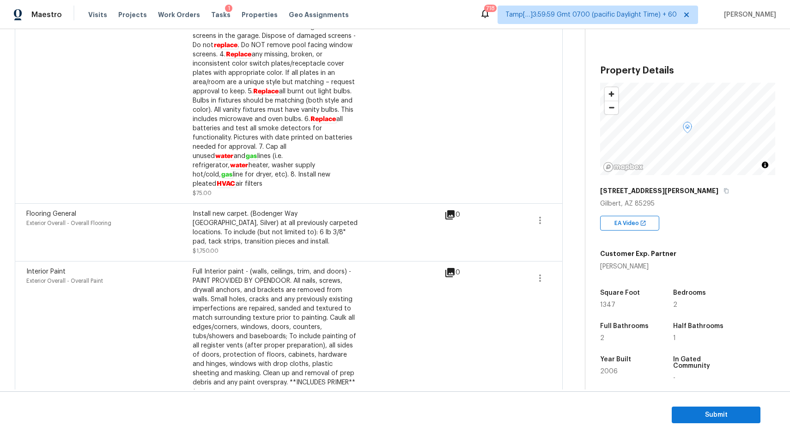
scroll to position [303, 0]
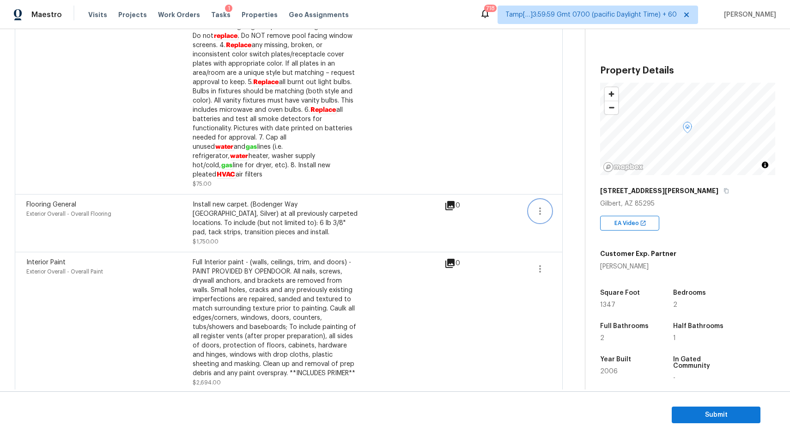
click at [545, 206] on icon "button" at bounding box center [539, 211] width 11 height 11
click at [586, 202] on div "Edit" at bounding box center [593, 202] width 72 height 9
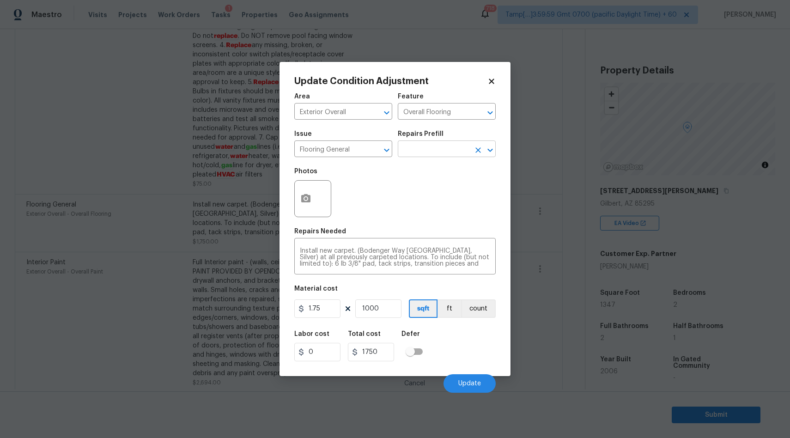
click at [444, 149] on input "text" at bounding box center [434, 150] width 72 height 14
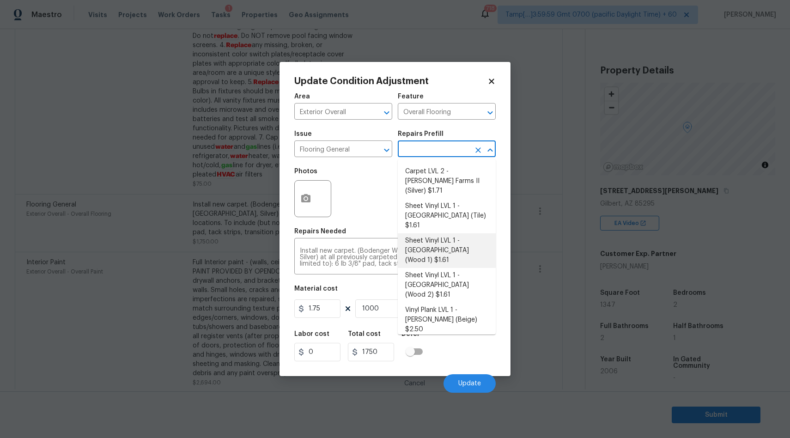
scroll to position [107, 0]
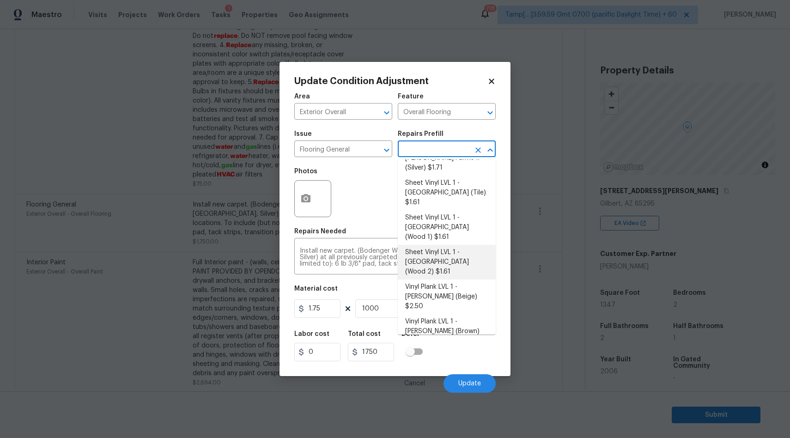
click at [365, 199] on div "Photos" at bounding box center [394, 193] width 201 height 60
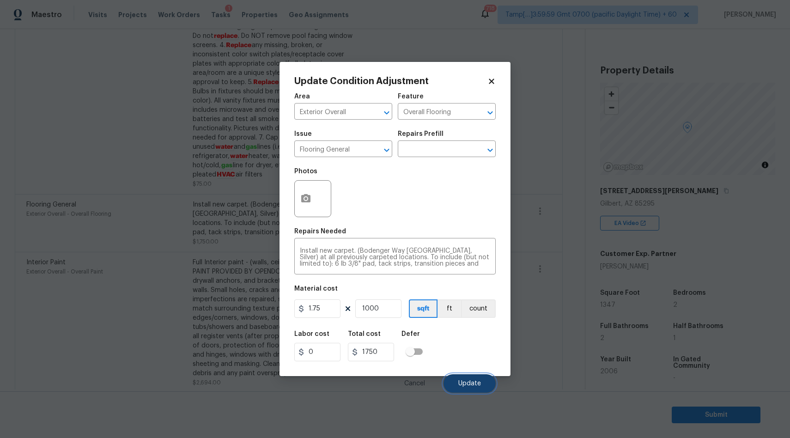
click at [479, 386] on span "Update" at bounding box center [469, 383] width 23 height 7
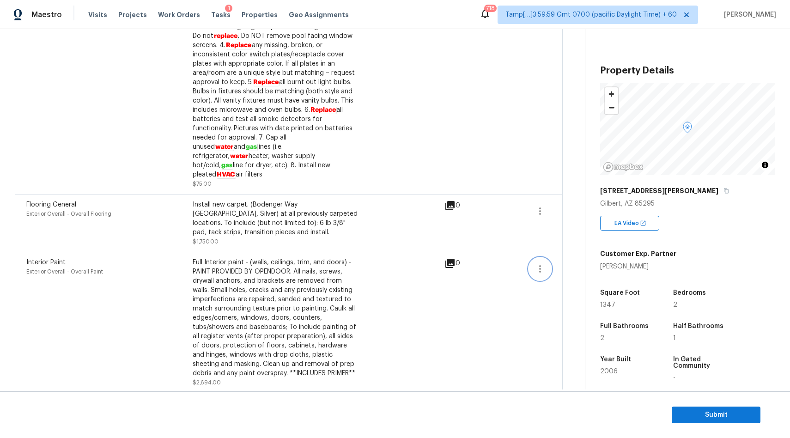
click at [542, 265] on icon "button" at bounding box center [539, 268] width 11 height 11
click at [565, 266] on link "Edit" at bounding box center [592, 261] width 79 height 14
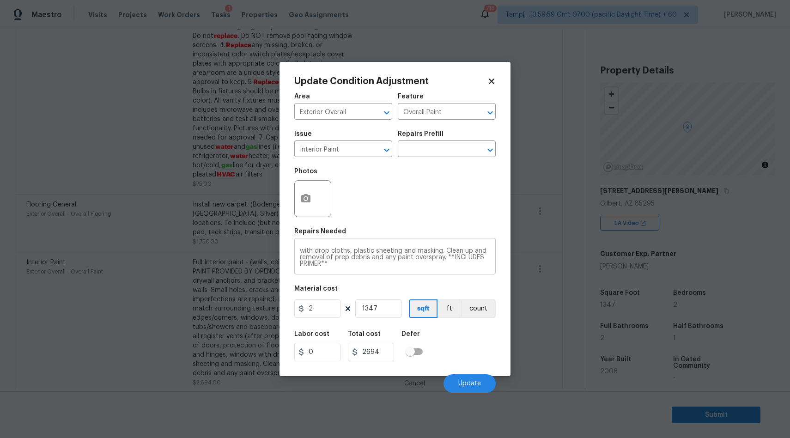
scroll to position [0, 0]
click at [492, 84] on icon at bounding box center [491, 81] width 8 height 8
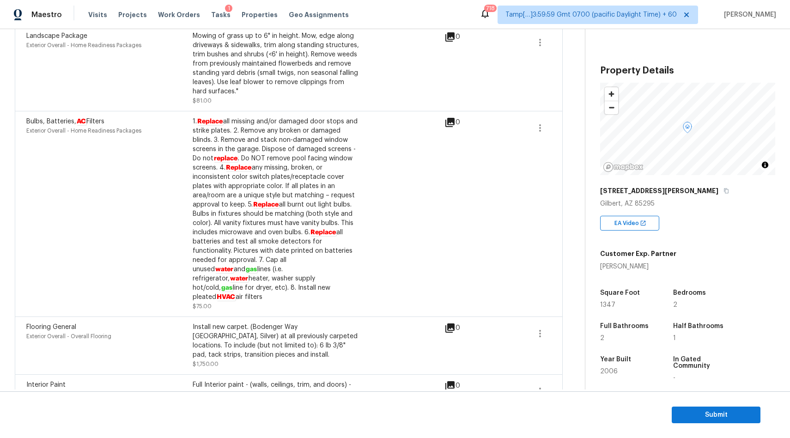
scroll to position [303, 0]
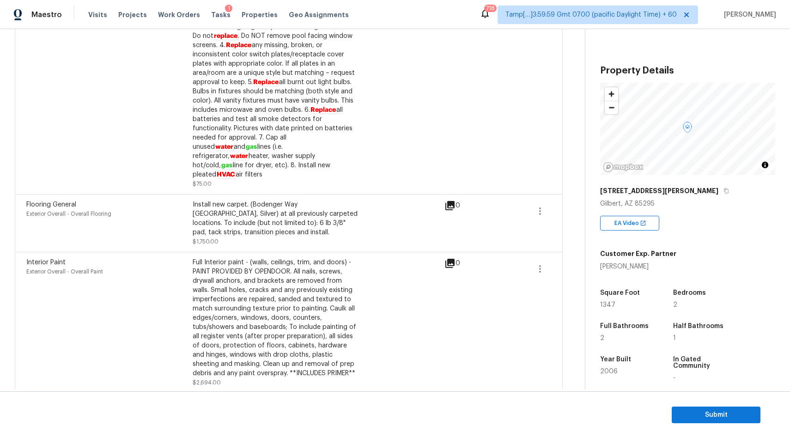
click at [223, 212] on div "Install new carpet. (Bodenger Way 945 Winter Ash, Silver) at all previously car…" at bounding box center [276, 218] width 166 height 37
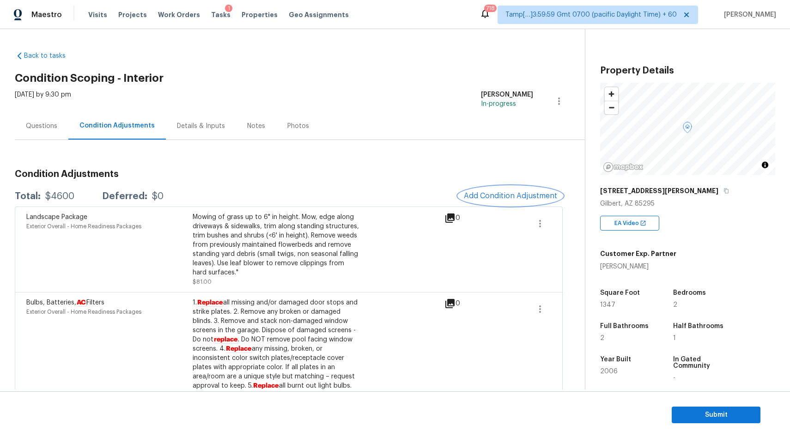
click at [498, 197] on span "Add Condition Adjustment" at bounding box center [510, 196] width 93 height 8
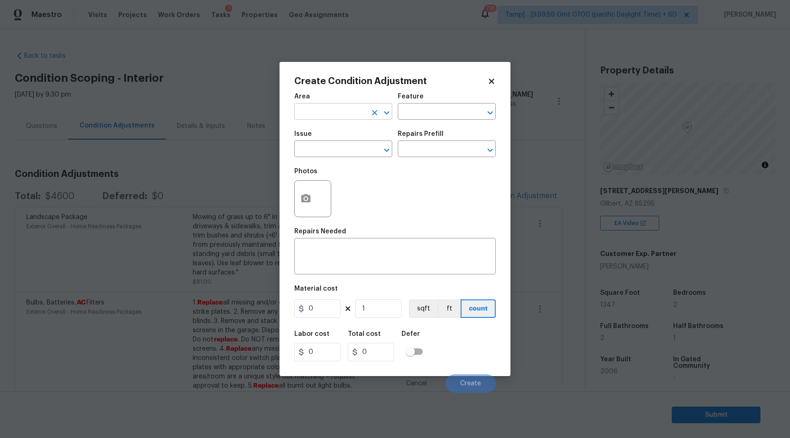
click at [351, 117] on input "text" at bounding box center [330, 112] width 72 height 14
click at [337, 147] on li "Interior Overall" at bounding box center [343, 148] width 98 height 15
type input "Interior Overall"
click at [336, 152] on input "text" at bounding box center [330, 150] width 72 height 14
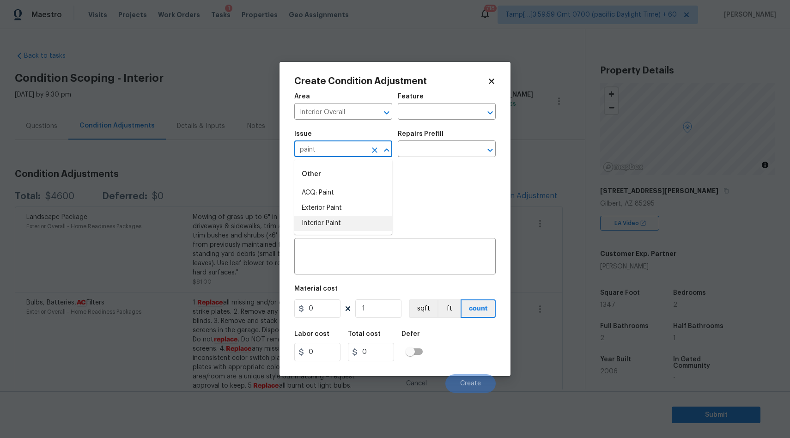
click at [337, 218] on li "Interior Paint" at bounding box center [343, 223] width 98 height 15
type input "Interior Paint"
click at [423, 153] on input "text" at bounding box center [434, 150] width 72 height 14
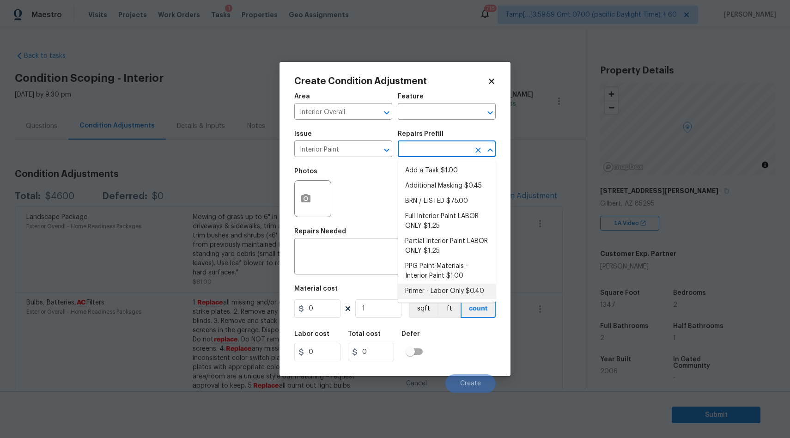
click at [437, 289] on li "Primer - Labor Only $0.40" at bounding box center [447, 291] width 98 height 15
type input "Overall Paint"
type textarea "Interior primer - PRIMER PROVIDED BY OPENDOOR - All nails, screws, drywall anch…"
type input "0.4"
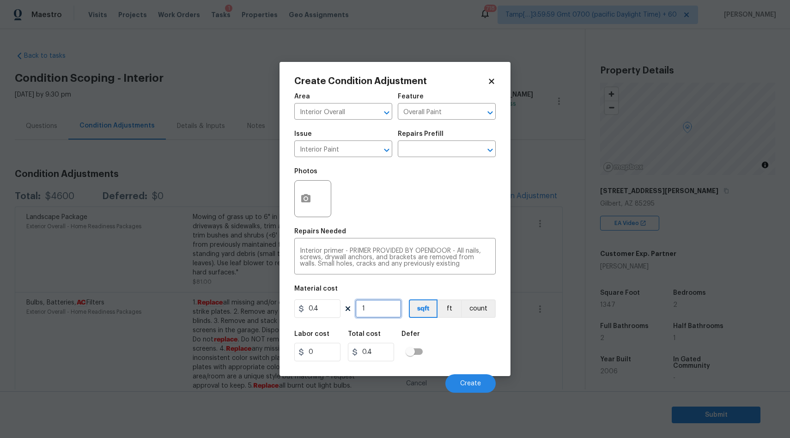
click at [374, 304] on input "1" at bounding box center [378, 308] width 46 height 18
type input "13"
type input "5.2"
type input "1"
type input "0.4"
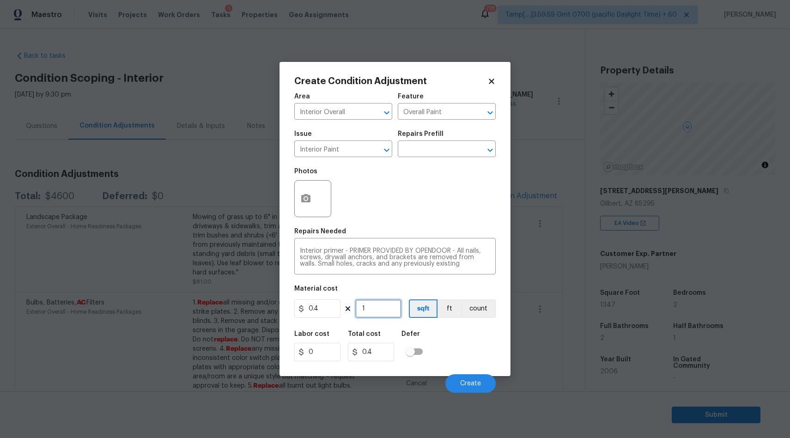
type input "0"
type input "3"
type input "1.2"
type input "30"
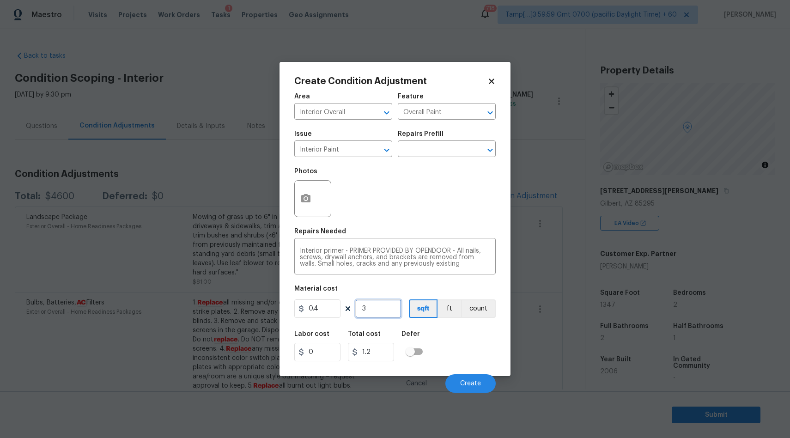
type input "12"
type input "300"
type input "120"
type input "300"
click at [306, 192] on button "button" at bounding box center [306, 199] width 22 height 36
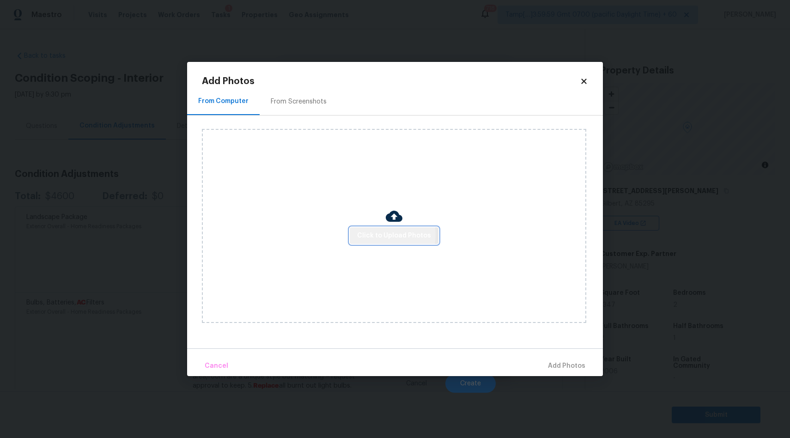
click at [388, 235] on span "Click to Upload Photos" at bounding box center [394, 236] width 74 height 12
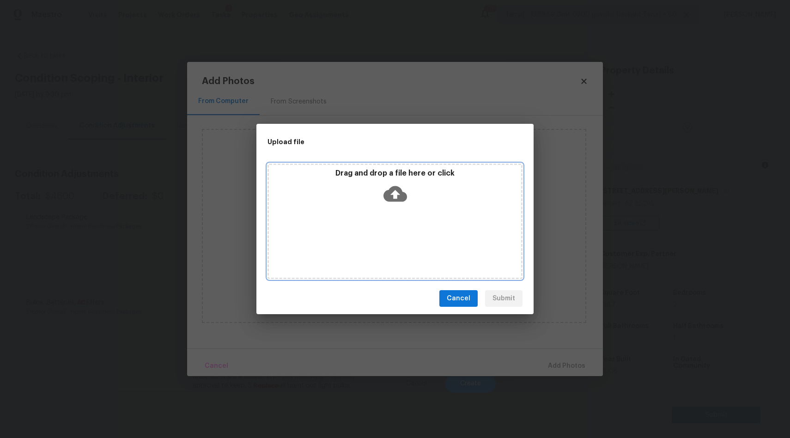
click at [400, 190] on icon at bounding box center [395, 194] width 24 height 16
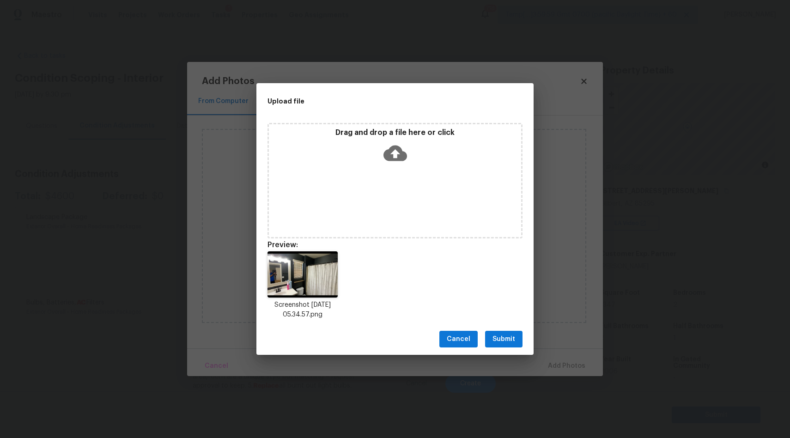
click at [505, 337] on span "Submit" at bounding box center [503, 340] width 23 height 12
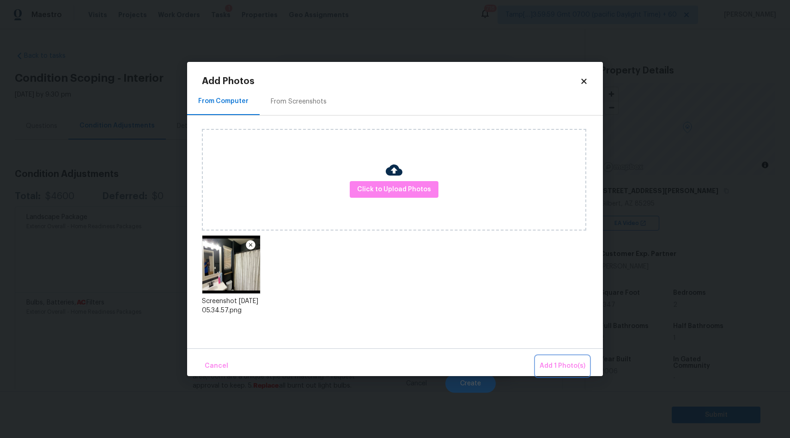
click at [548, 367] on span "Add 1 Photo(s)" at bounding box center [563, 366] width 46 height 12
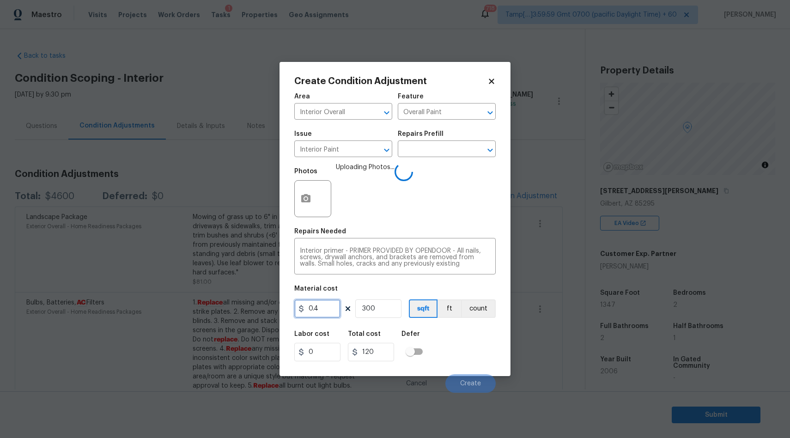
drag, startPoint x: 327, startPoint y: 309, endPoint x: 287, endPoint y: 309, distance: 39.7
click at [287, 309] on div "Create Condition Adjustment Area Interior Overall ​ Feature Overall Paint ​ Iss…" at bounding box center [394, 219] width 231 height 314
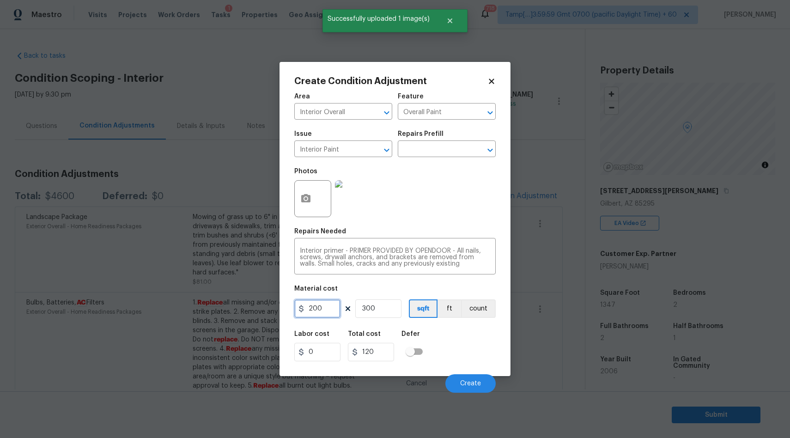
type input "200"
type input "60000"
type input "1"
type input "200"
type input "1"
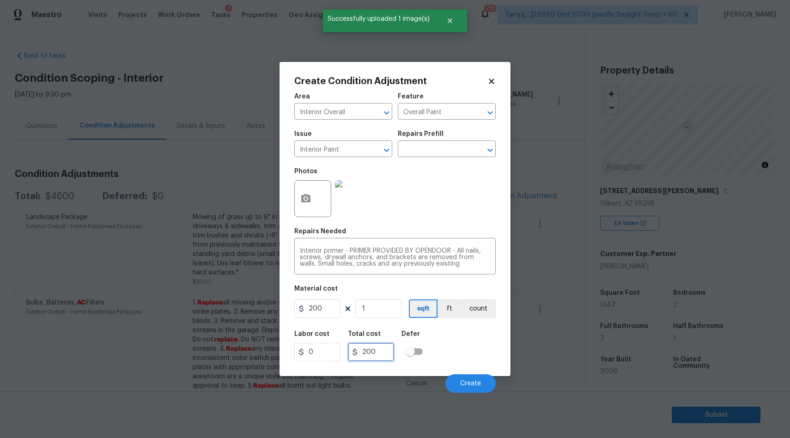
click at [376, 356] on input "200" at bounding box center [371, 352] width 46 height 18
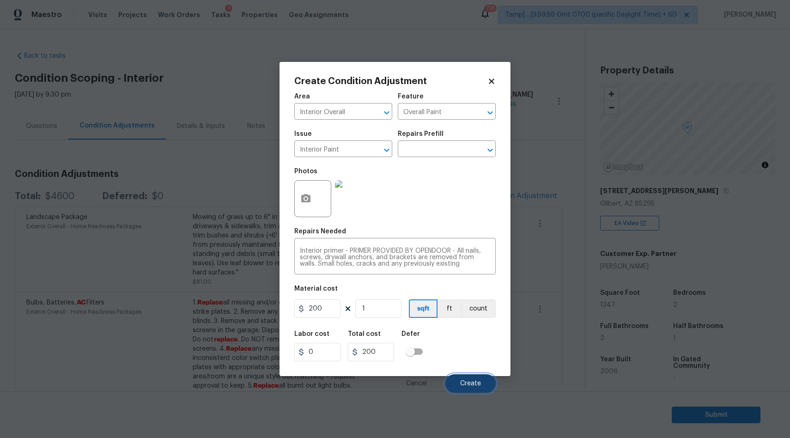
click at [472, 384] on span "Create" at bounding box center [470, 383] width 21 height 7
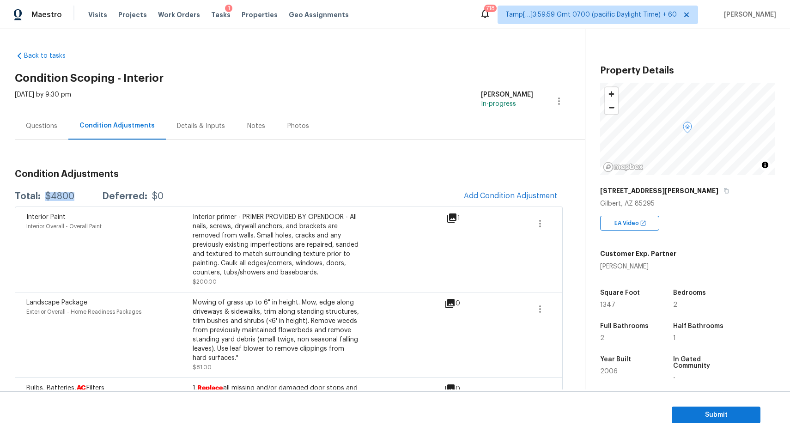
drag, startPoint x: 43, startPoint y: 194, endPoint x: 81, endPoint y: 194, distance: 37.9
click at [82, 194] on div "Total: $4800 Deferred: $0" at bounding box center [89, 196] width 149 height 9
copy div "$4800"
click at [247, 127] on div "Notes" at bounding box center [256, 125] width 18 height 9
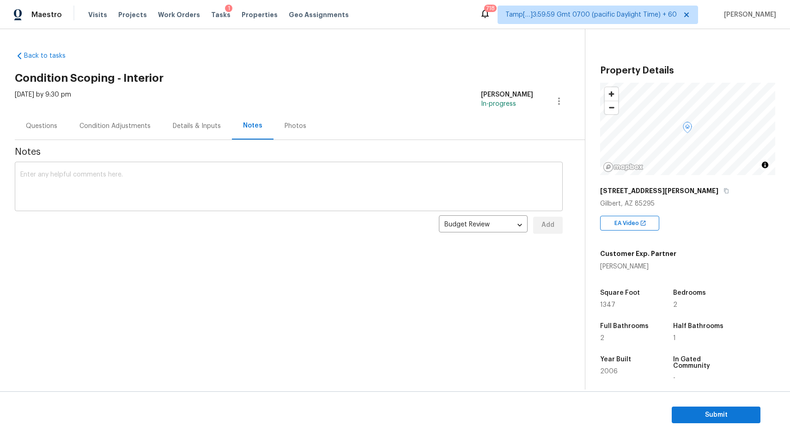
click at [238, 177] on textarea at bounding box center [288, 187] width 537 height 32
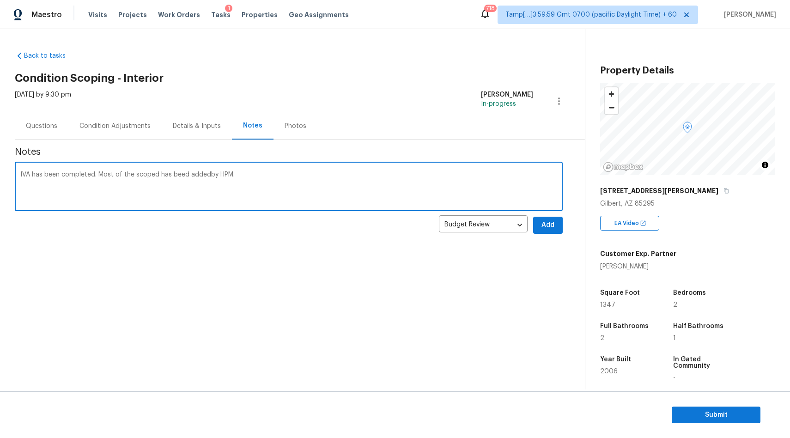
click at [207, 173] on textarea "IVA has been completed. Most of the scoped has beed addedby HPM." at bounding box center [288, 187] width 537 height 32
type textarea "IVA has been completed. Most of the scoped has beed added by HPM."
click at [548, 224] on span "Add" at bounding box center [547, 225] width 15 height 12
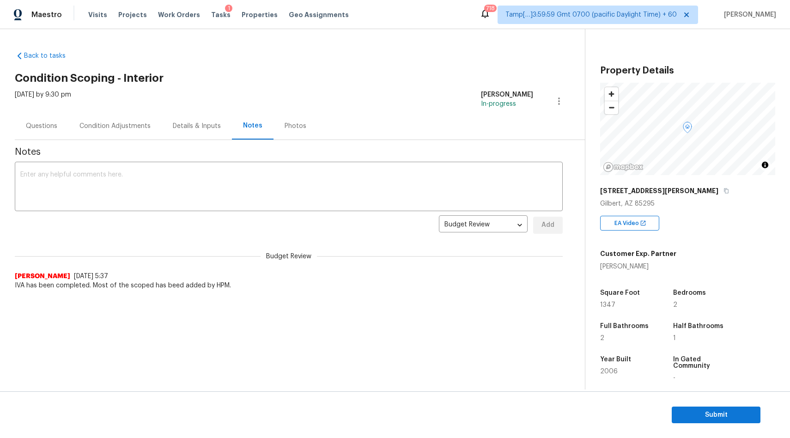
click at [118, 129] on div "Condition Adjustments" at bounding box center [114, 125] width 71 height 9
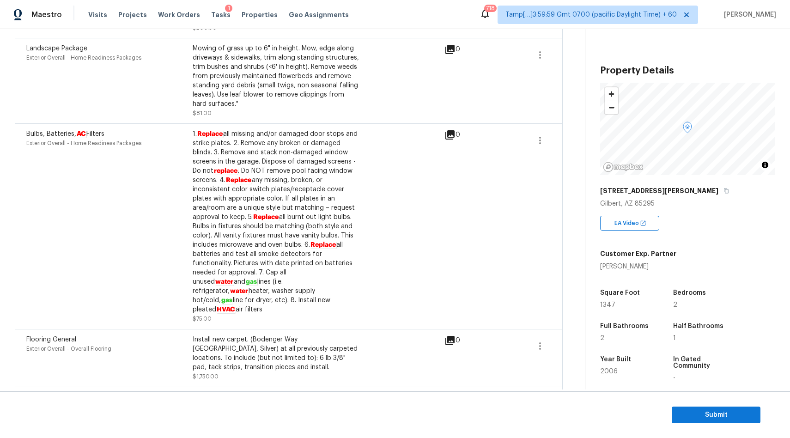
scroll to position [389, 0]
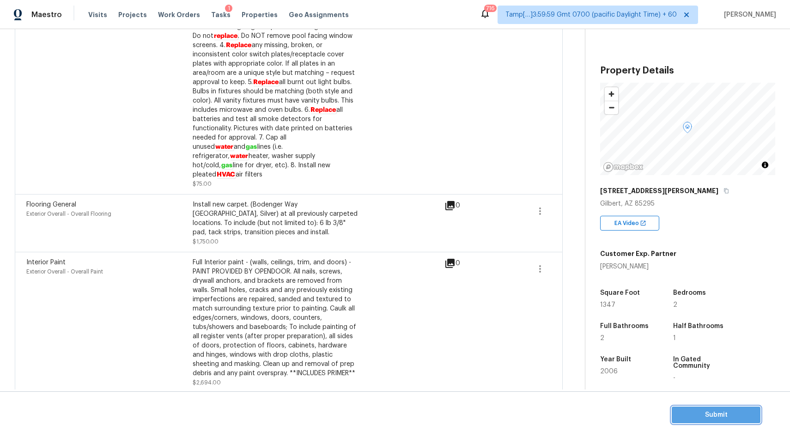
click at [700, 416] on span "Submit" at bounding box center [716, 415] width 74 height 12
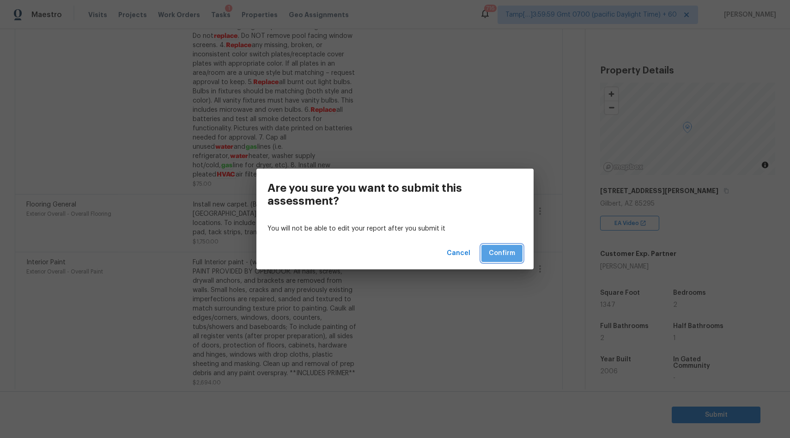
click at [506, 254] on span "Confirm" at bounding box center [502, 254] width 26 height 12
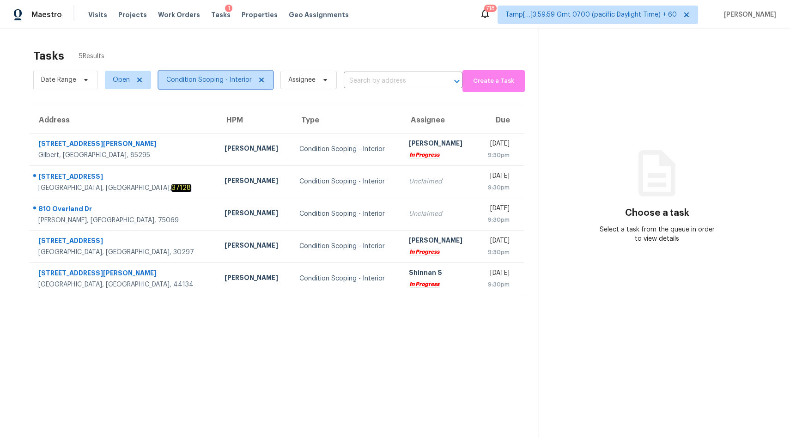
click at [215, 77] on span "Condition Scoping - Interior" at bounding box center [208, 79] width 85 height 9
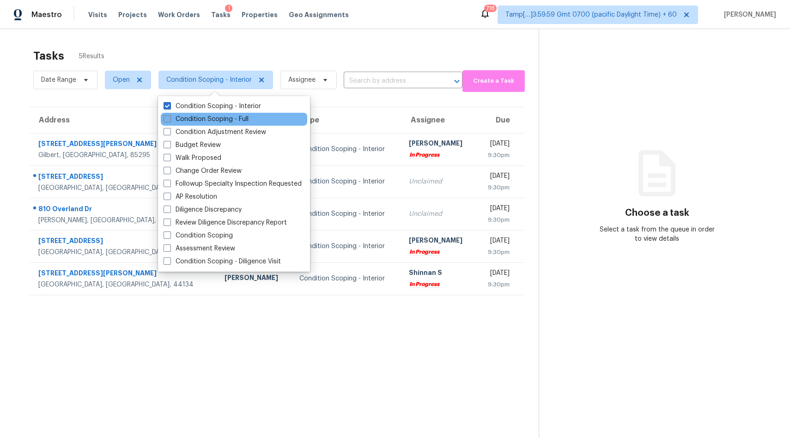
click at [236, 121] on label "Condition Scoping - Full" at bounding box center [206, 119] width 85 height 9
click at [170, 121] on input "Condition Scoping - Full" at bounding box center [167, 118] width 6 height 6
checkbox input "true"
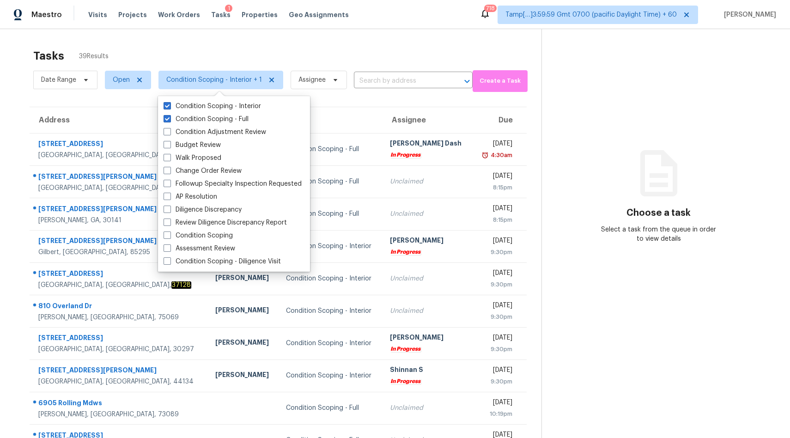
click at [315, 48] on div "Tasks 39 Results" at bounding box center [287, 56] width 508 height 24
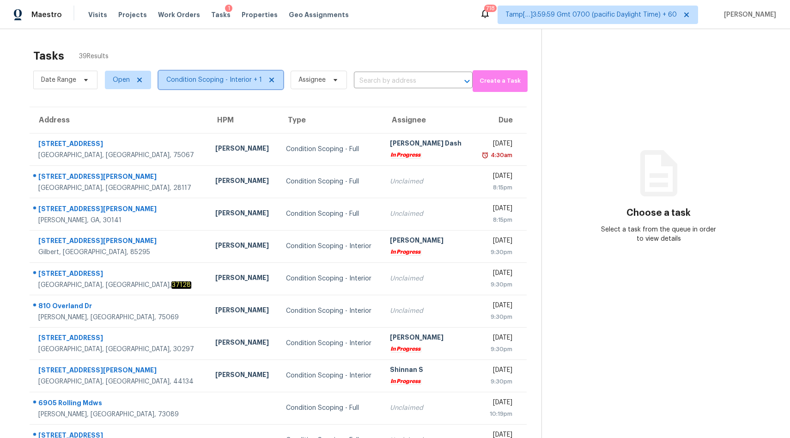
click at [235, 76] on span "Condition Scoping - Interior + 1" at bounding box center [214, 79] width 96 height 9
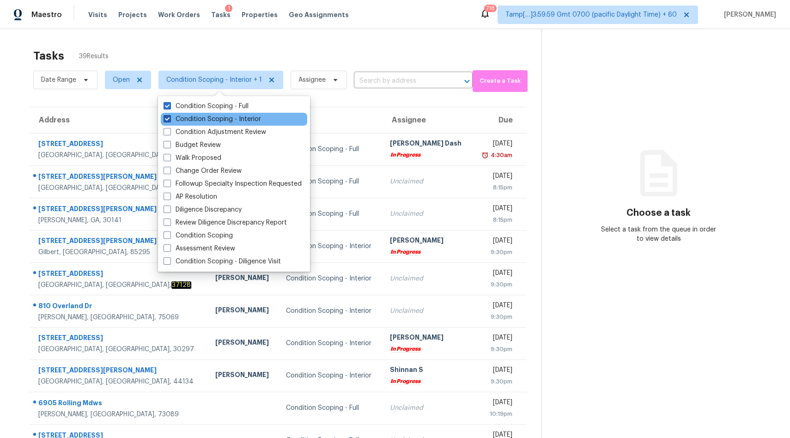
click at [223, 115] on label "Condition Scoping - Interior" at bounding box center [212, 119] width 97 height 9
click at [170, 115] on input "Condition Scoping - Interior" at bounding box center [167, 118] width 6 height 6
checkbox input "false"
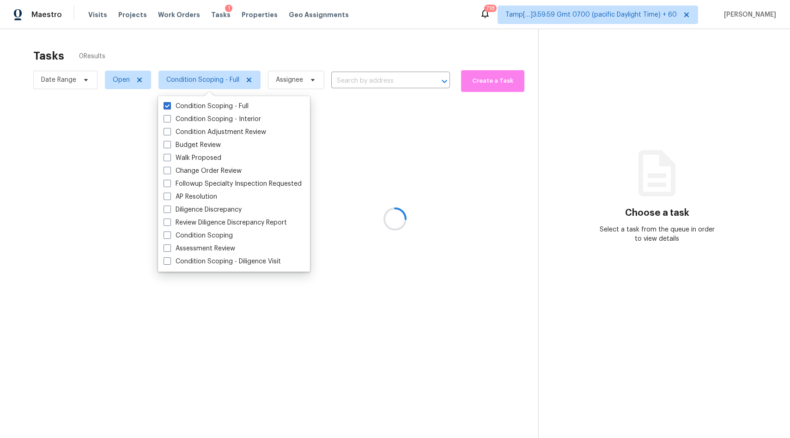
click at [291, 41] on div at bounding box center [395, 219] width 790 height 438
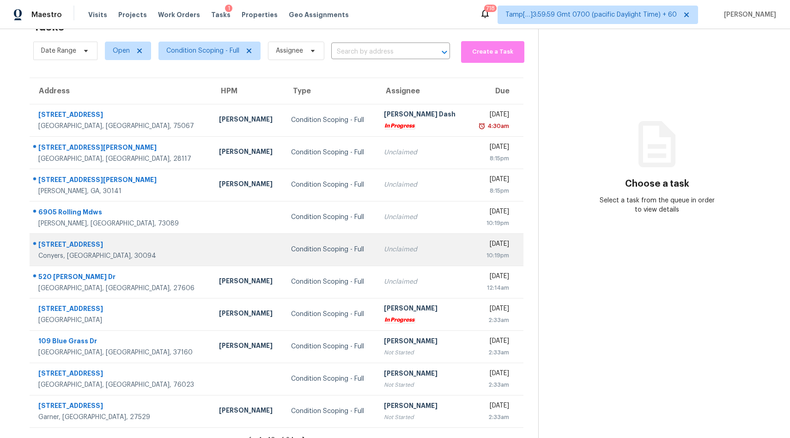
scroll to position [43, 0]
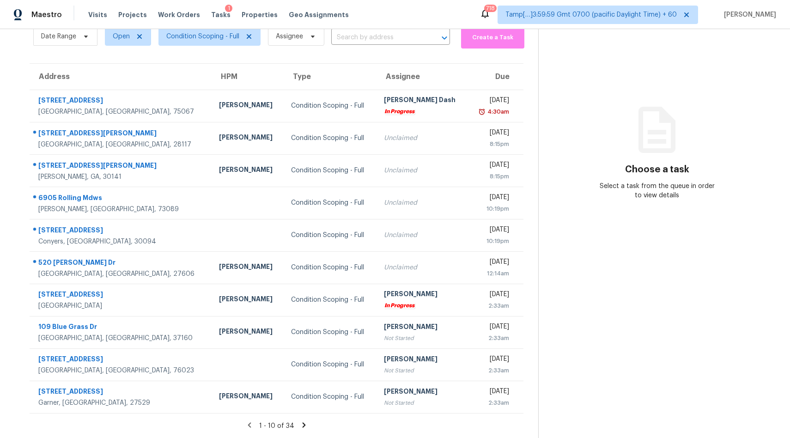
click at [303, 426] on icon at bounding box center [304, 425] width 8 height 8
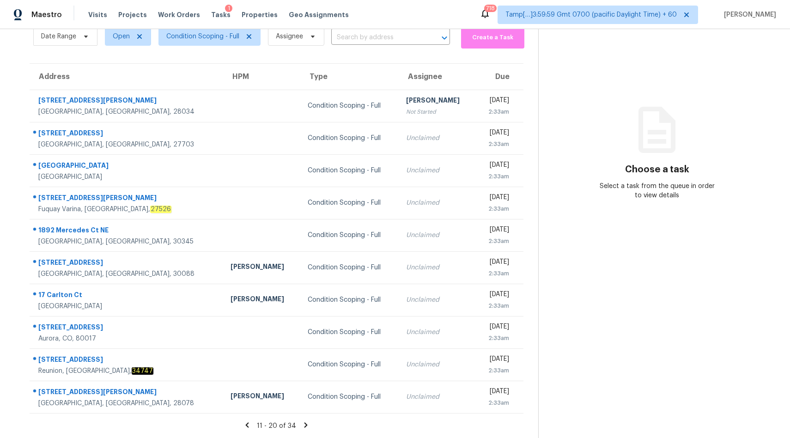
click at [304, 426] on icon at bounding box center [305, 424] width 3 height 5
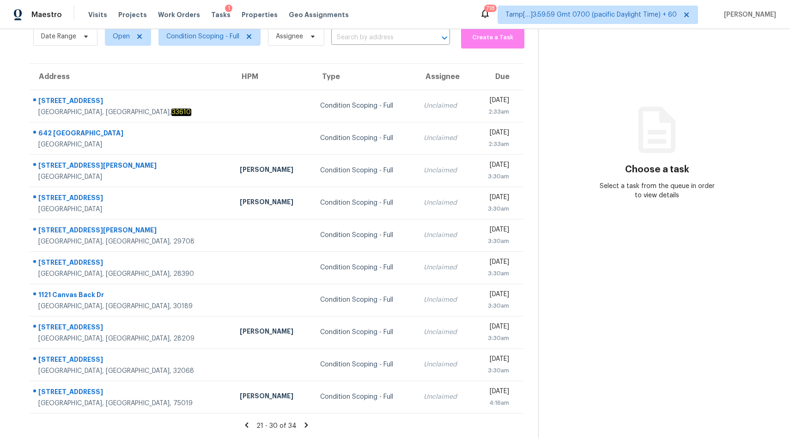
click at [303, 426] on icon at bounding box center [306, 425] width 8 height 8
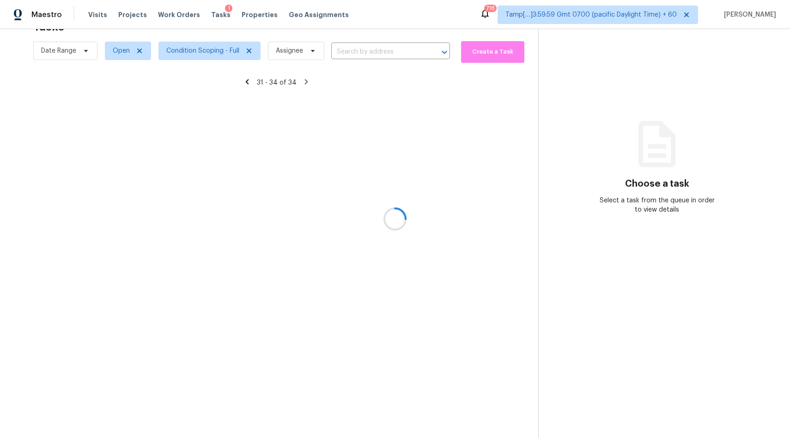
scroll to position [29, 0]
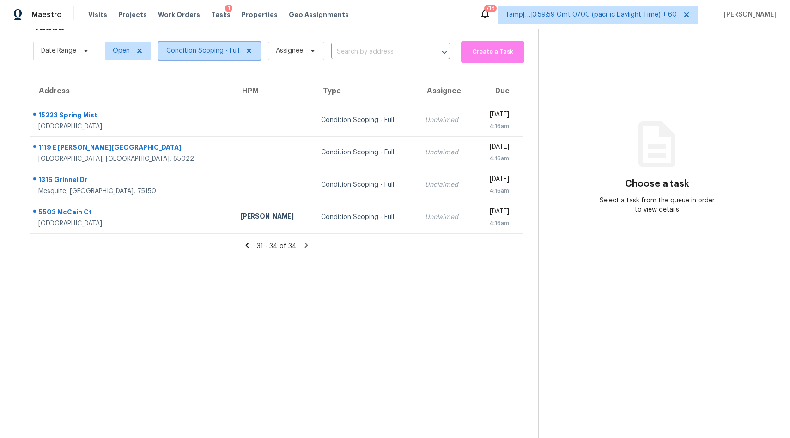
click at [196, 49] on span "Condition Scoping - Full" at bounding box center [202, 50] width 73 height 9
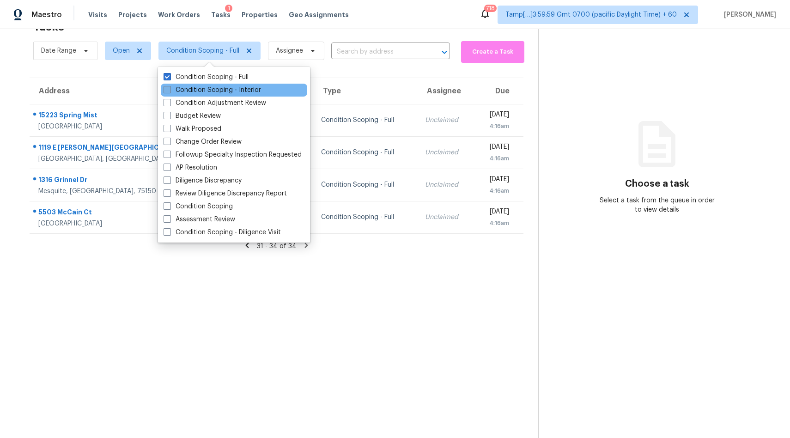
click at [226, 89] on label "Condition Scoping - Interior" at bounding box center [212, 89] width 97 height 9
click at [170, 89] on input "Condition Scoping - Interior" at bounding box center [167, 88] width 6 height 6
checkbox input "true"
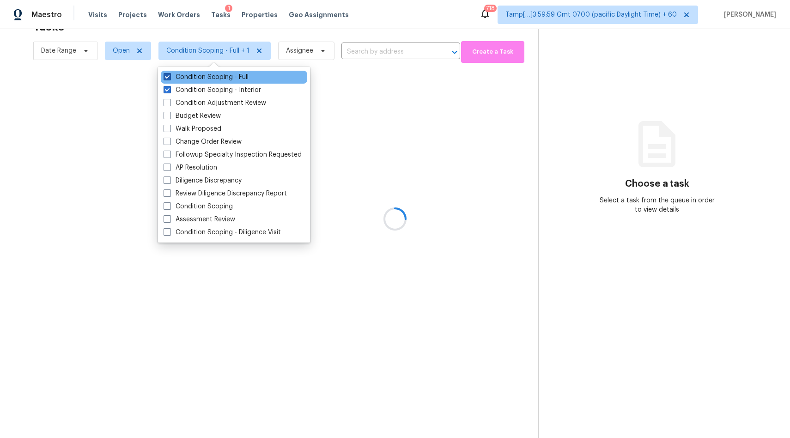
click at [226, 75] on label "Condition Scoping - Full" at bounding box center [206, 77] width 85 height 9
click at [170, 75] on input "Condition Scoping - Full" at bounding box center [167, 76] width 6 height 6
checkbox input "false"
click at [357, 26] on div at bounding box center [395, 219] width 790 height 438
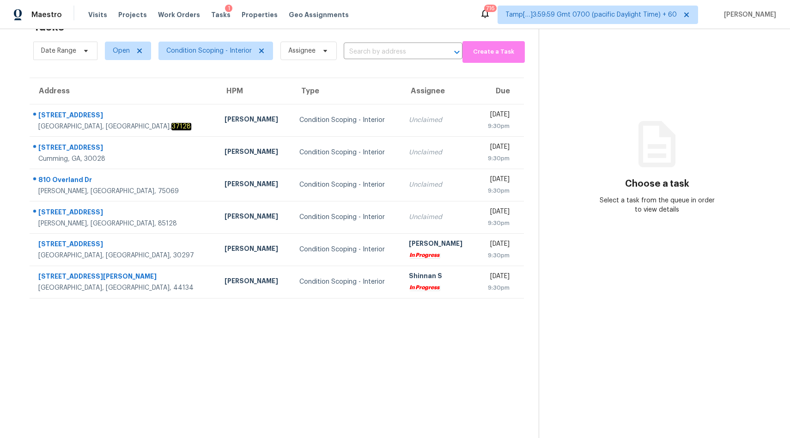
click at [218, 377] on section "Tasks 6 Results Date Range Open Condition Scoping - Interior Assignee ​ Create …" at bounding box center [277, 226] width 524 height 423
